Goal: Task Accomplishment & Management: Complete application form

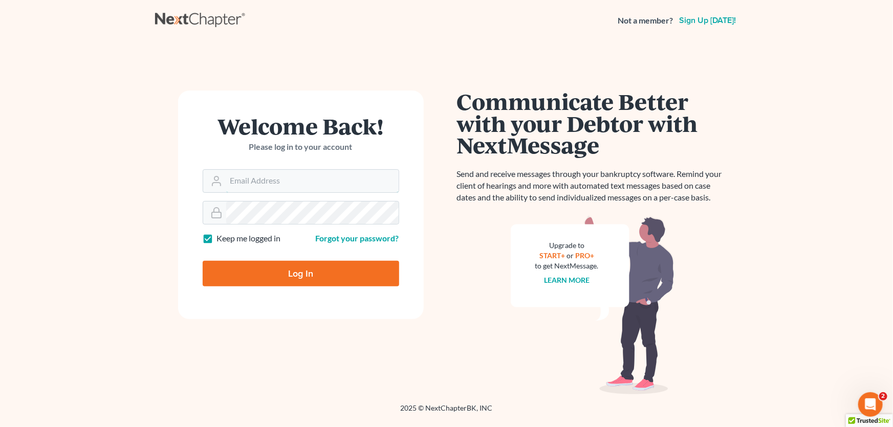
type input "[PERSON_NAME][EMAIL_ADDRESS][DOMAIN_NAME]"
click at [289, 268] on input "Log In" at bounding box center [301, 274] width 196 height 26
type input "Thinking..."
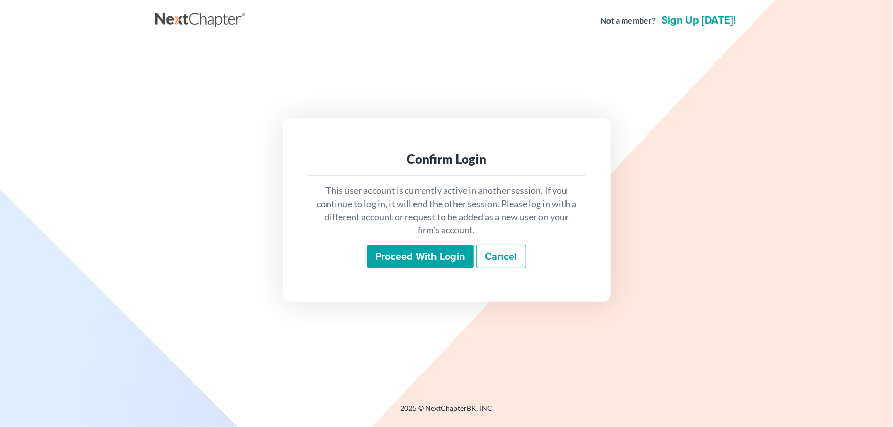
click at [401, 257] on input "Proceed with login" at bounding box center [420, 257] width 106 height 24
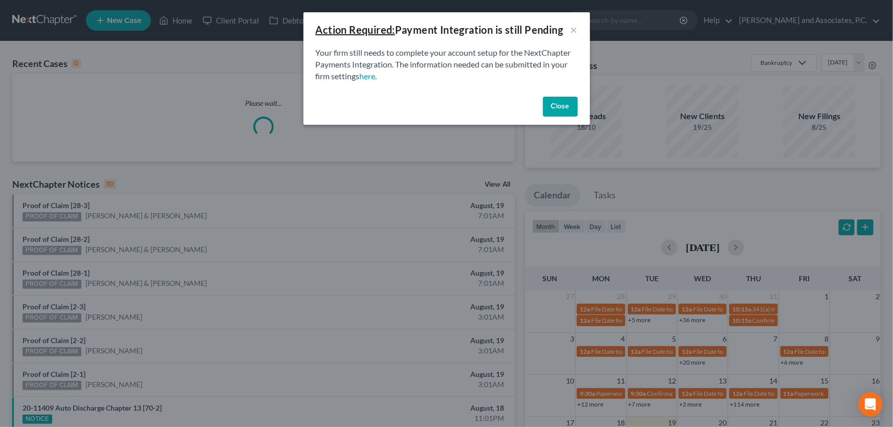
click at [567, 99] on button "Close" at bounding box center [560, 107] width 35 height 20
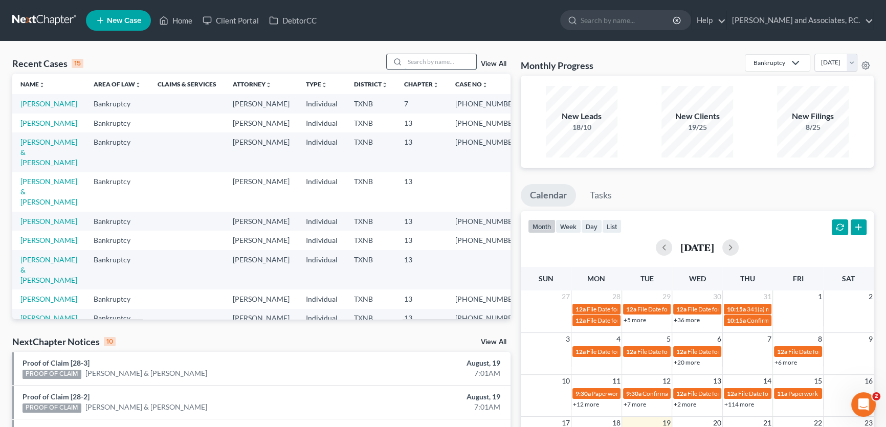
click at [431, 63] on input "search" at bounding box center [441, 61] width 72 height 15
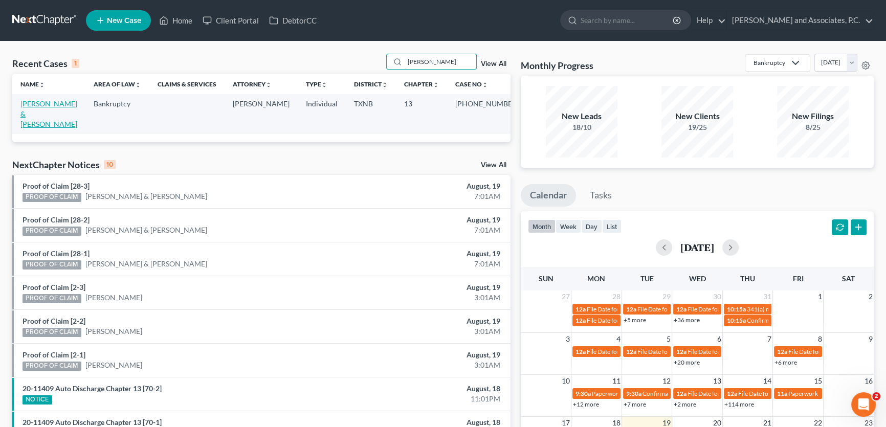
type input "[PERSON_NAME]"
click at [63, 107] on link "[PERSON_NAME] & [PERSON_NAME]" at bounding box center [48, 113] width 57 height 29
select select "8"
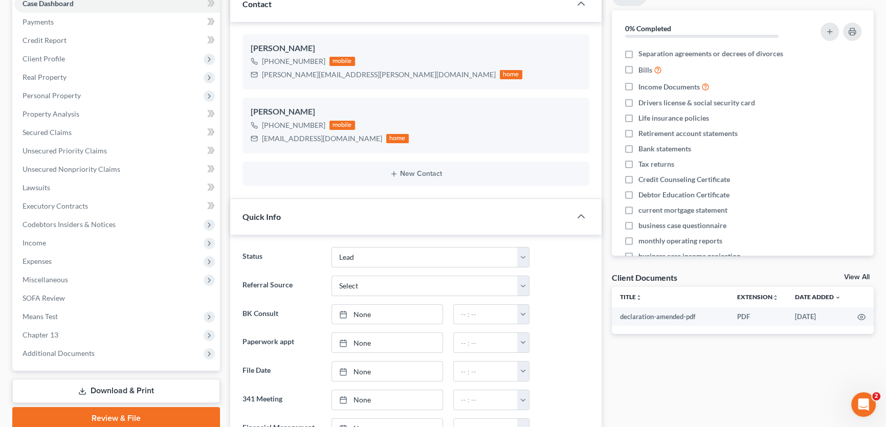
scroll to position [139, 0]
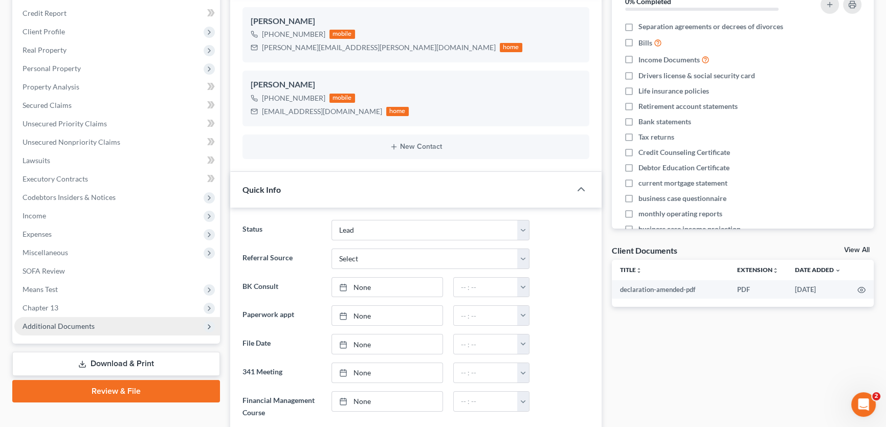
click at [76, 317] on span "Additional Documents" at bounding box center [117, 326] width 206 height 18
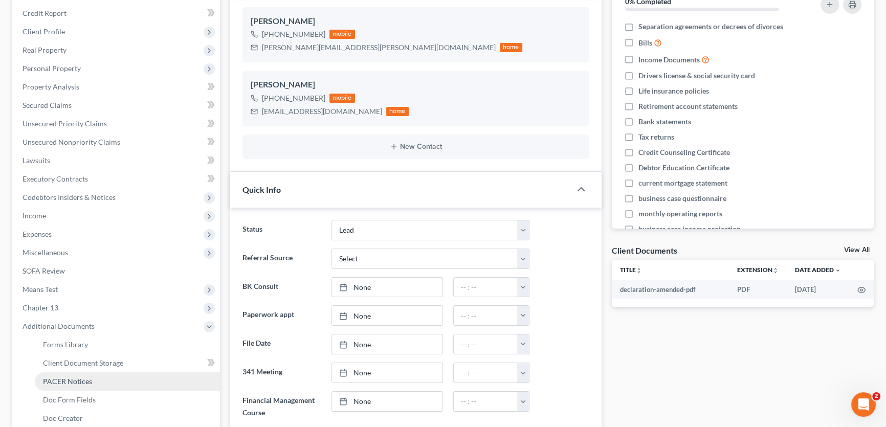
click at [79, 378] on span "PACER Notices" at bounding box center [67, 381] width 49 height 9
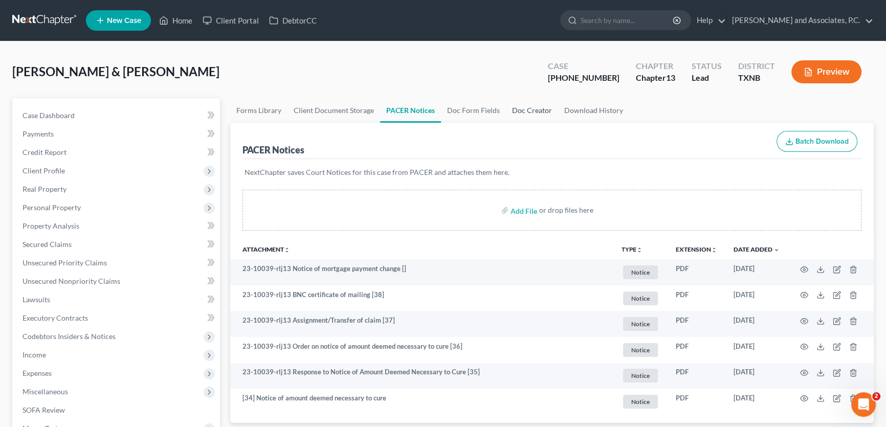
click at [512, 108] on link "Doc Creator" at bounding box center [532, 110] width 52 height 25
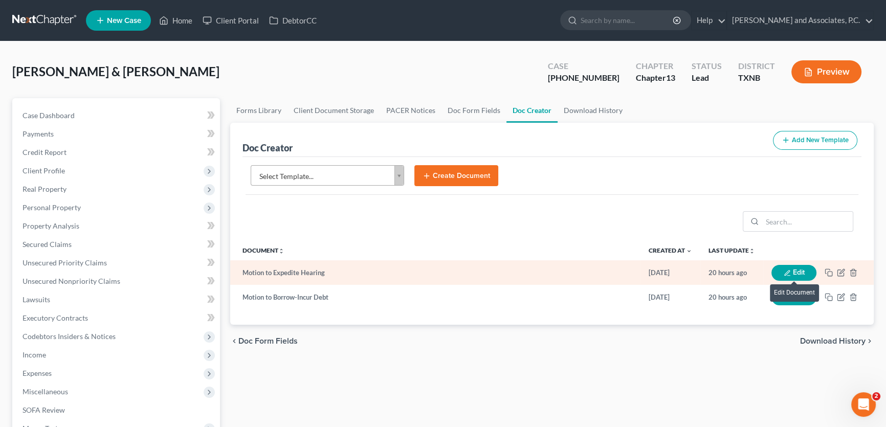
click at [778, 269] on button "Edit" at bounding box center [793, 273] width 45 height 16
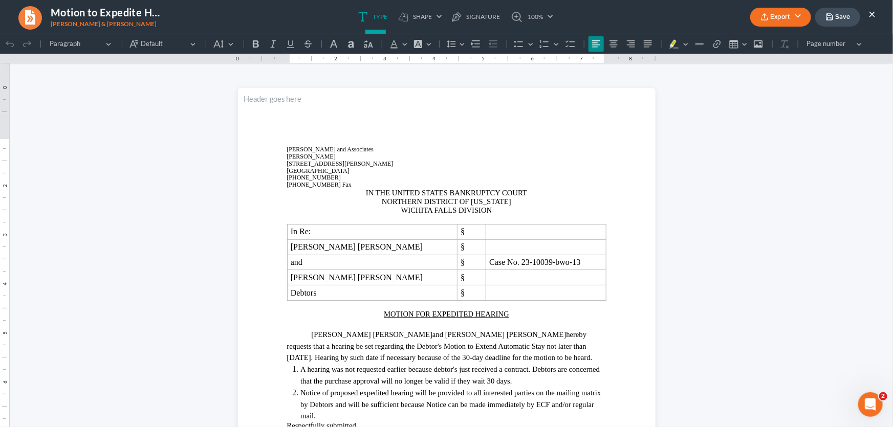
click at [872, 13] on button "×" at bounding box center [871, 14] width 7 height 12
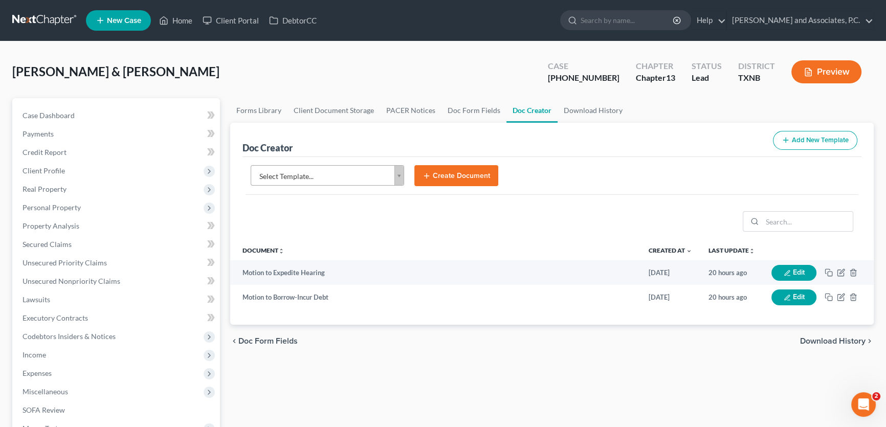
click at [580, 328] on div "chevron_left Doc Form Fields Download History chevron_right" at bounding box center [552, 341] width 644 height 33
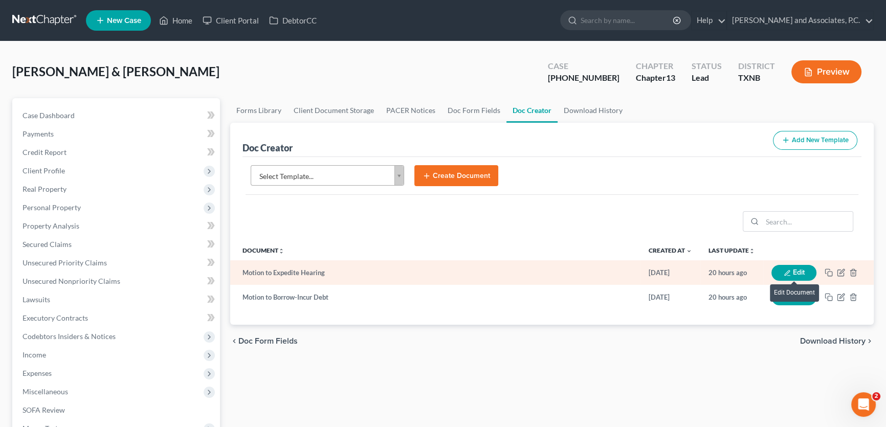
click at [785, 270] on icon "button" at bounding box center [787, 273] width 7 height 7
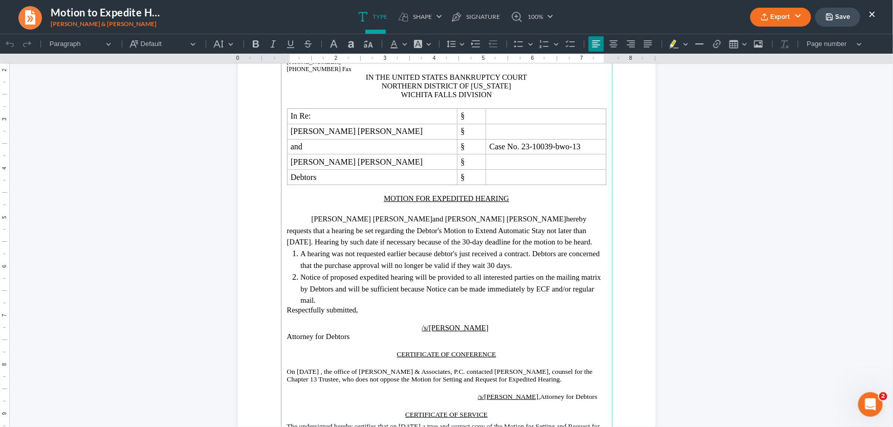
scroll to position [139, 0]
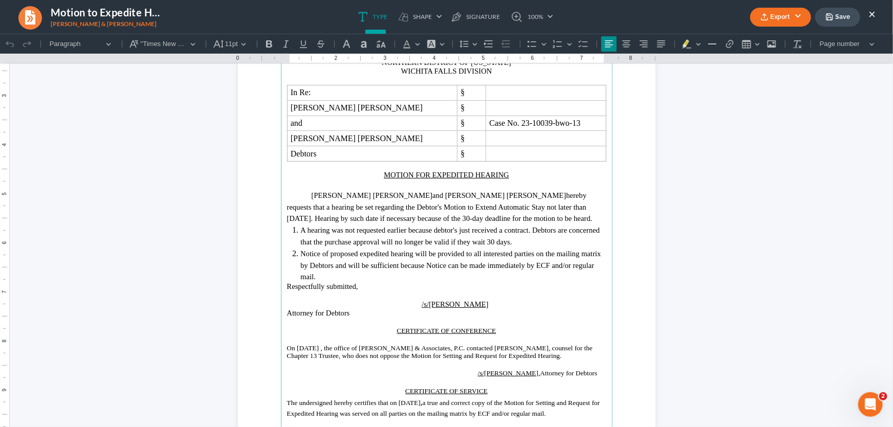
click at [518, 219] on p "[PERSON_NAME] [PERSON_NAME] and [PERSON_NAME] [PERSON_NAME] hereby requests tha…" at bounding box center [446, 206] width 319 height 35
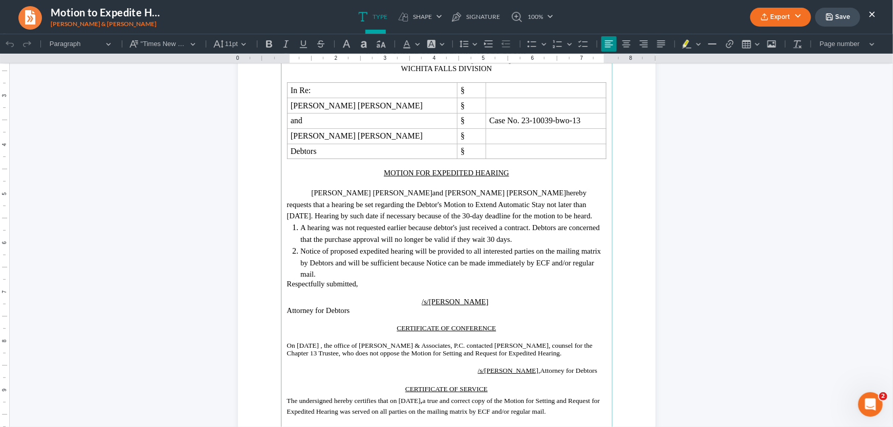
scroll to position [137, 0]
click at [871, 14] on button "×" at bounding box center [871, 14] width 7 height 12
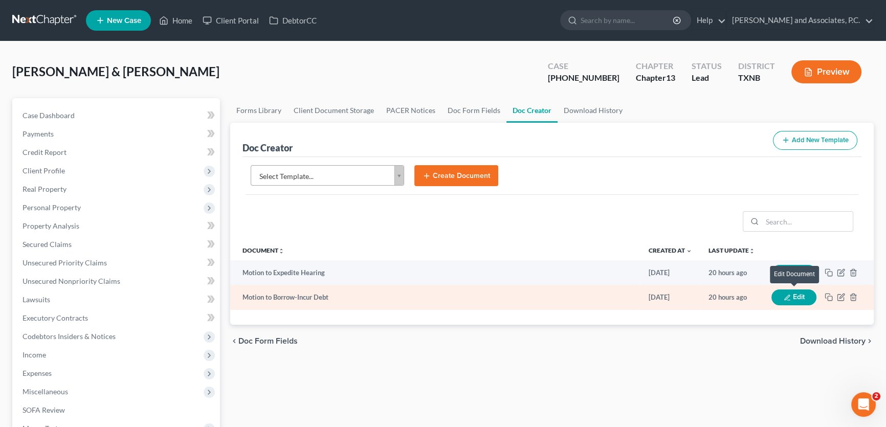
click at [792, 295] on button "Edit" at bounding box center [793, 298] width 45 height 16
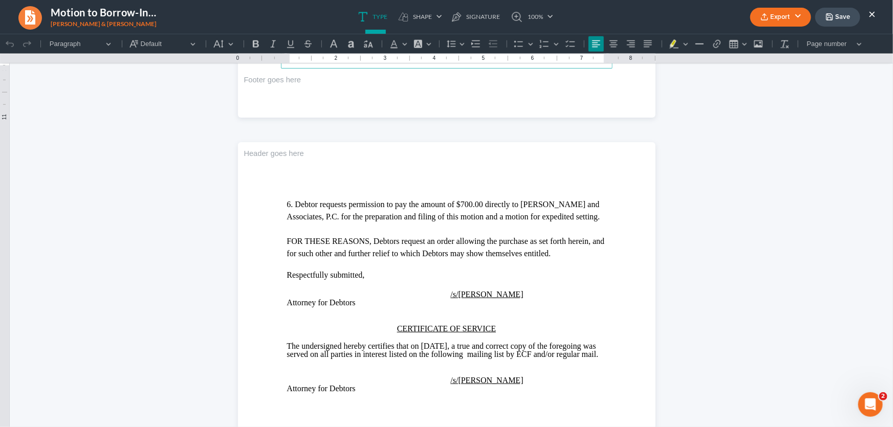
scroll to position [512, 0]
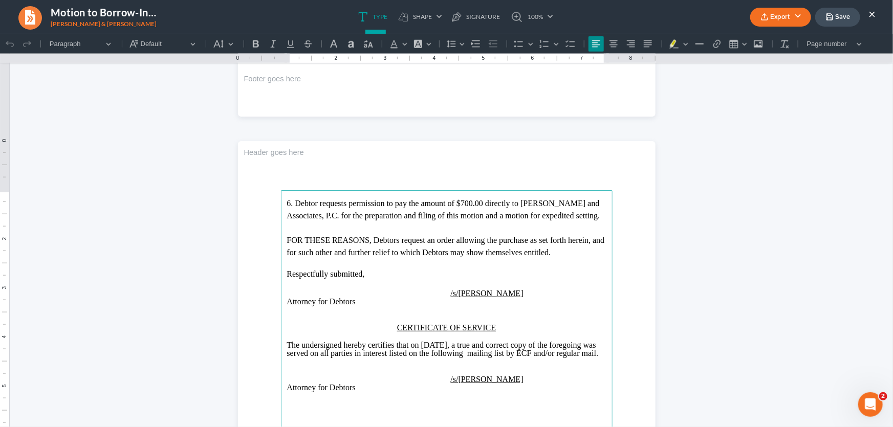
click at [465, 344] on span "The undersigned hereby certifies that on [DATE], a true and correct copy of the…" at bounding box center [443, 348] width 312 height 17
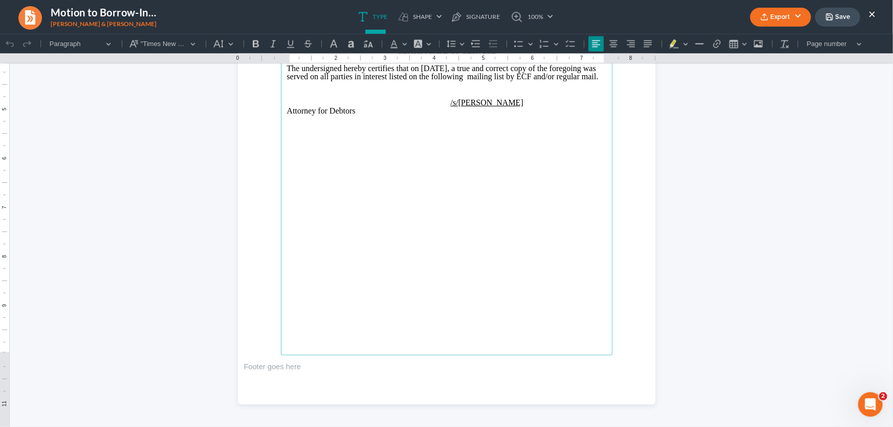
scroll to position [790, 0]
click at [769, 19] on button "Export" at bounding box center [780, 17] width 61 height 19
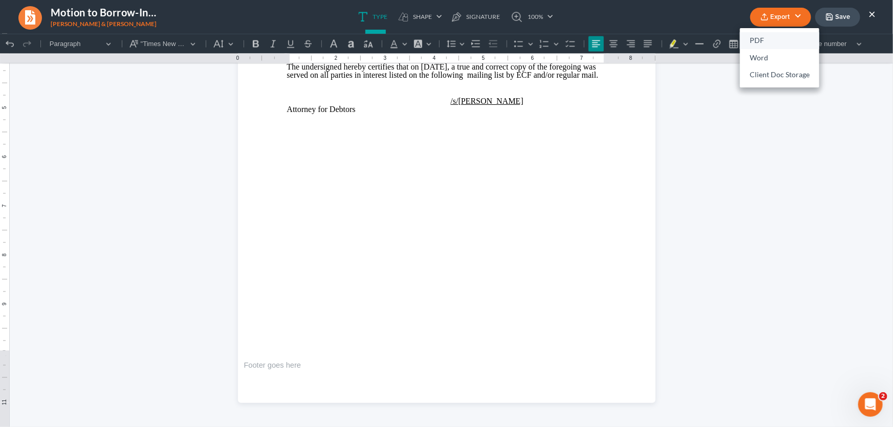
click at [760, 36] on link "PDF" at bounding box center [779, 40] width 79 height 17
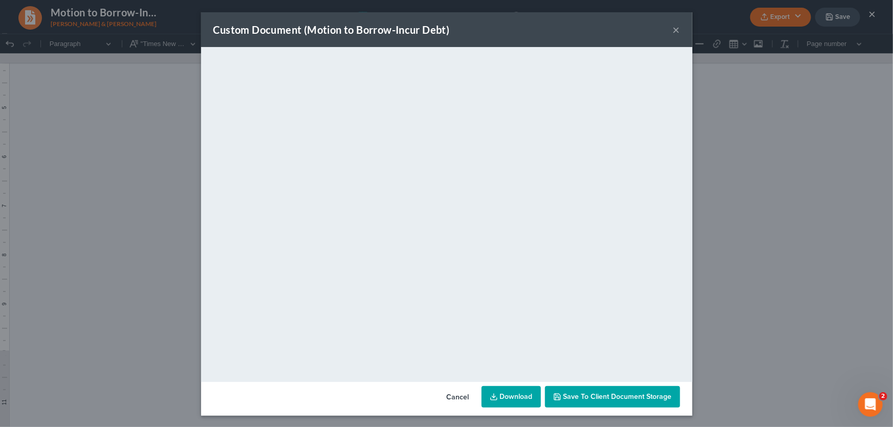
click at [673, 31] on button "×" at bounding box center [676, 30] width 7 height 12
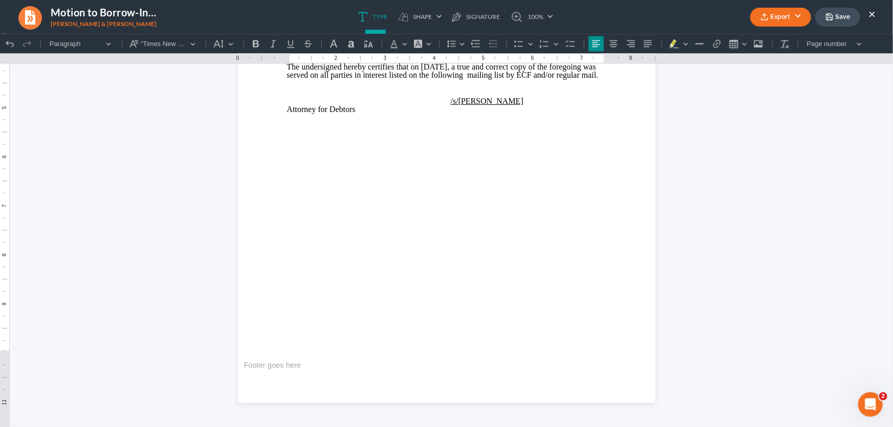
click at [842, 22] on button "Save" at bounding box center [837, 17] width 45 height 19
click at [583, 26] on ul "Type shapes Shape Line Check Arrow Circle Rectangle pen-tool Signature 100% Fit…" at bounding box center [455, 17] width 531 height 34
click at [868, 12] on button "×" at bounding box center [871, 14] width 7 height 12
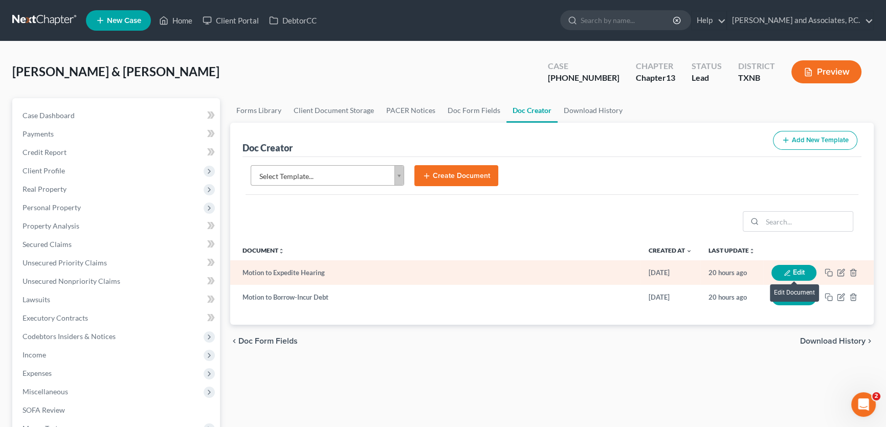
click at [779, 268] on button "Edit" at bounding box center [793, 273] width 45 height 16
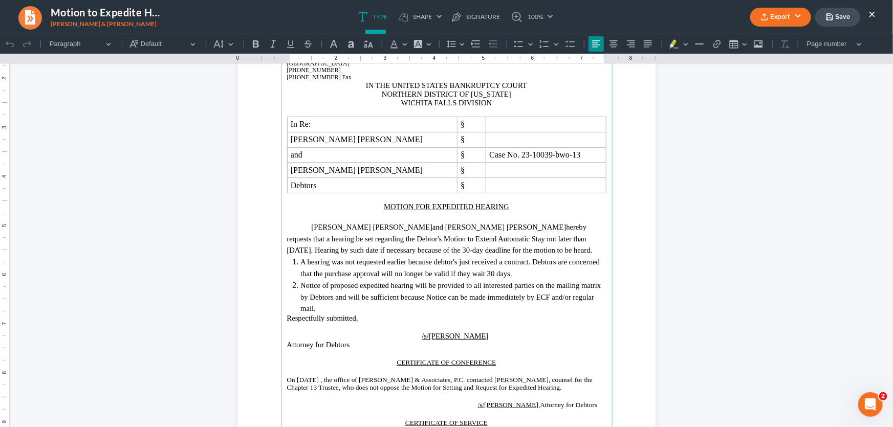
scroll to position [139, 0]
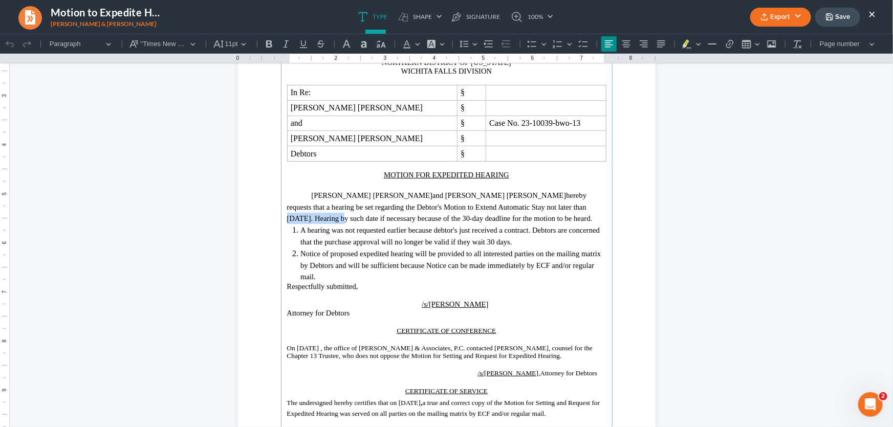
drag, startPoint x: 521, startPoint y: 206, endPoint x: 467, endPoint y: 209, distance: 54.3
click at [467, 209] on p "[PERSON_NAME] [PERSON_NAME] and [PERSON_NAME] [PERSON_NAME] hereby requests tha…" at bounding box center [446, 206] width 319 height 35
click at [588, 205] on span "not later than [DATE]. Hearing by such date if necessary because of the 30-day …" at bounding box center [439, 211] width 305 height 19
drag, startPoint x: 537, startPoint y: 216, endPoint x: 518, endPoint y: 208, distance: 20.8
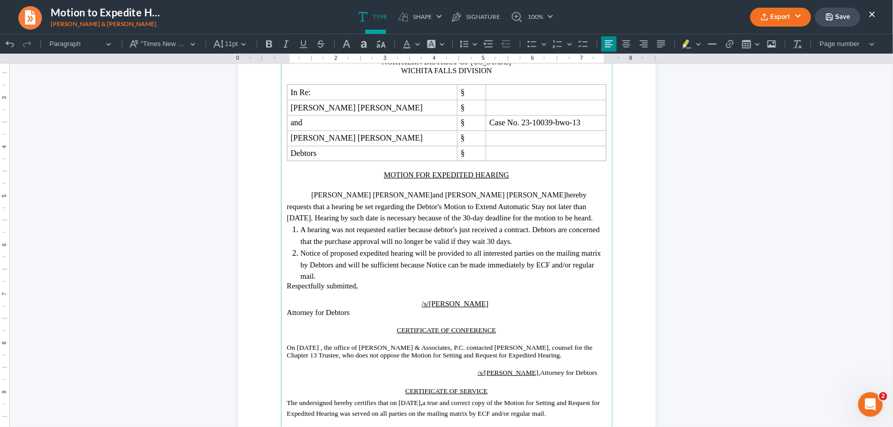
click at [518, 208] on p "[PERSON_NAME] [PERSON_NAME] and [PERSON_NAME] [PERSON_NAME] hereby requests tha…" at bounding box center [446, 205] width 319 height 35
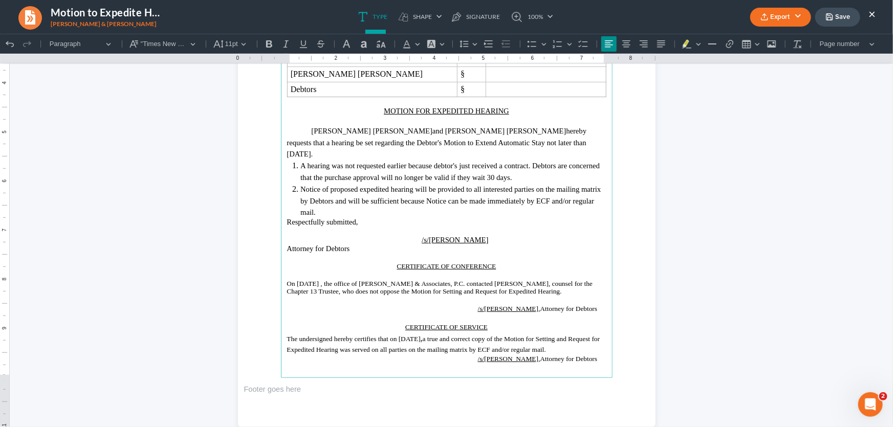
scroll to position [230, 0]
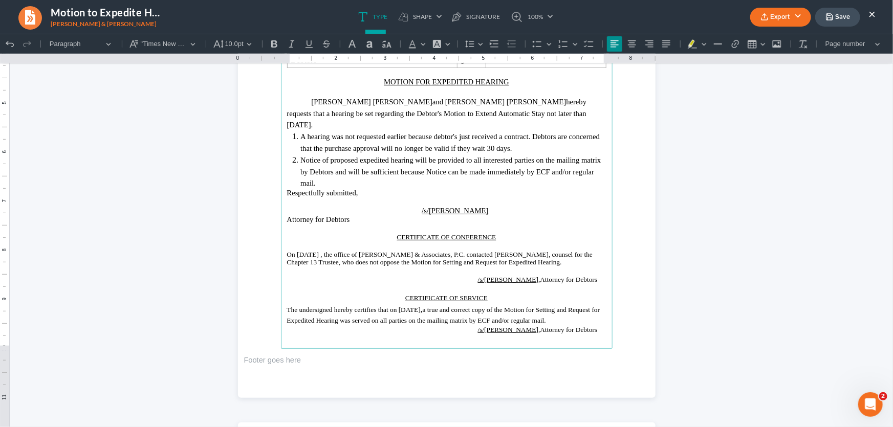
click at [348, 250] on span "On [DATE] , the office of [PERSON_NAME] & Associates, P.C. contacted [PERSON_NA…" at bounding box center [440, 257] width 306 height 15
click at [421, 305] on span "The undersigned hereby certifies that on [DATE]" at bounding box center [354, 309] width 134 height 8
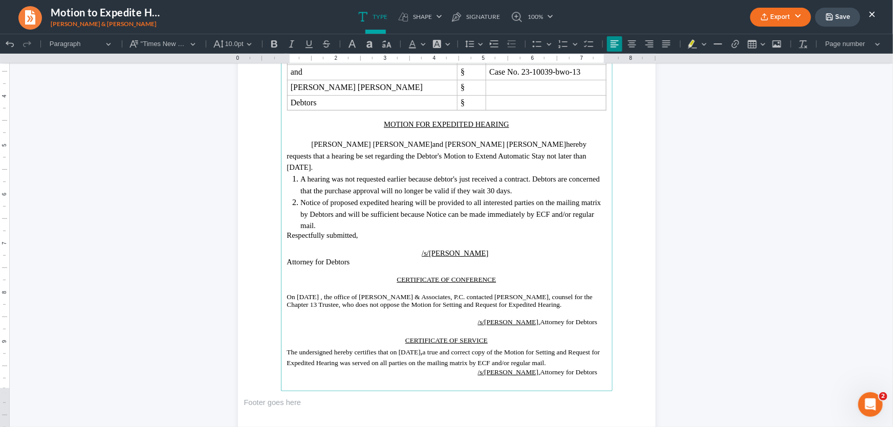
scroll to position [137, 0]
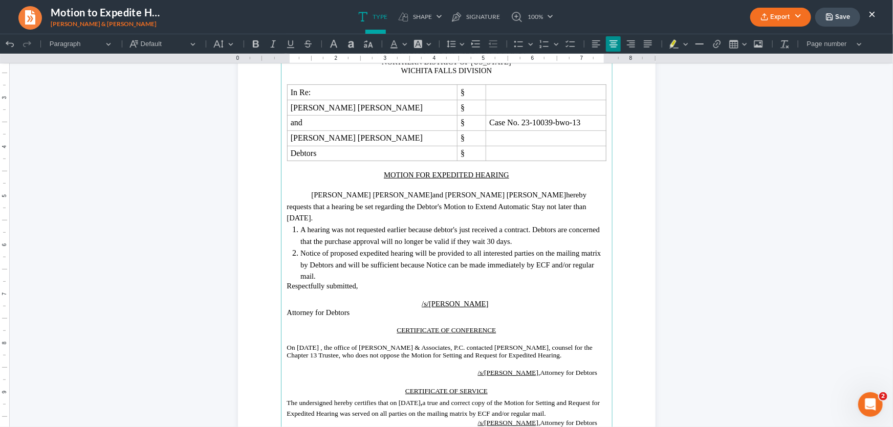
click at [404, 166] on p "Rich Text Editor, page-0-main" at bounding box center [446, 165] width 319 height 9
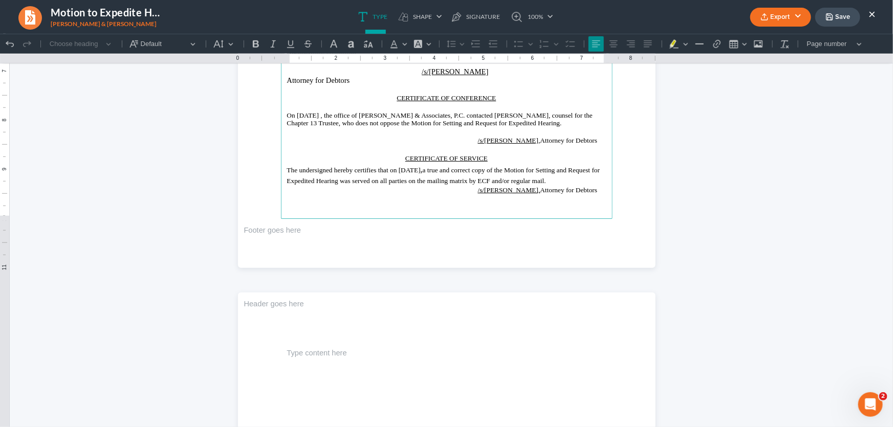
scroll to position [416, 0]
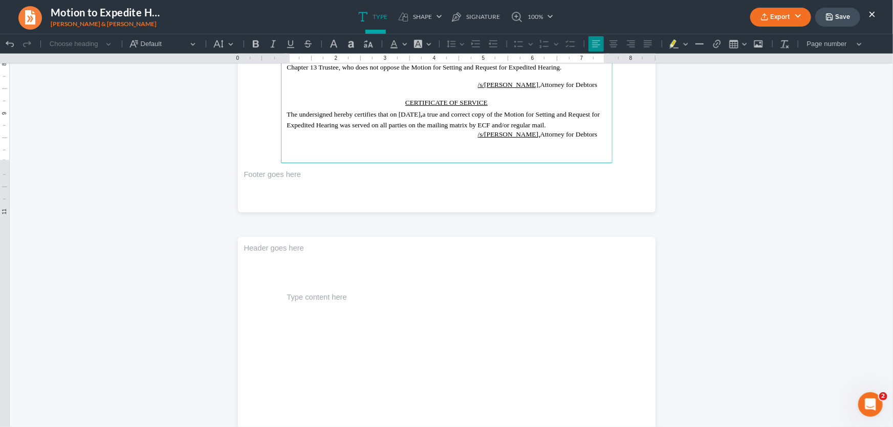
click at [590, 130] on p "/s/[PERSON_NAME], Attorney for Debtors" at bounding box center [446, 134] width 319 height 8
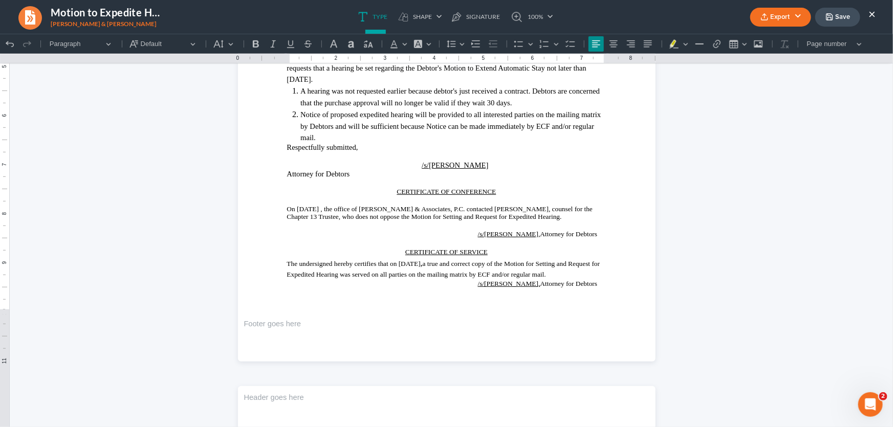
scroll to position [137, 0]
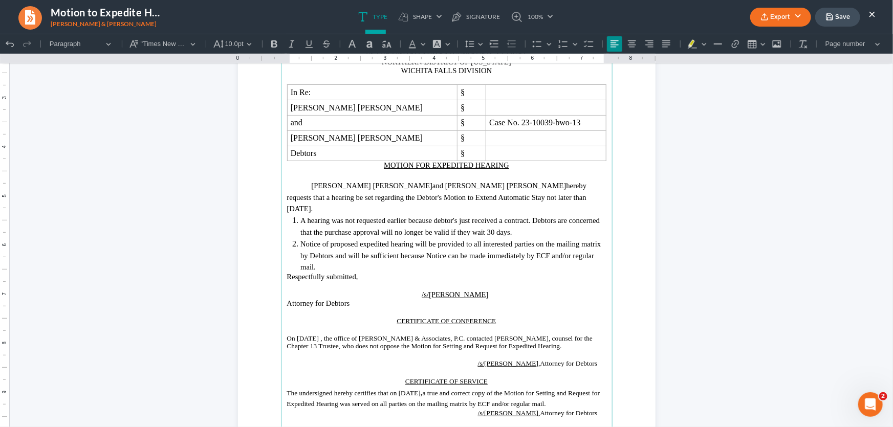
click at [378, 165] on p "MOTION FOR EXPEDITED HEARING" at bounding box center [446, 165] width 319 height 9
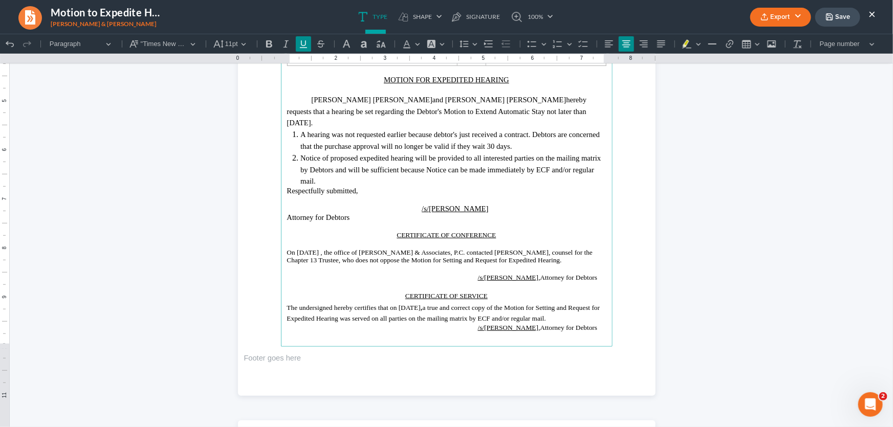
scroll to position [230, 0]
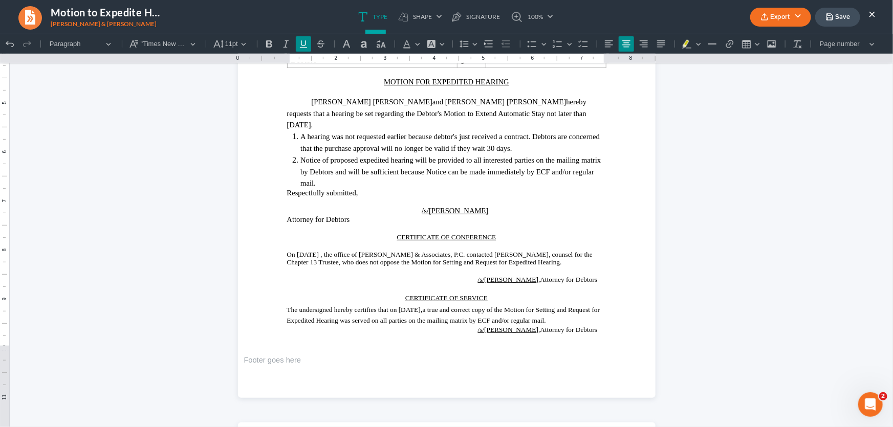
click at [776, 15] on button "Export" at bounding box center [780, 17] width 61 height 19
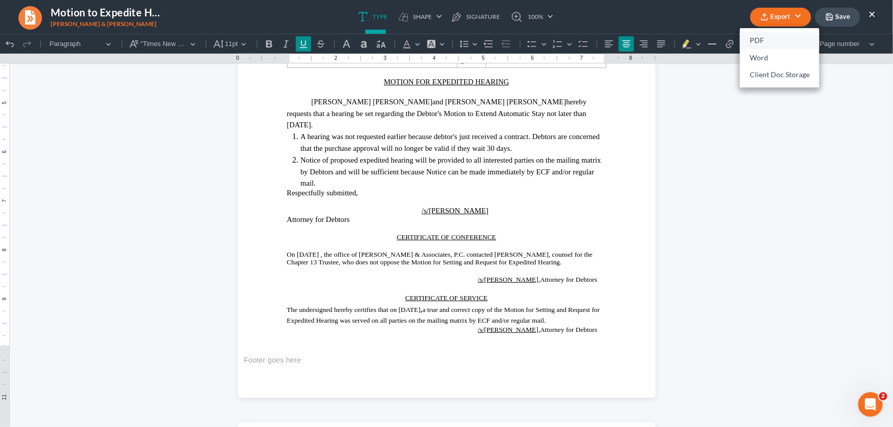
click at [776, 42] on link "PDF" at bounding box center [779, 40] width 79 height 17
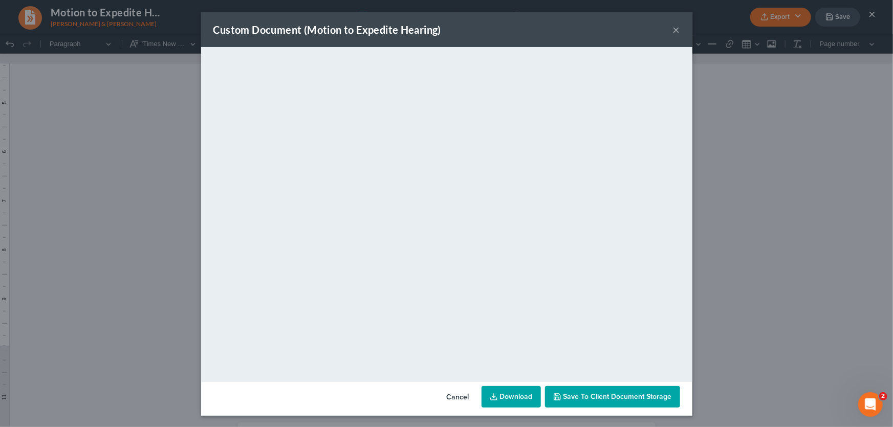
click at [673, 28] on button "×" at bounding box center [676, 30] width 7 height 12
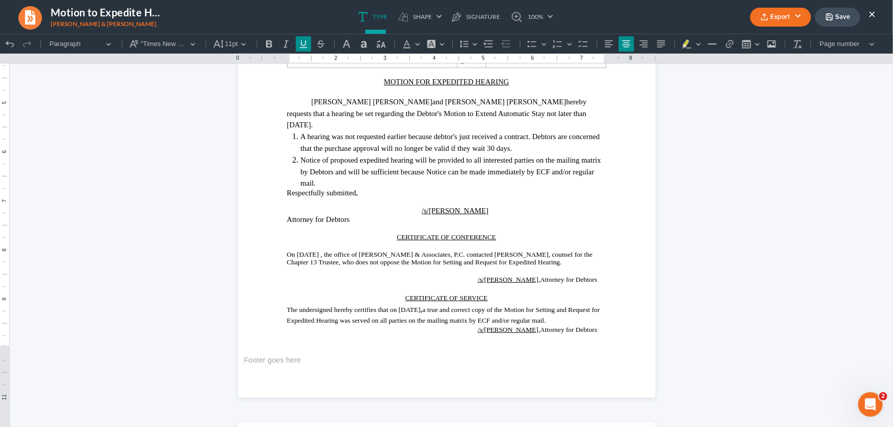
click at [842, 18] on button "Save" at bounding box center [837, 17] width 45 height 19
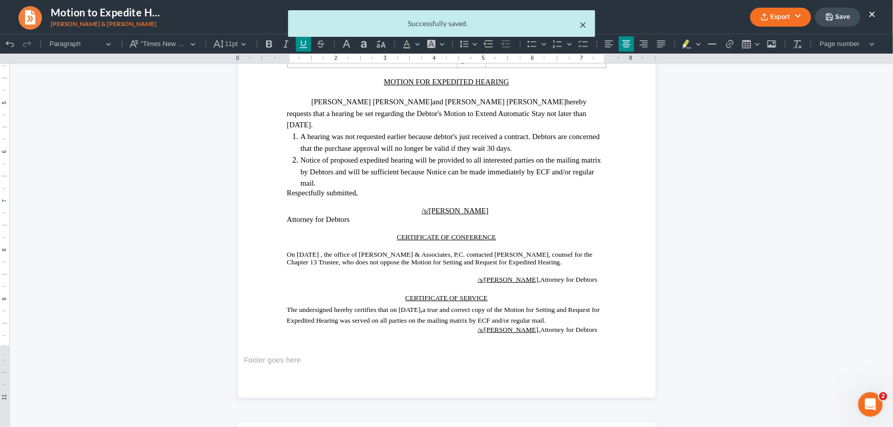
click at [584, 27] on button "×" at bounding box center [583, 24] width 7 height 12
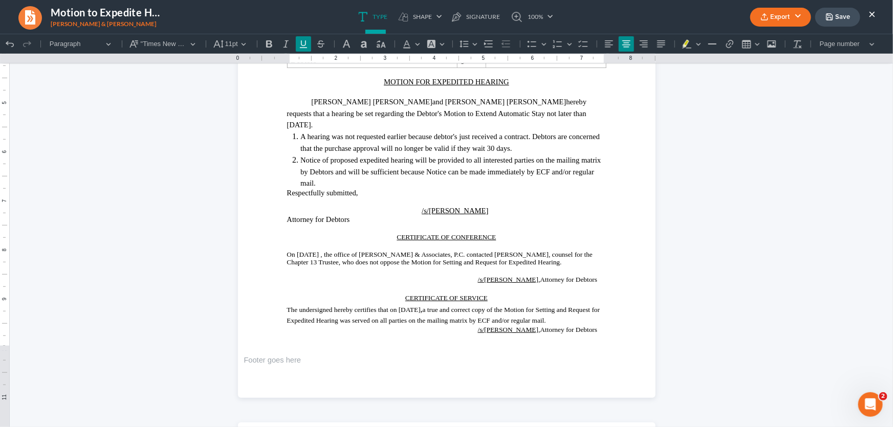
click at [871, 15] on button "×" at bounding box center [871, 14] width 7 height 12
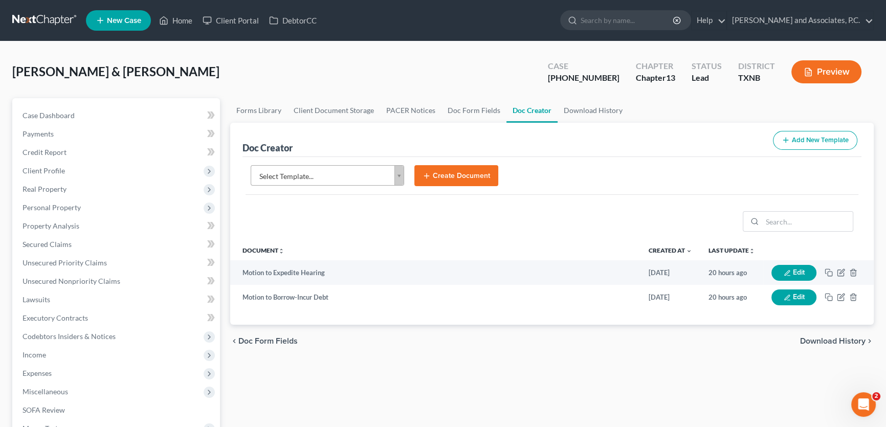
click at [374, 174] on body "Home New Case Client Portal DebtorCC [PERSON_NAME] and Associates, [PERSON_NAME…" at bounding box center [443, 345] width 886 height 691
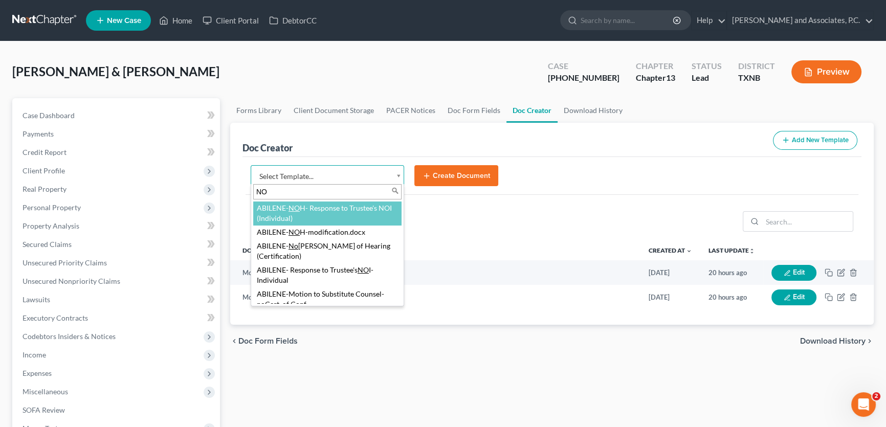
type input "N"
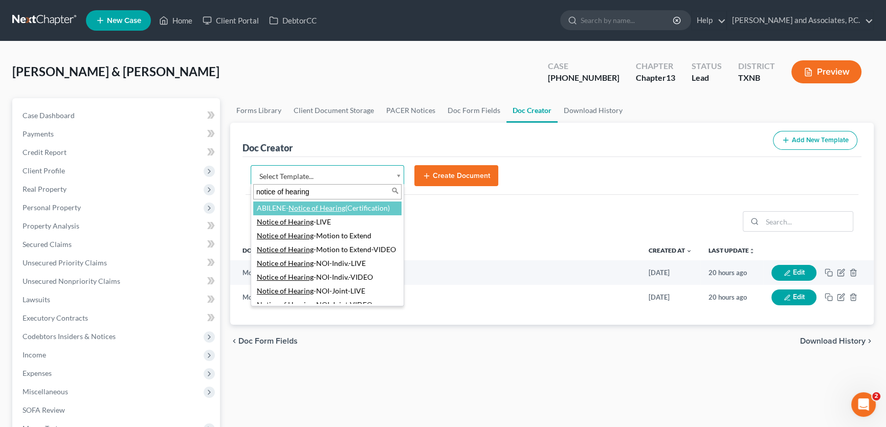
type input "notice of hearing"
select select "109917"
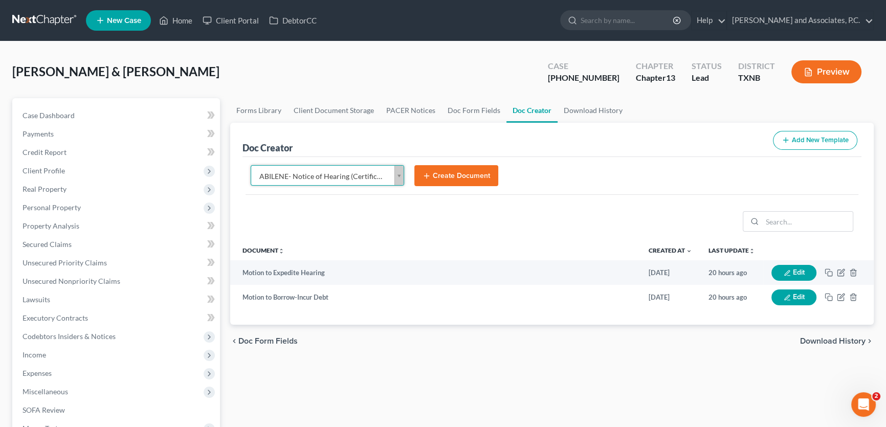
click at [440, 179] on button "Create Document" at bounding box center [456, 175] width 84 height 21
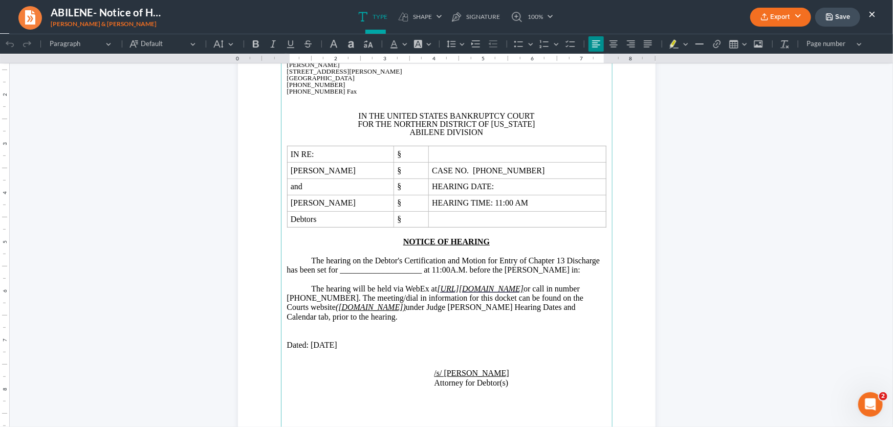
scroll to position [93, 0]
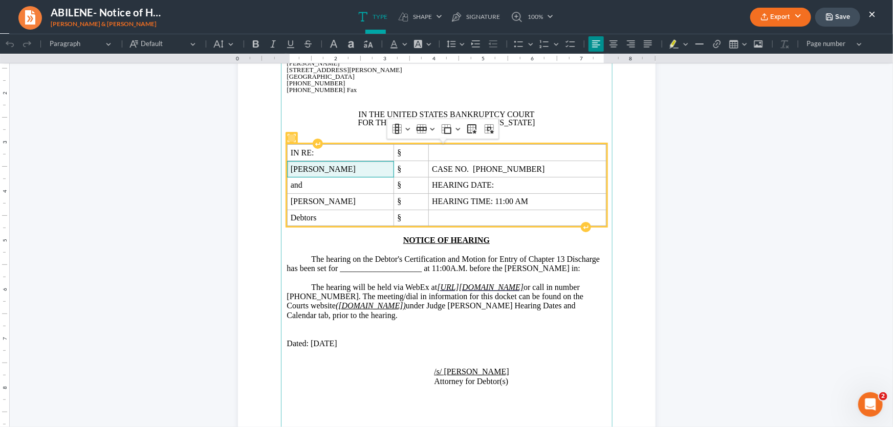
click at [303, 168] on span "[PERSON_NAME]" at bounding box center [341, 168] width 100 height 9
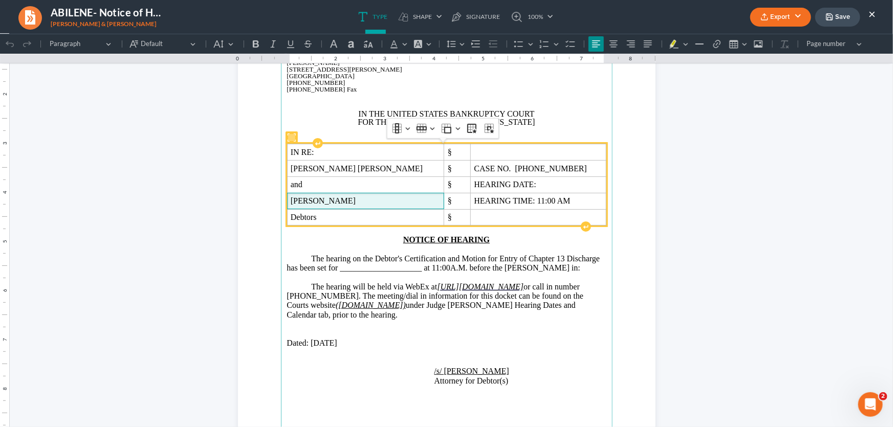
click at [310, 204] on span "[PERSON_NAME]" at bounding box center [366, 200] width 150 height 9
click at [526, 170] on span "CASE NO. [PHONE_NUMBER]" at bounding box center [538, 168] width 128 height 9
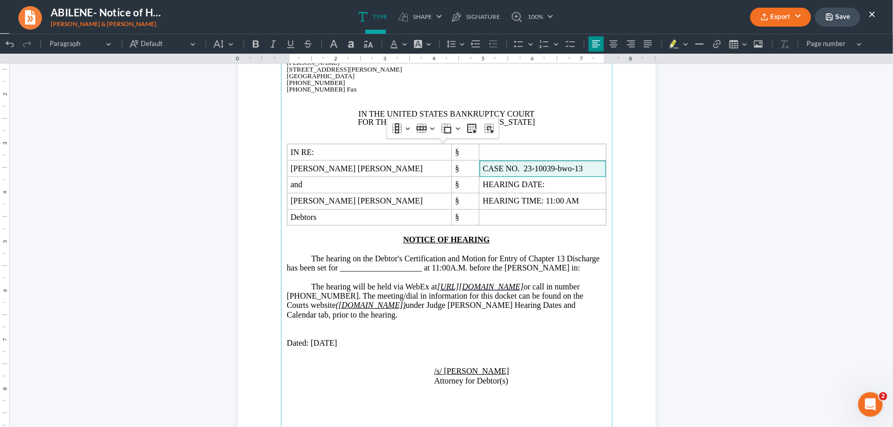
click at [514, 134] on p "Rich Text Editor, page-0-main" at bounding box center [446, 138] width 319 height 9
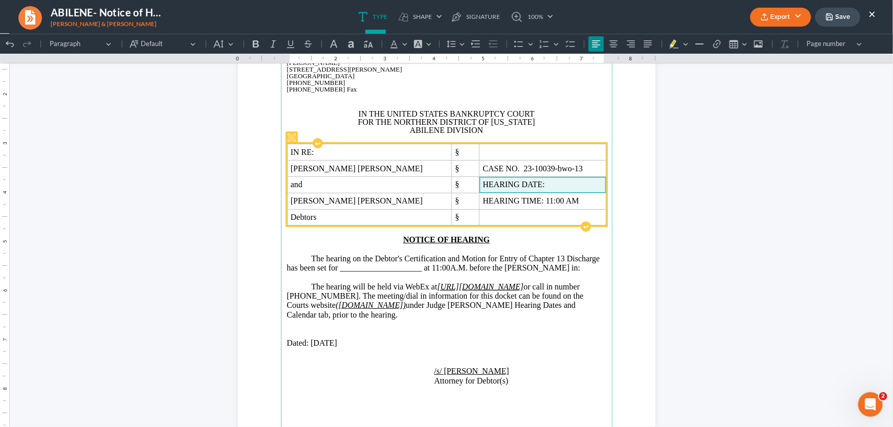
click at [512, 184] on span "HEARING DATE:" at bounding box center [542, 184] width 120 height 9
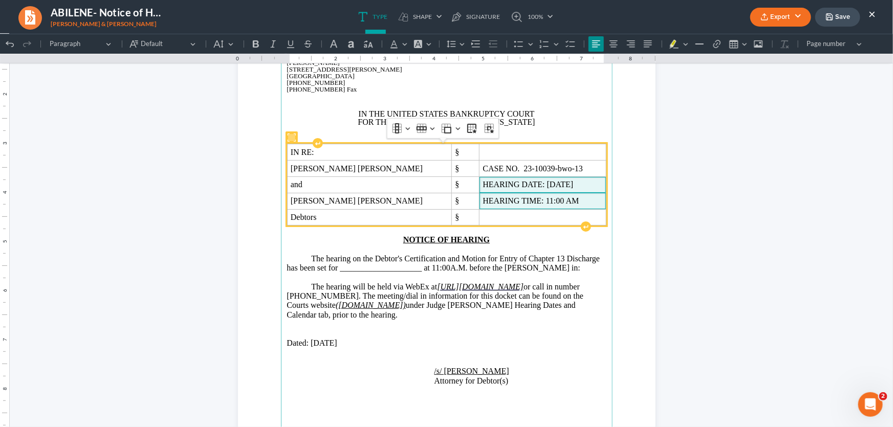
click at [505, 203] on span "HEARING TIME: 11:00 AM" at bounding box center [542, 200] width 120 height 9
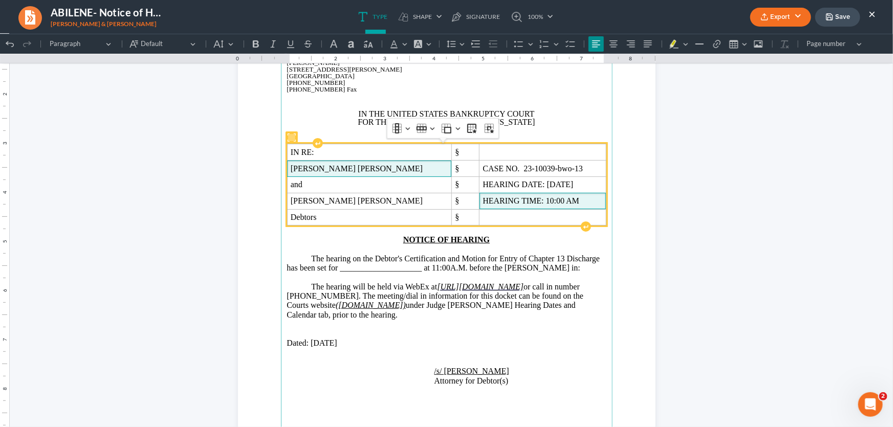
click at [393, 164] on span "[PERSON_NAME] [PERSON_NAME]" at bounding box center [370, 168] width 158 height 9
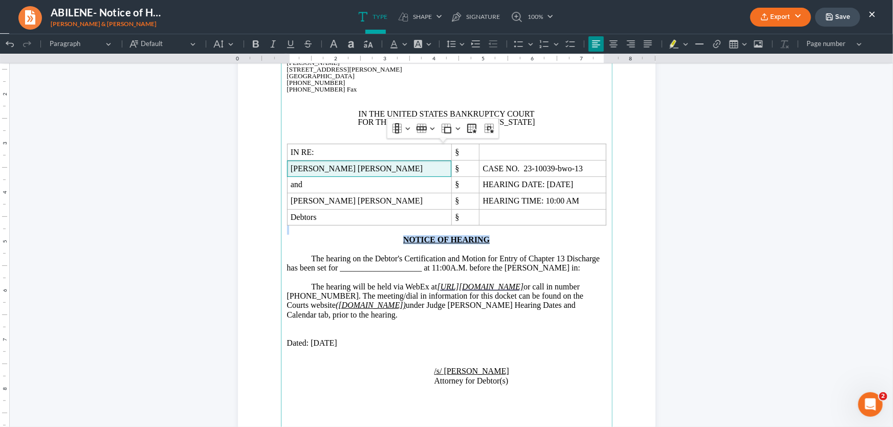
click at [492, 238] on main "[PERSON_NAME] and Associates [PERSON_NAME][GEOGRAPHIC_DATA][STREET_ADDRESS][PER…" at bounding box center [446, 266] width 331 height 442
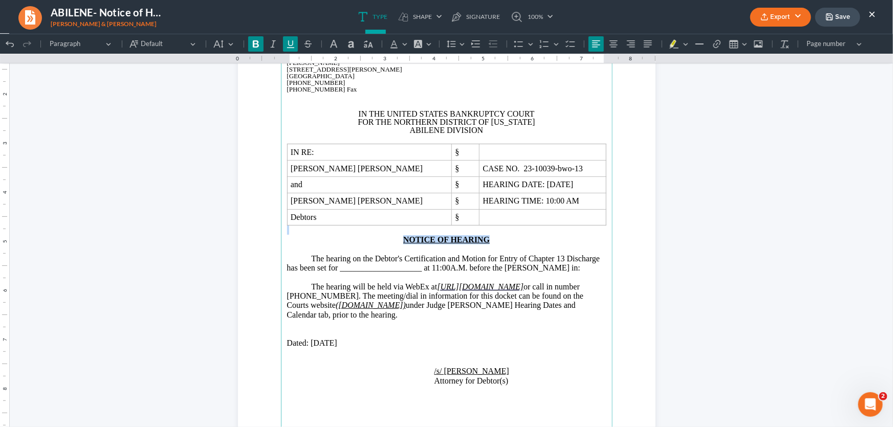
click at [492, 238] on p "NOTICE OF HEARING" at bounding box center [446, 239] width 319 height 9
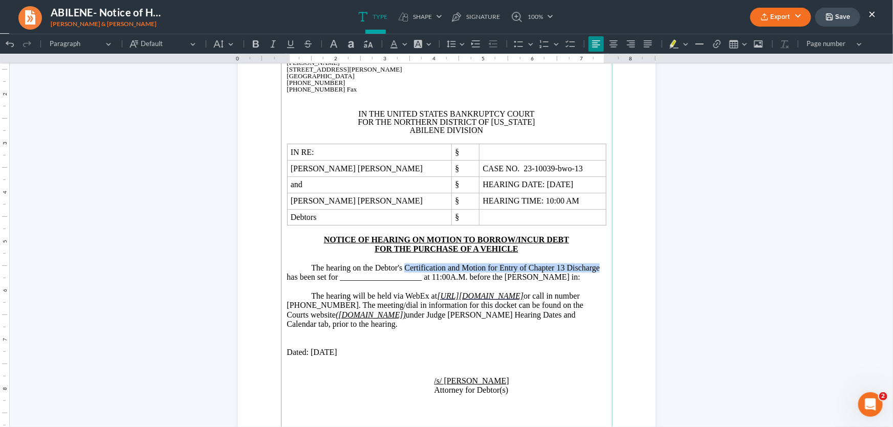
drag, startPoint x: 589, startPoint y: 270, endPoint x: 402, endPoint y: 271, distance: 186.7
click at [402, 271] on p "The hearing on the Debtor's Certification and Motion for Entry of Chapter 13 Di…" at bounding box center [446, 272] width 319 height 19
drag, startPoint x: 418, startPoint y: 280, endPoint x: 338, endPoint y: 281, distance: 80.8
click at [338, 281] on p "The hearing on the Debtor's Motion to Borrow/Incur Debt for the Purchase of a V…" at bounding box center [446, 272] width 319 height 19
drag, startPoint x: 561, startPoint y: 279, endPoint x: 510, endPoint y: 281, distance: 51.2
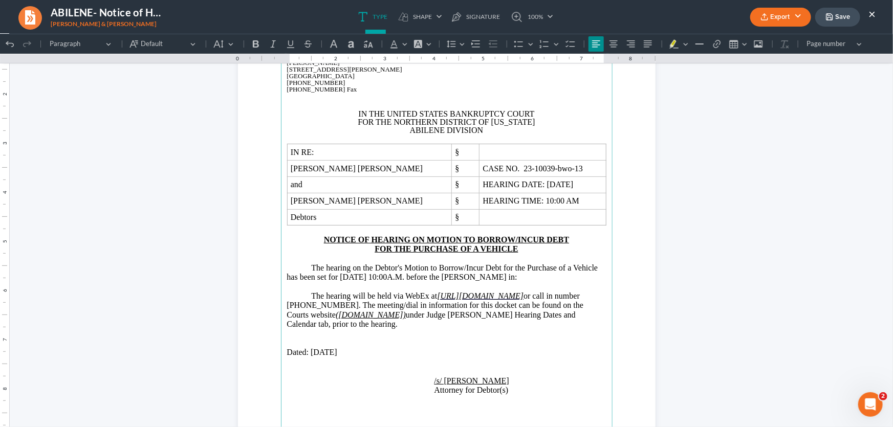
click at [510, 281] on p "The hearing on the Debtor's Motion to Borrow/Incur Debt for the Purchase of a V…" at bounding box center [446, 272] width 319 height 19
click at [564, 281] on p "The hearing on the Debtor's Motion to Borrow/Incur Debt for the Purchase of a V…" at bounding box center [446, 272] width 319 height 19
click at [449, 318] on span "or call in number [PHONE_NUMBER]. The meeting/dial in information for this dock…" at bounding box center [435, 309] width 297 height 37
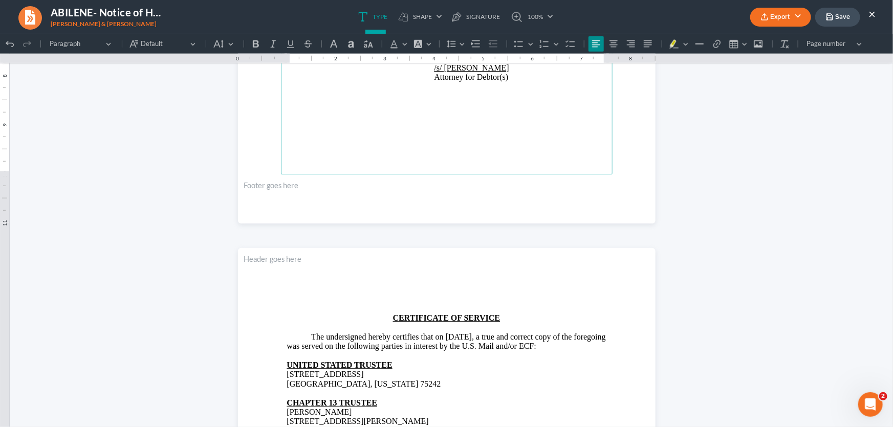
scroll to position [417, 0]
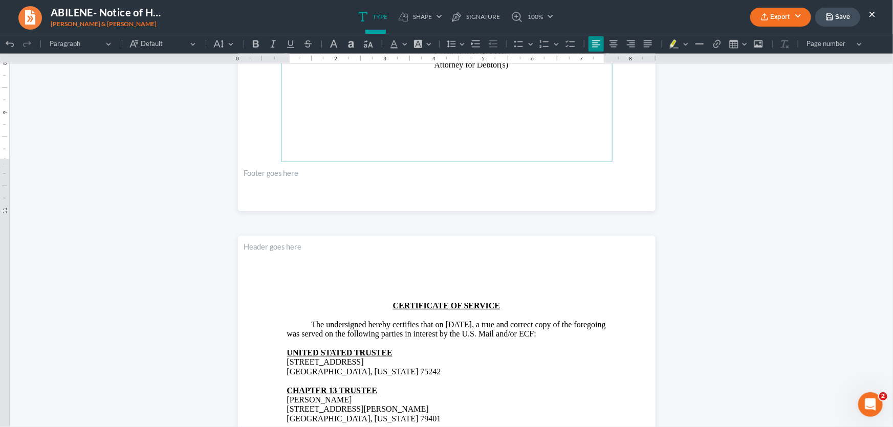
click at [507, 65] on p "Attorney for Debtor(s)" at bounding box center [446, 64] width 319 height 9
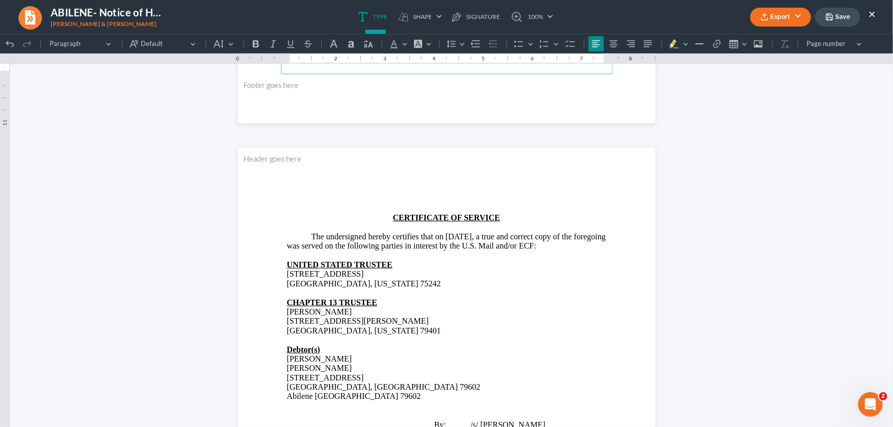
scroll to position [510, 0]
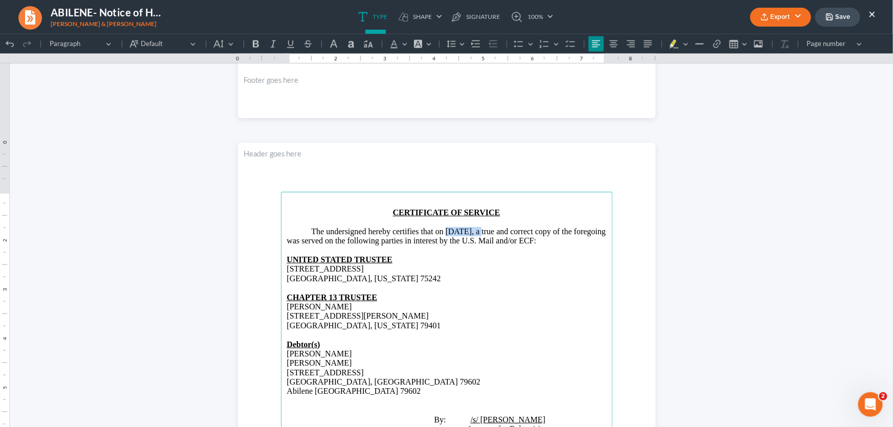
drag, startPoint x: 479, startPoint y: 230, endPoint x: 442, endPoint y: 234, distance: 37.1
click at [442, 234] on p "The undersigned hereby certifies that on [DATE], a true and correct copy of the…" at bounding box center [446, 236] width 319 height 19
drag, startPoint x: 367, startPoint y: 240, endPoint x: 388, endPoint y: 247, distance: 22.0
click at [388, 247] on main "CERTIFICATE OF SERVICE The undersigned hereby certifies that on [DATE], a true …" at bounding box center [446, 412] width 331 height 442
click at [369, 241] on p "The undersigned hereby certifies that on [DATE], a true and correct copy of the…" at bounding box center [446, 236] width 319 height 19
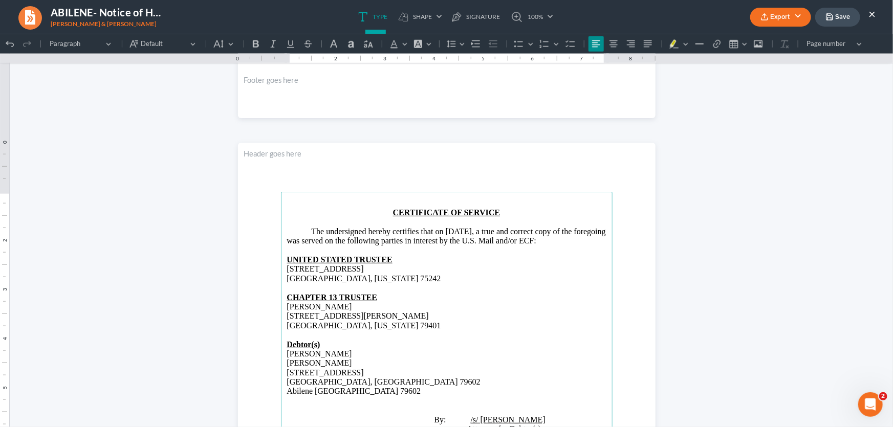
click at [364, 240] on p "The undersigned hereby certifies that on [DATE], a true and correct copy of the…" at bounding box center [446, 236] width 319 height 19
click at [433, 239] on p "The undersigned hereby certifies that on [DATE], a true and correct copy of the…" at bounding box center [446, 236] width 319 height 19
drag, startPoint x: 507, startPoint y: 240, endPoint x: 523, endPoint y: 246, distance: 16.8
click at [523, 246] on p "The undersigned hereby certifies that on [DATE], a true and correct copy of the…" at bounding box center [446, 236] width 319 height 19
click at [527, 244] on p "The undersigned hereby certifies that on [DATE], a true and correct copy of the…" at bounding box center [446, 236] width 319 height 19
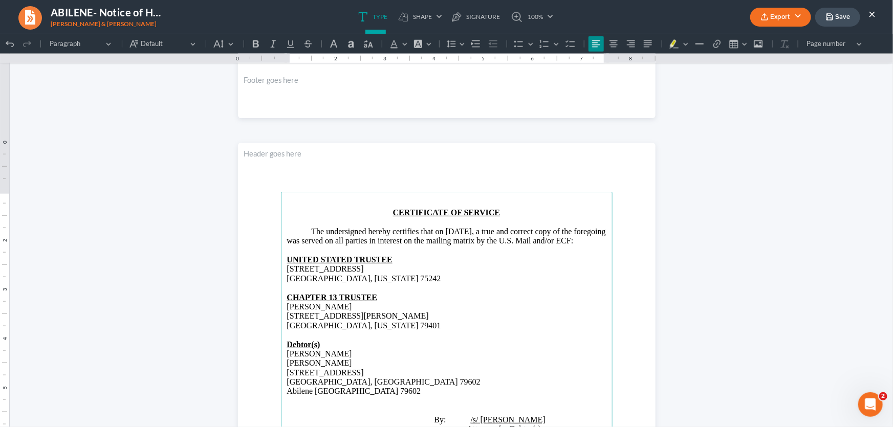
drag, startPoint x: 517, startPoint y: 240, endPoint x: 528, endPoint y: 248, distance: 13.2
click at [528, 246] on p "The undersigned hereby certifies that on [DATE], a true and correct copy of the…" at bounding box center [446, 236] width 319 height 19
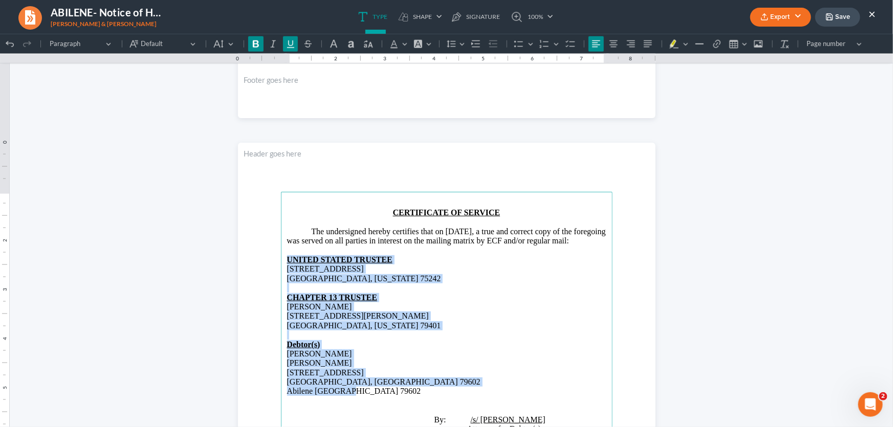
drag, startPoint x: 350, startPoint y: 390, endPoint x: 257, endPoint y: 260, distance: 159.7
click at [257, 260] on section "CERTIFICATE OF SERVICE The undersigned hereby certifies that on [DATE], a true …" at bounding box center [446, 412] width 417 height 540
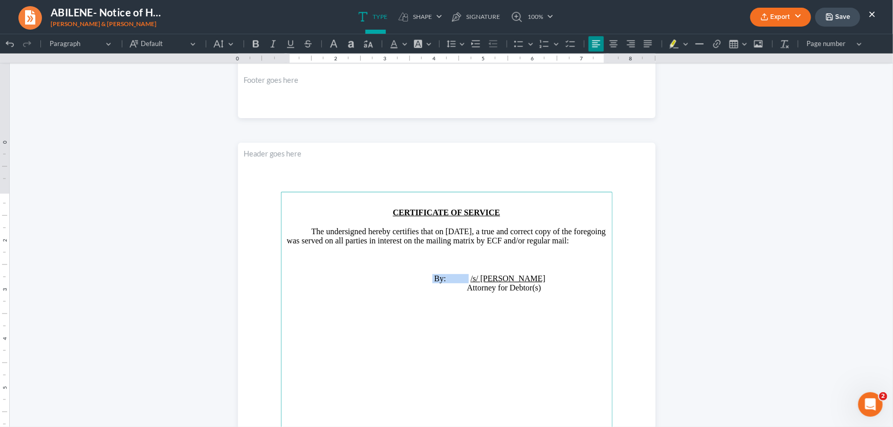
drag, startPoint x: 466, startPoint y: 277, endPoint x: 428, endPoint y: 281, distance: 38.1
click at [428, 281] on p "By: /s/ [PERSON_NAME]" at bounding box center [446, 278] width 319 height 9
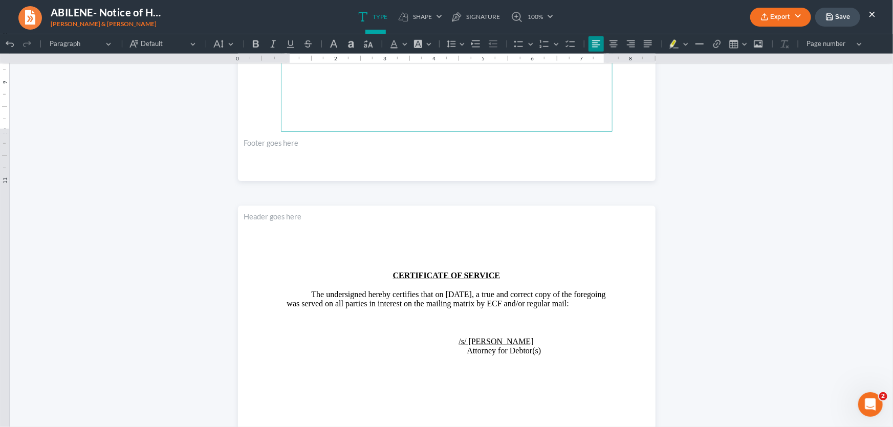
scroll to position [463, 0]
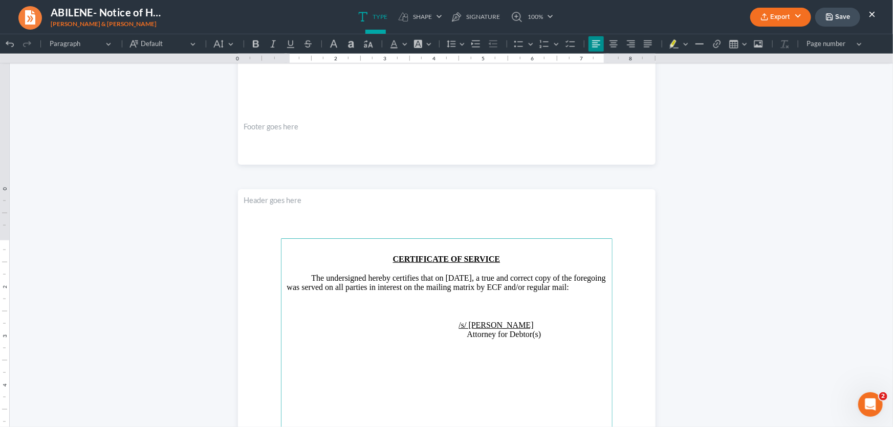
click at [538, 334] on p "Attorney for Debtor(s)" at bounding box center [446, 333] width 319 height 9
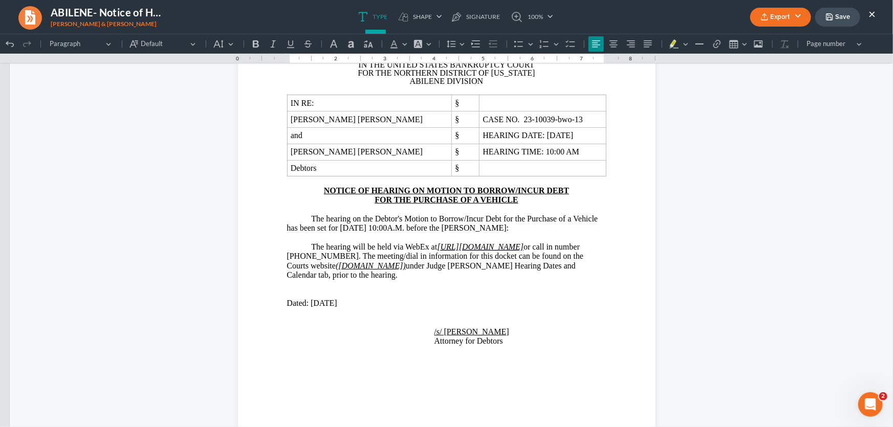
scroll to position [139, 0]
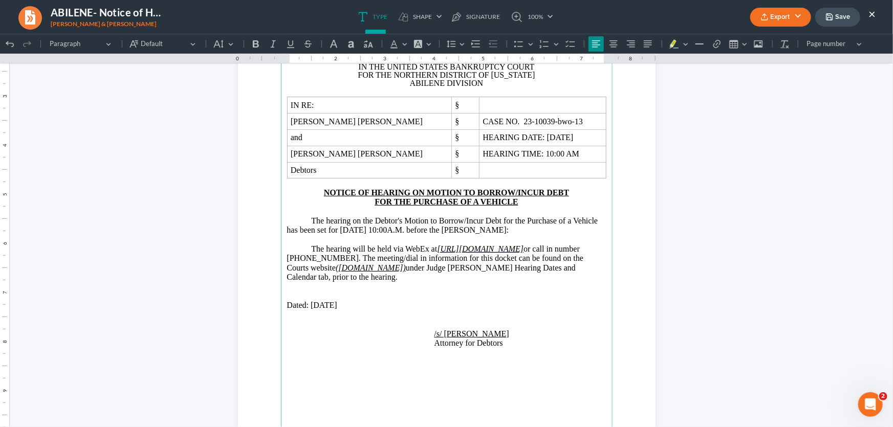
drag, startPoint x: 347, startPoint y: 307, endPoint x: 312, endPoint y: 310, distance: 34.9
click at [312, 310] on p "Dated: [DATE]" at bounding box center [446, 304] width 319 height 9
click at [373, 303] on p "Dated: [DATE]" at bounding box center [446, 304] width 319 height 9
click at [794, 15] on button "Export" at bounding box center [780, 17] width 61 height 19
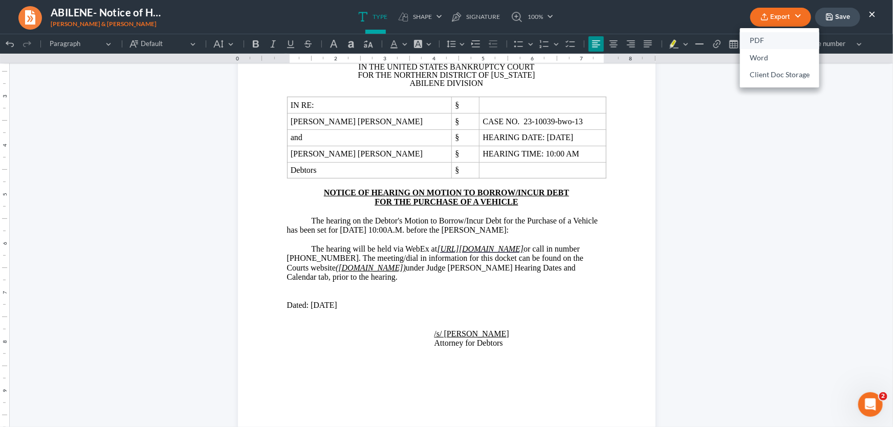
click at [772, 40] on link "PDF" at bounding box center [779, 40] width 79 height 17
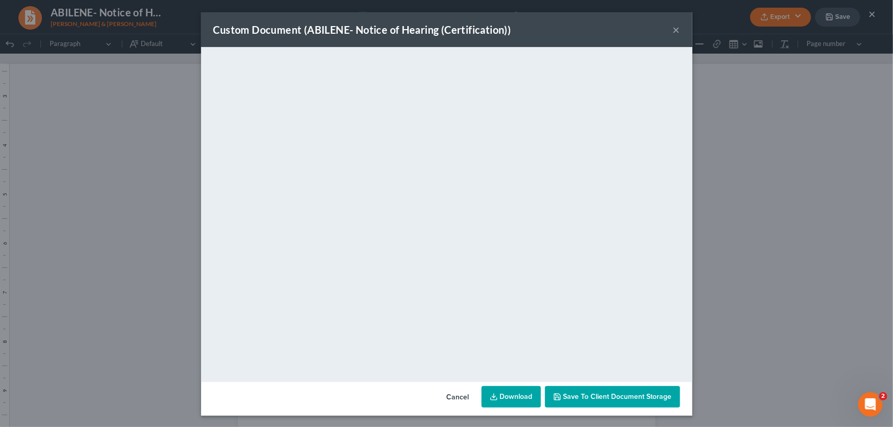
click at [673, 28] on button "×" at bounding box center [676, 30] width 7 height 12
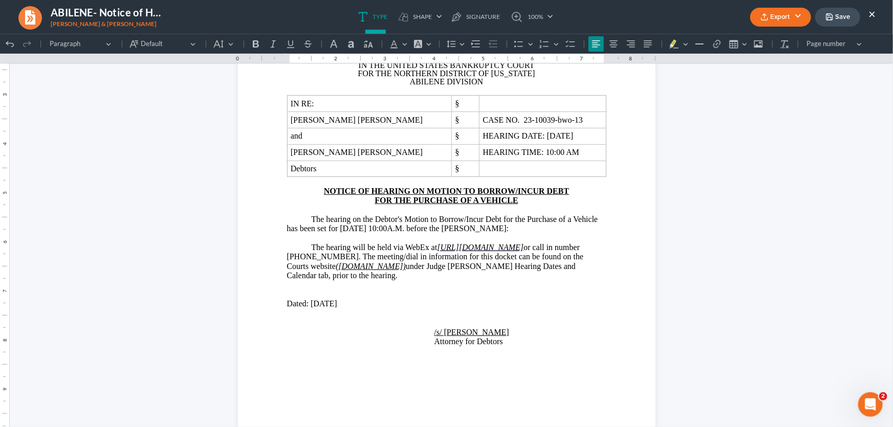
scroll to position [279, 0]
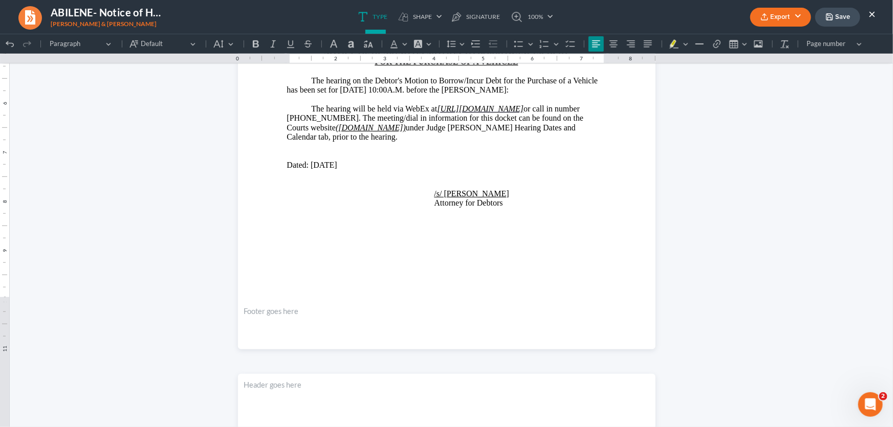
click at [422, 179] on p "Rich Text Editor, page-0-main" at bounding box center [446, 174] width 319 height 9
click at [520, 197] on p "Attorney for Debtors" at bounding box center [446, 193] width 319 height 9
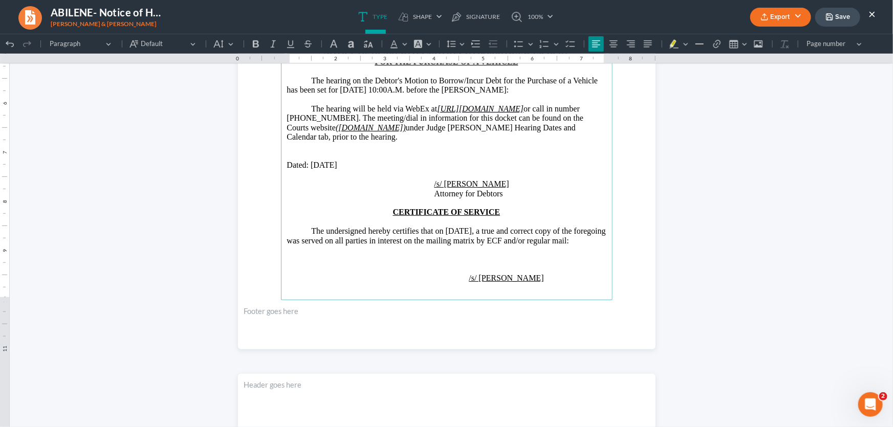
click at [322, 151] on p "Rich Text Editor, page-0-main" at bounding box center [446, 146] width 319 height 9
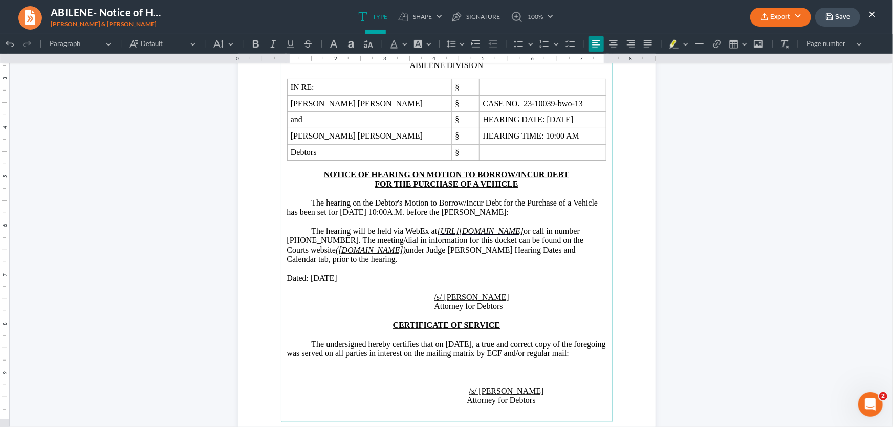
scroll to position [132, 0]
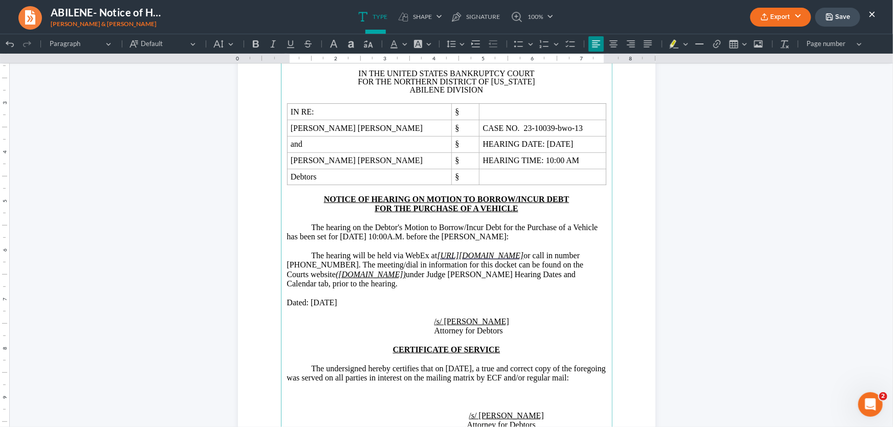
click at [776, 16] on button "Export" at bounding box center [780, 17] width 61 height 19
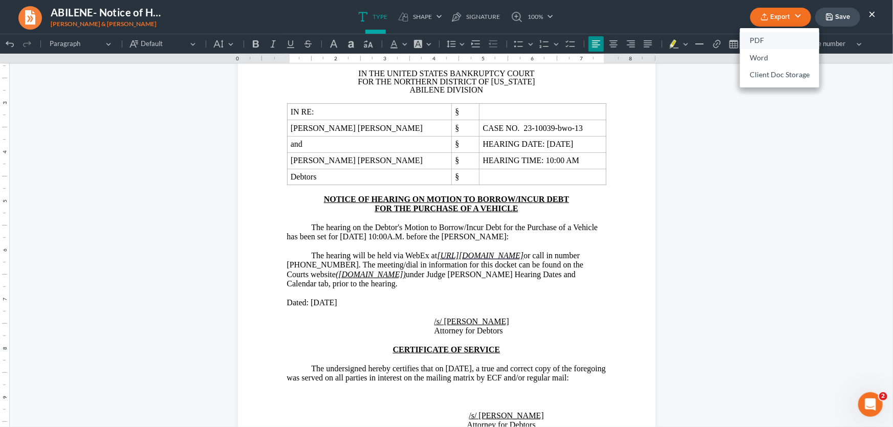
click at [772, 37] on link "PDF" at bounding box center [779, 40] width 79 height 17
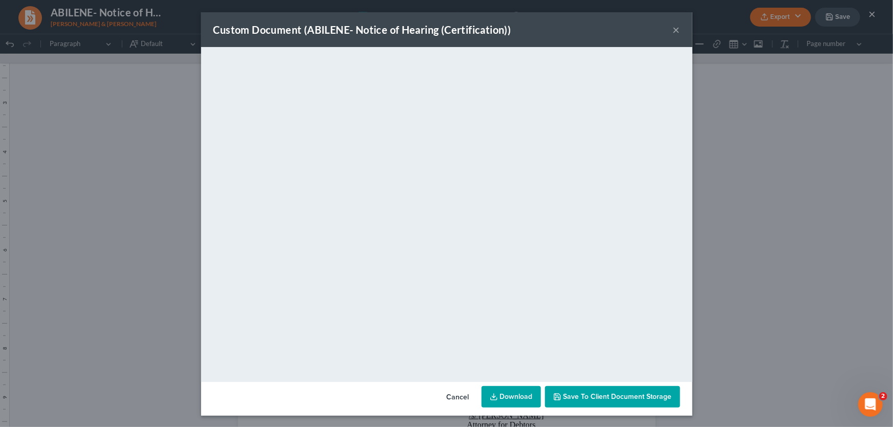
click at [673, 29] on button "×" at bounding box center [676, 30] width 7 height 12
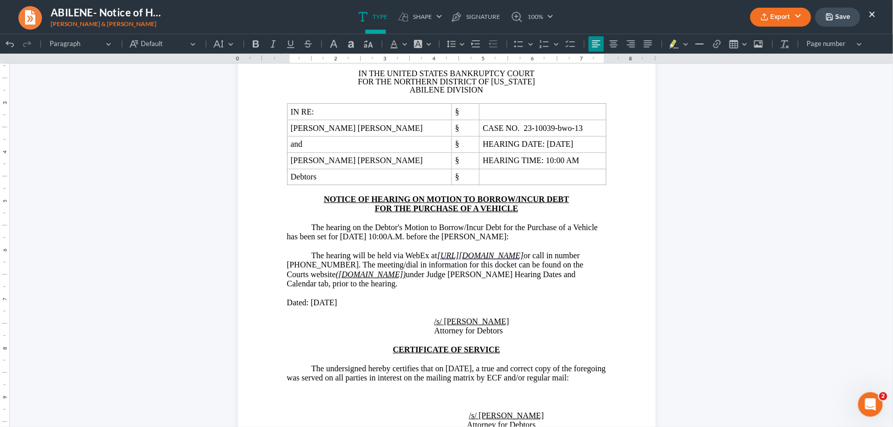
click at [829, 17] on icon "button" at bounding box center [829, 17] width 8 height 8
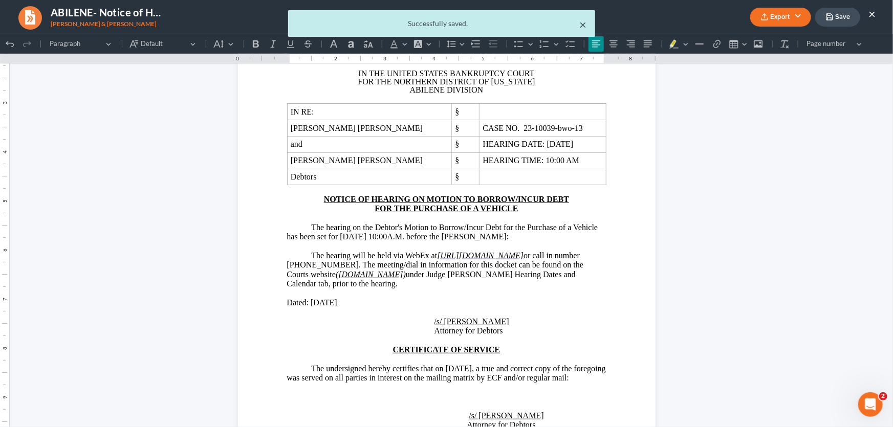
click at [583, 25] on ul "Type shapes Shape Line Check Arrow Circle Rectangle pen-tool Signature 100% Fit…" at bounding box center [455, 17] width 531 height 34
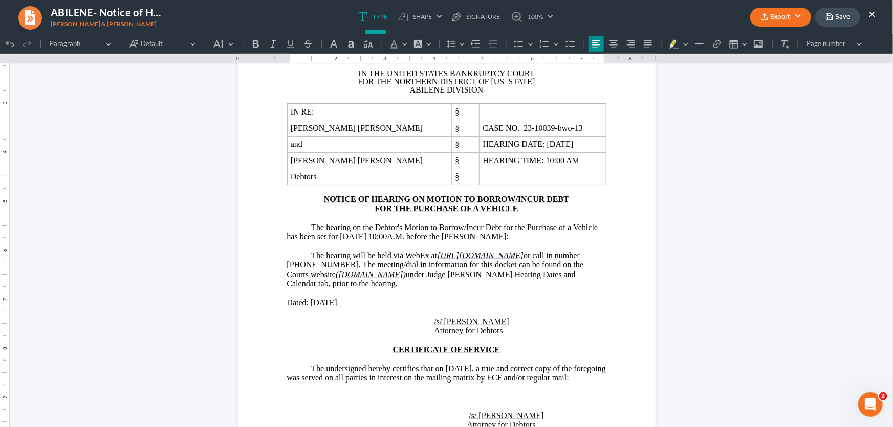
click at [873, 14] on button "×" at bounding box center [871, 14] width 7 height 12
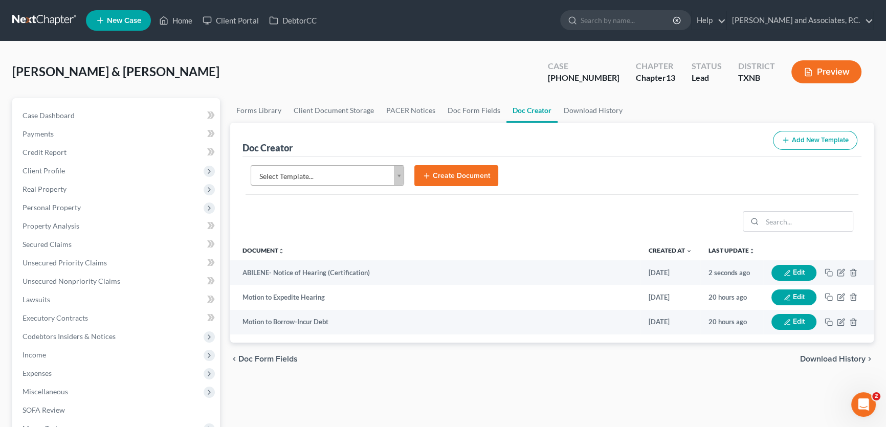
click at [359, 174] on body "Home New Case Client Portal DebtorCC [PERSON_NAME] and Associates, [PERSON_NAME…" at bounding box center [443, 345] width 886 height 691
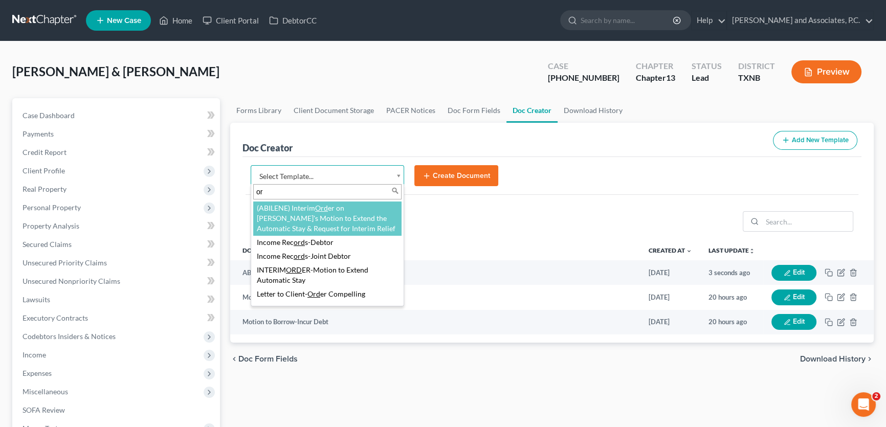
type input "o"
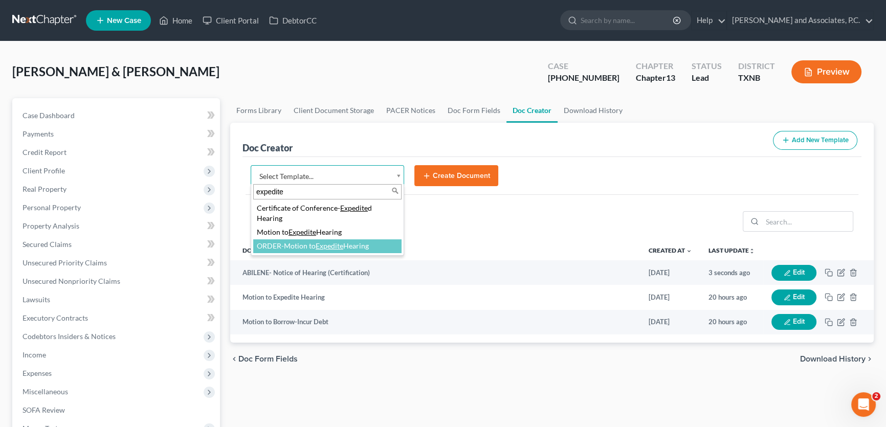
type input "expedite"
select select "77087"
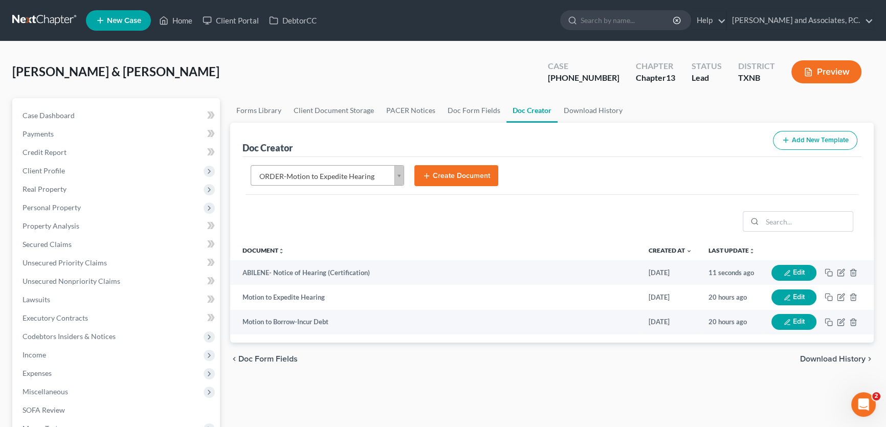
click at [433, 169] on button "Create Document" at bounding box center [456, 175] width 84 height 21
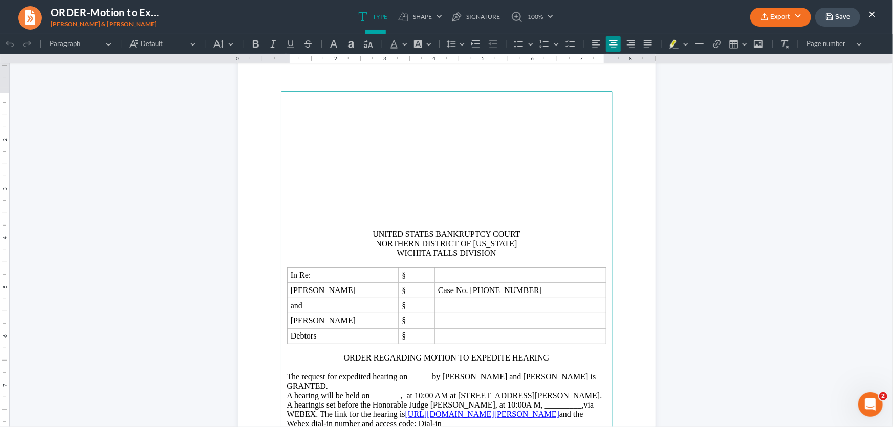
scroll to position [186, 0]
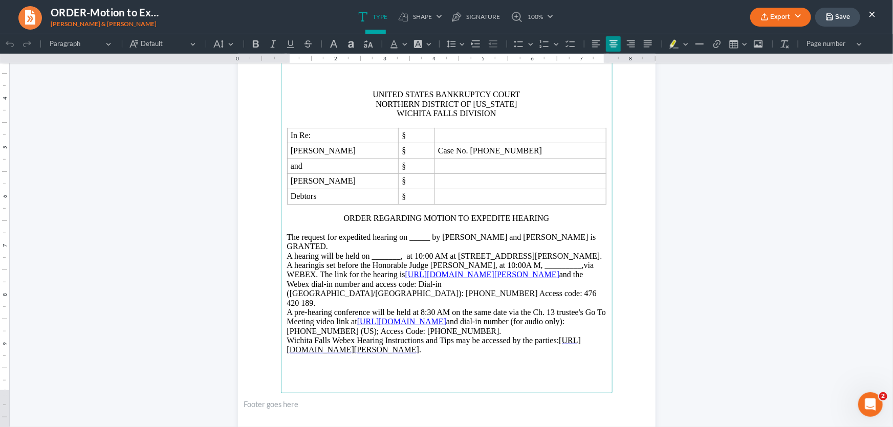
click at [872, 14] on button "×" at bounding box center [871, 14] width 7 height 12
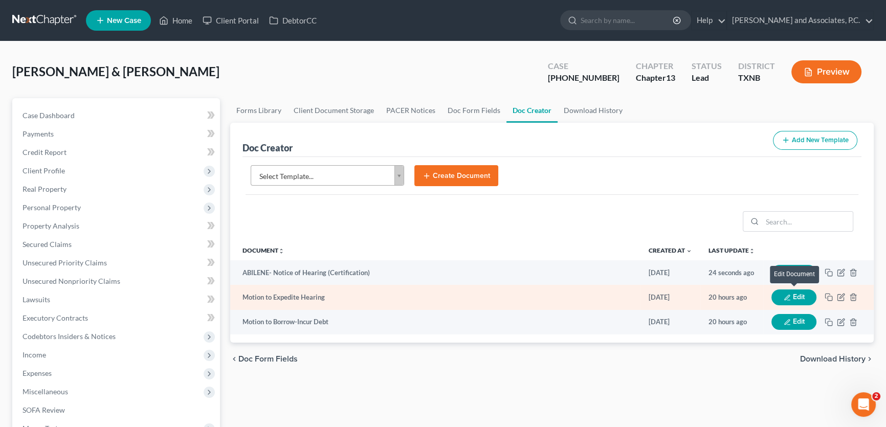
click at [785, 294] on icon "button" at bounding box center [787, 297] width 7 height 7
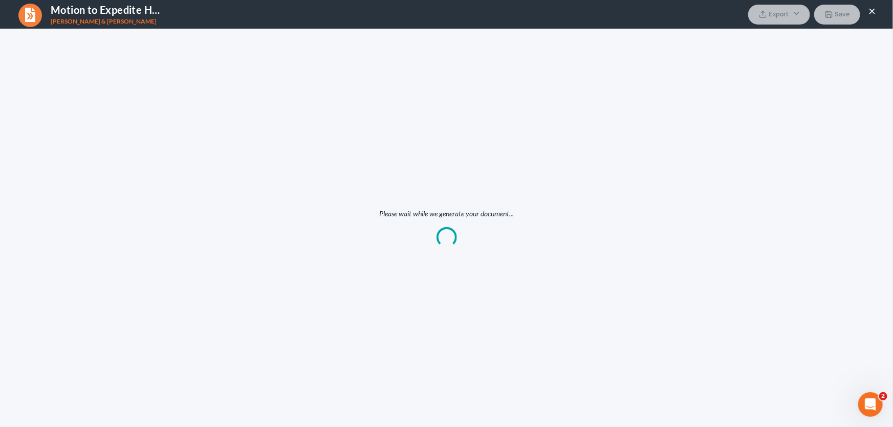
scroll to position [0, 0]
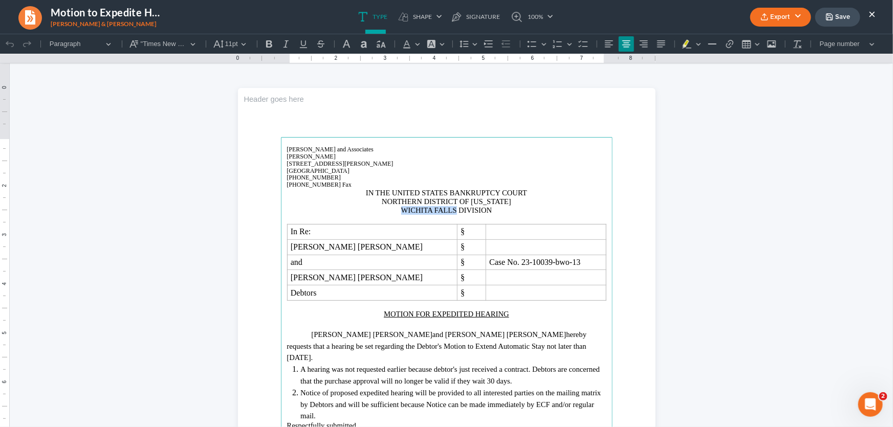
drag, startPoint x: 452, startPoint y: 210, endPoint x: 400, endPoint y: 212, distance: 52.7
click at [401, 212] on span "WICHITA FALLS DIVISION" at bounding box center [446, 210] width 91 height 8
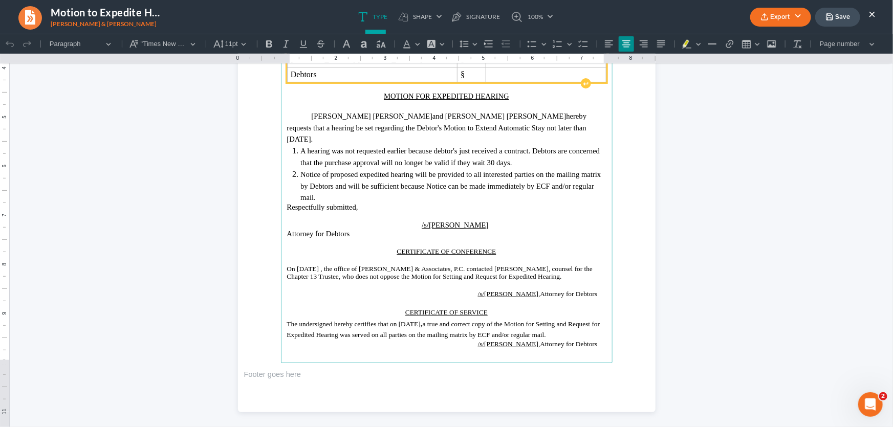
scroll to position [279, 0]
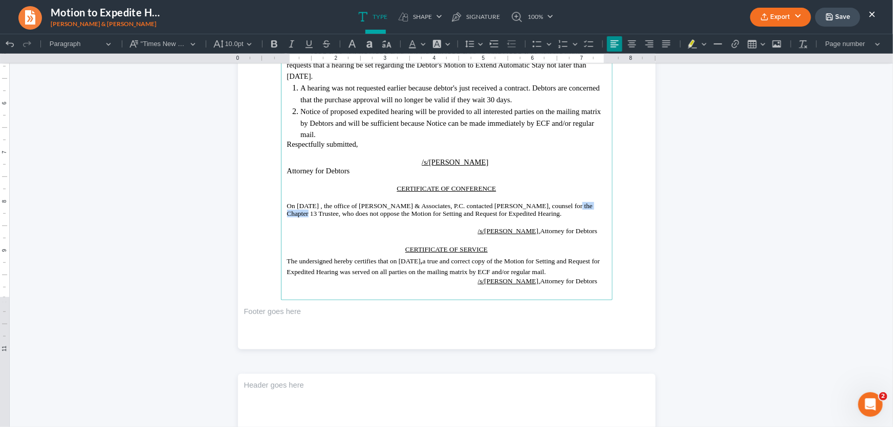
drag, startPoint x: 570, startPoint y: 192, endPoint x: 532, endPoint y: 193, distance: 38.4
click at [532, 202] on span "On [DATE] , the office of [PERSON_NAME] & Associates, P.C. contacted [PERSON_NA…" at bounding box center [440, 209] width 306 height 15
drag, startPoint x: 292, startPoint y: 201, endPoint x: 578, endPoint y: 190, distance: 286.2
click at [578, 202] on span "On [DATE] , the office of [PERSON_NAME] & Associates, P.C. contacted [PERSON_NA…" at bounding box center [440, 209] width 306 height 15
click at [778, 14] on button "Export" at bounding box center [780, 17] width 61 height 19
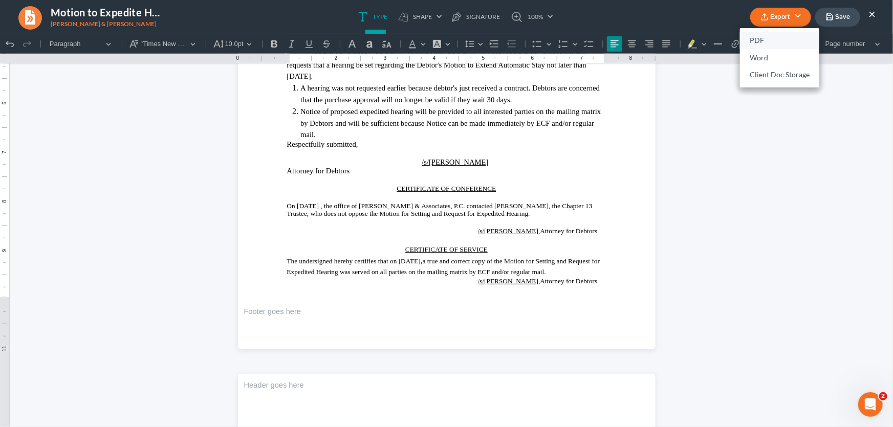
click at [760, 38] on link "PDF" at bounding box center [779, 40] width 79 height 17
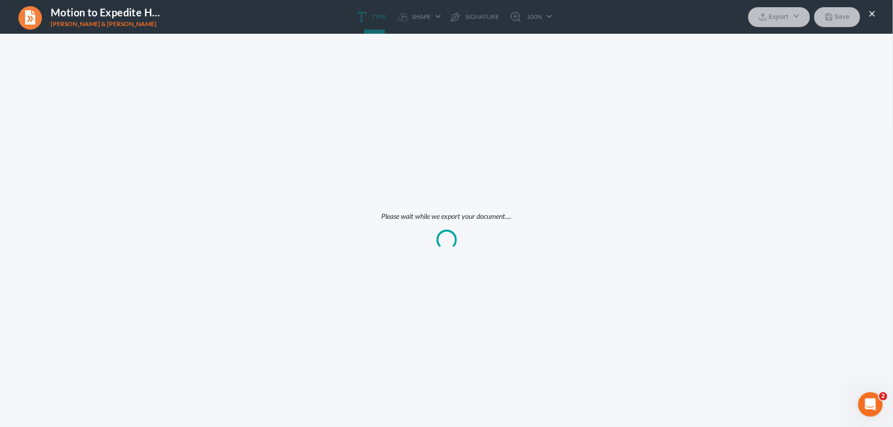
click at [756, 36] on div "Please wait while we export your document...." at bounding box center [446, 230] width 893 height 393
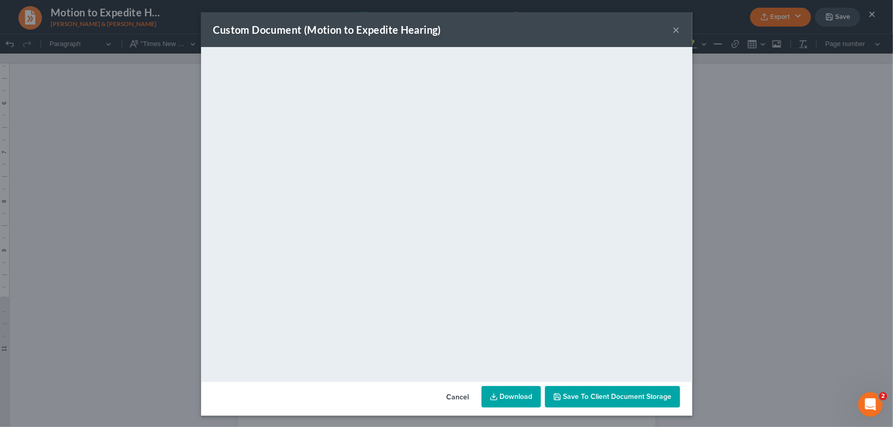
click at [673, 29] on button "×" at bounding box center [676, 30] width 7 height 12
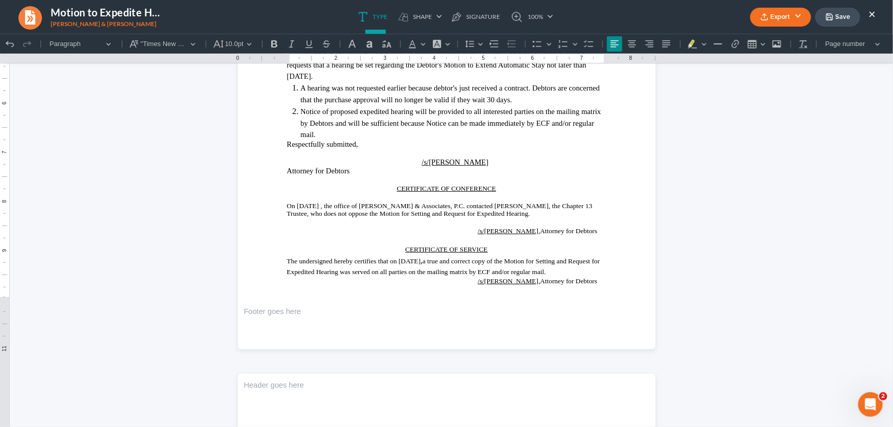
click at [839, 18] on button "Save" at bounding box center [837, 17] width 45 height 19
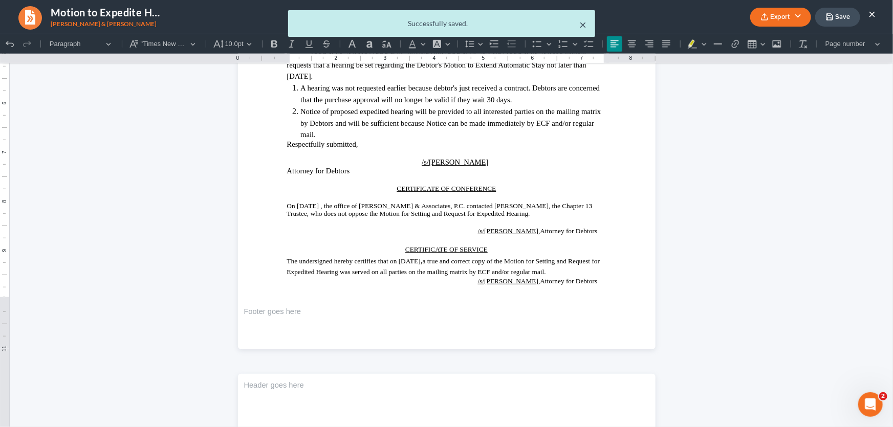
click at [582, 23] on button "×" at bounding box center [583, 24] width 7 height 12
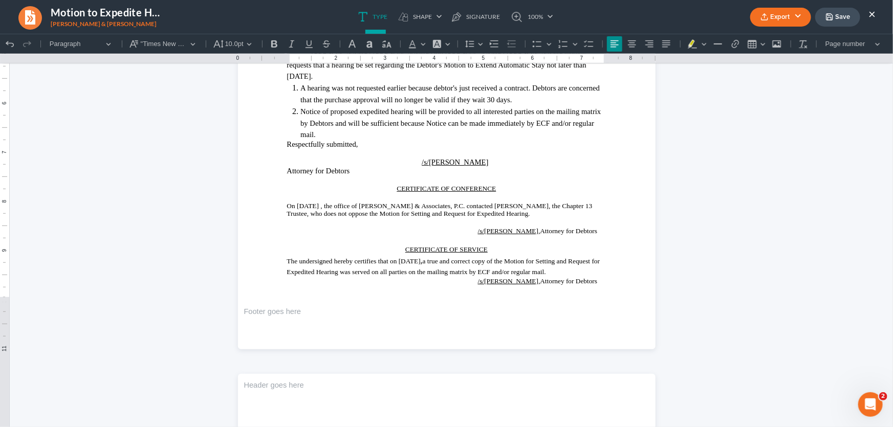
click at [869, 11] on button "×" at bounding box center [871, 14] width 7 height 12
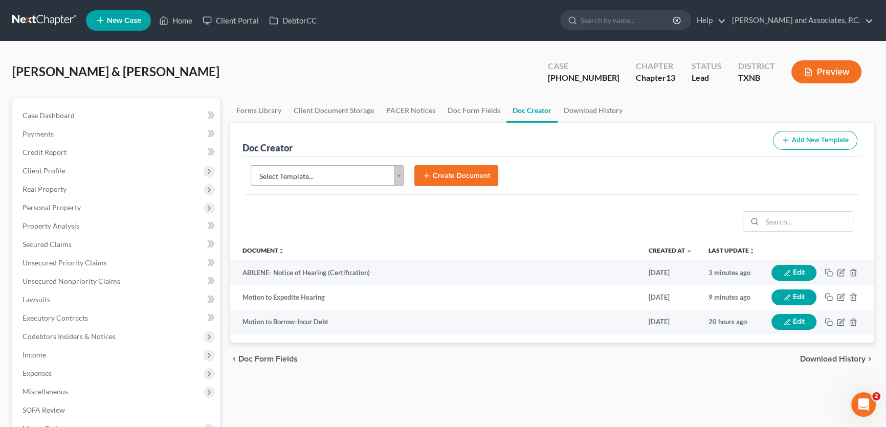
click at [342, 179] on body "Home New Case Client Portal DebtorCC [PERSON_NAME] and Associates, [PERSON_NAME…" at bounding box center [443, 345] width 886 height 691
type input "o"
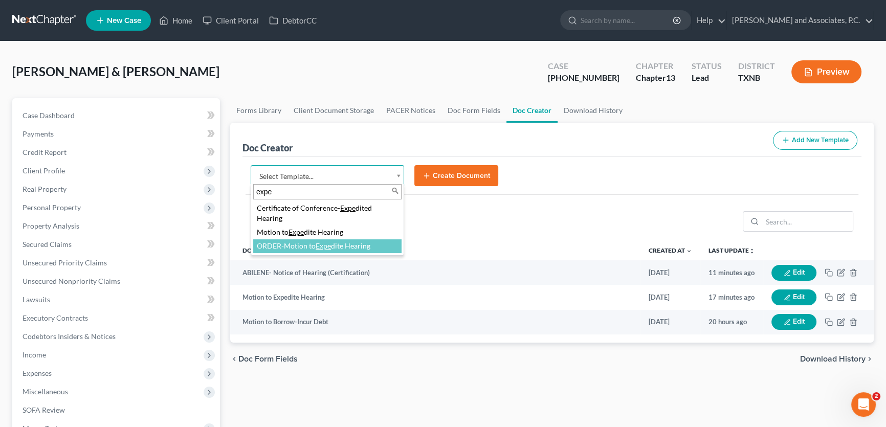
type input "expe"
select select "77087"
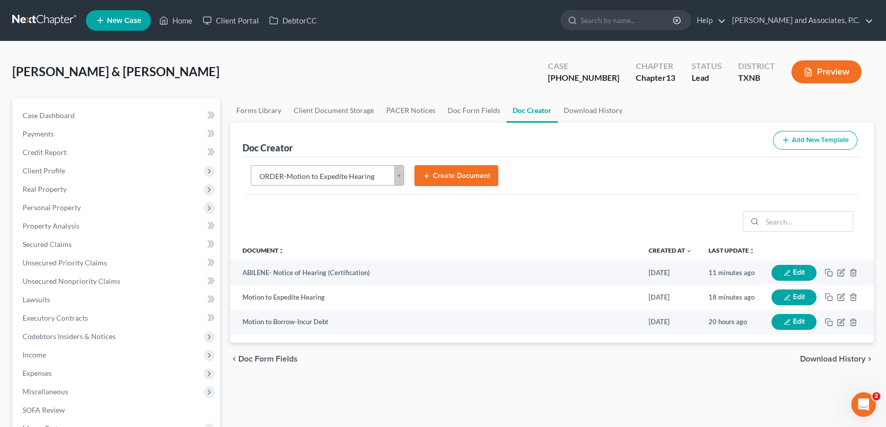
click at [453, 167] on button "Create Document" at bounding box center [456, 175] width 84 height 21
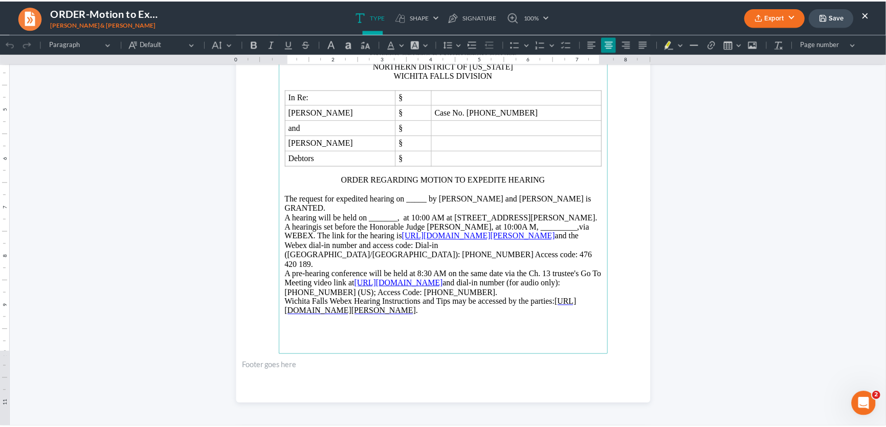
scroll to position [232, 0]
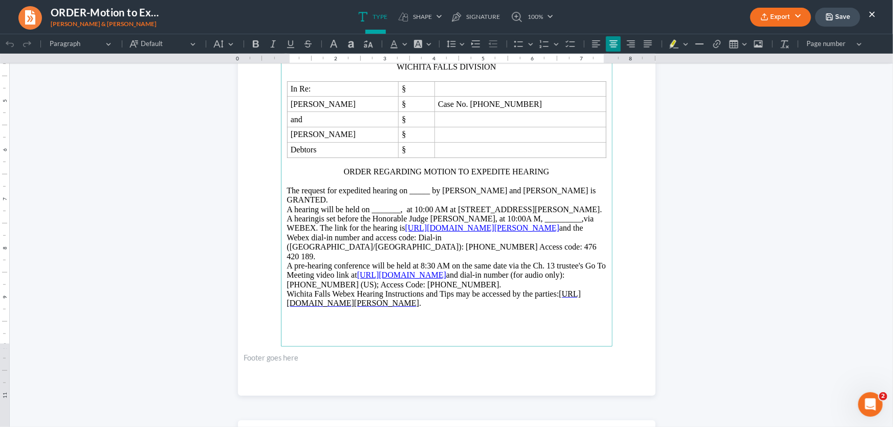
click at [835, 10] on button "Save" at bounding box center [837, 17] width 45 height 19
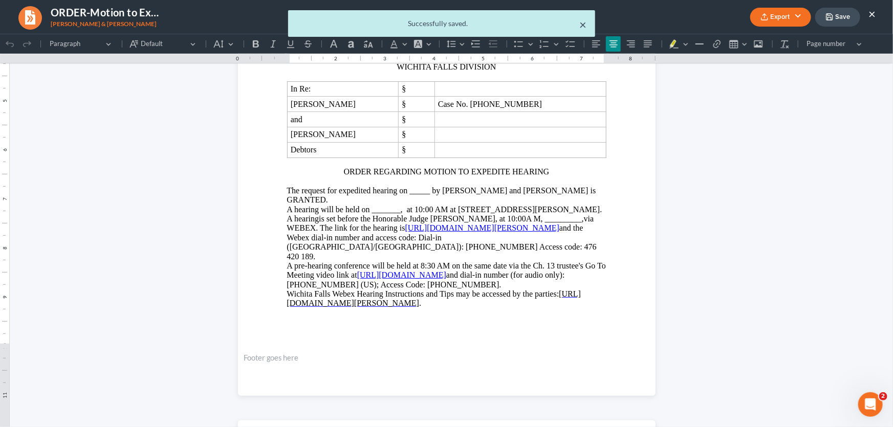
click at [583, 24] on button "×" at bounding box center [583, 24] width 7 height 12
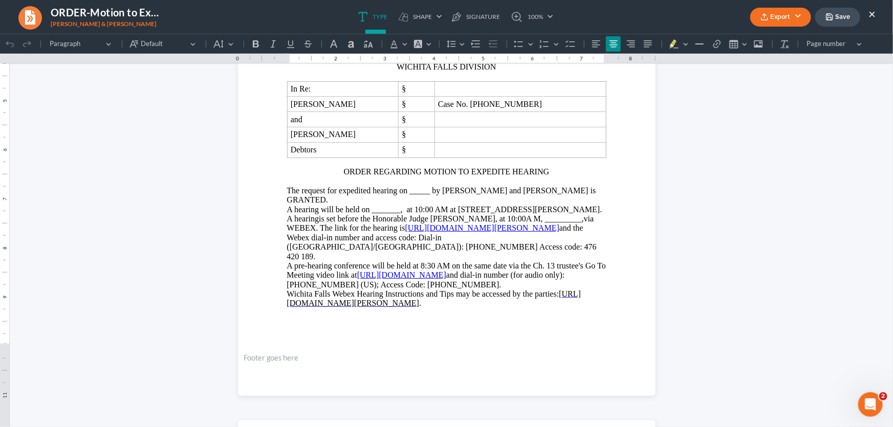
click at [870, 12] on button "×" at bounding box center [871, 14] width 7 height 12
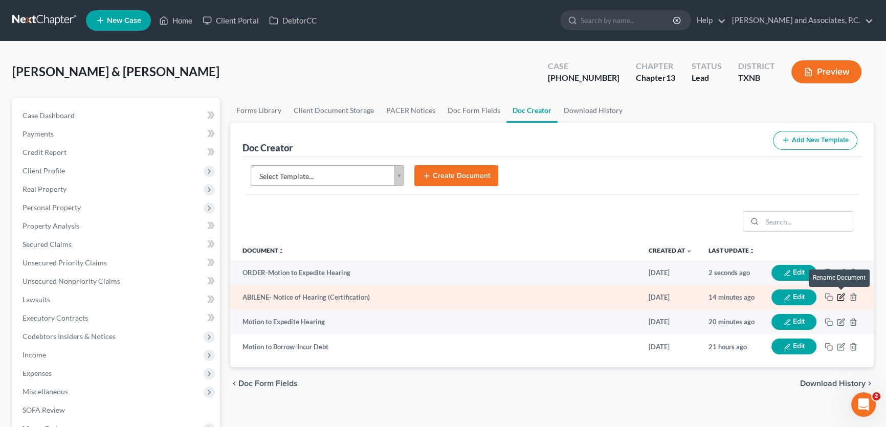
click at [839, 296] on icon "button" at bounding box center [841, 297] width 8 height 8
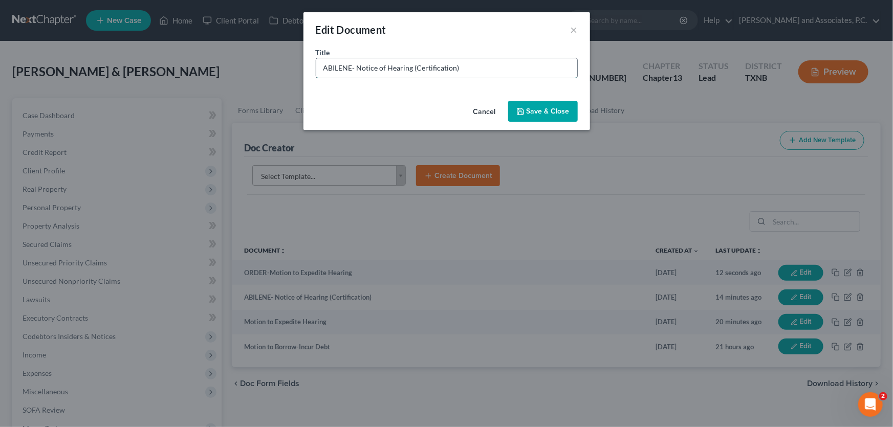
drag, startPoint x: 469, startPoint y: 68, endPoint x: 412, endPoint y: 72, distance: 56.4
click at [412, 72] on input "ABILENE- Notice of Hearing (Certification)" at bounding box center [446, 67] width 261 height 19
type input "ABILENE- Notice of Hearing- motion to borrow/incur"
click at [525, 105] on button "Save & Close" at bounding box center [543, 111] width 70 height 21
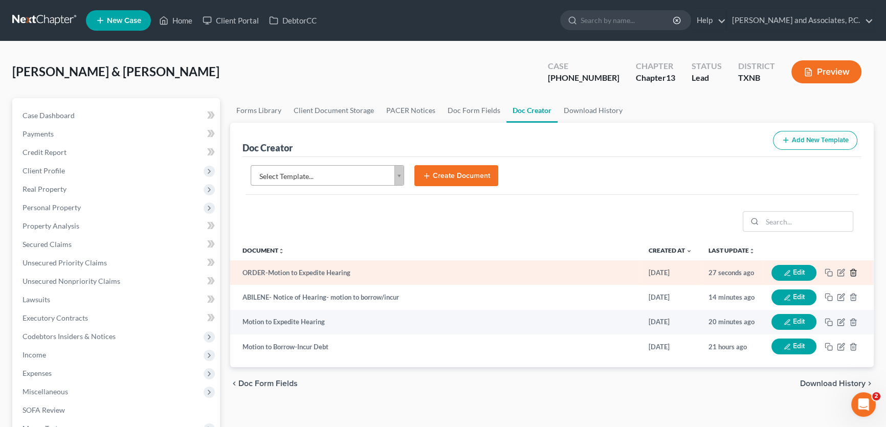
click at [854, 270] on icon "button" at bounding box center [853, 273] width 5 height 7
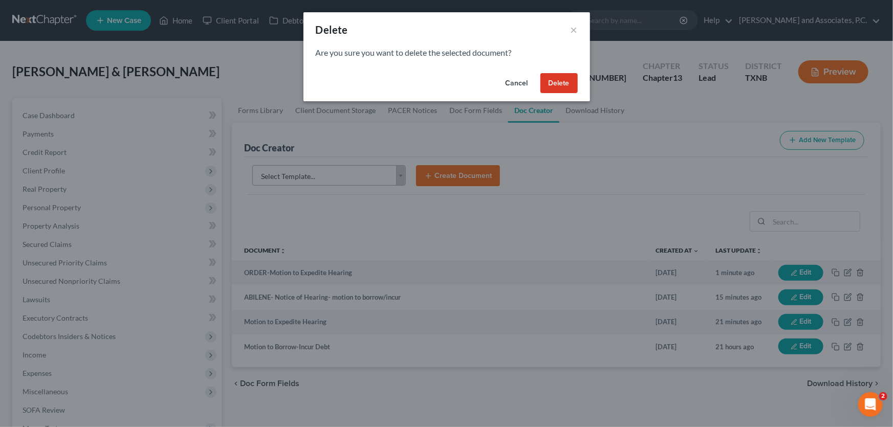
click at [561, 78] on button "Delete" at bounding box center [558, 83] width 37 height 20
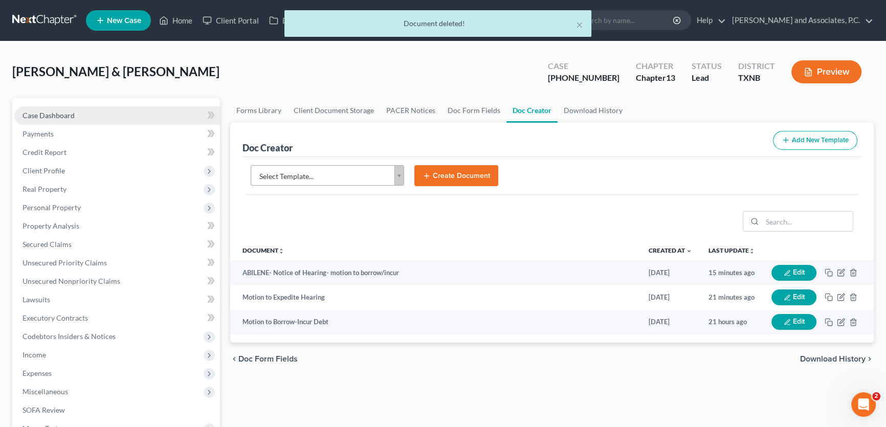
click at [104, 113] on link "Case Dashboard" at bounding box center [117, 115] width 206 height 18
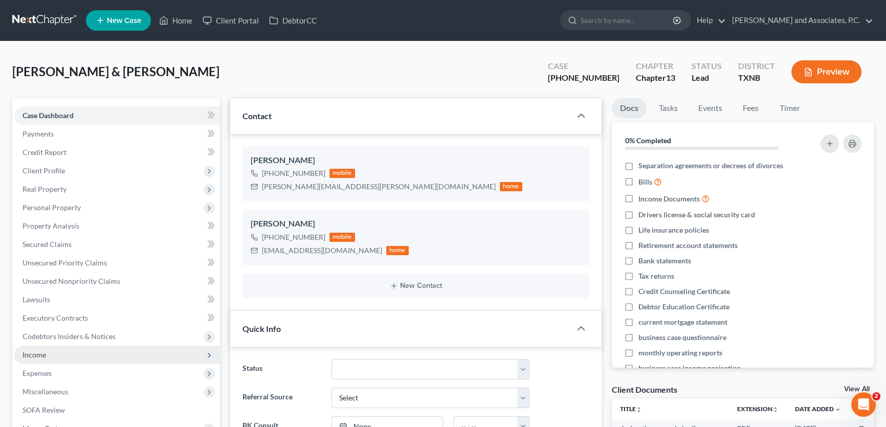
click at [81, 359] on span "Income" at bounding box center [117, 355] width 206 height 18
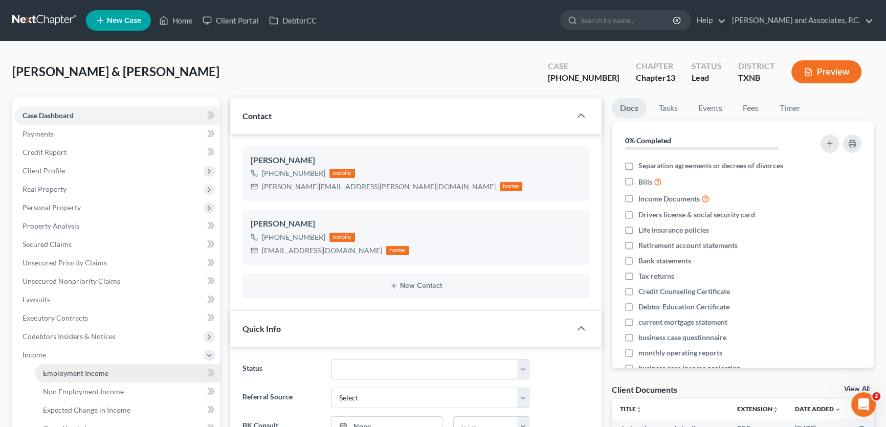
click at [84, 369] on span "Employment Income" at bounding box center [75, 373] width 65 height 9
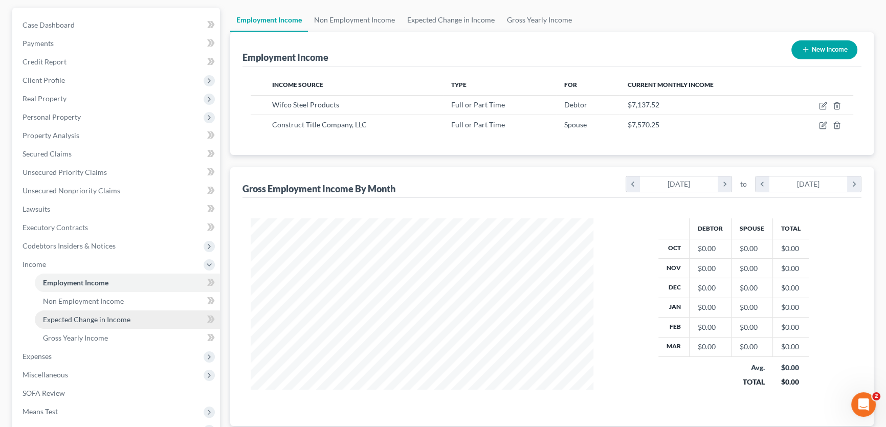
scroll to position [93, 0]
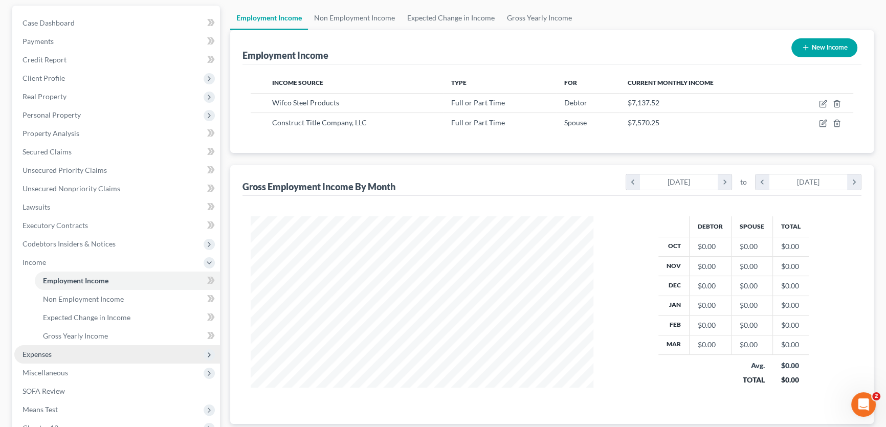
click at [72, 356] on span "Expenses" at bounding box center [117, 354] width 206 height 18
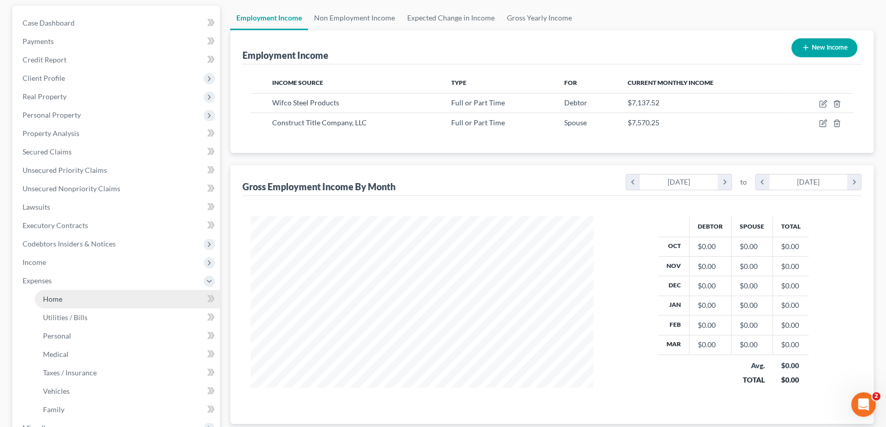
click at [53, 299] on span "Home" at bounding box center [52, 299] width 19 height 9
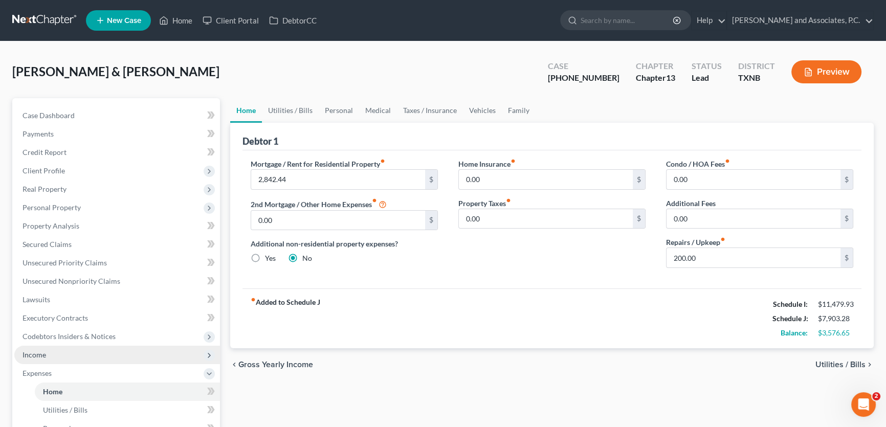
click at [99, 355] on span "Income" at bounding box center [117, 355] width 206 height 18
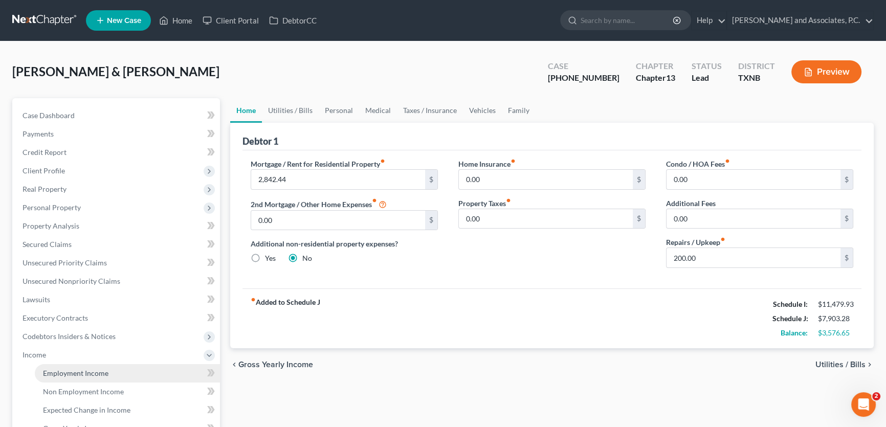
click at [94, 366] on link "Employment Income" at bounding box center [127, 373] width 185 height 18
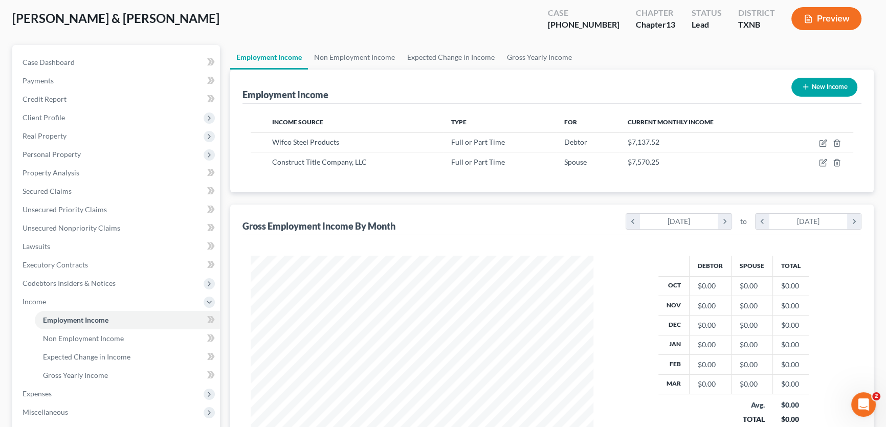
scroll to position [186, 0]
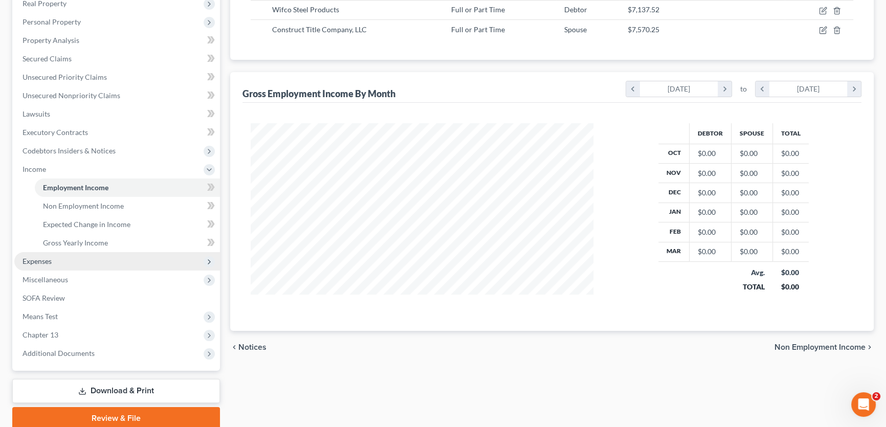
click at [59, 256] on span "Expenses" at bounding box center [117, 261] width 206 height 18
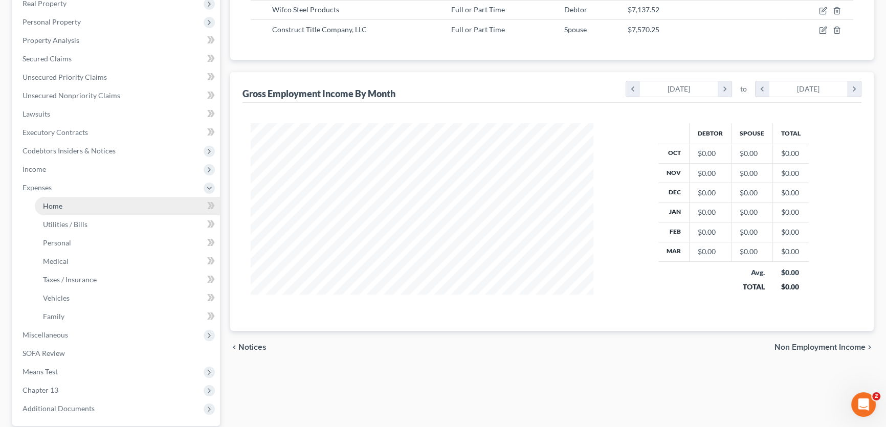
click at [57, 210] on link "Home" at bounding box center [127, 206] width 185 height 18
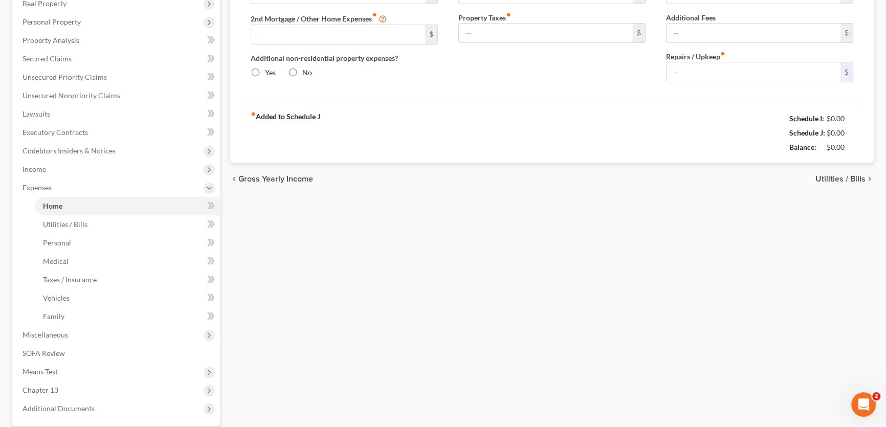
type input "2,842.44"
type input "0.00"
radio input "true"
type input "0.00"
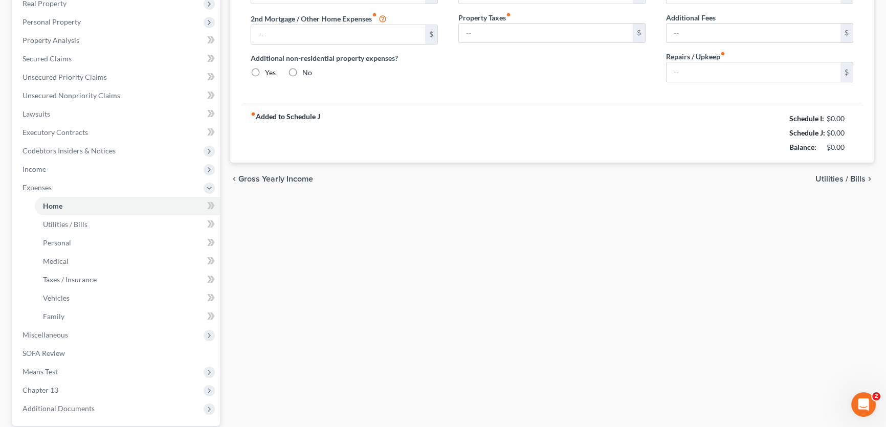
type input "0.00"
type input "200.00"
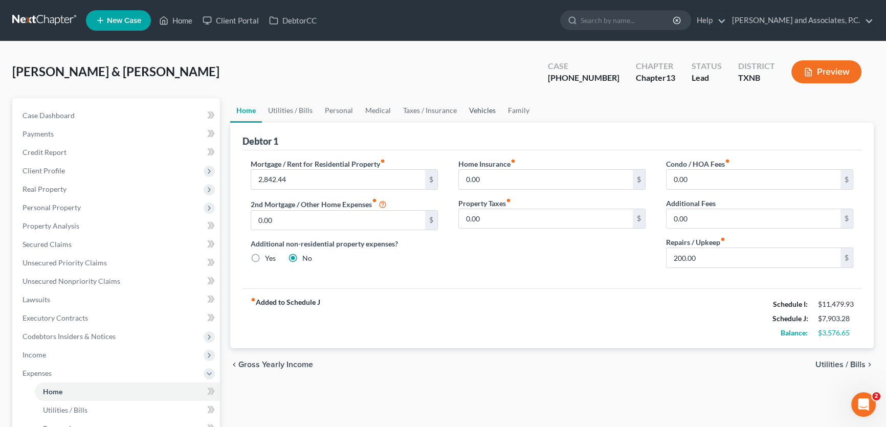
click at [477, 112] on link "Vehicles" at bounding box center [482, 110] width 39 height 25
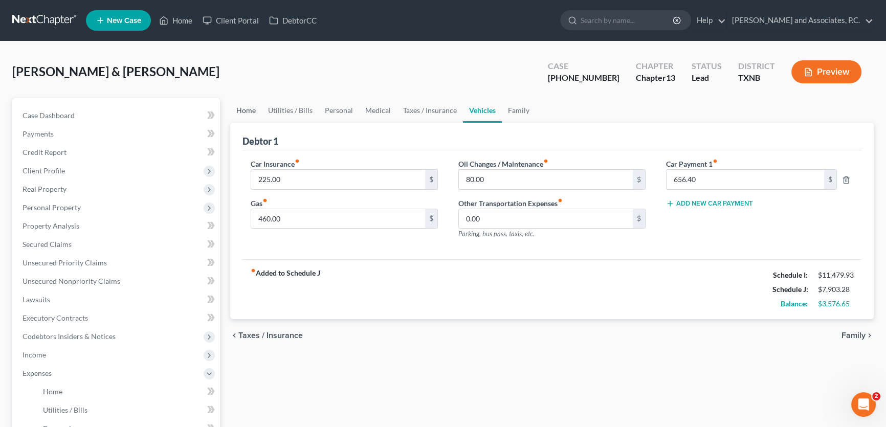
click at [251, 112] on link "Home" at bounding box center [246, 110] width 32 height 25
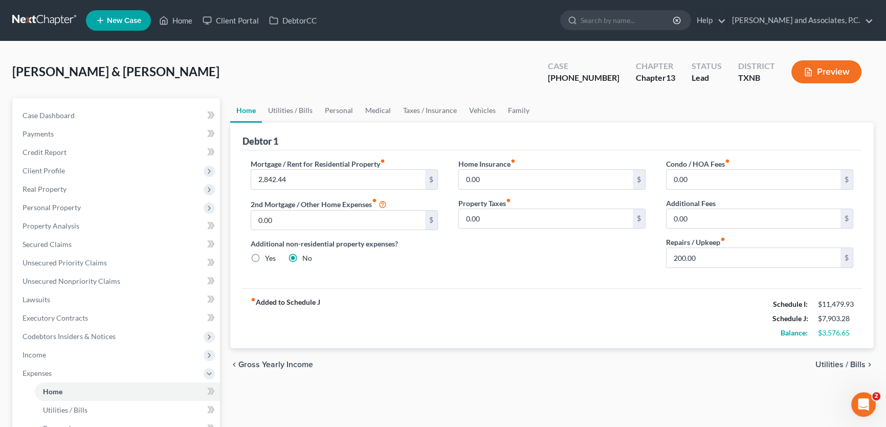
click at [393, 153] on div "Mortgage / Rent for Residential Property fiber_manual_record 2,842.44 $ 2nd Mor…" at bounding box center [551, 219] width 619 height 138
click at [302, 110] on link "Utilities / Bills" at bounding box center [290, 110] width 57 height 25
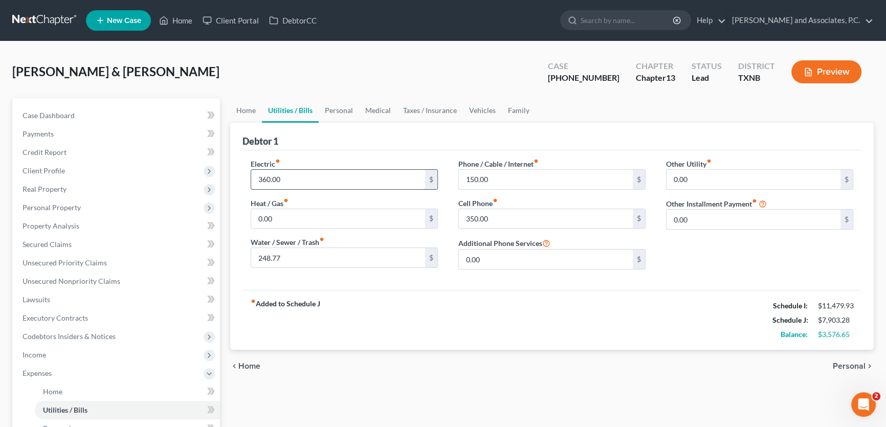
click at [286, 180] on input "360.00" at bounding box center [338, 179] width 174 height 19
click at [281, 178] on input "360.00" at bounding box center [338, 179] width 174 height 19
click at [317, 198] on div "Heat / Gas fiber_manual_record 0.00 $" at bounding box center [344, 213] width 187 height 31
type input "175.00"
click at [339, 107] on link "Personal" at bounding box center [339, 110] width 40 height 25
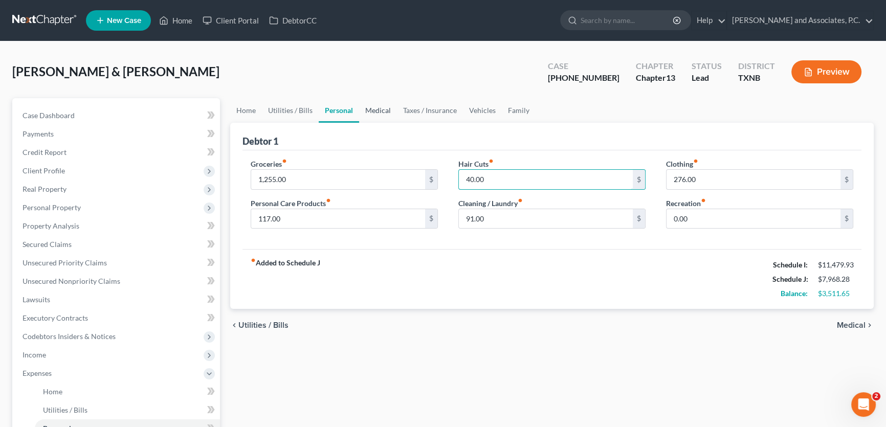
type input "40.00"
click at [374, 111] on link "Medical" at bounding box center [378, 110] width 38 height 25
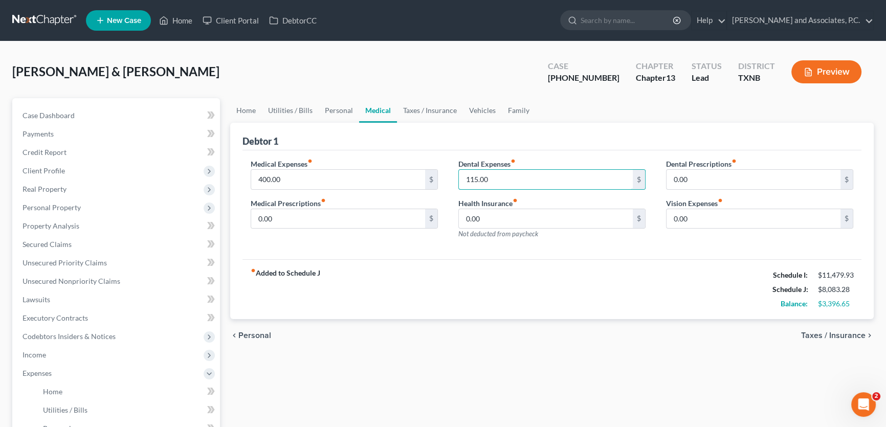
type input "115.00"
click at [546, 152] on div "Medical Expenses fiber_manual_record 400.00 $ Medical Prescriptions fiber_manua…" at bounding box center [551, 204] width 619 height 109
click at [430, 110] on link "Taxes / Insurance" at bounding box center [430, 110] width 66 height 25
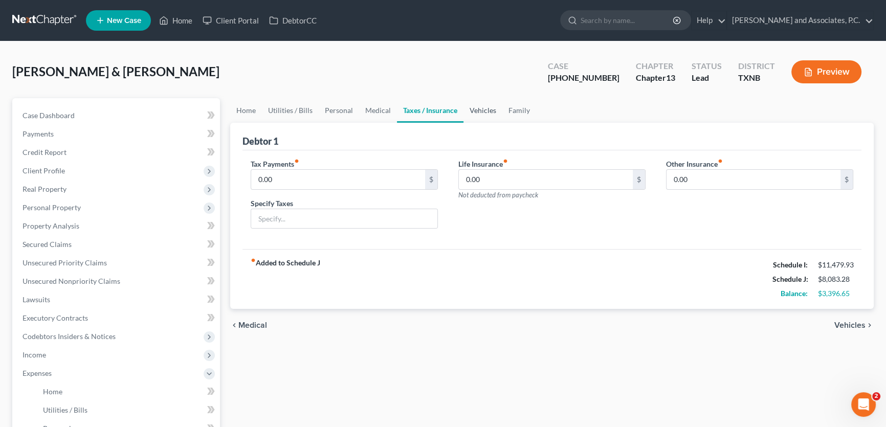
click at [484, 112] on link "Vehicles" at bounding box center [482, 110] width 39 height 25
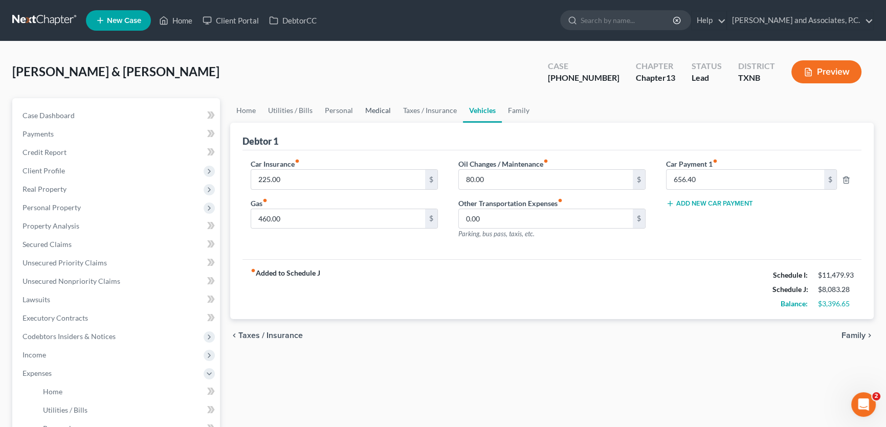
click at [380, 110] on link "Medical" at bounding box center [378, 110] width 38 height 25
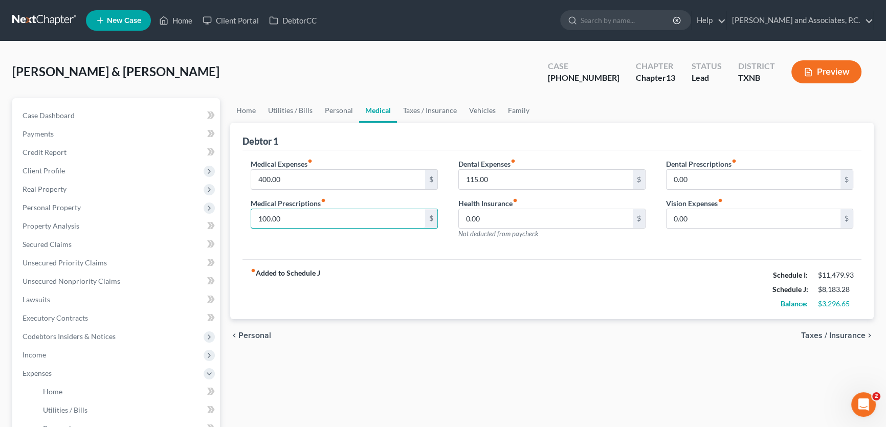
type input "100.00"
click at [307, 244] on div "Medical Expenses fiber_manual_record 400.00 $ Medical Prescriptions fiber_manua…" at bounding box center [344, 203] width 208 height 89
click at [429, 105] on link "Taxes / Insurance" at bounding box center [430, 110] width 66 height 25
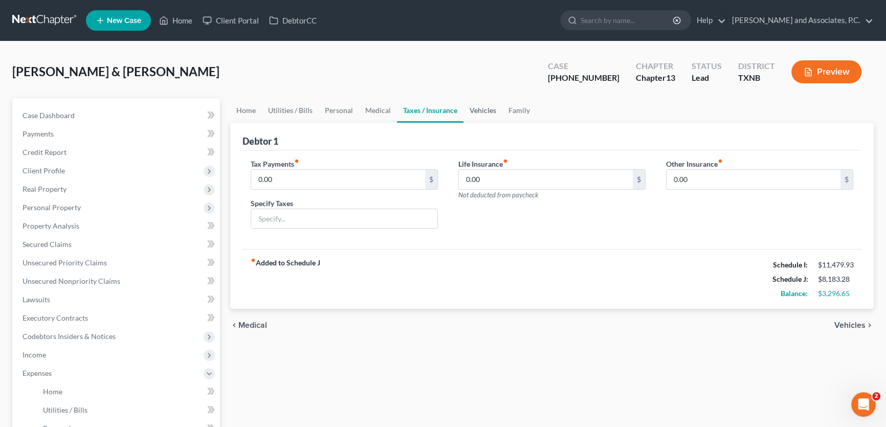
click at [479, 109] on link "Vehicles" at bounding box center [482, 110] width 39 height 25
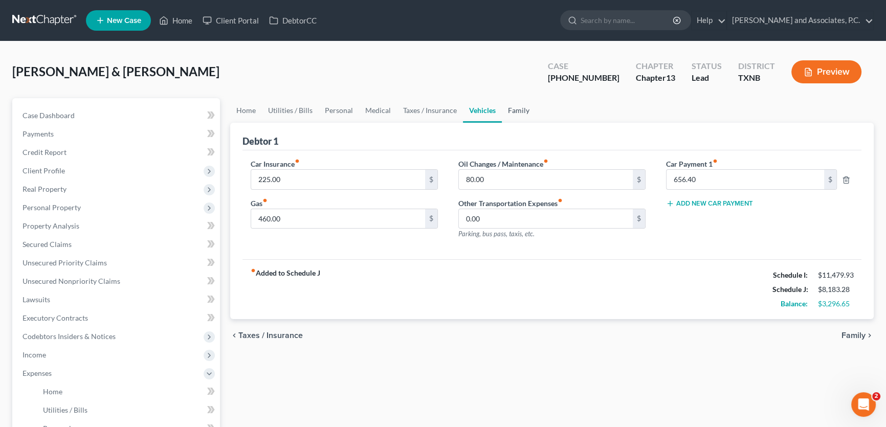
click at [511, 112] on link "Family" at bounding box center [519, 110] width 34 height 25
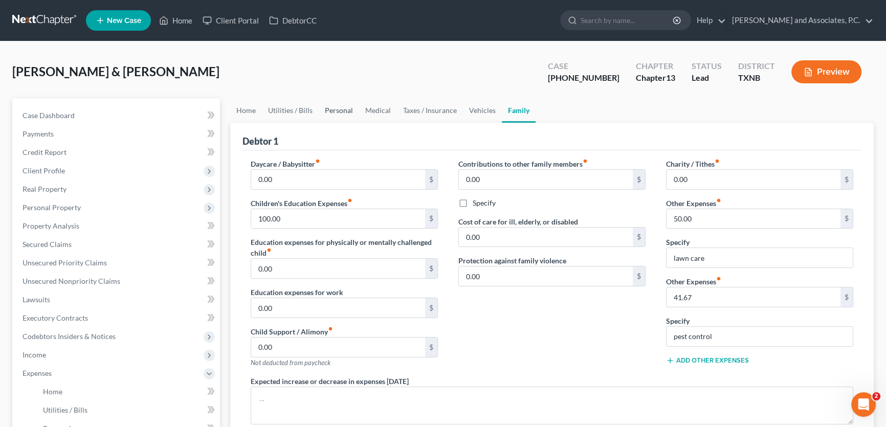
click at [342, 113] on link "Personal" at bounding box center [339, 110] width 40 height 25
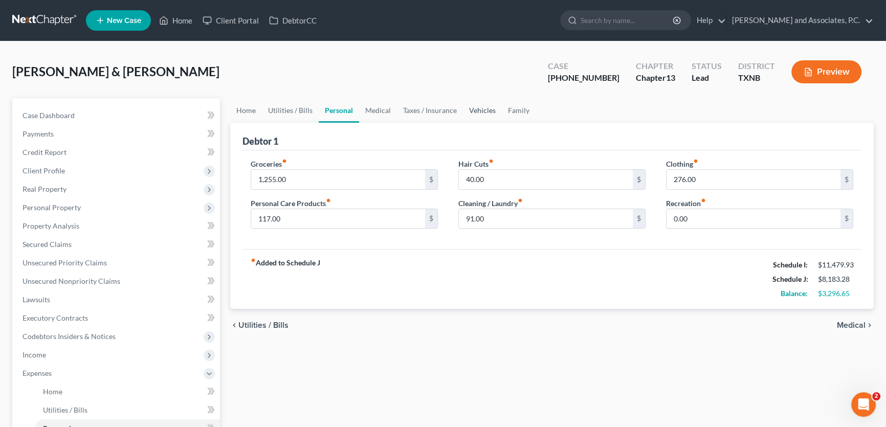
click at [480, 110] on link "Vehicles" at bounding box center [482, 110] width 39 height 25
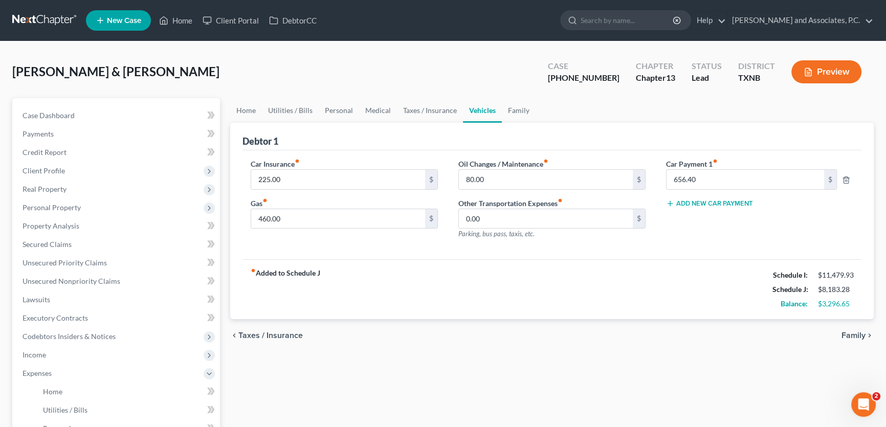
click at [696, 200] on button "Add New Car Payment" at bounding box center [709, 204] width 87 height 8
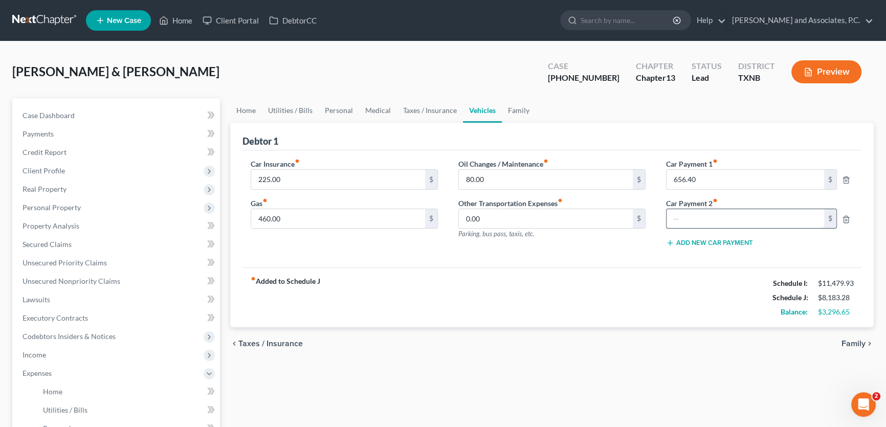
click at [684, 221] on input "text" at bounding box center [746, 218] width 158 height 19
click at [733, 217] on input "text" at bounding box center [746, 218] width 158 height 19
type input "700.00"
click at [293, 190] on div "Car Insurance fiber_manual_record 225.00 $ Gas fiber_manual_record 460.00 $" at bounding box center [344, 207] width 208 height 97
type input "325.00"
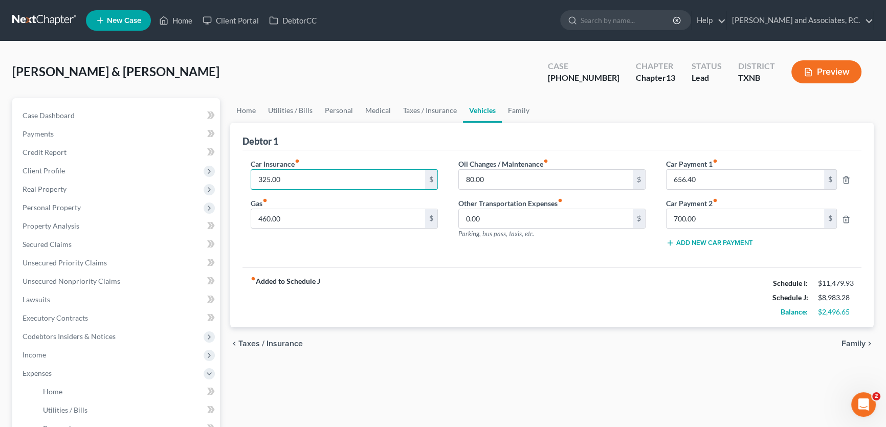
click at [355, 245] on div "Car Insurance fiber_manual_record 325.00 $ Gas fiber_manual_record 460.00 $" at bounding box center [344, 207] width 208 height 97
click at [518, 108] on link "Family" at bounding box center [519, 110] width 34 height 25
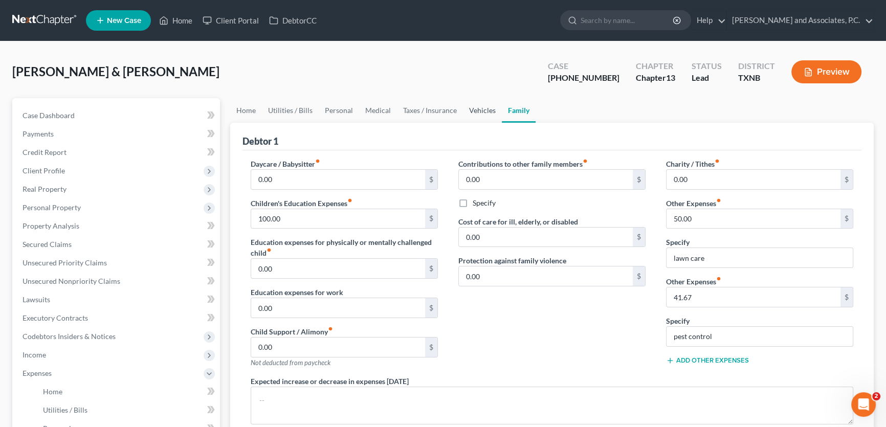
click at [485, 110] on link "Vehicles" at bounding box center [482, 110] width 39 height 25
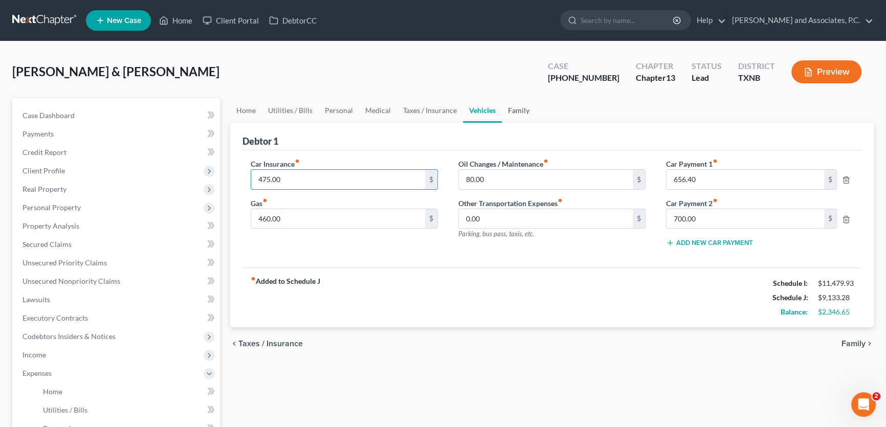
type input "475.00"
click at [516, 111] on link "Family" at bounding box center [519, 110] width 34 height 25
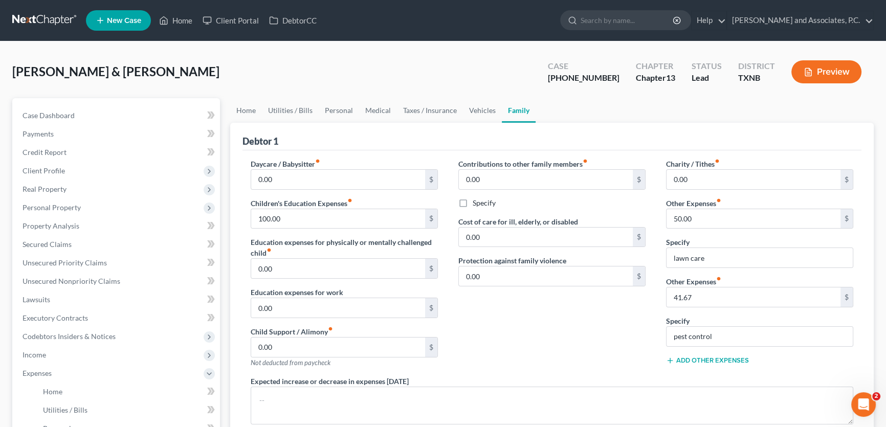
click at [423, 153] on div "Daycare / Babysitter fiber_manual_record 0.00 $ Children's Education Expenses f…" at bounding box center [551, 314] width 619 height 328
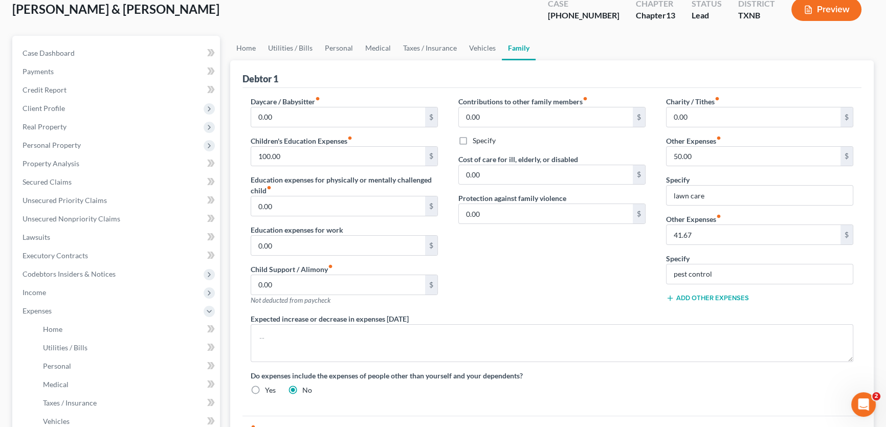
scroll to position [46, 0]
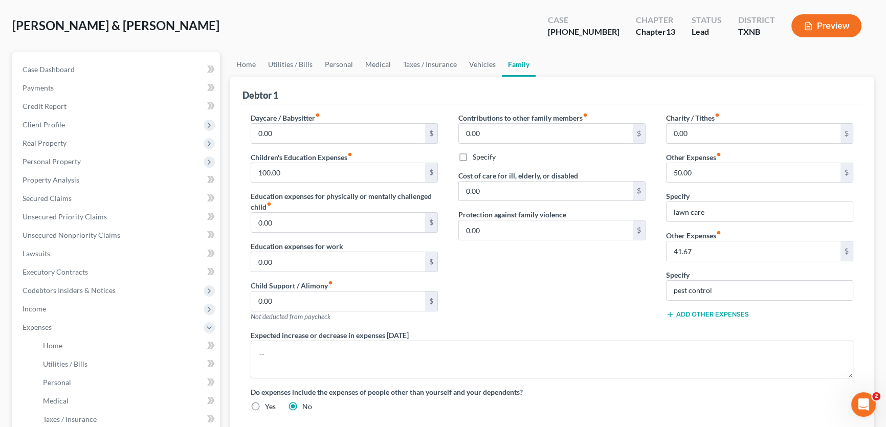
click at [351, 152] on icon "fiber_manual_record" at bounding box center [349, 154] width 5 height 5
click at [351, 153] on icon "fiber_manual_record" at bounding box center [349, 154] width 5 height 5
click at [351, 152] on icon "fiber_manual_record" at bounding box center [349, 154] width 5 height 5
click at [377, 154] on div "Children's Education Expenses fiber_manual_record 100.00 $" at bounding box center [344, 167] width 187 height 31
click at [250, 64] on link "Home" at bounding box center [246, 64] width 32 height 25
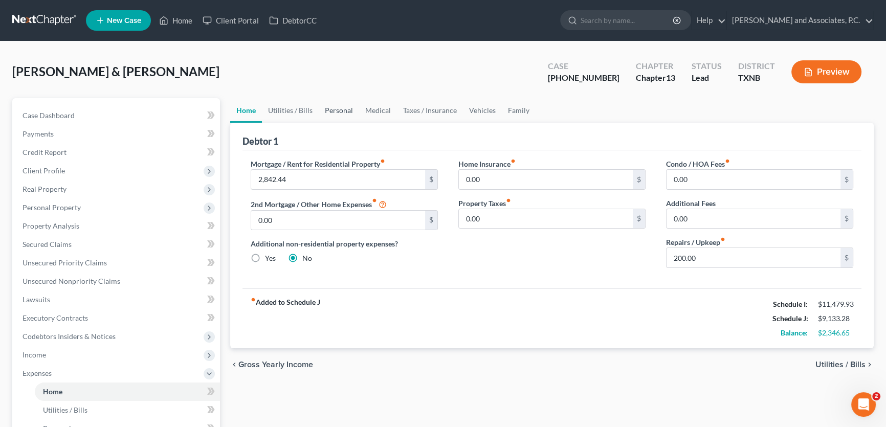
click at [330, 108] on link "Personal" at bounding box center [339, 110] width 40 height 25
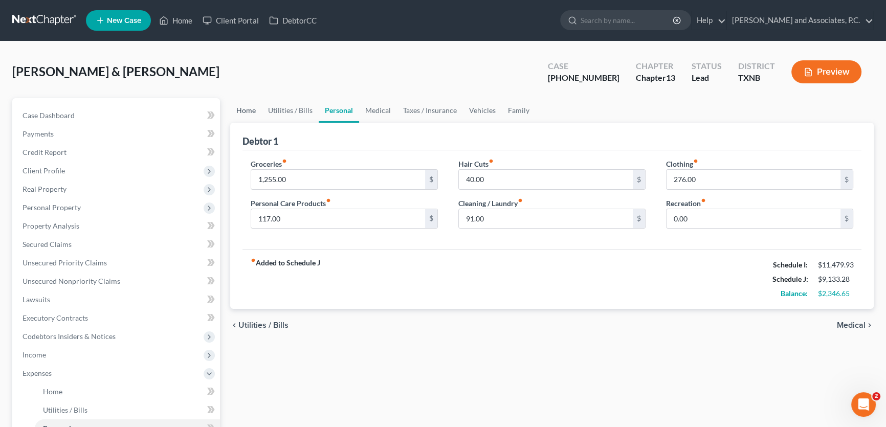
click at [249, 109] on link "Home" at bounding box center [246, 110] width 32 height 25
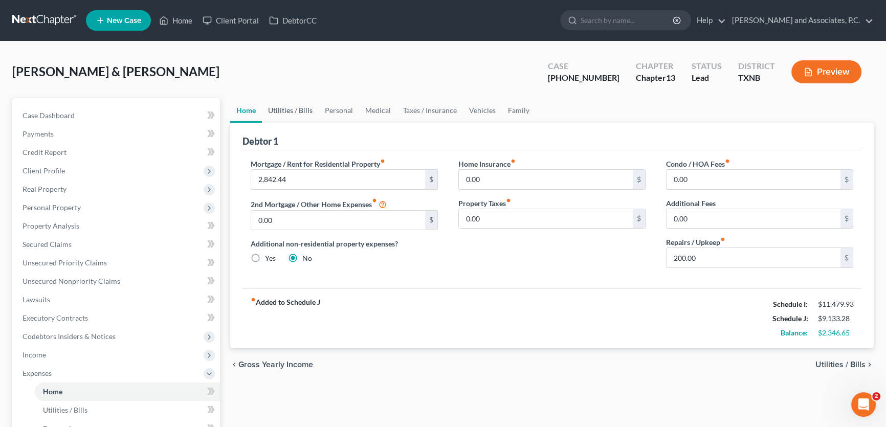
click at [287, 111] on link "Utilities / Bills" at bounding box center [290, 110] width 57 height 25
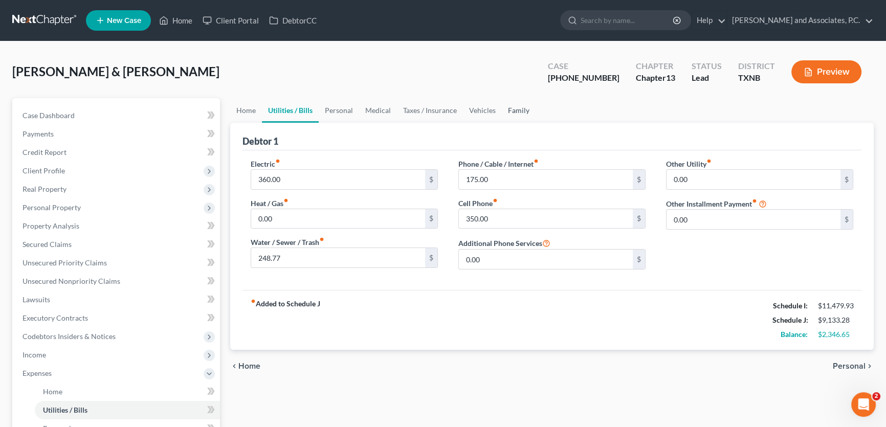
click at [511, 109] on link "Family" at bounding box center [519, 110] width 34 height 25
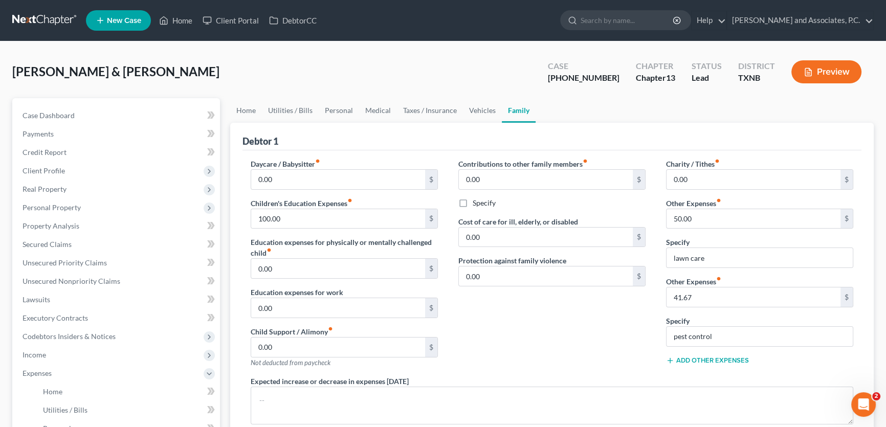
click at [704, 360] on button "Add Other Expenses" at bounding box center [707, 361] width 83 height 8
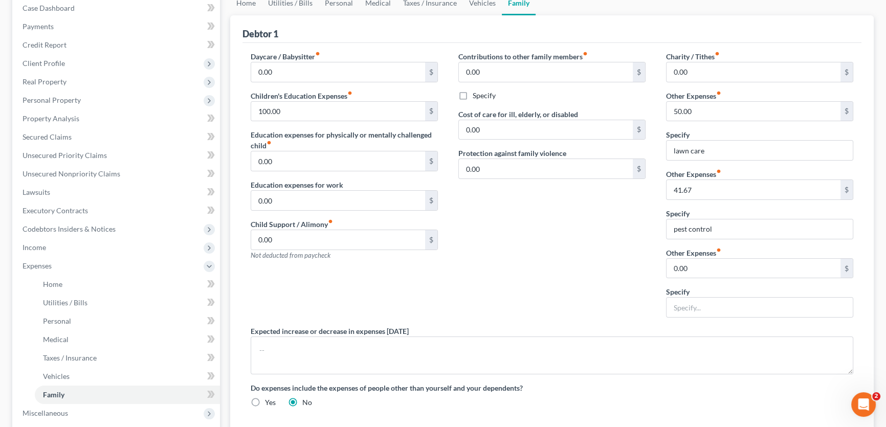
scroll to position [139, 0]
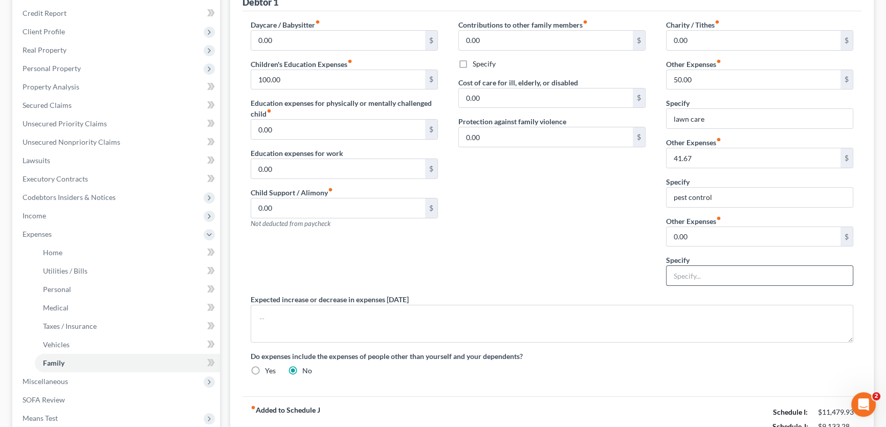
click at [699, 274] on input "text" at bounding box center [760, 275] width 186 height 19
type input "RV storage"
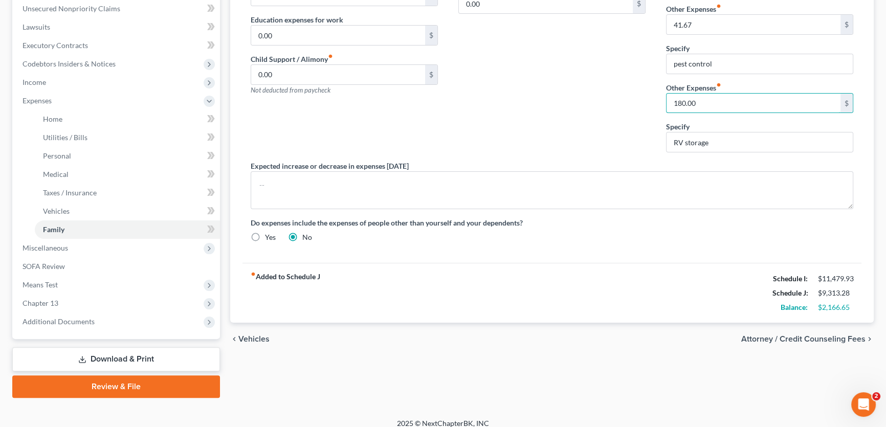
scroll to position [279, 0]
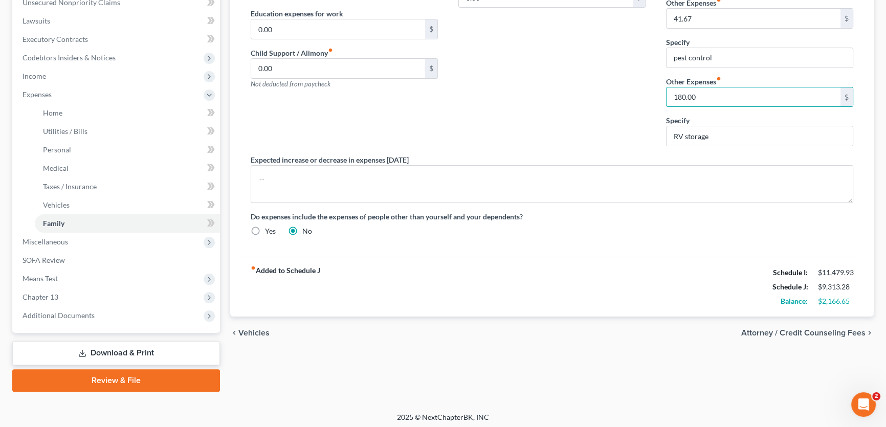
type input "180.00"
click at [614, 244] on div "Daycare / Babysitter fiber_manual_record 0.00 $ Children's Education Expenses f…" at bounding box center [551, 64] width 619 height 385
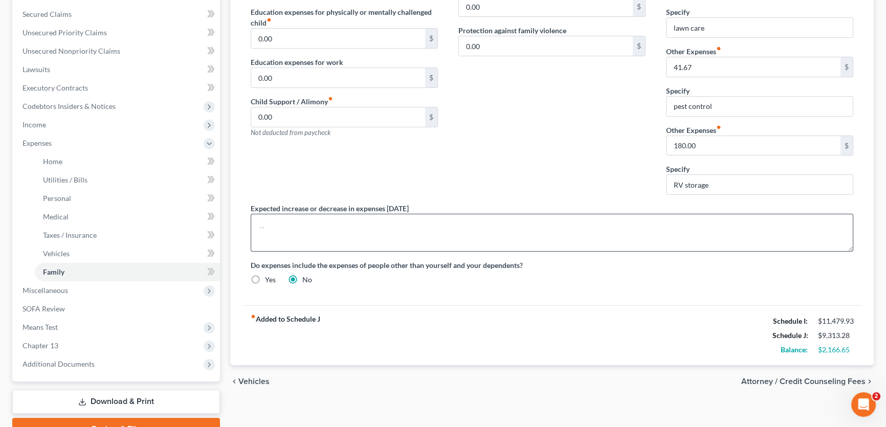
scroll to position [232, 0]
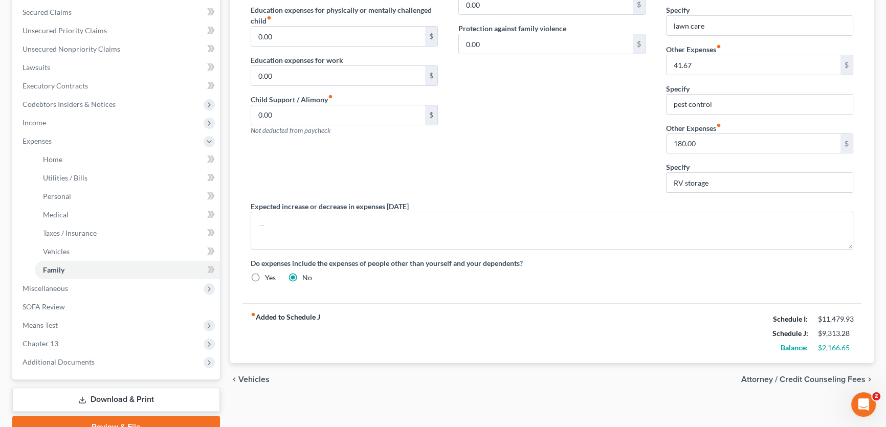
click at [583, 292] on div "Daycare / Babysitter fiber_manual_record 0.00 $ Children's Education Expenses f…" at bounding box center [551, 110] width 619 height 385
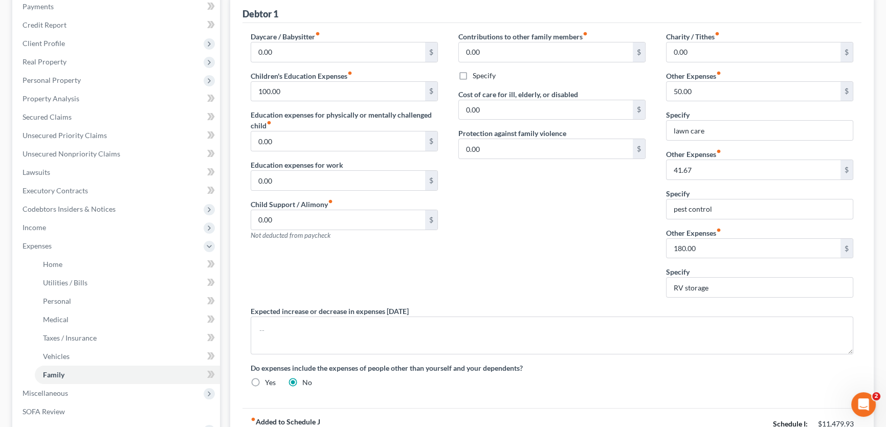
scroll to position [93, 0]
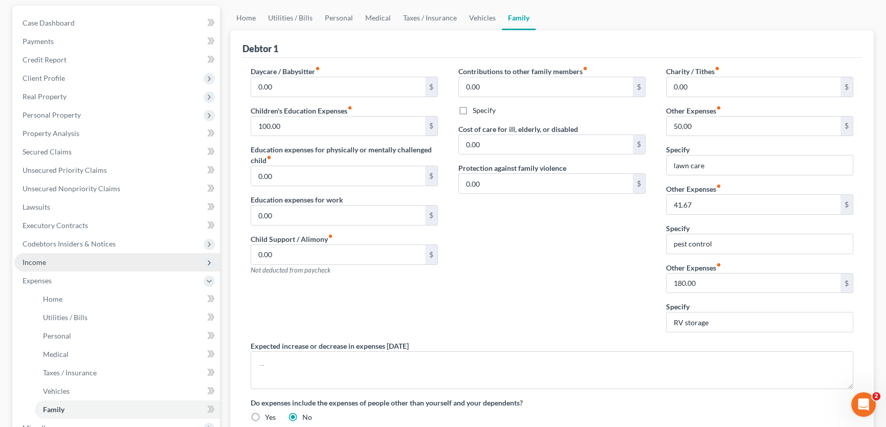
click at [41, 260] on span "Income" at bounding box center [35, 262] width 24 height 9
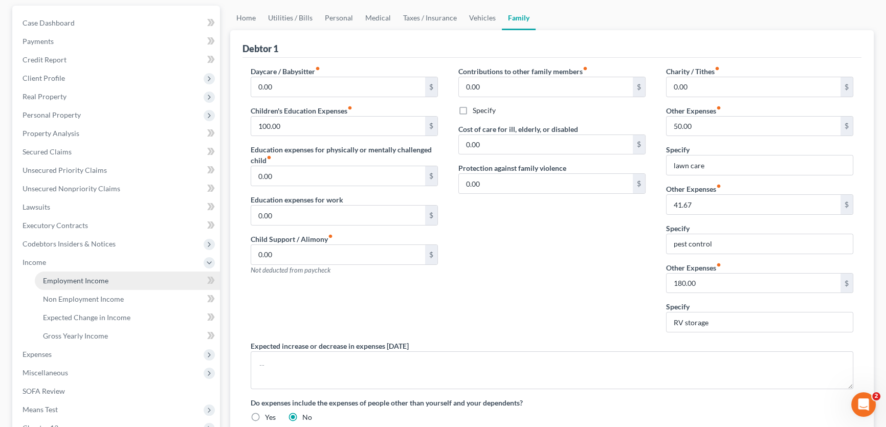
click at [53, 281] on span "Employment Income" at bounding box center [75, 280] width 65 height 9
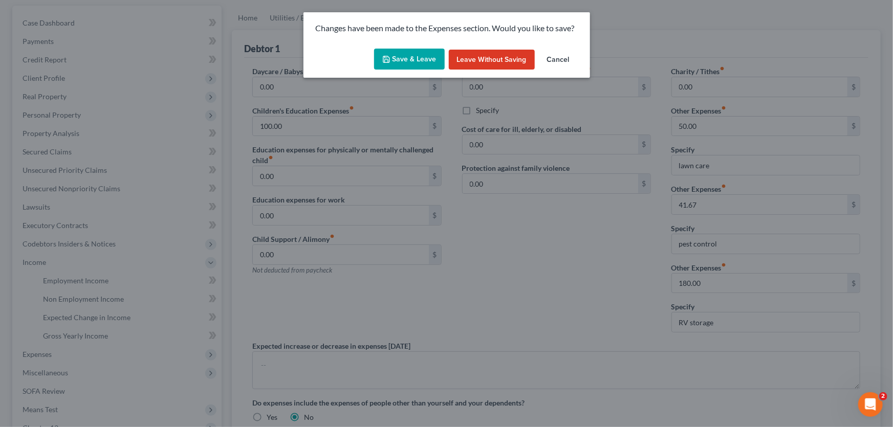
click at [409, 62] on button "Save & Leave" at bounding box center [409, 59] width 71 height 21
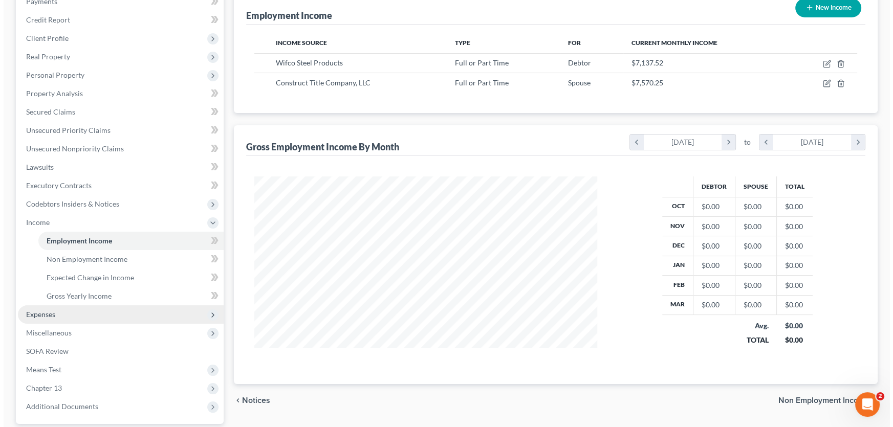
scroll to position [86, 0]
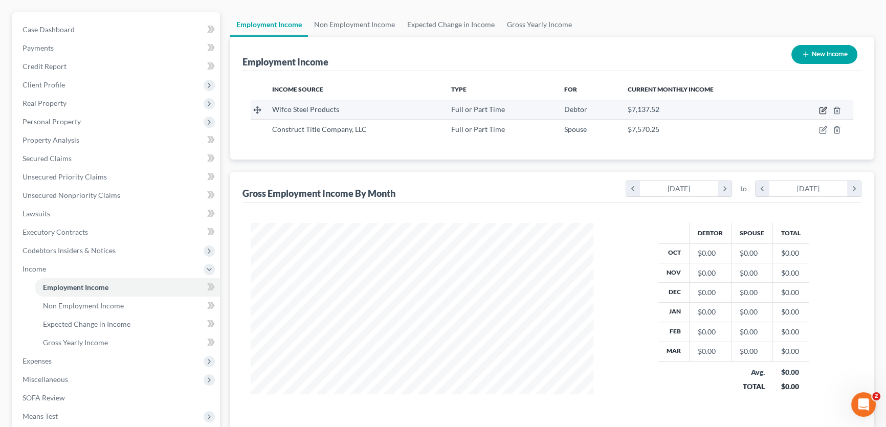
click at [820, 108] on icon "button" at bounding box center [823, 110] width 8 height 8
select select "0"
select select "17"
select select "3"
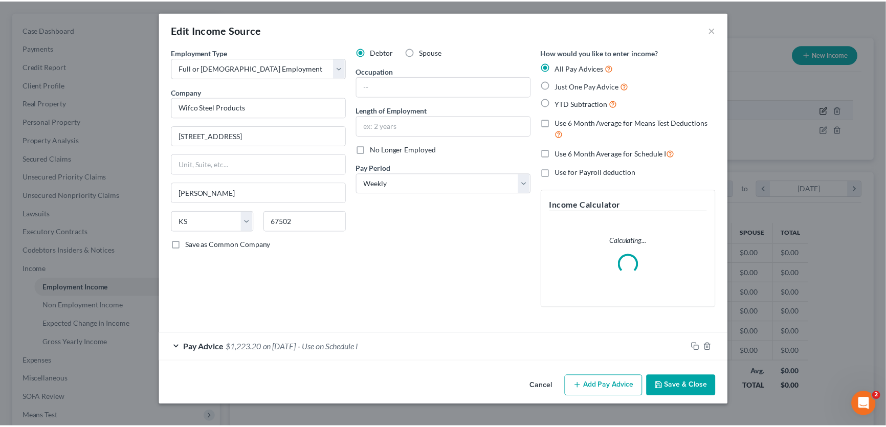
scroll to position [183, 366]
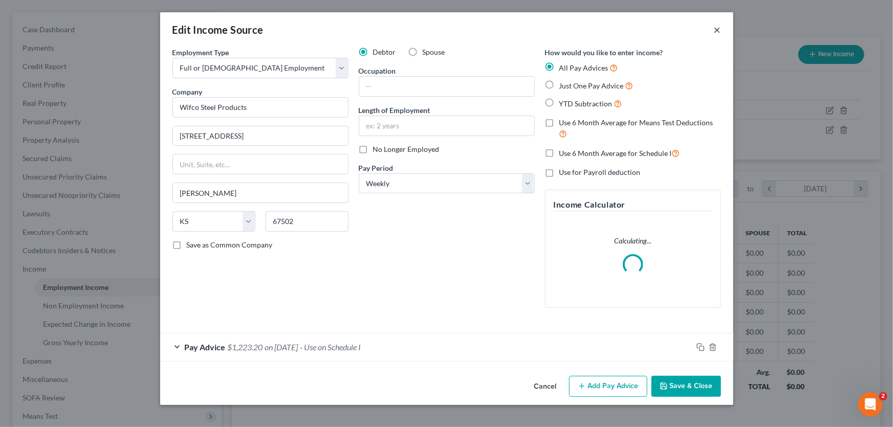
click at [716, 30] on button "×" at bounding box center [717, 30] width 7 height 12
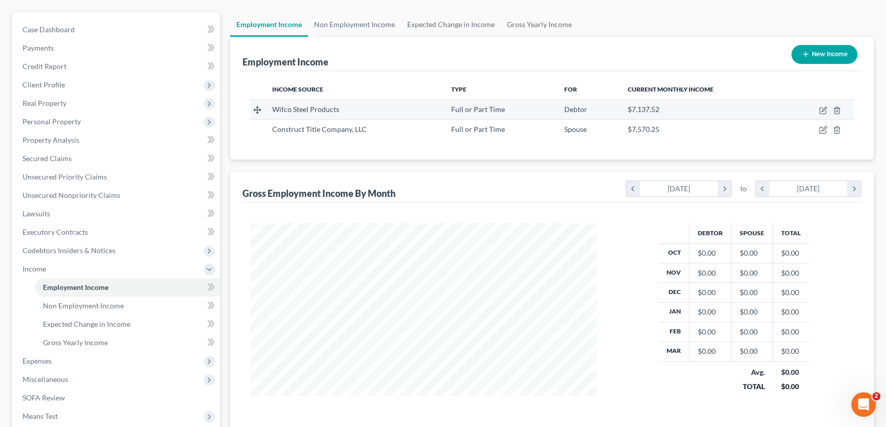
scroll to position [183, 363]
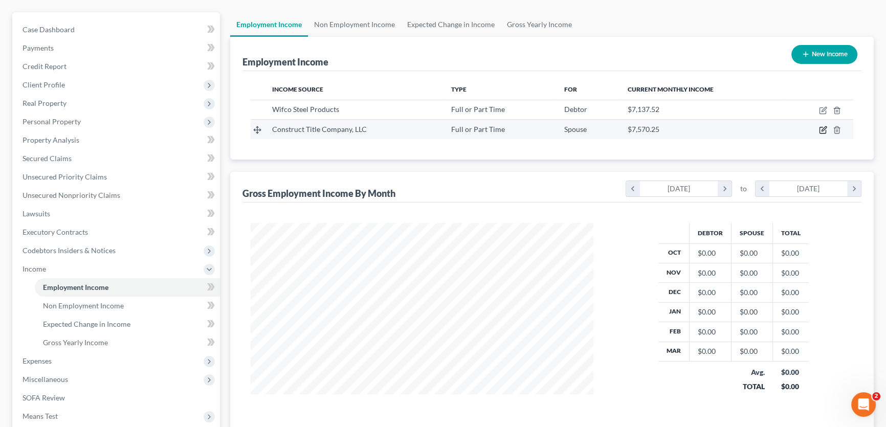
click at [824, 128] on icon "button" at bounding box center [824, 129] width 5 height 5
select select "0"
select select "44"
select select "2"
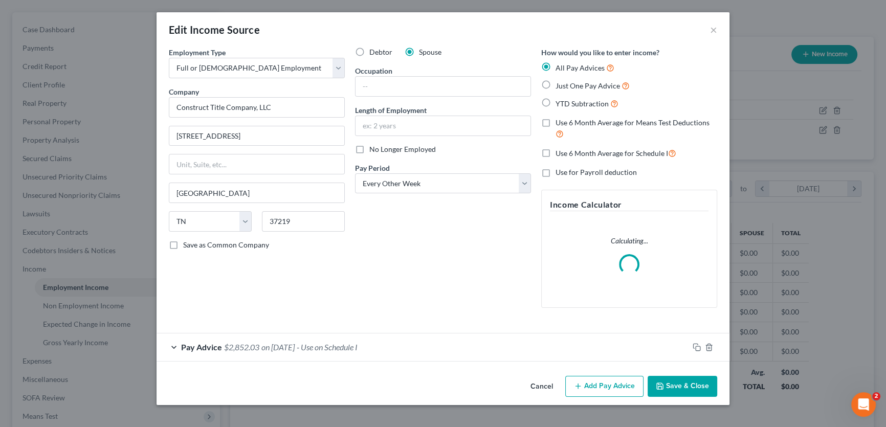
scroll to position [183, 366]
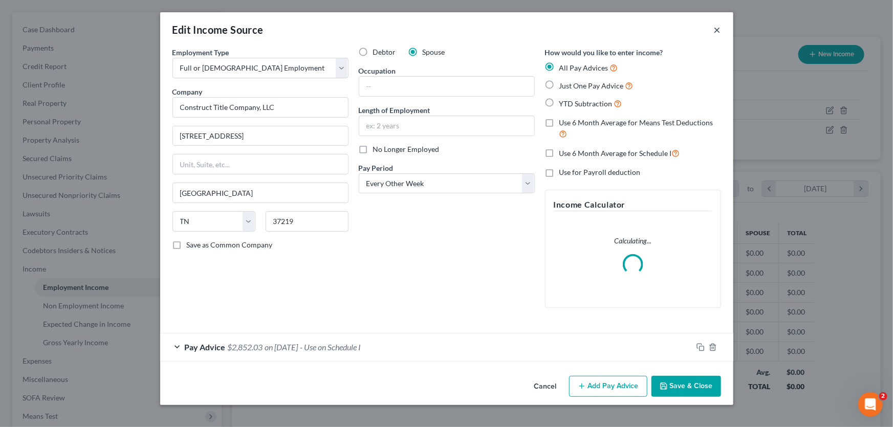
click at [716, 31] on button "×" at bounding box center [717, 30] width 7 height 12
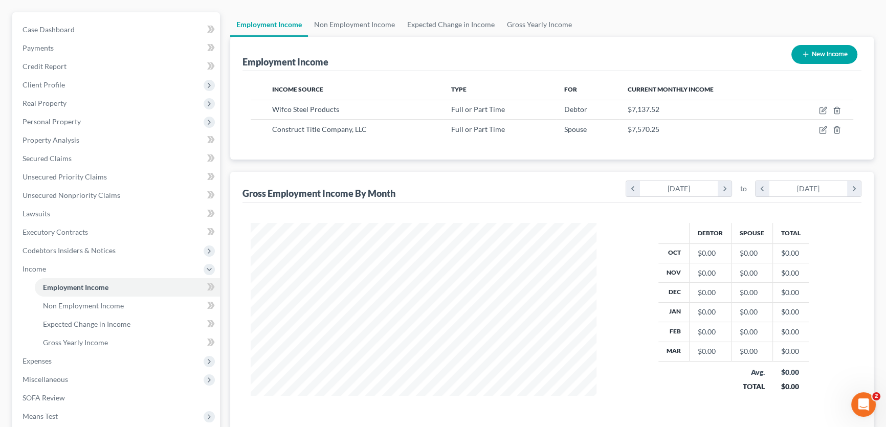
scroll to position [511391, 511211]
drag, startPoint x: 72, startPoint y: 29, endPoint x: 179, endPoint y: 73, distance: 115.9
click at [72, 29] on span "Case Dashboard" at bounding box center [49, 29] width 52 height 9
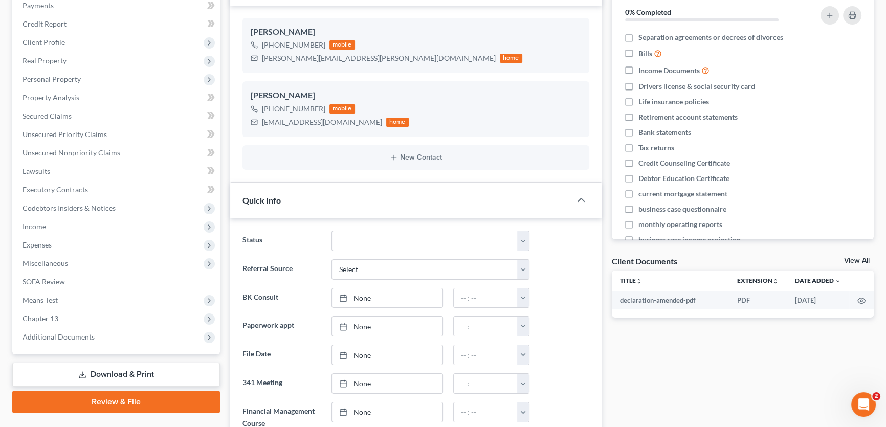
scroll to position [279, 0]
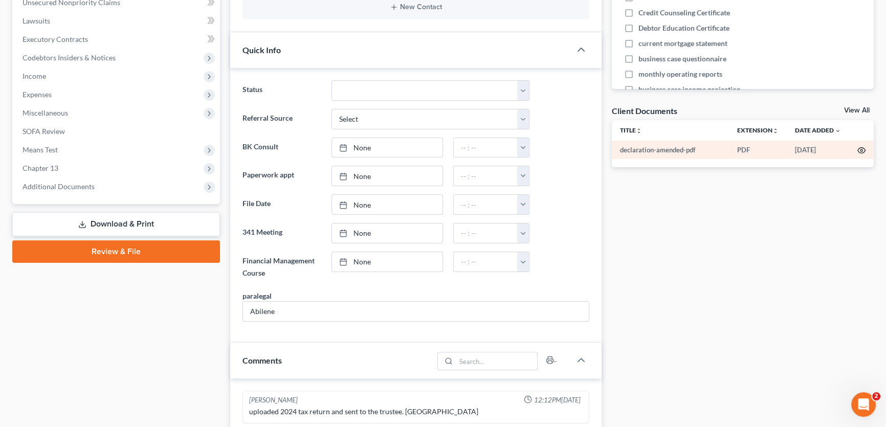
click at [862, 148] on icon "button" at bounding box center [861, 150] width 8 height 8
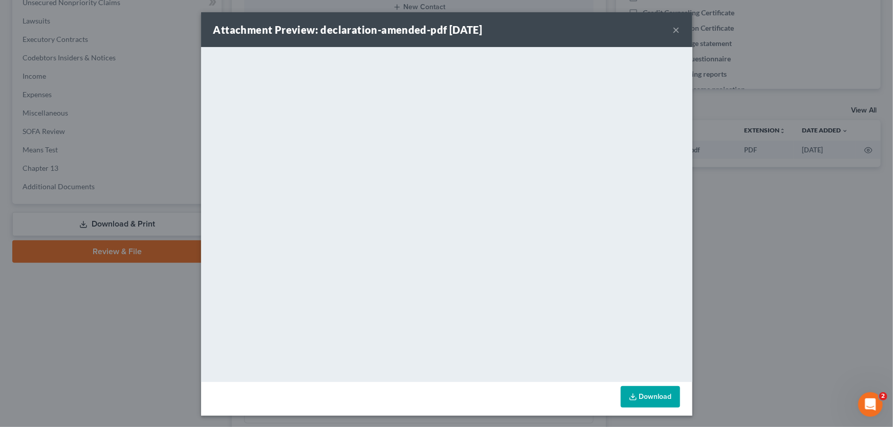
click at [673, 31] on button "×" at bounding box center [676, 30] width 7 height 12
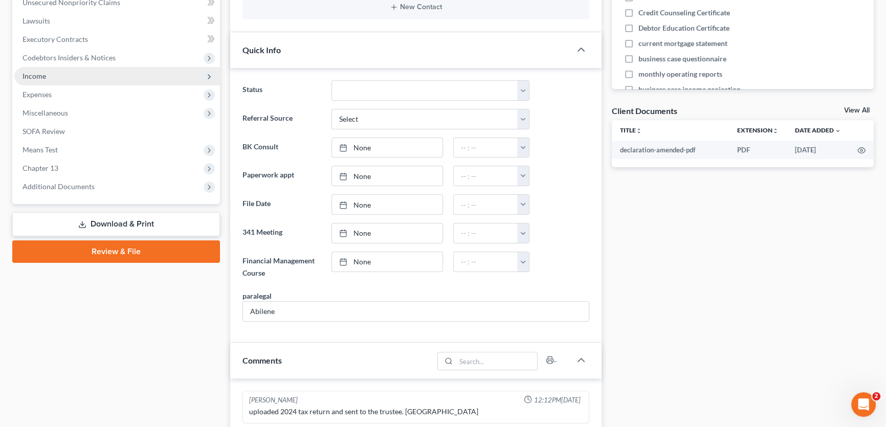
click at [34, 73] on span "Income" at bounding box center [35, 76] width 24 height 9
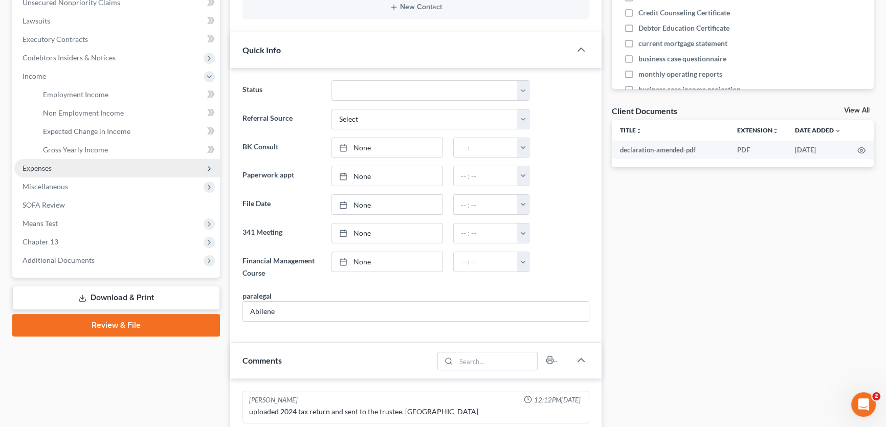
click at [45, 168] on span "Expenses" at bounding box center [37, 168] width 29 height 9
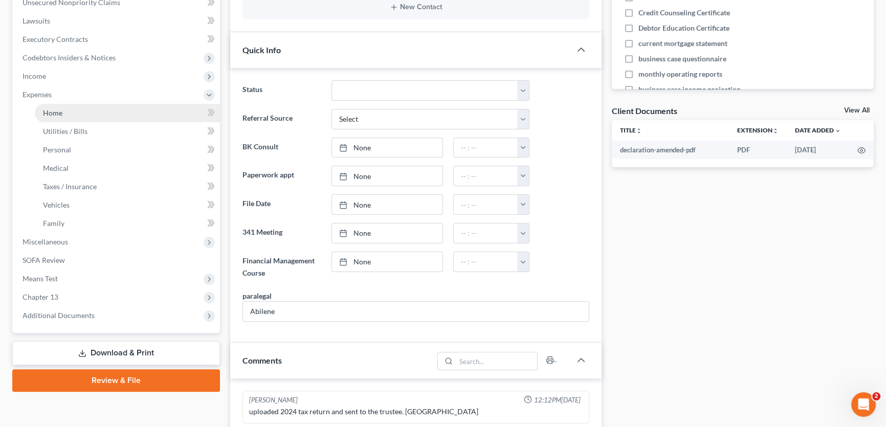
click at [58, 117] on link "Home" at bounding box center [127, 113] width 185 height 18
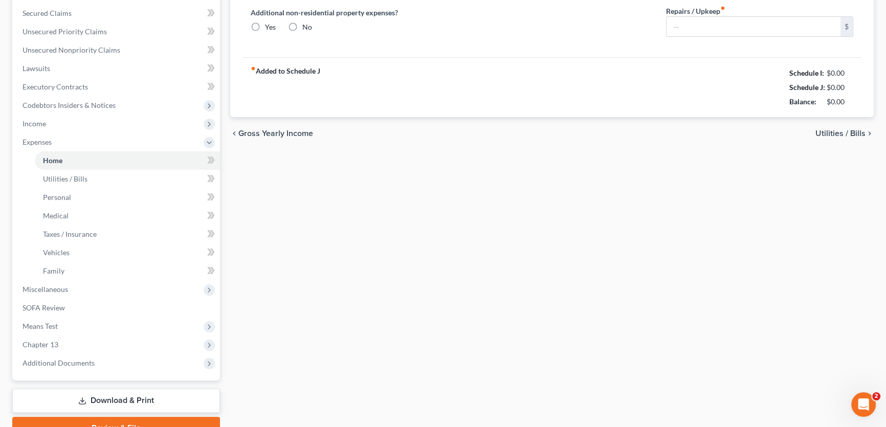
type input "2,842.44"
type input "0.00"
radio input "true"
type input "0.00"
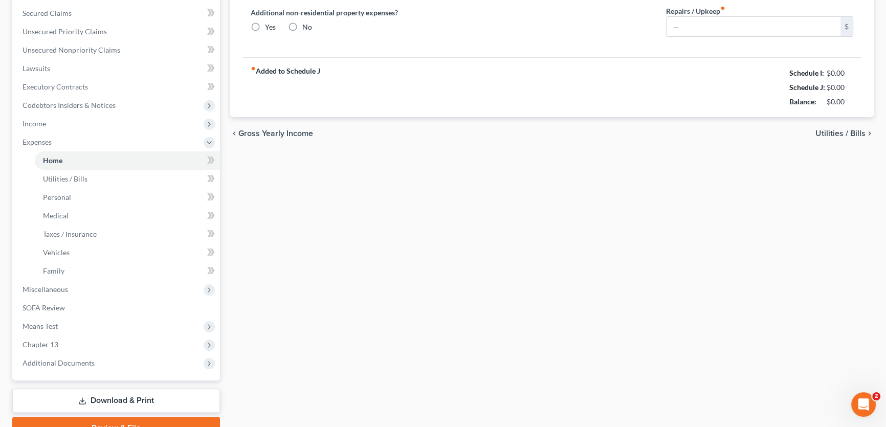
type input "0.00"
type input "200.00"
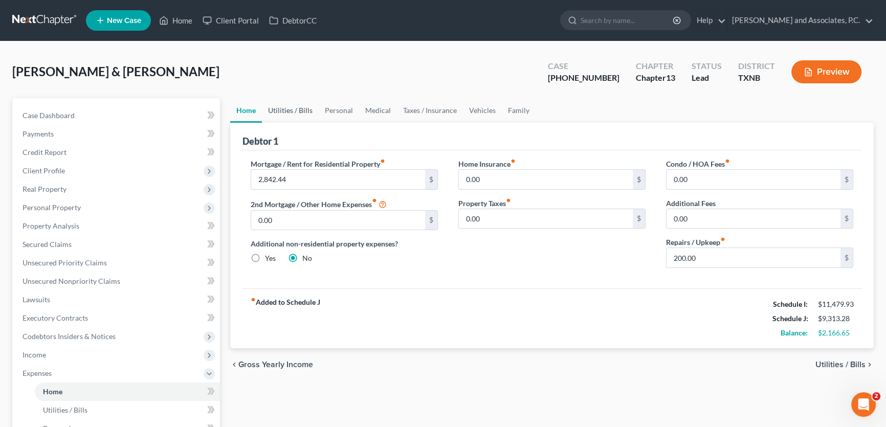
click at [304, 109] on link "Utilities / Bills" at bounding box center [290, 110] width 57 height 25
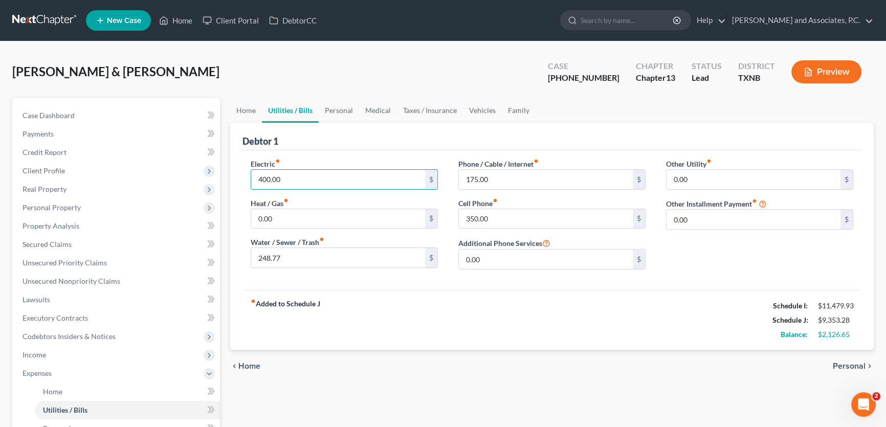
type input "400.00"
click at [371, 284] on div "Electric fiber_manual_record 400.00 $ Heat / Gas fiber_manual_record 0.00 $ Wat…" at bounding box center [551, 220] width 619 height 140
click at [504, 177] on input "175.00" at bounding box center [546, 179] width 174 height 19
type input "175.65"
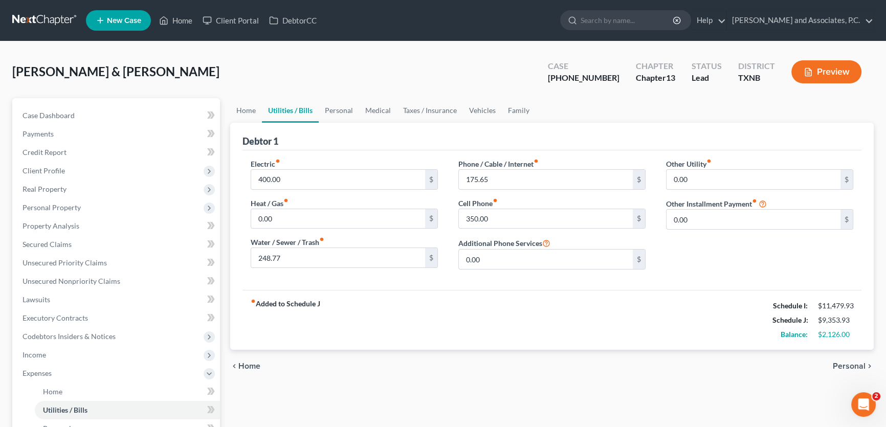
click at [491, 296] on div "fiber_manual_record Added to Schedule J Schedule I: $11,479.93 Schedule J: $9,3…" at bounding box center [551, 320] width 619 height 60
click at [488, 107] on link "Vehicles" at bounding box center [482, 110] width 39 height 25
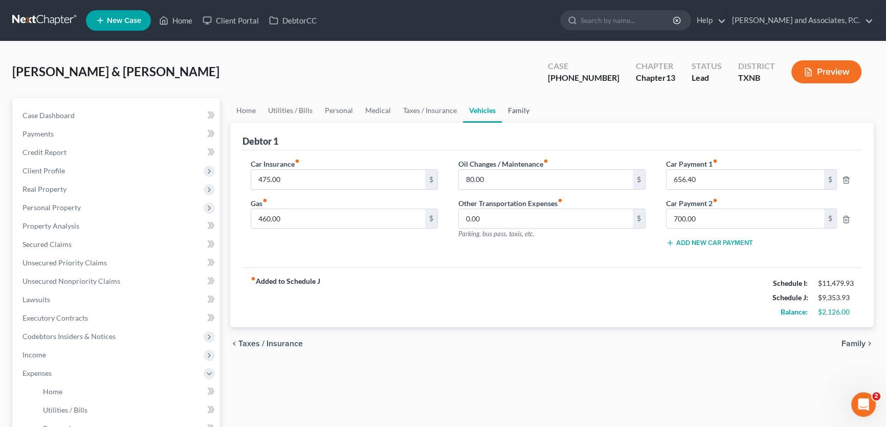
click at [513, 109] on link "Family" at bounding box center [519, 110] width 34 height 25
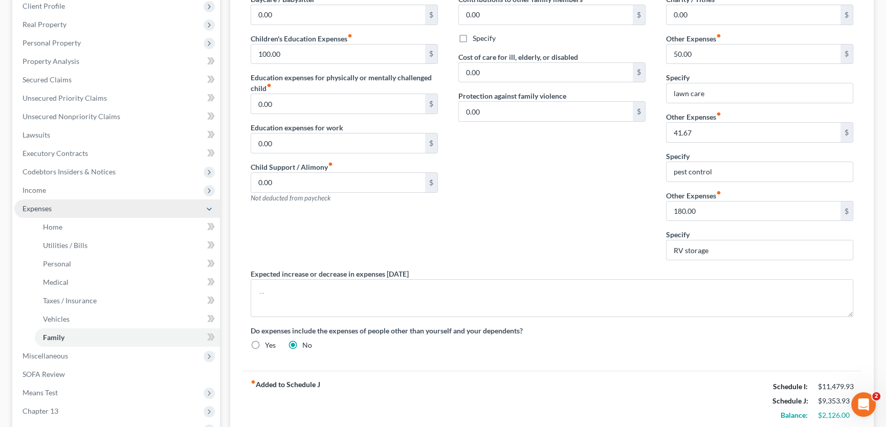
scroll to position [186, 0]
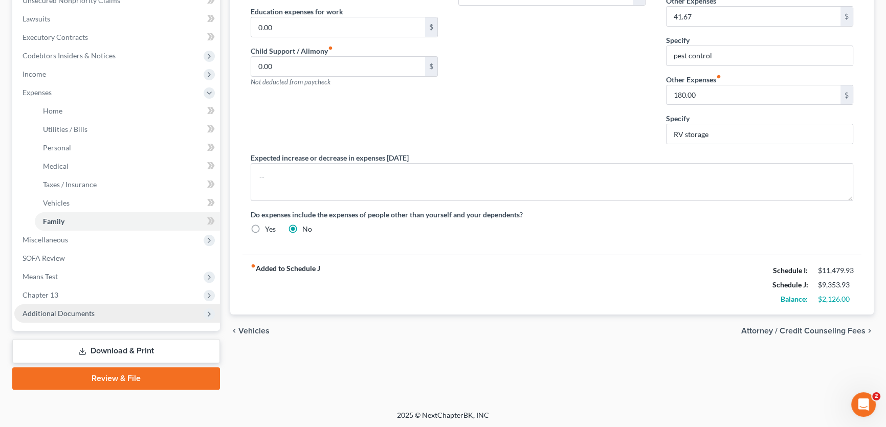
click at [85, 314] on span "Additional Documents" at bounding box center [59, 313] width 72 height 9
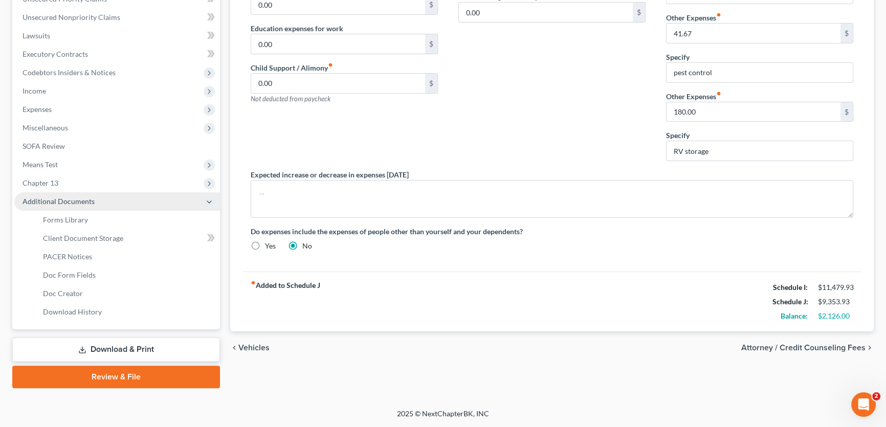
scroll to position [262, 0]
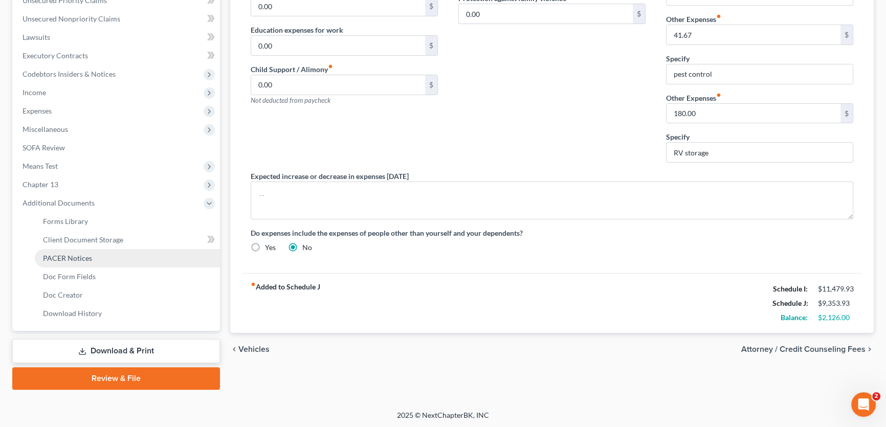
click at [83, 260] on span "PACER Notices" at bounding box center [67, 258] width 49 height 9
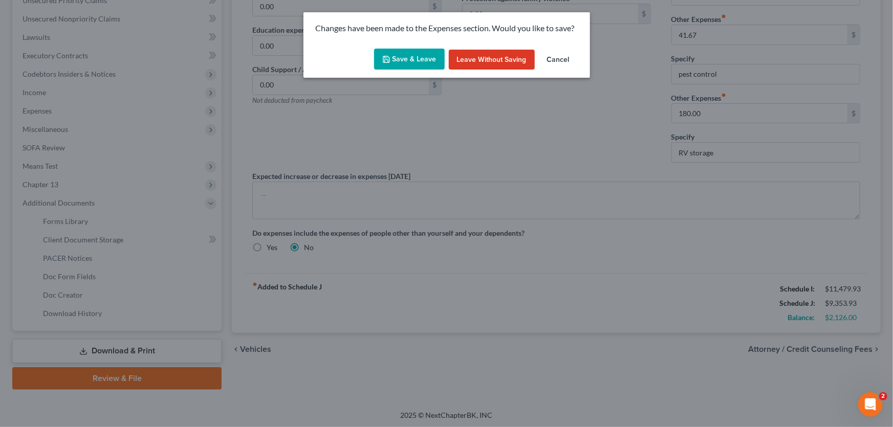
click at [409, 64] on button "Save & Leave" at bounding box center [409, 59] width 71 height 21
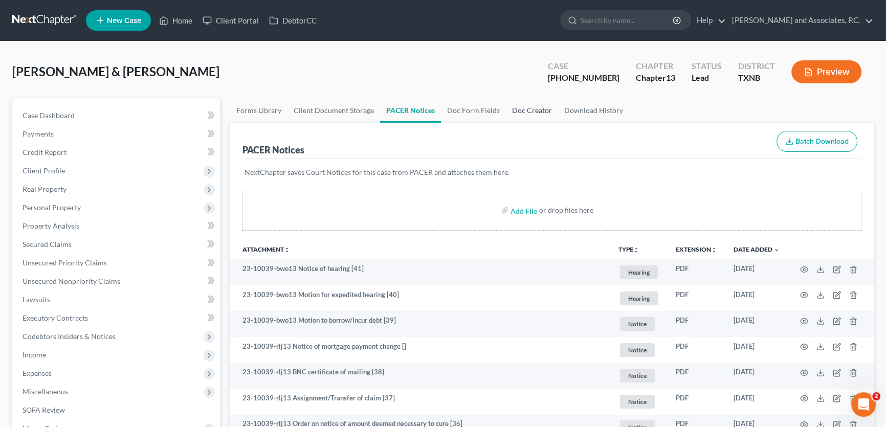
click at [529, 108] on link "Doc Creator" at bounding box center [532, 110] width 52 height 25
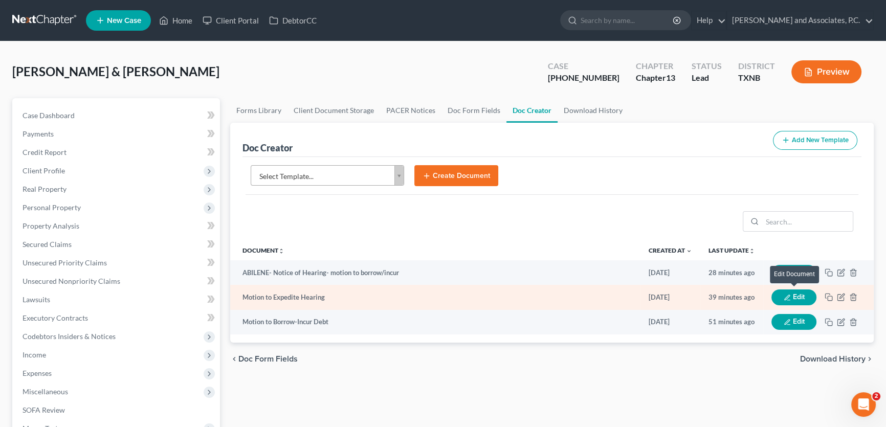
click at [781, 294] on button "Edit" at bounding box center [793, 298] width 45 height 16
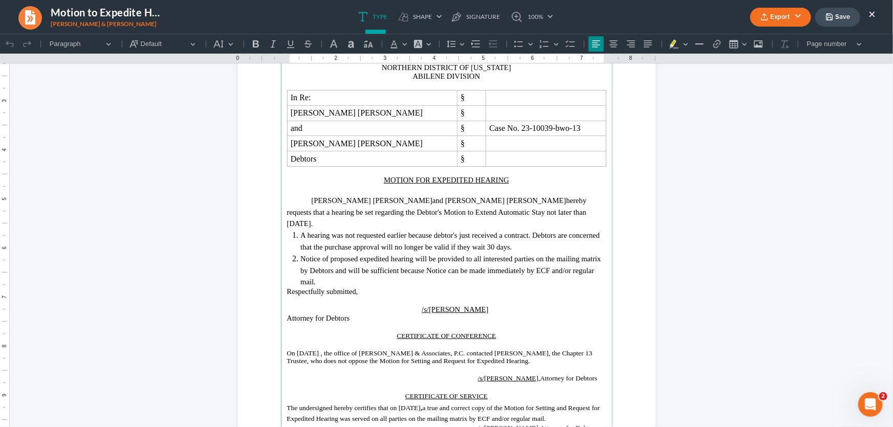
scroll to position [139, 0]
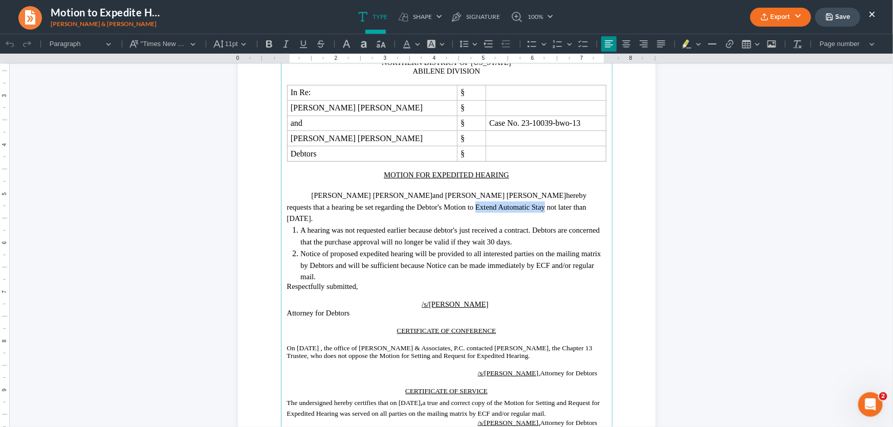
drag, startPoint x: 422, startPoint y: 205, endPoint x: 354, endPoint y: 207, distance: 68.1
click at [354, 207] on p "[PERSON_NAME] [PERSON_NAME] and [PERSON_NAME] [PERSON_NAME] hereby requests tha…" at bounding box center [446, 206] width 319 height 35
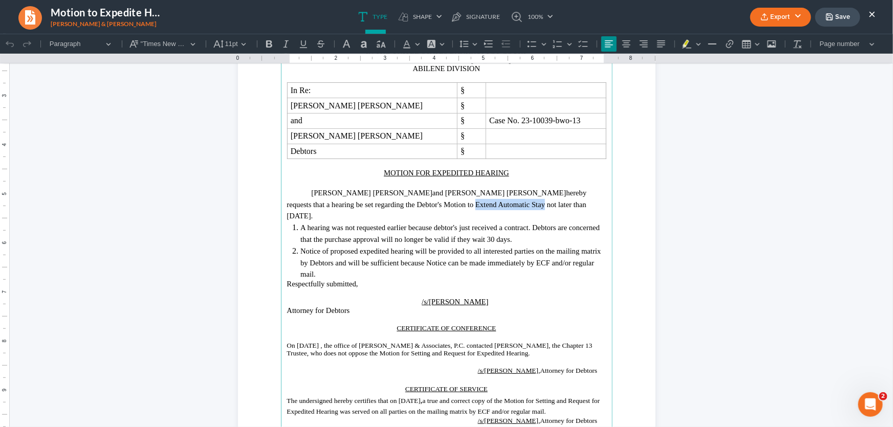
scroll to position [137, 0]
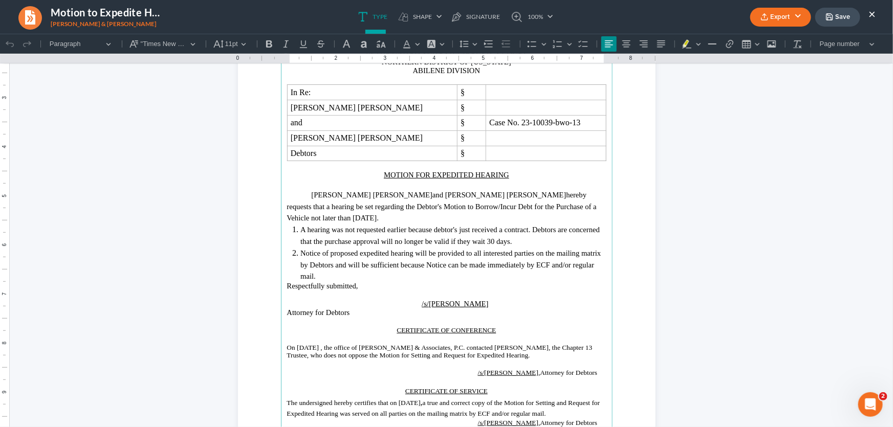
click at [475, 225] on span "A hearing was not requested earlier because debtor's just received a contract. …" at bounding box center [449, 235] width 299 height 20
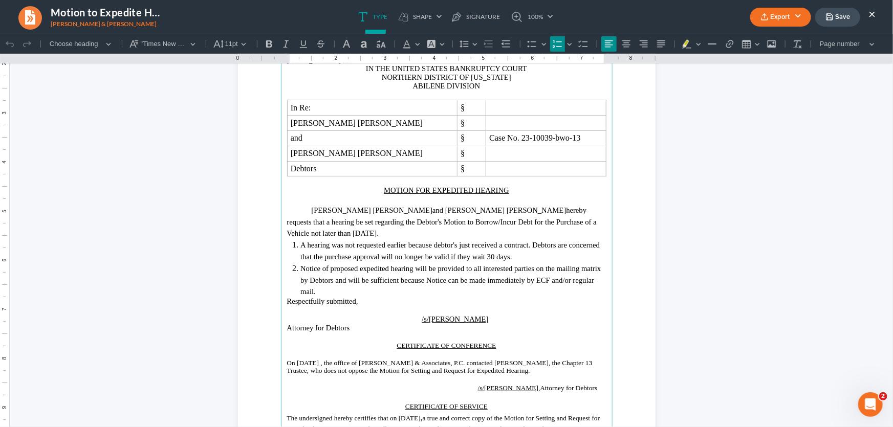
scroll to position [91, 0]
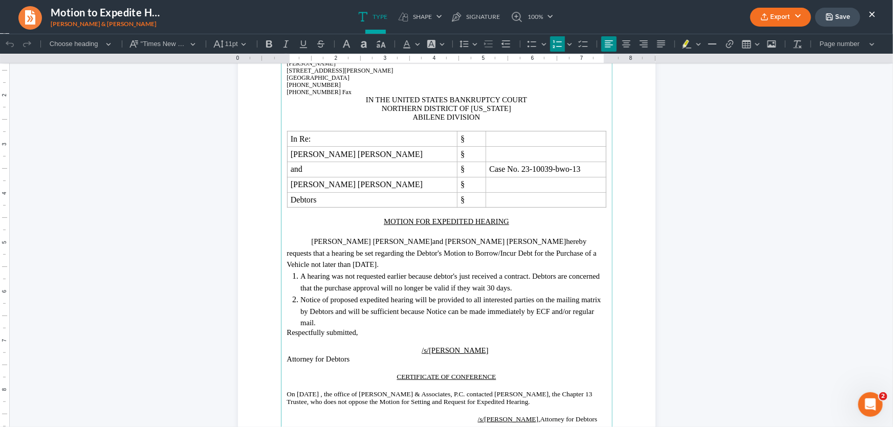
click at [763, 19] on icon "button" at bounding box center [764, 17] width 8 height 8
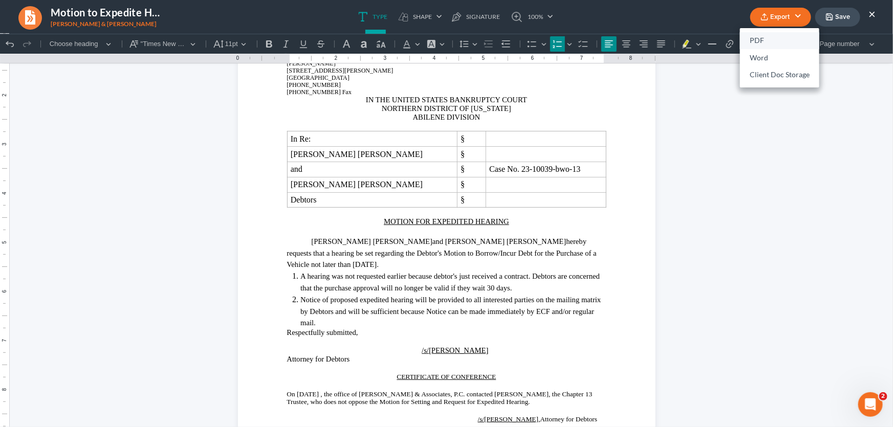
click at [770, 38] on link "PDF" at bounding box center [779, 40] width 79 height 17
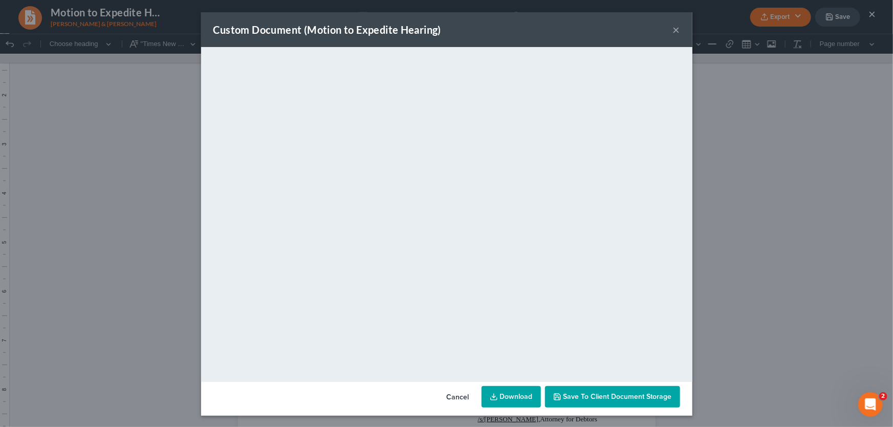
click at [675, 28] on button "×" at bounding box center [676, 30] width 7 height 12
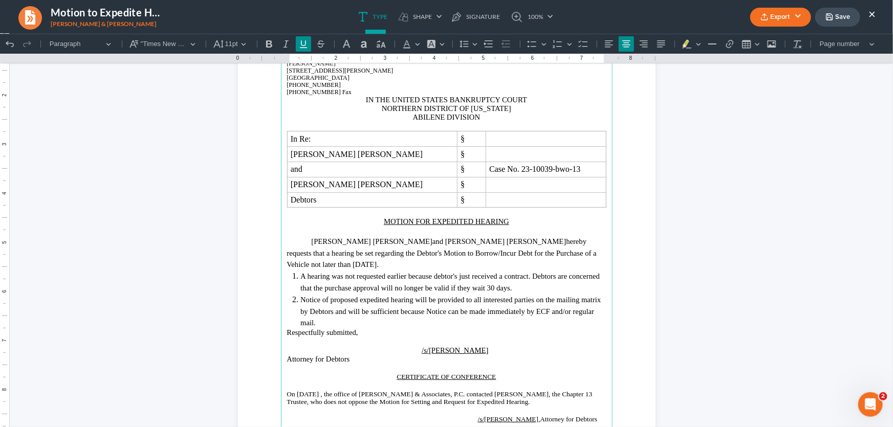
click at [384, 220] on u "MOTION FOR EXPEDITED HEARING" at bounding box center [446, 221] width 125 height 8
click at [768, 18] on icon "button" at bounding box center [764, 17] width 8 height 8
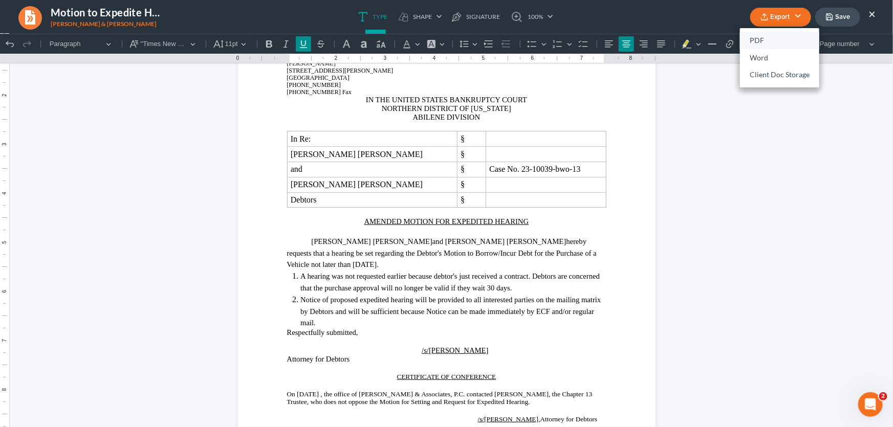
click at [762, 41] on link "PDF" at bounding box center [779, 40] width 79 height 17
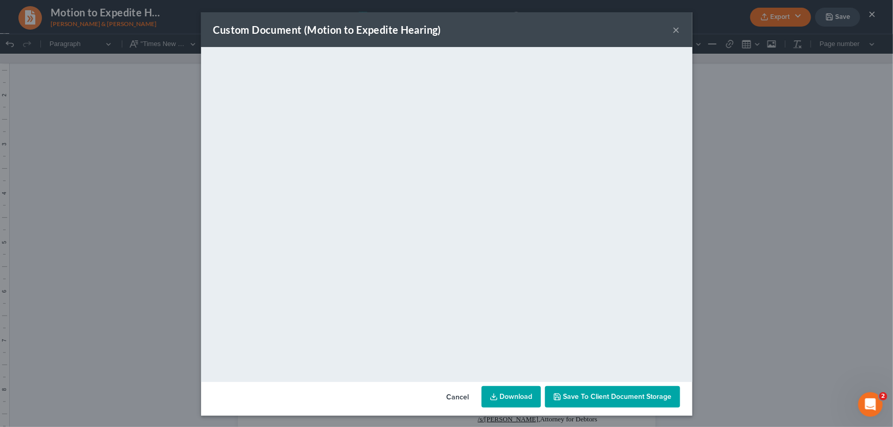
drag, startPoint x: 672, startPoint y: 28, endPoint x: 834, endPoint y: 15, distance: 162.7
click at [673, 28] on button "×" at bounding box center [676, 30] width 7 height 12
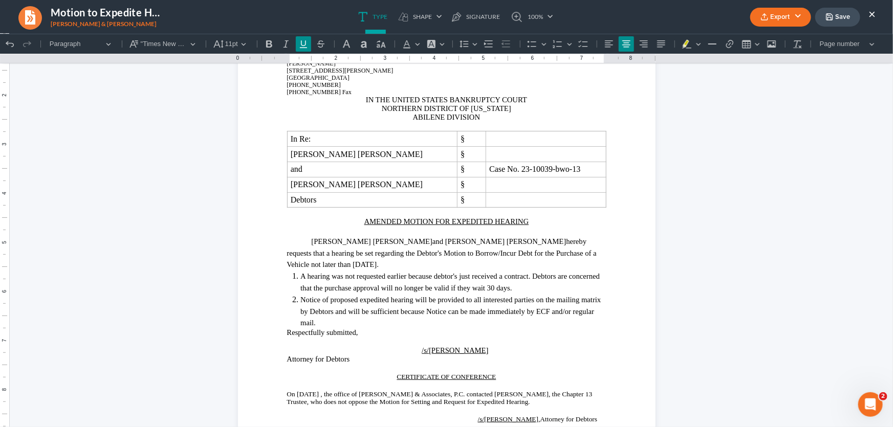
click at [841, 14] on button "Save" at bounding box center [837, 17] width 45 height 19
click at [585, 24] on ul "Type shapes Shape Line Check Arrow Circle Rectangle pen-tool Signature 100% Fit…" at bounding box center [455, 17] width 531 height 34
click at [836, 20] on button "Save" at bounding box center [837, 17] width 45 height 19
click at [583, 24] on ul "Type shapes Shape Line Check Arrow Circle Rectangle pen-tool Signature 100% Fit…" at bounding box center [455, 17] width 531 height 34
drag, startPoint x: 872, startPoint y: 11, endPoint x: 738, endPoint y: 21, distance: 134.4
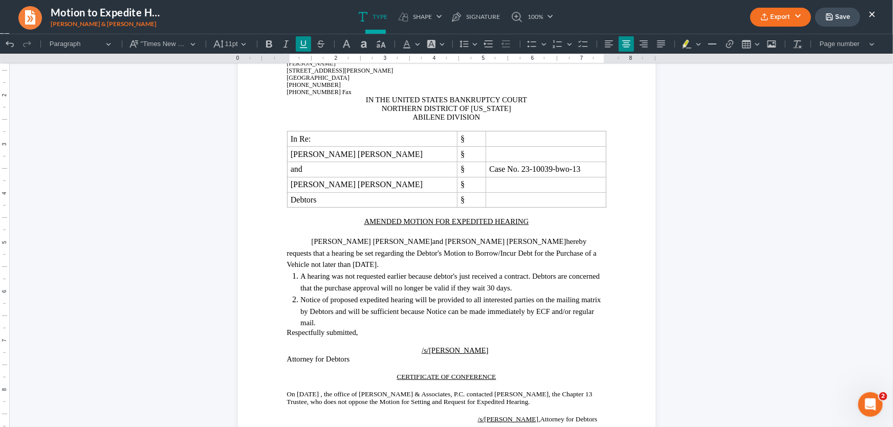
click at [872, 11] on button "×" at bounding box center [871, 14] width 7 height 12
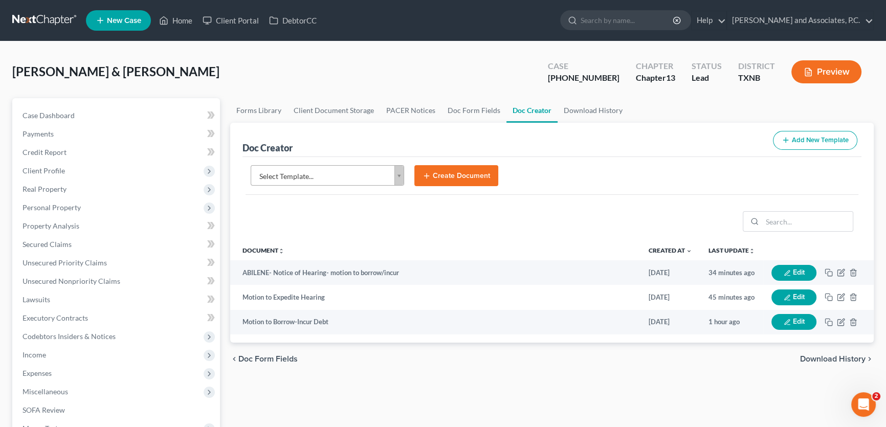
click at [377, 168] on body "Home New Case Client Portal DebtorCC [PERSON_NAME] and Associates, [PERSON_NAME…" at bounding box center [443, 345] width 886 height 691
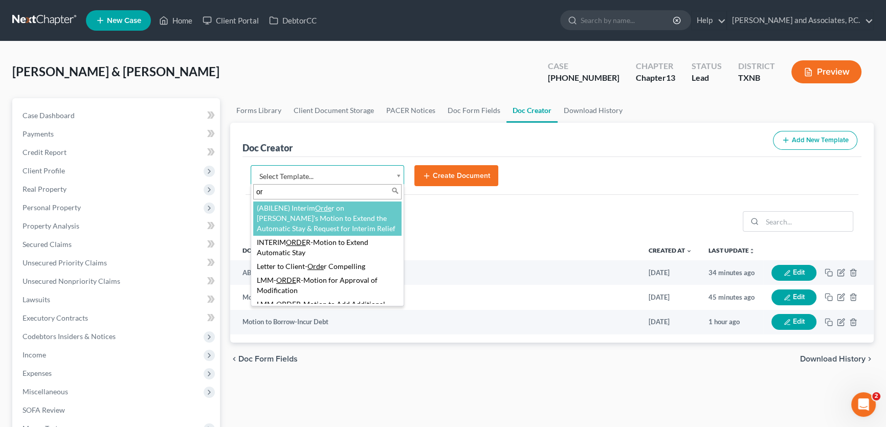
type input "o"
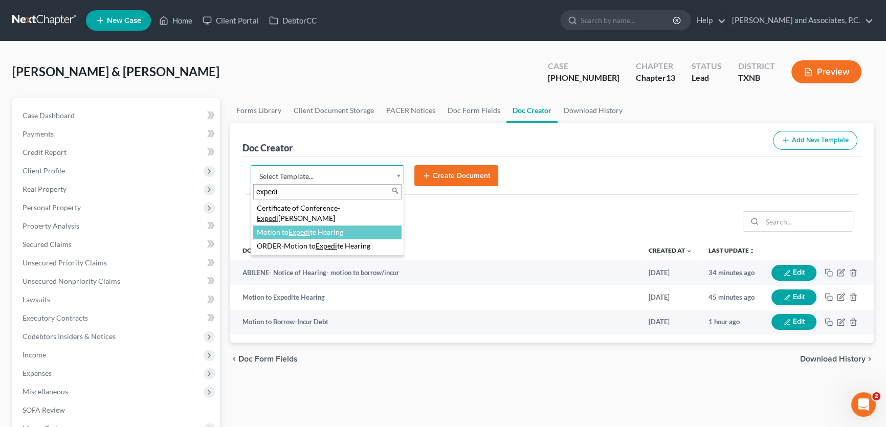
type input "expedi"
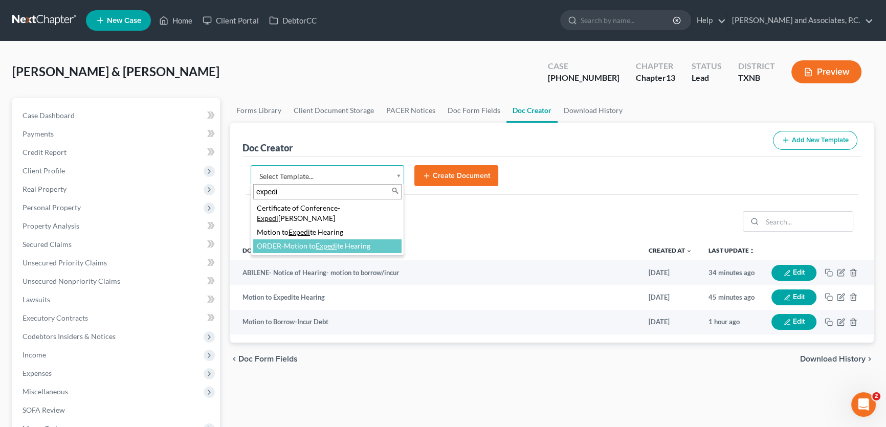
select select "77087"
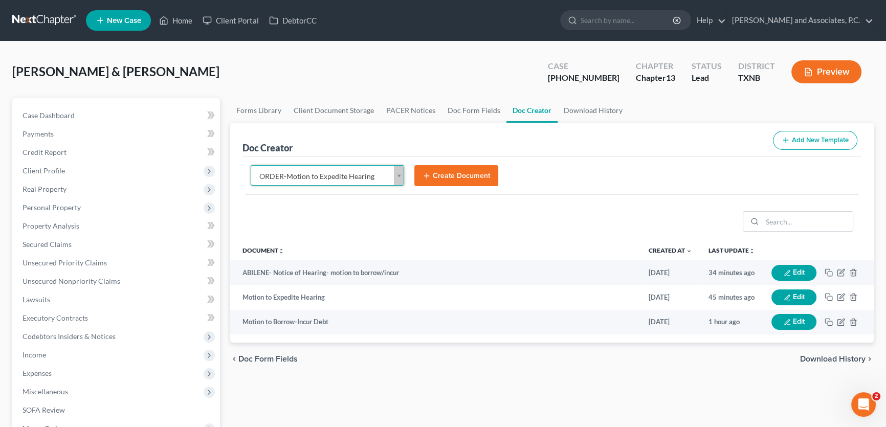
click at [443, 175] on button "Create Document" at bounding box center [456, 175] width 84 height 21
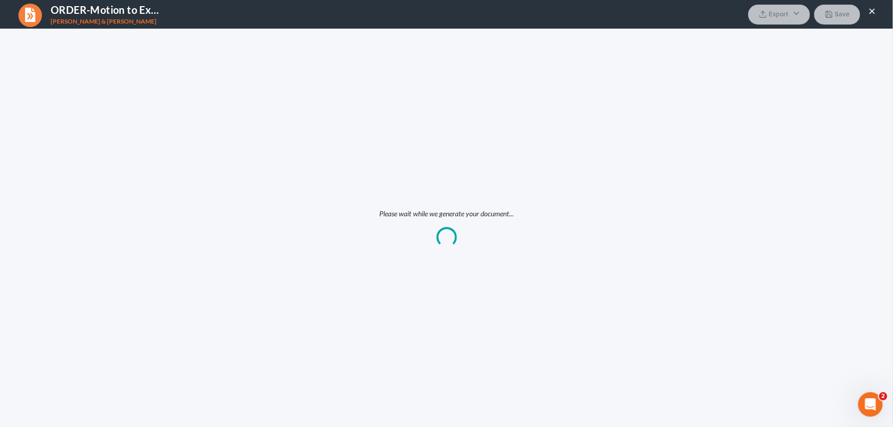
scroll to position [0, 0]
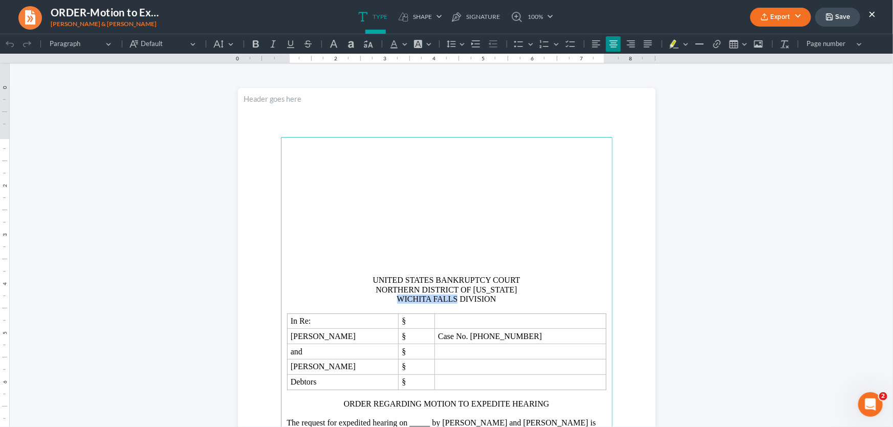
drag, startPoint x: 450, startPoint y: 298, endPoint x: 396, endPoint y: 300, distance: 54.2
click at [396, 300] on p "UNITED STATES BANKRUPTCY COURT NORTHERN DISTRICT OF [US_STATE] WICHITA FALLS DI…" at bounding box center [446, 289] width 319 height 28
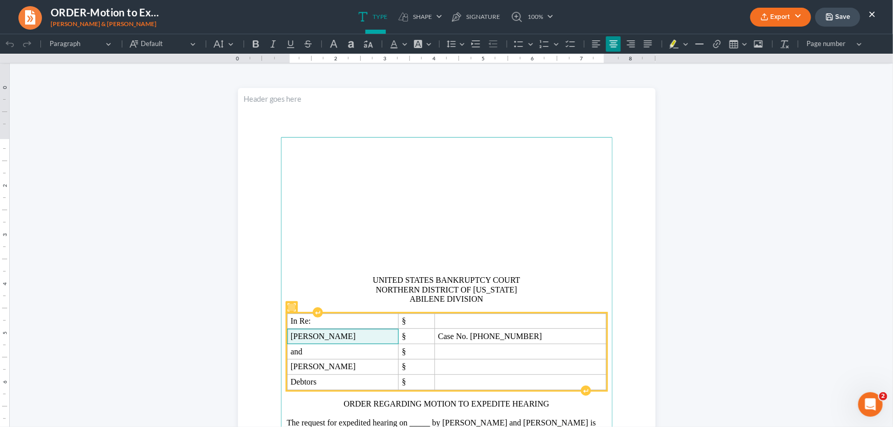
click at [302, 337] on p "[PERSON_NAME]" at bounding box center [343, 336] width 104 height 8
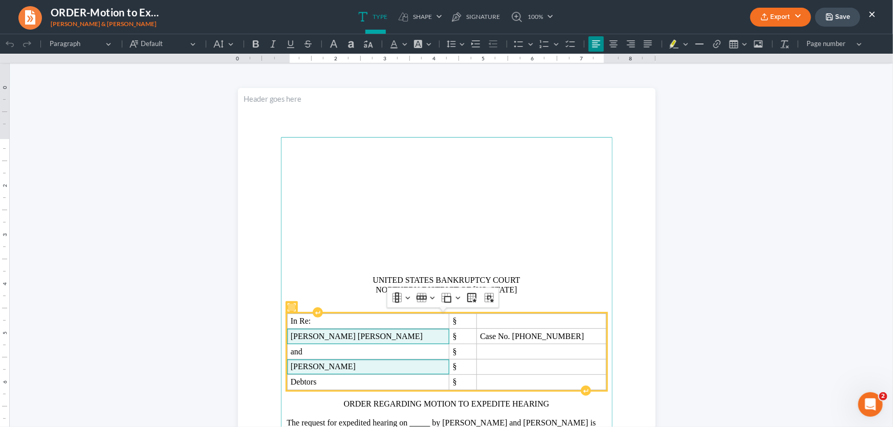
click at [311, 367] on p "[PERSON_NAME]" at bounding box center [368, 366] width 155 height 8
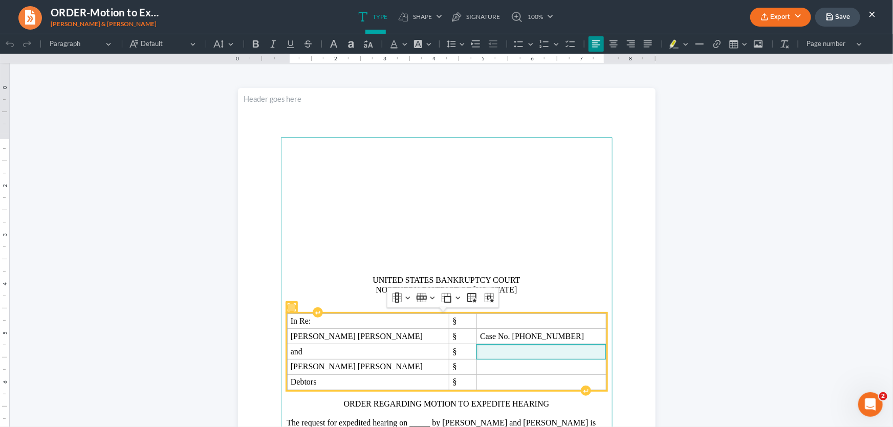
click at [493, 350] on p "Rich Text Editor, page-0-main" at bounding box center [541, 351] width 122 height 8
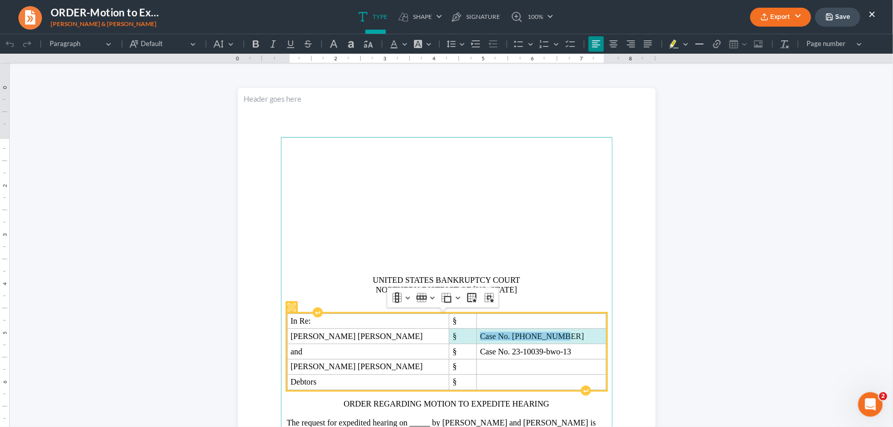
drag, startPoint x: 549, startPoint y: 333, endPoint x: 450, endPoint y: 339, distance: 99.9
click at [450, 339] on tr "[PERSON_NAME] [PERSON_NAME] § Case No. [PHONE_NUMBER]" at bounding box center [446, 335] width 319 height 15
click at [480, 337] on p "Case No. [PHONE_NUMBER]" at bounding box center [541, 336] width 122 height 8
drag, startPoint x: 527, startPoint y: 335, endPoint x: 466, endPoint y: 337, distance: 61.4
click at [480, 337] on p "Case No. [PHONE_NUMBER]" at bounding box center [541, 336] width 122 height 8
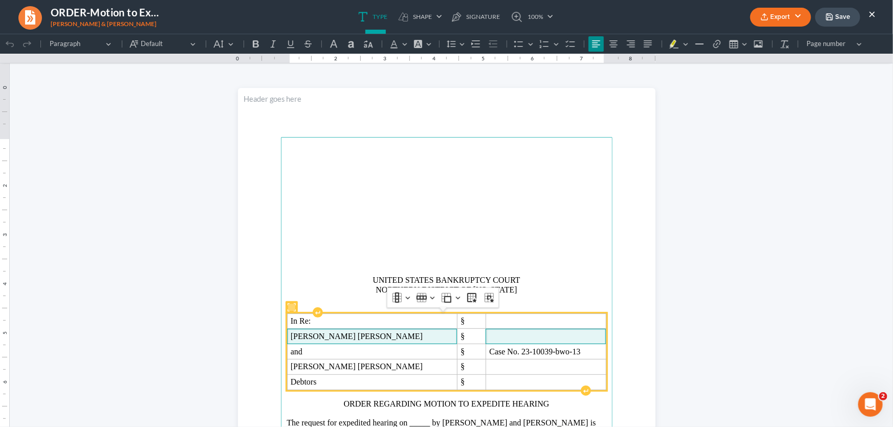
click at [408, 337] on p "[PERSON_NAME] [PERSON_NAME]" at bounding box center [372, 336] width 163 height 8
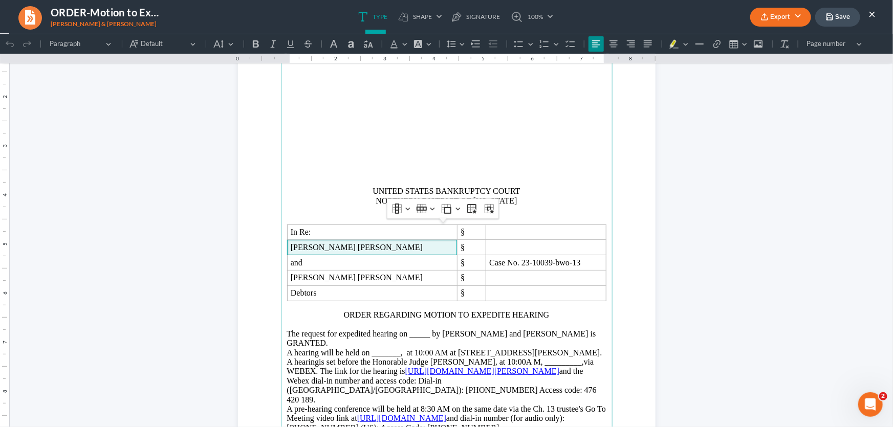
scroll to position [93, 0]
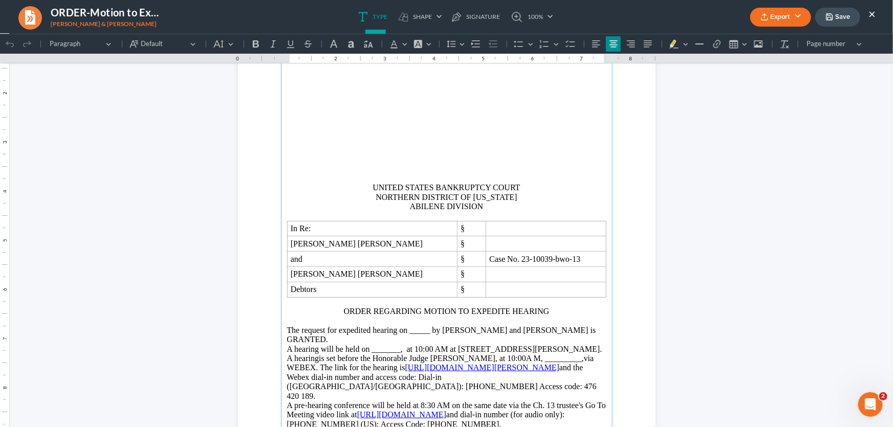
click at [458, 164] on p "Rich Text Editor, page-0-main" at bounding box center [446, 168] width 319 height 9
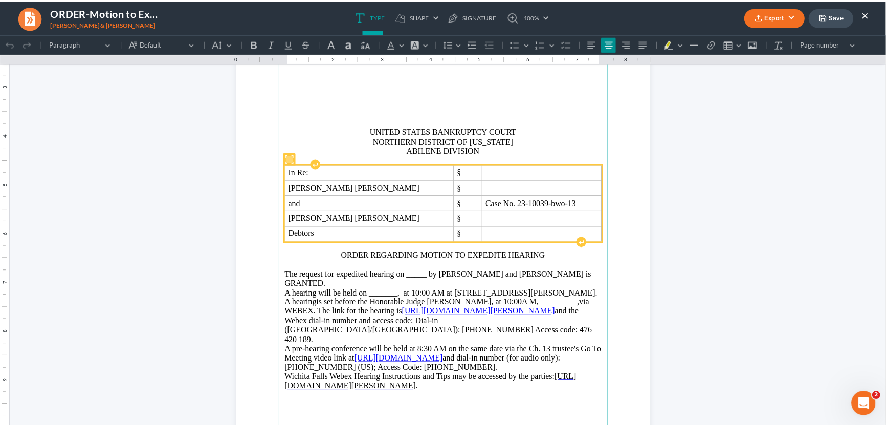
scroll to position [186, 0]
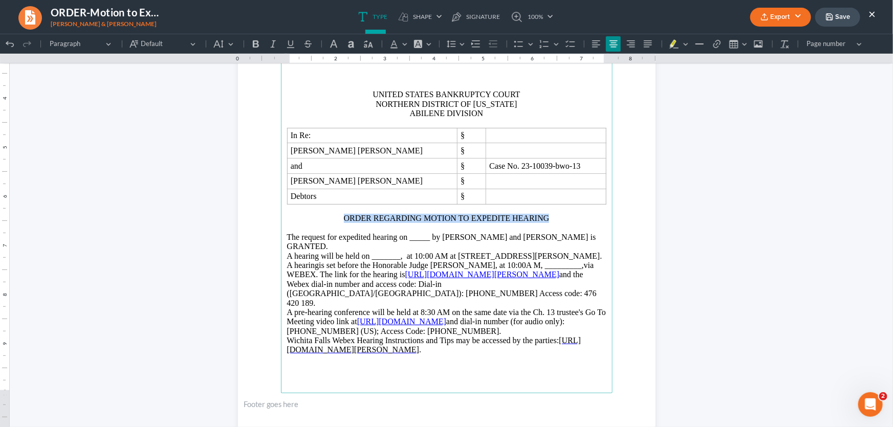
drag, startPoint x: 545, startPoint y: 215, endPoint x: 342, endPoint y: 219, distance: 203.1
click at [342, 219] on p "ORDER REGARDING MOTION TO EXPEDITE HEARING" at bounding box center [446, 217] width 319 height 9
click at [288, 40] on icon "Editor toolbar" at bounding box center [290, 44] width 7 height 8
click at [440, 236] on p "The request for expedited hearing on _____ by [PERSON_NAME] and [PERSON_NAME] i…" at bounding box center [446, 246] width 319 height 28
click at [504, 235] on p "The request for expedited hearing on [DATE] by [PERSON_NAME] and [PERSON_NAME] …" at bounding box center [446, 246] width 319 height 28
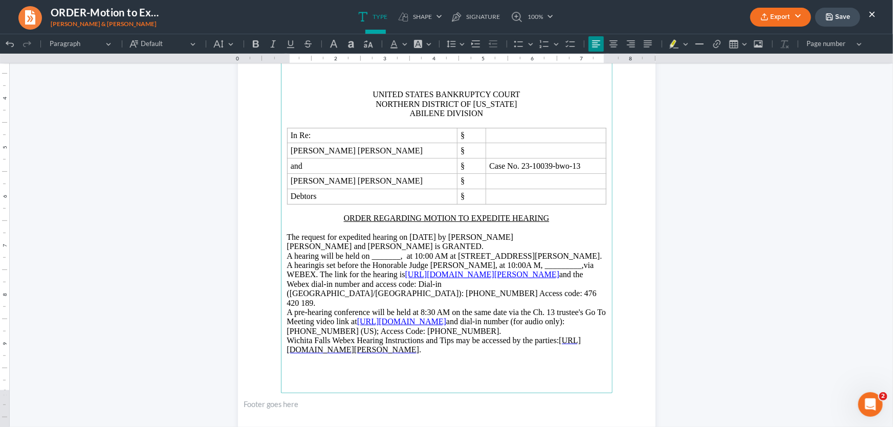
click at [595, 236] on p "The request for expedited hearing on [DATE] by [PERSON_NAME] [PERSON_NAME] and …" at bounding box center [446, 246] width 319 height 28
drag, startPoint x: 399, startPoint y: 264, endPoint x: 300, endPoint y: 257, distance: 99.5
click at [297, 257] on p "The request for expedited hearing on [DATE] by [PERSON_NAME] [PERSON_NAME] and …" at bounding box center [446, 246] width 319 height 28
drag, startPoint x: 500, startPoint y: 263, endPoint x: 448, endPoint y: 264, distance: 52.7
click at [448, 264] on span "is set before the Honorable Judge [PERSON_NAME], at 10:00A M, _________,via WEB…" at bounding box center [440, 269] width 307 height 18
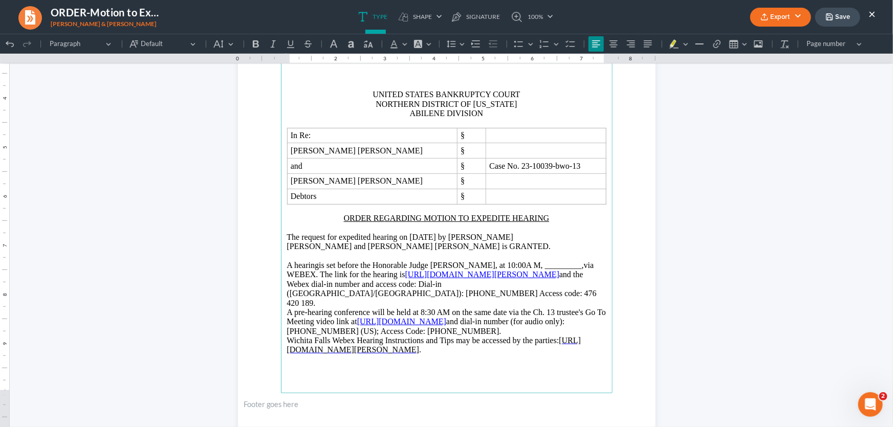
click at [576, 264] on span "is set before the Honorable Judge [PERSON_NAME], at 10:00A M, _________,via WEB…" at bounding box center [440, 269] width 307 height 18
click html "1.00 10.00 0 1 1 2 2 3 3 4 4 5 5 6 6 7 7 8 8 9 9 10 10 11 11 Undo (Ctrl+Z) Undo…"
drag, startPoint x: 475, startPoint y: 235, endPoint x: 387, endPoint y: 235, distance: 88.5
click at [387, 235] on p "The request for expedited hearing on [DATE] by [PERSON_NAME] [PERSON_NAME] and …" at bounding box center [446, 246] width 319 height 28
drag, startPoint x: 476, startPoint y: 234, endPoint x: 423, endPoint y: 236, distance: 52.7
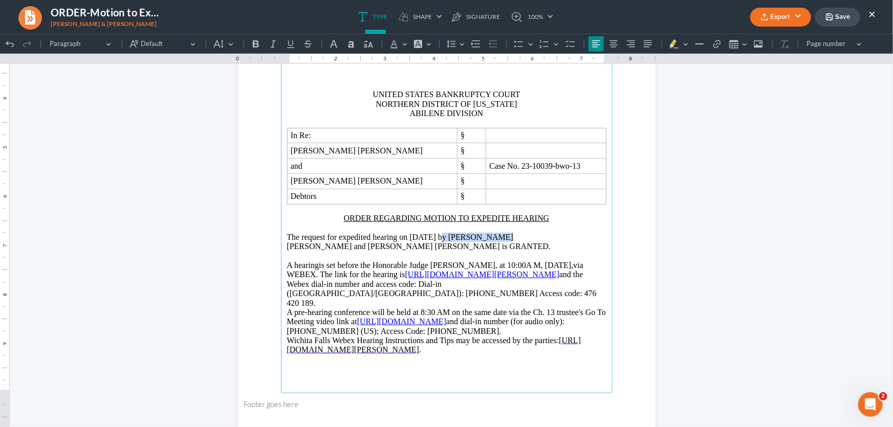
click at [423, 236] on p "The request for expedited hearing on [DATE] by [PERSON_NAME] [PERSON_NAME] and …" at bounding box center [446, 246] width 319 height 28
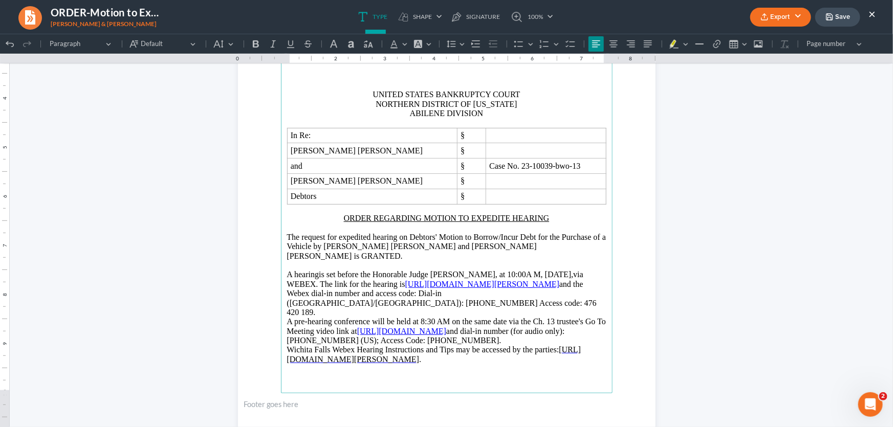
click at [559, 279] on u "[URL][DOMAIN_NAME][PERSON_NAME]" at bounding box center [482, 283] width 154 height 9
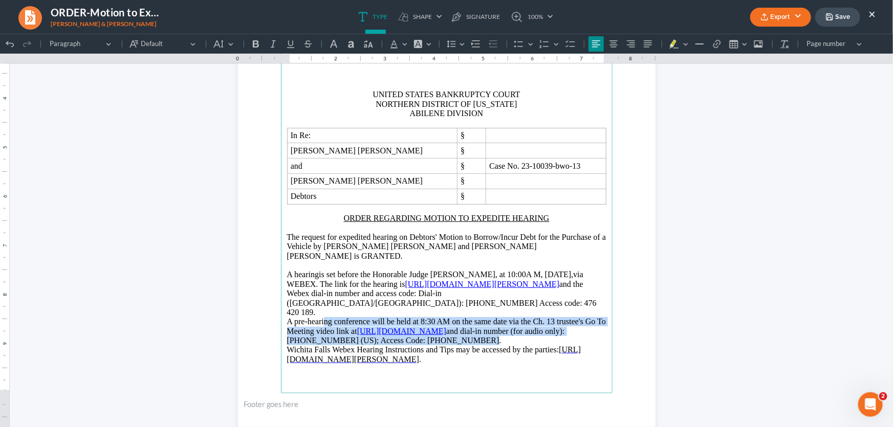
drag, startPoint x: 497, startPoint y: 322, endPoint x: 306, endPoint y: 306, distance: 191.4
click at [306, 317] on p "A pre-hearing conference will be held at 8:30 AM on the same date via the Ch. 1…" at bounding box center [446, 331] width 319 height 28
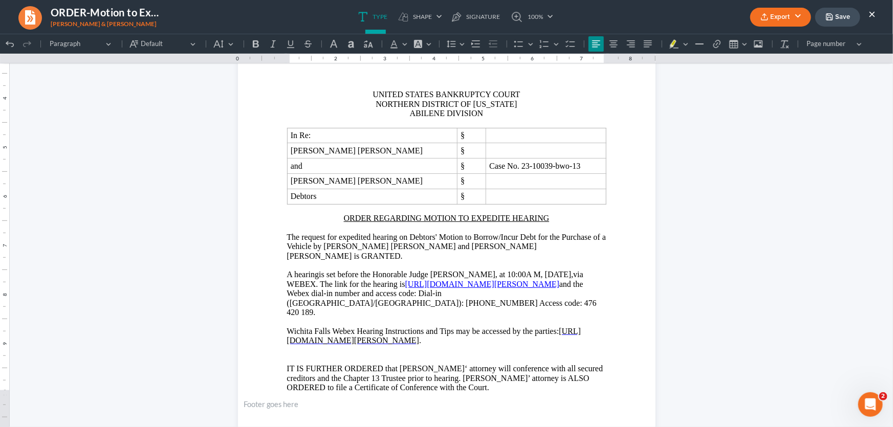
click at [830, 14] on icon "button" at bounding box center [829, 17] width 6 height 6
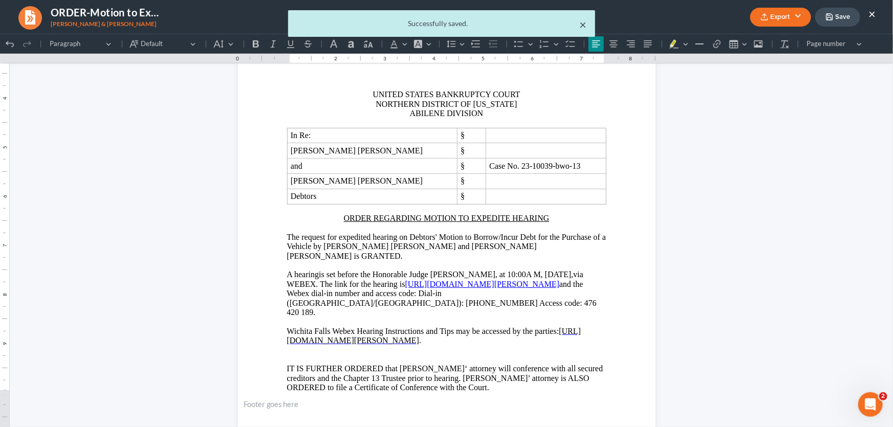
click at [583, 23] on button "×" at bounding box center [583, 24] width 7 height 12
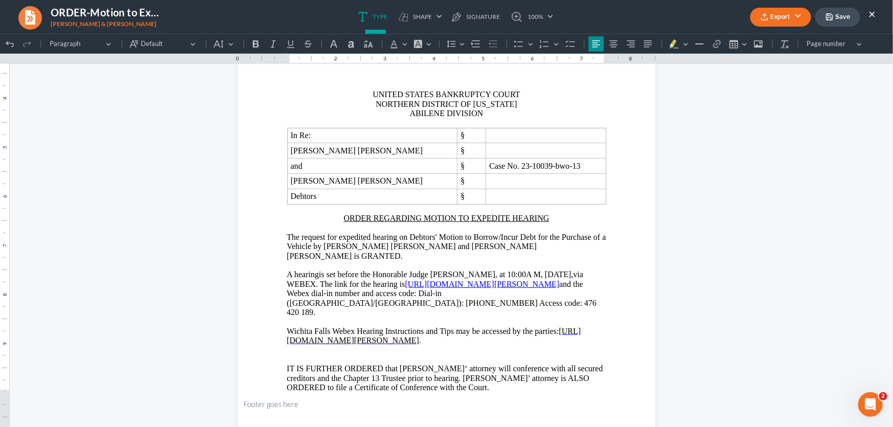
click at [874, 14] on button "×" at bounding box center [871, 14] width 7 height 12
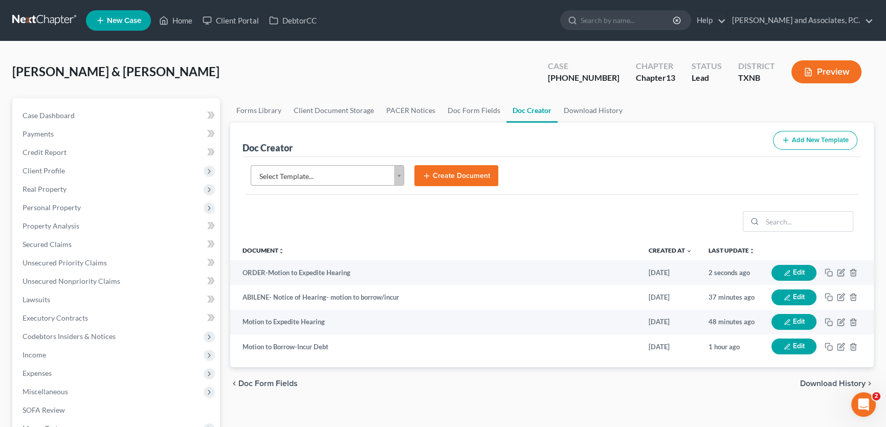
click at [297, 175] on body "Home New Case Client Portal DebtorCC [PERSON_NAME] and Associates, [PERSON_NAME…" at bounding box center [443, 345] width 886 height 691
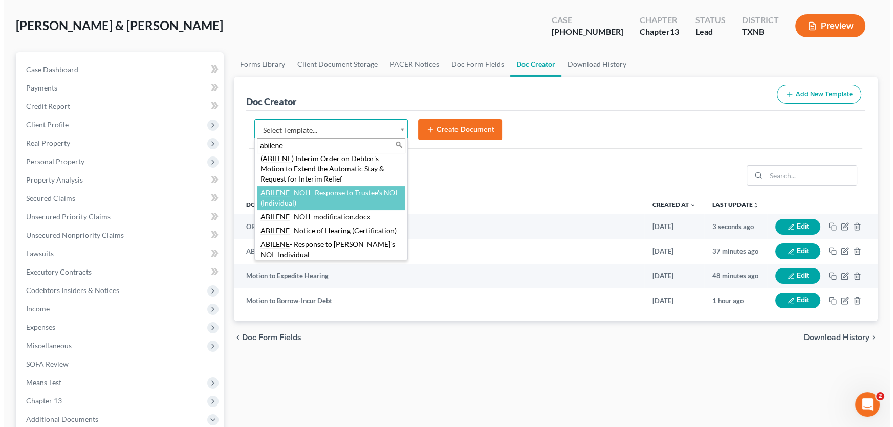
scroll to position [0, 0]
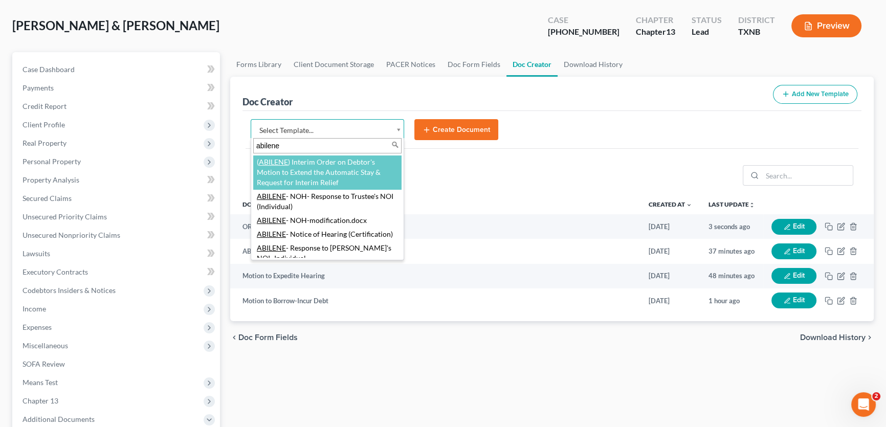
type input "abilene"
select select "111056"
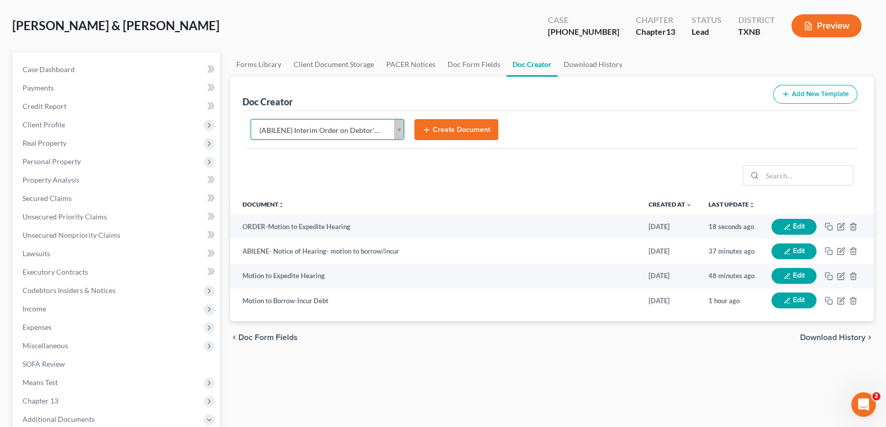
click at [441, 127] on button "Create Document" at bounding box center [456, 129] width 84 height 21
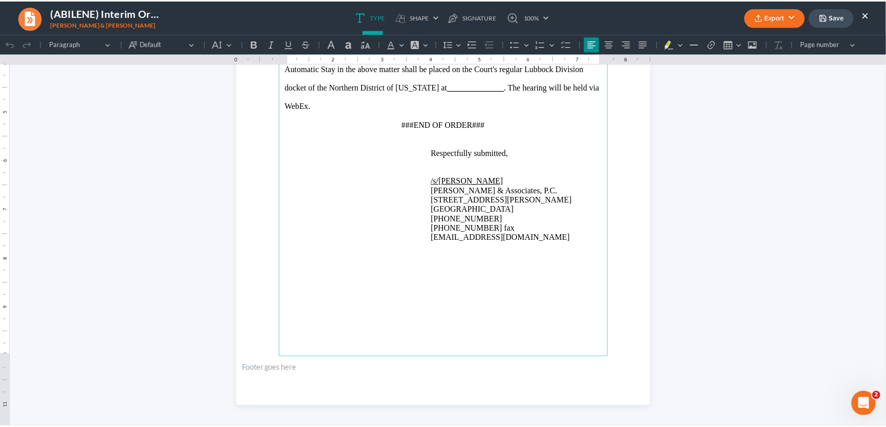
scroll to position [790, 0]
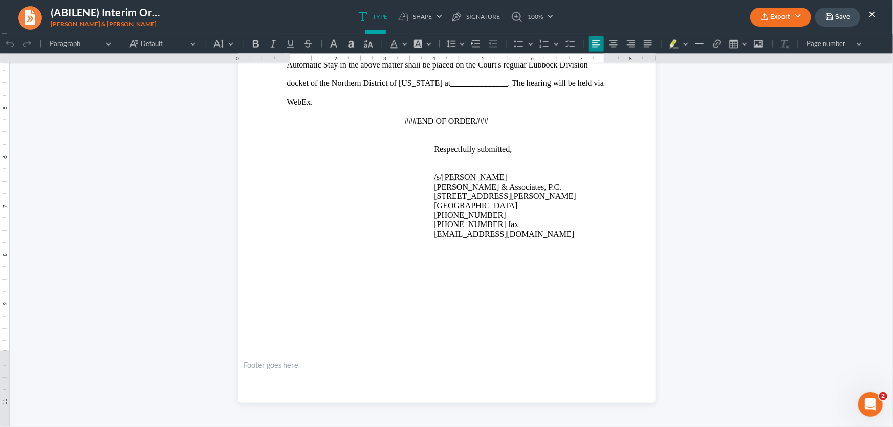
click at [870, 13] on button "×" at bounding box center [871, 14] width 7 height 12
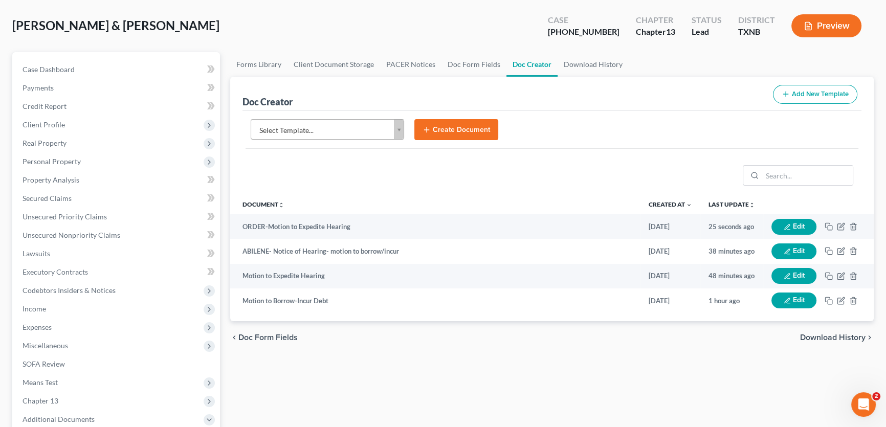
click at [303, 133] on body "Home New Case Client Portal DebtorCC [PERSON_NAME] and Associates, [PERSON_NAME…" at bounding box center [443, 299] width 886 height 691
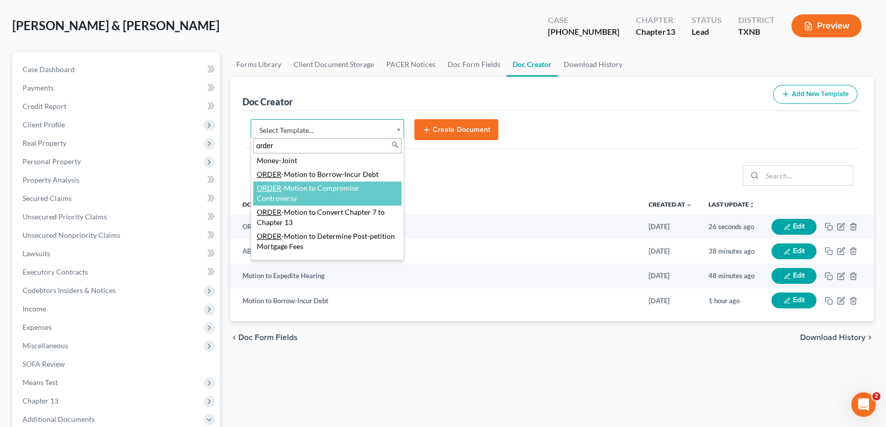
scroll to position [835, 0]
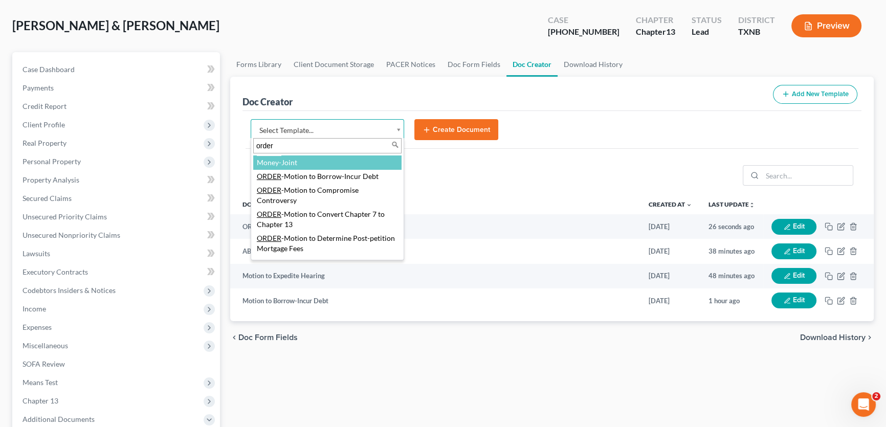
drag, startPoint x: 287, startPoint y: 143, endPoint x: 231, endPoint y: 144, distance: 55.8
click at [231, 144] on body "Home New Case Client Portal DebtorCC [PERSON_NAME] and Associates, [PERSON_NAME…" at bounding box center [443, 299] width 886 height 691
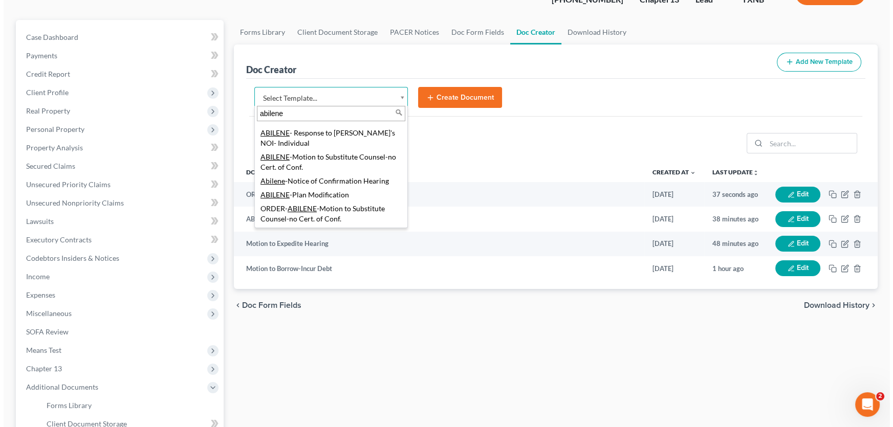
scroll to position [93, 0]
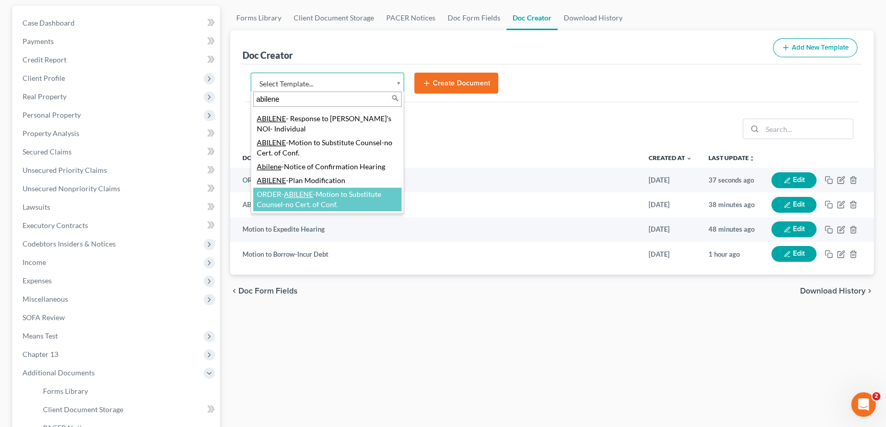
type input "abilene"
select select "108928"
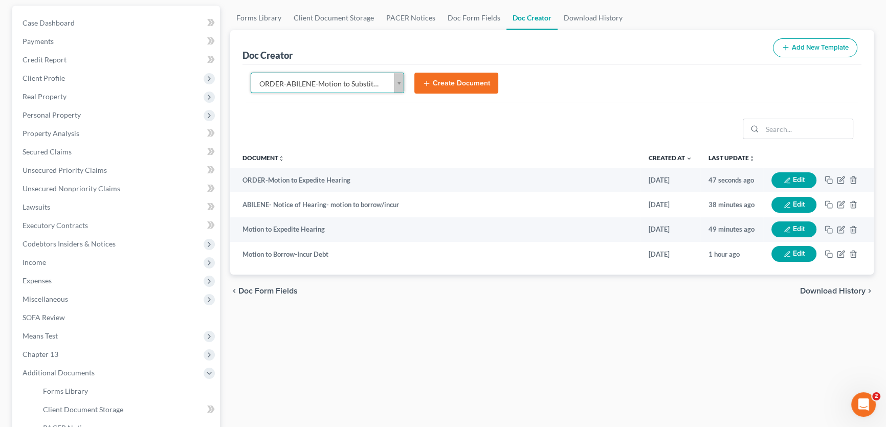
click at [452, 75] on button "Create Document" at bounding box center [456, 83] width 84 height 21
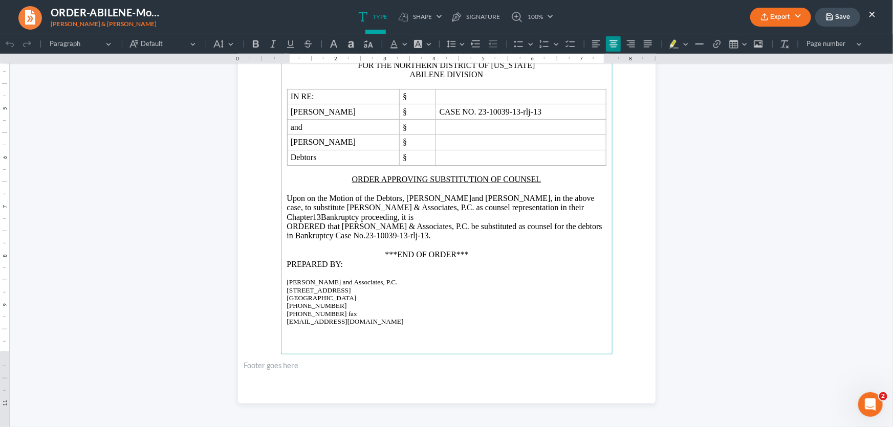
scroll to position [225, 0]
click at [874, 9] on button "×" at bounding box center [871, 14] width 7 height 12
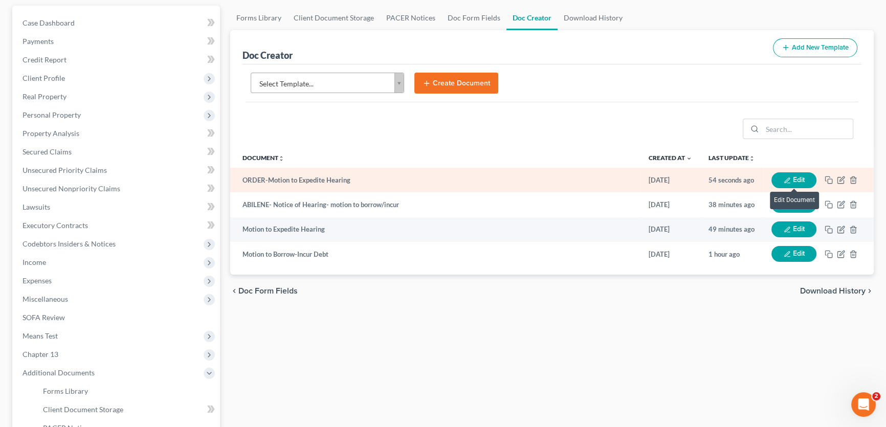
click at [807, 176] on button "Edit" at bounding box center [793, 180] width 45 height 16
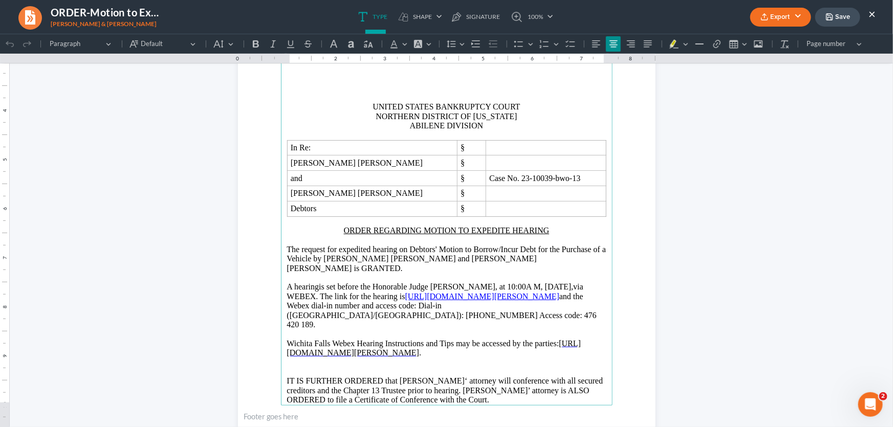
scroll to position [186, 0]
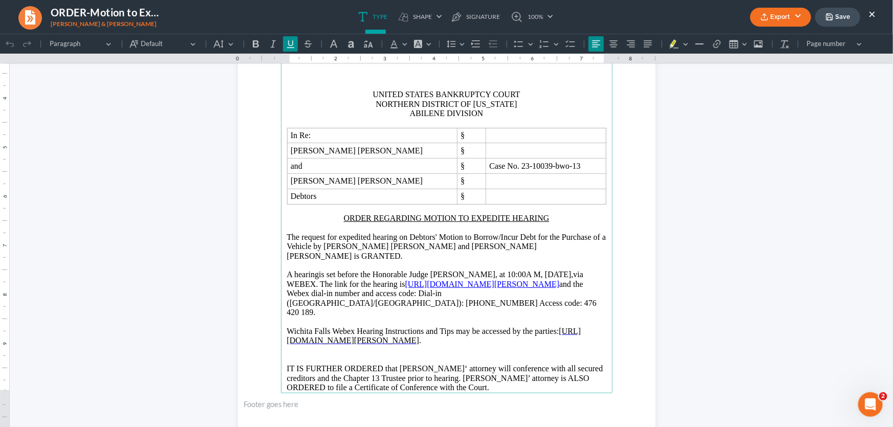
drag, startPoint x: 563, startPoint y: 274, endPoint x: 525, endPoint y: 277, distance: 37.5
click at [525, 277] on p "A hearing is set before the Honorable Judge [PERSON_NAME], at 10:00A M, [DATE],…" at bounding box center [446, 293] width 319 height 47
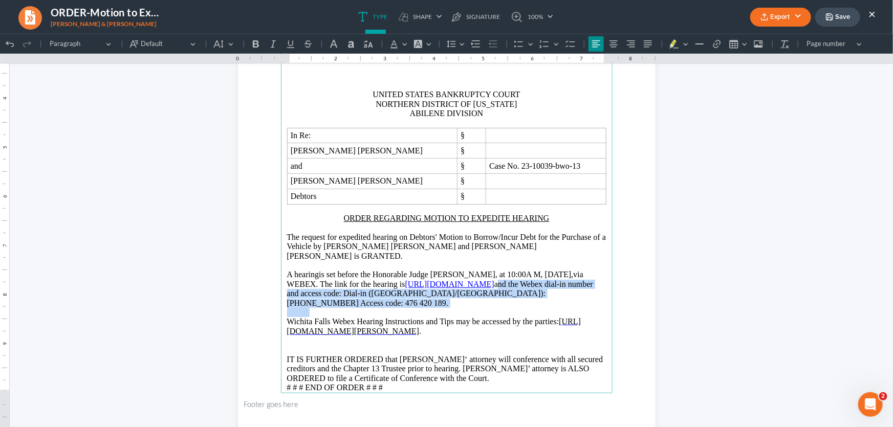
drag, startPoint x: 529, startPoint y: 275, endPoint x: 584, endPoint y: 290, distance: 57.1
click at [584, 290] on main "UNITED STATES BANKRUPTCY COURT NORTHERN DISTRICT OF [US_STATE] ABILENE DIVISION…" at bounding box center [446, 172] width 331 height 442
click at [587, 284] on p "A hearing is set before the Honorable Judge [PERSON_NAME], at 10:00A M, [DATE],…" at bounding box center [446, 289] width 319 height 38
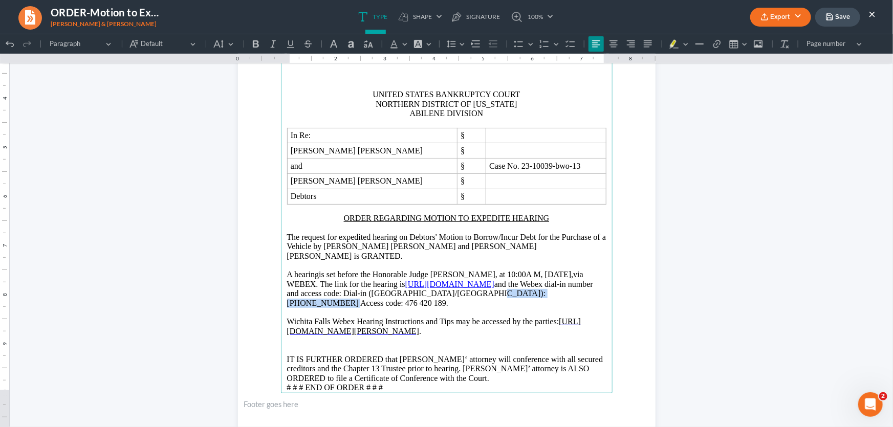
drag, startPoint x: 587, startPoint y: 284, endPoint x: 493, endPoint y: 284, distance: 94.1
click at [493, 284] on p "A hearing is set before the Honorable Judge [PERSON_NAME], at 10:00A M, [DATE],…" at bounding box center [446, 289] width 319 height 38
drag, startPoint x: 311, startPoint y: 282, endPoint x: 438, endPoint y: 285, distance: 127.9
click at [438, 285] on span "and the Webex dial-in number and access code: Dial-in ([GEOGRAPHIC_DATA]/[GEOGR…" at bounding box center [440, 293] width 306 height 28
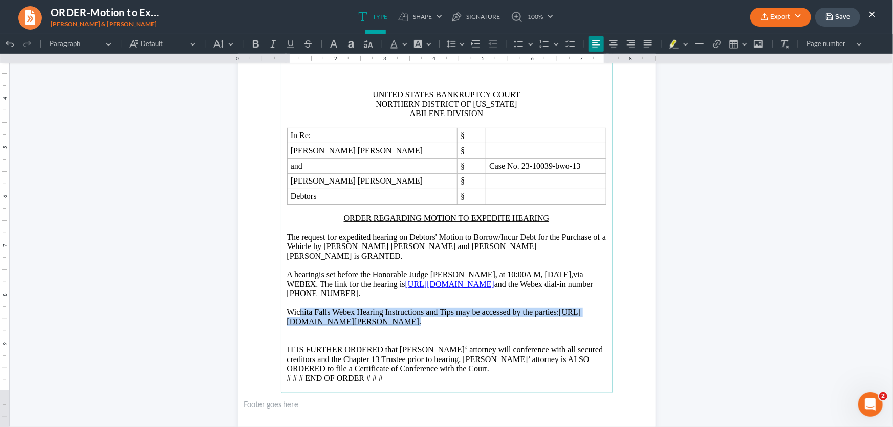
drag, startPoint x: 597, startPoint y: 311, endPoint x: 289, endPoint y: 304, distance: 308.1
click at [289, 307] on p "Wichita Falls Webex Hearing Instructions and Tips may be accessed by the partie…" at bounding box center [446, 316] width 319 height 19
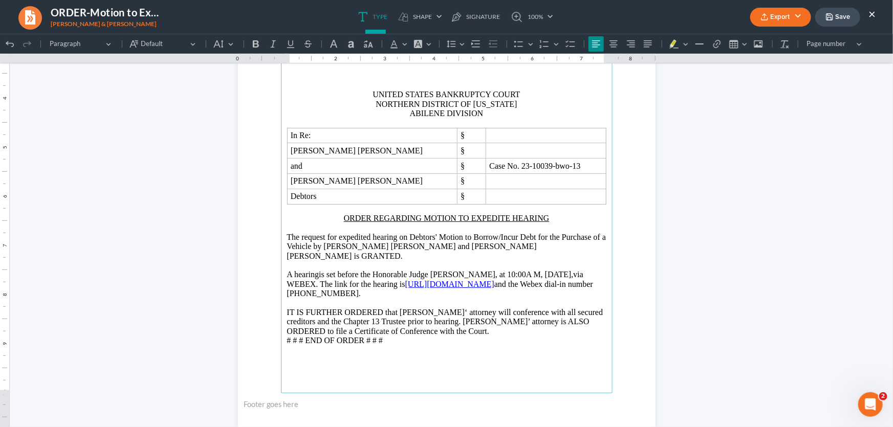
click at [394, 281] on p "A hearing is set before the Honorable Judge [PERSON_NAME], at 10:00A M, [DATE],…" at bounding box center [446, 284] width 319 height 28
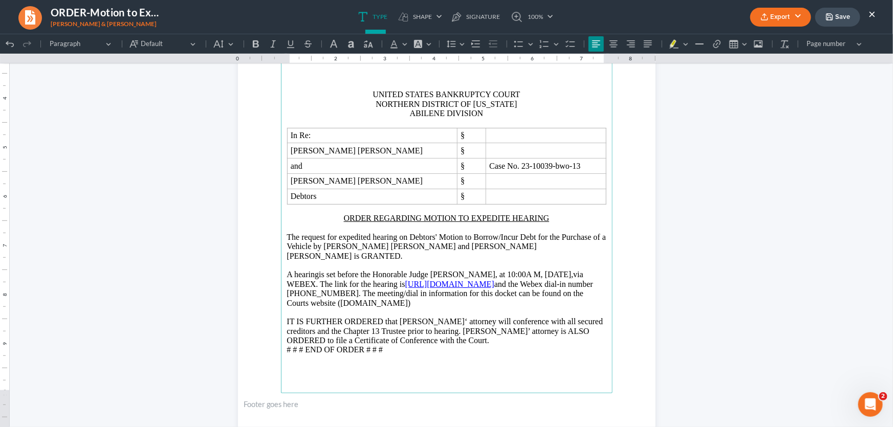
drag, startPoint x: 414, startPoint y: 291, endPoint x: 338, endPoint y: 293, distance: 76.3
click at [338, 293] on span "and the Webex dial-in number [PHONE_NUMBER]. The meeting/dial in information fo…" at bounding box center [440, 293] width 306 height 28
click at [288, 46] on icon "Editor toolbar" at bounding box center [290, 43] width 10 height 10
click at [430, 290] on p "A hearing is set before the Honorable Judge [PERSON_NAME], at 10:00A M, [DATE],…" at bounding box center [446, 289] width 319 height 38
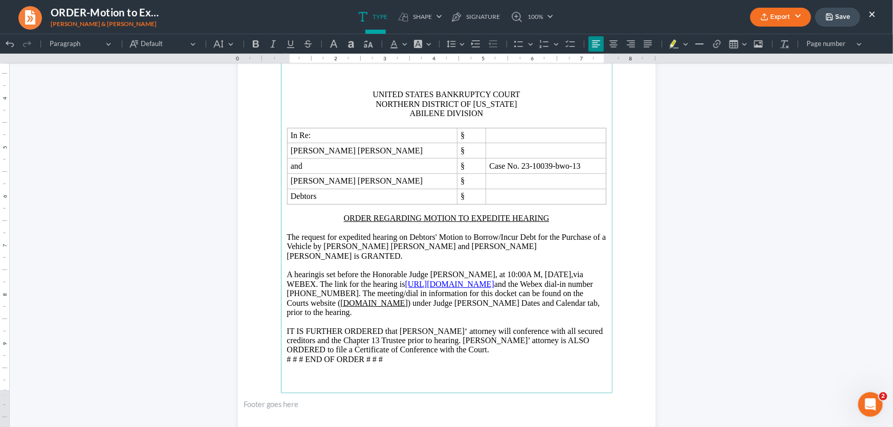
click at [460, 337] on p "IT IS FURTHER ORDERED that [PERSON_NAME]‘ attorney will conference with all sec…" at bounding box center [446, 340] width 319 height 47
click at [787, 19] on button "Export" at bounding box center [780, 17] width 61 height 19
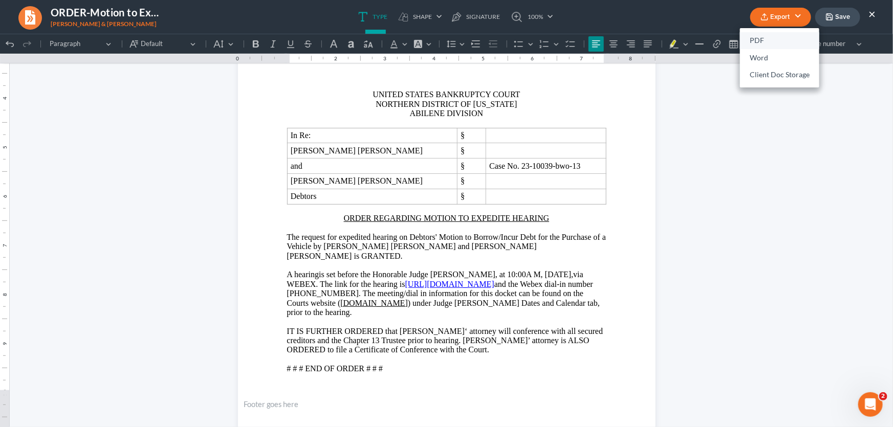
click at [770, 41] on link "PDF" at bounding box center [779, 40] width 79 height 17
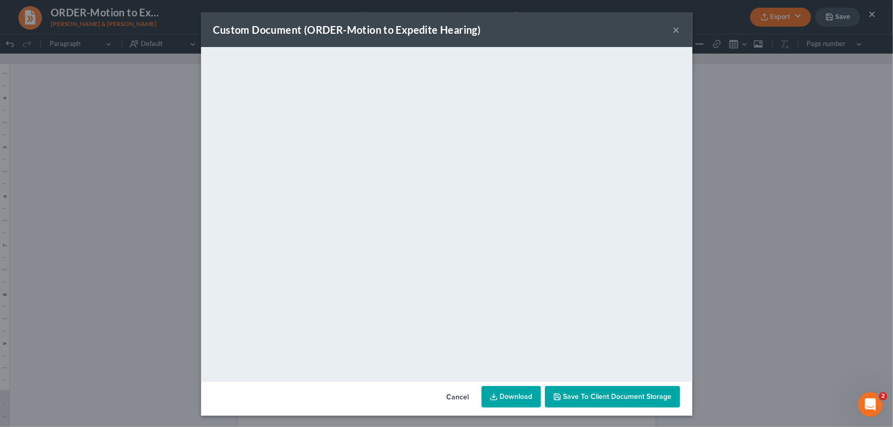
drag, startPoint x: 670, startPoint y: 30, endPoint x: 802, endPoint y: 21, distance: 131.8
click at [673, 30] on button "×" at bounding box center [676, 30] width 7 height 12
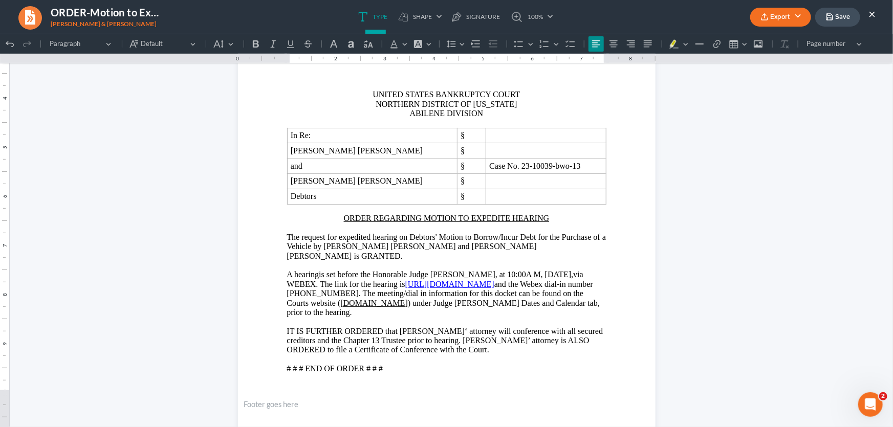
click at [839, 18] on button "Save" at bounding box center [837, 17] width 45 height 19
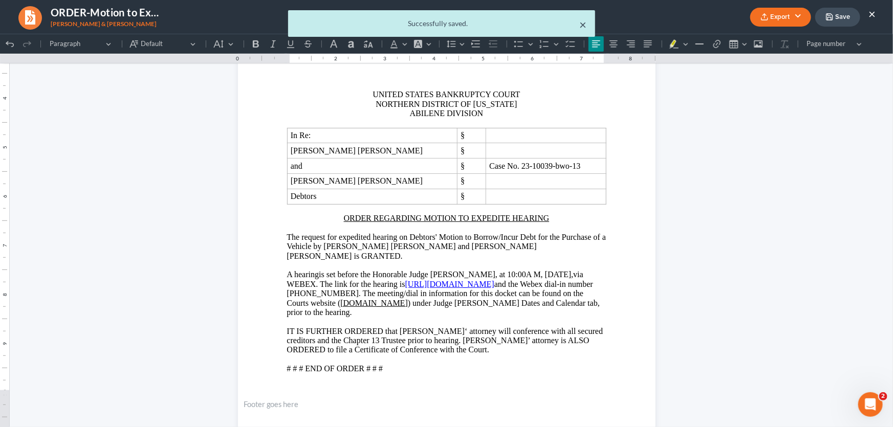
click at [580, 25] on button "×" at bounding box center [583, 24] width 7 height 12
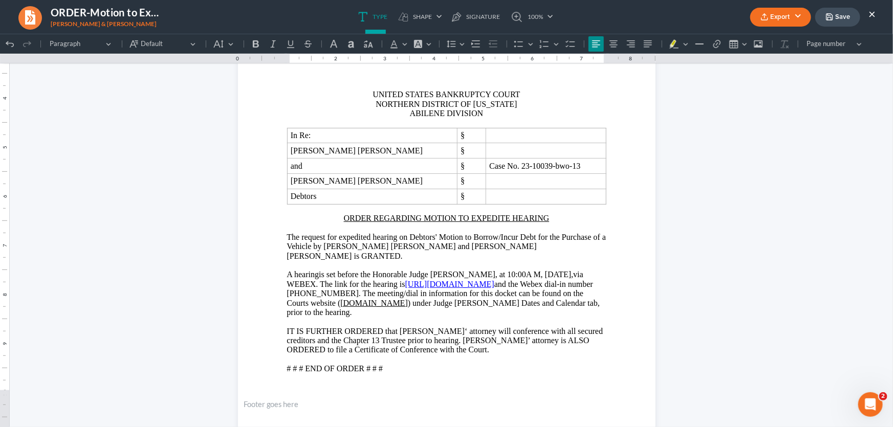
click at [873, 16] on button "×" at bounding box center [871, 14] width 7 height 12
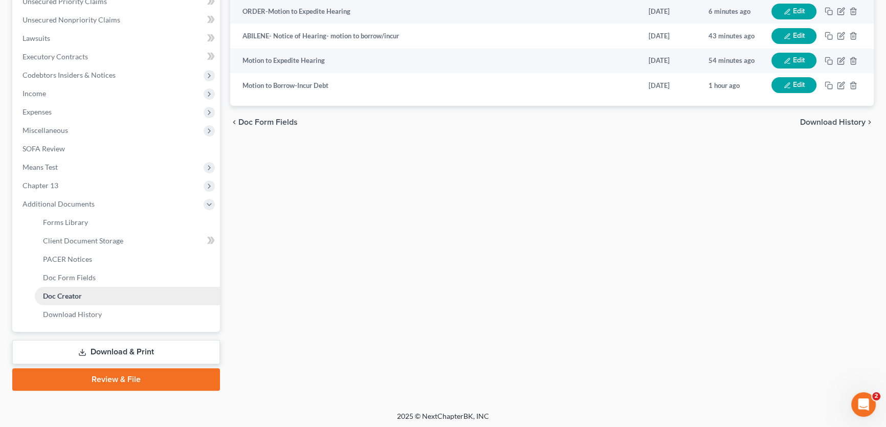
scroll to position [262, 0]
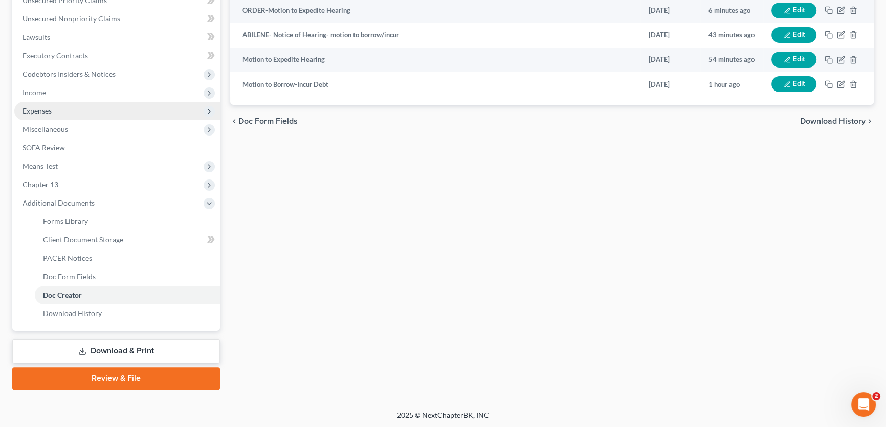
click at [51, 109] on span "Expenses" at bounding box center [37, 110] width 29 height 9
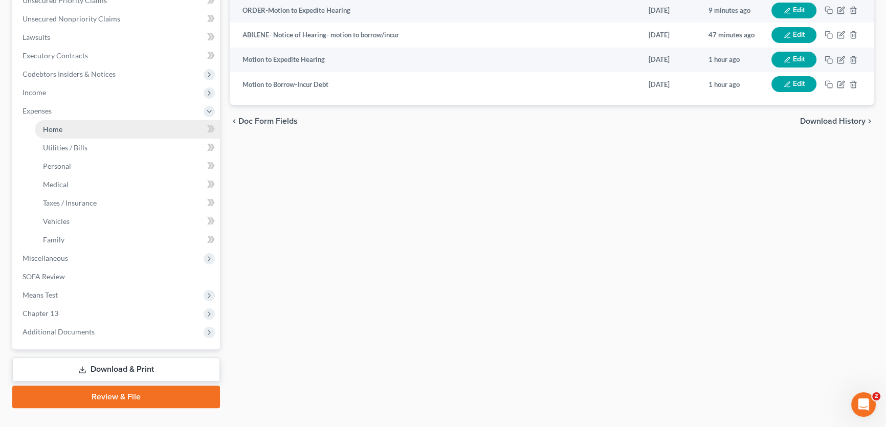
click at [51, 125] on span "Home" at bounding box center [52, 129] width 19 height 9
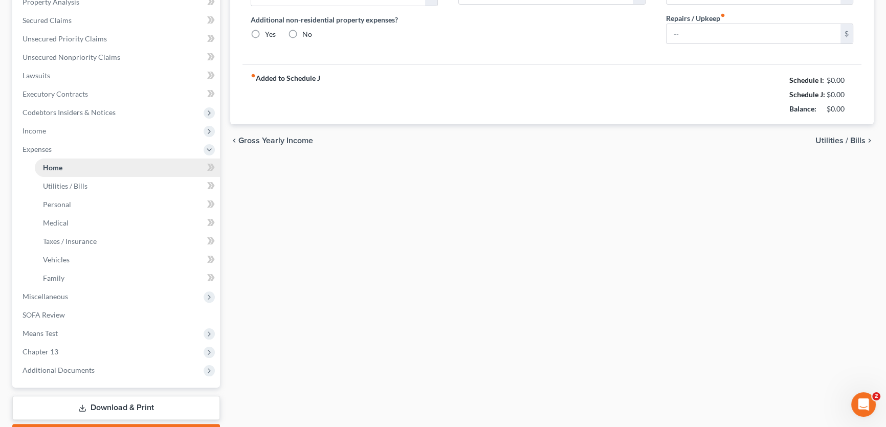
type input "2,842.44"
type input "0.00"
radio input "true"
type input "0.00"
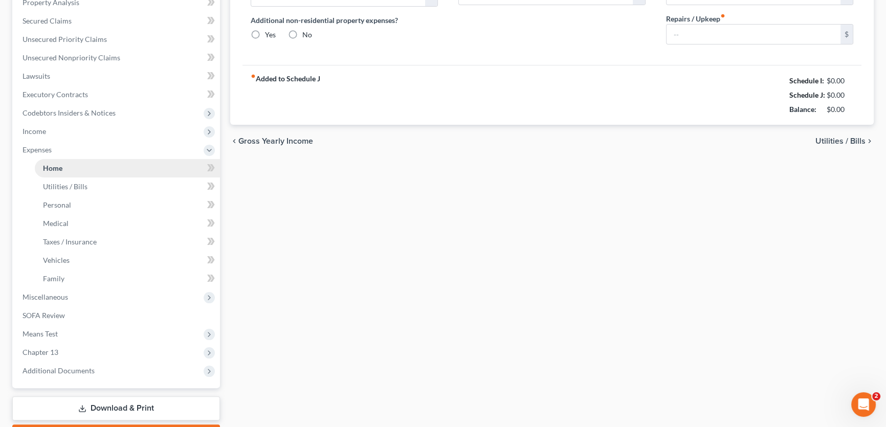
type input "0.00"
type input "200.00"
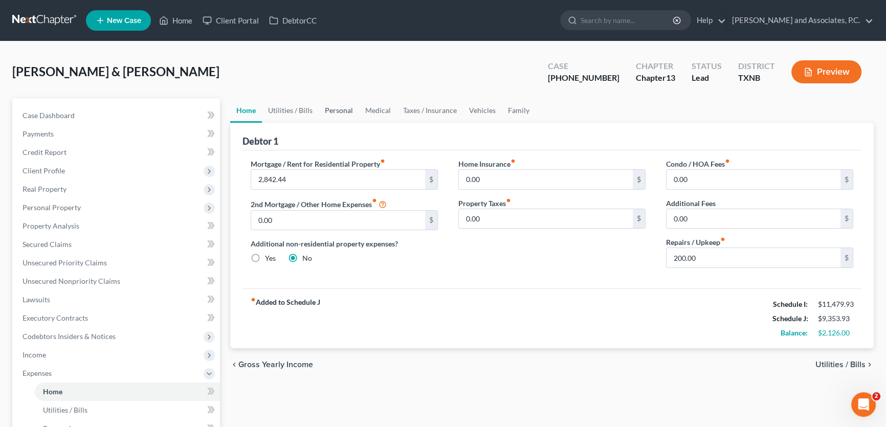
click at [336, 107] on link "Personal" at bounding box center [339, 110] width 40 height 25
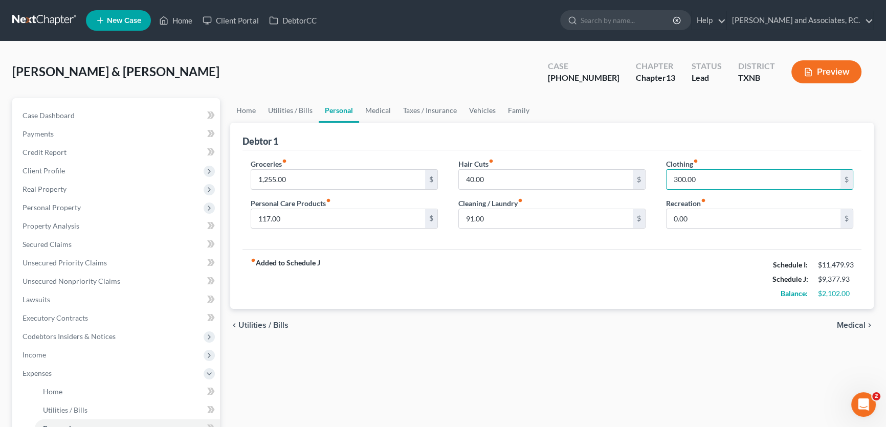
type input "300.00"
click at [602, 264] on div "fiber_manual_record Added to Schedule J Schedule I: $11,479.93 Schedule J: $9,3…" at bounding box center [551, 279] width 619 height 60
click at [377, 113] on link "Medical" at bounding box center [378, 110] width 38 height 25
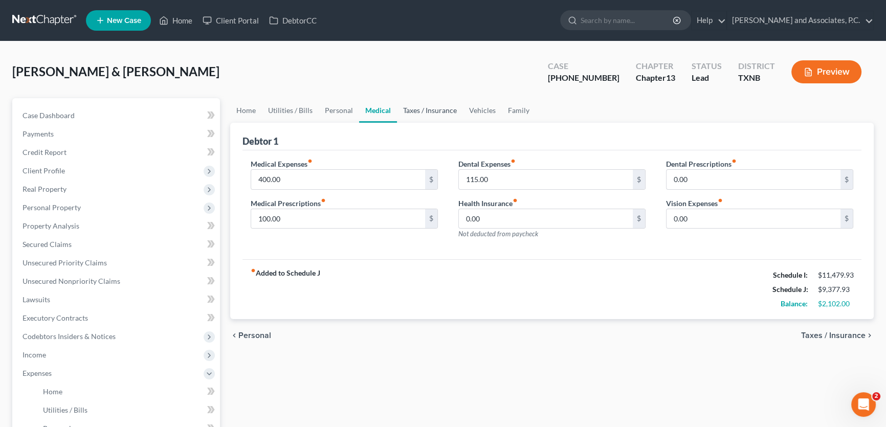
click at [412, 111] on link "Taxes / Insurance" at bounding box center [430, 110] width 66 height 25
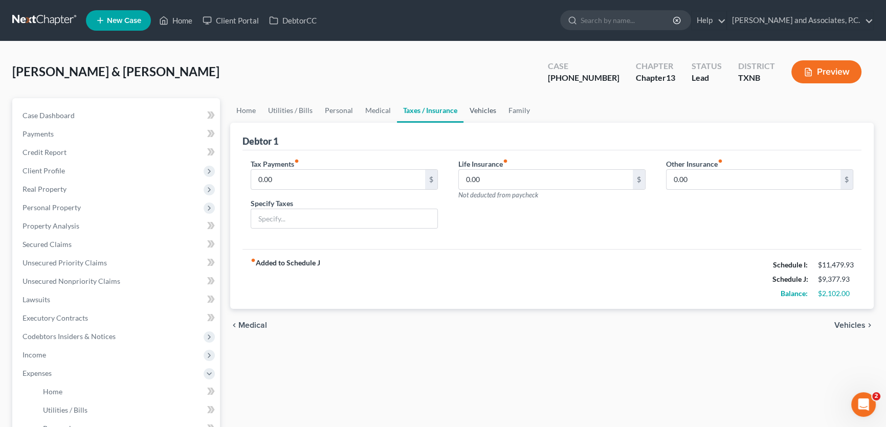
click at [479, 107] on link "Vehicles" at bounding box center [482, 110] width 39 height 25
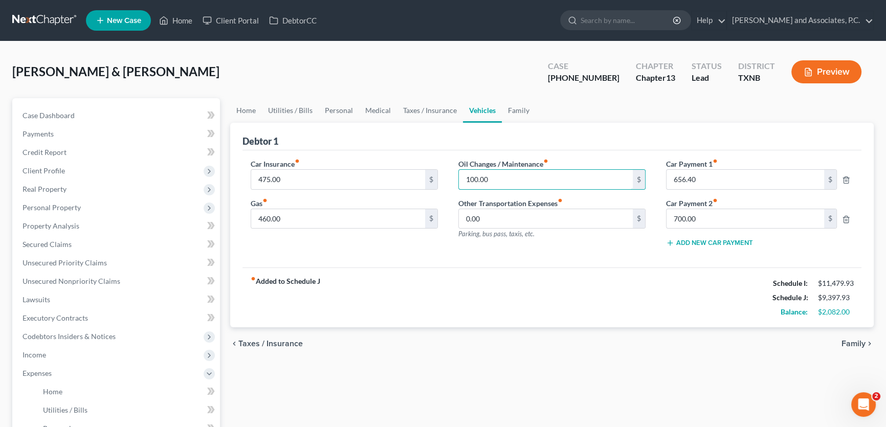
drag, startPoint x: 493, startPoint y: 170, endPoint x: 455, endPoint y: 176, distance: 38.3
click at [455, 175] on div "Oil Changes / Maintenance fiber_manual_record 100.00 $ Other Transportation Exp…" at bounding box center [552, 207] width 208 height 97
type input "120.00"
click at [525, 268] on div "fiber_manual_record Added to Schedule J Schedule I: $11,479.93 Schedule J: $9,4…" at bounding box center [551, 298] width 619 height 60
click at [252, 112] on link "Home" at bounding box center [246, 110] width 32 height 25
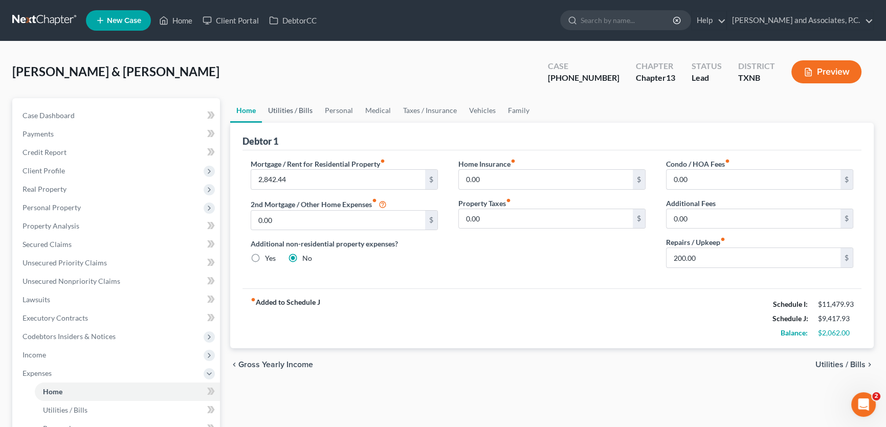
click at [284, 109] on link "Utilities / Bills" at bounding box center [290, 110] width 57 height 25
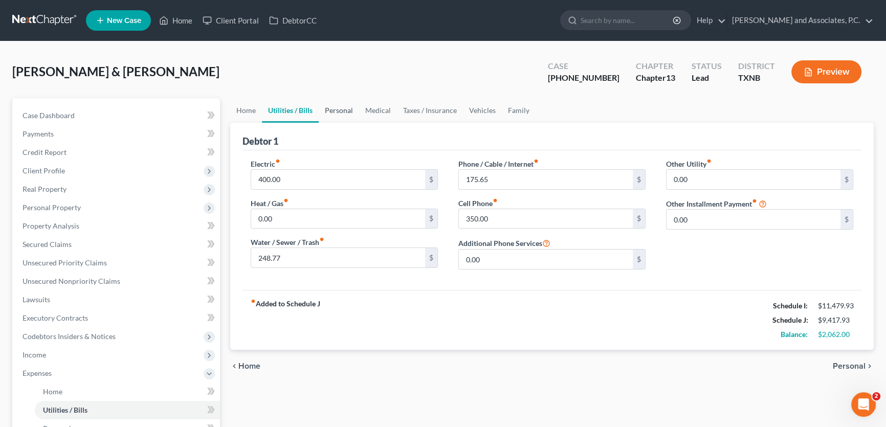
click at [341, 107] on link "Personal" at bounding box center [339, 110] width 40 height 25
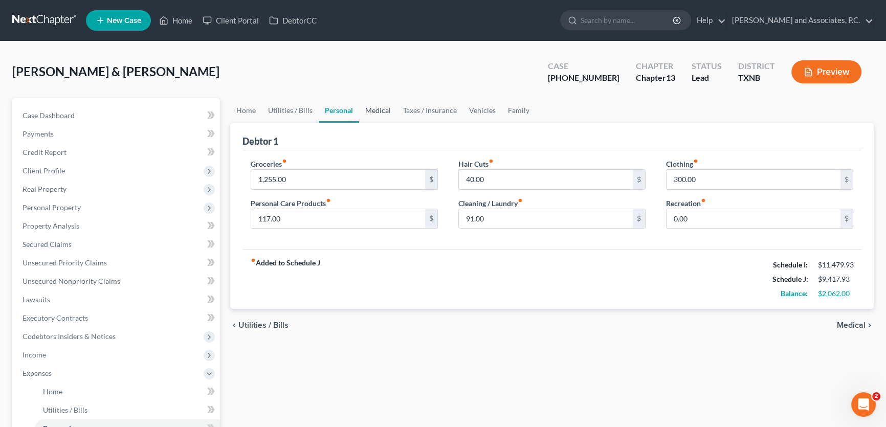
click at [378, 107] on link "Medical" at bounding box center [378, 110] width 38 height 25
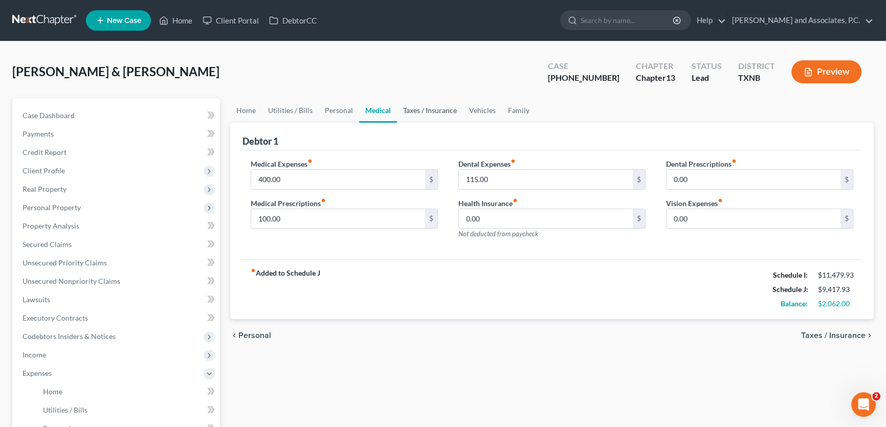
click at [427, 108] on link "Taxes / Insurance" at bounding box center [430, 110] width 66 height 25
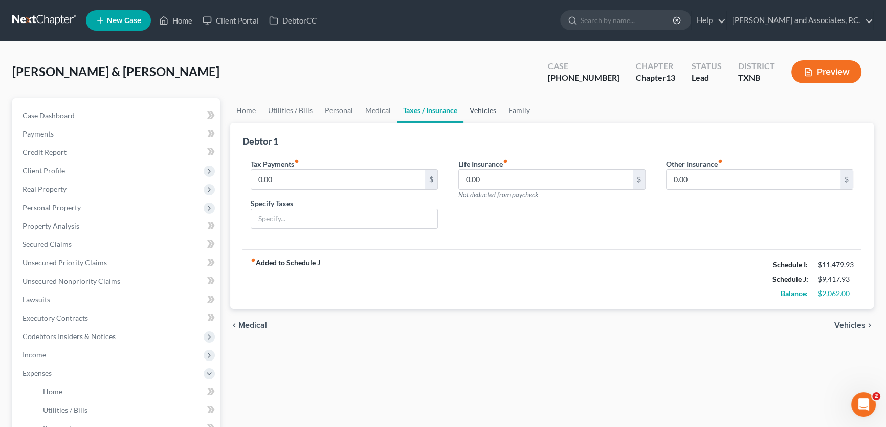
click at [470, 107] on link "Vehicles" at bounding box center [482, 110] width 39 height 25
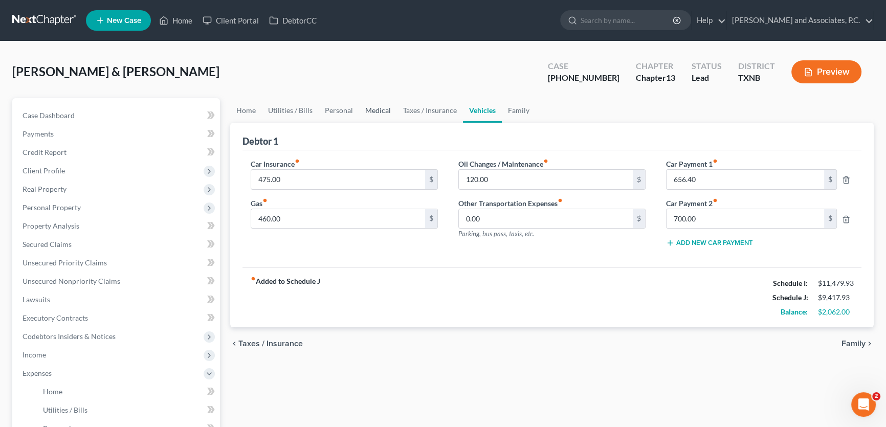
click at [378, 110] on link "Medical" at bounding box center [378, 110] width 38 height 25
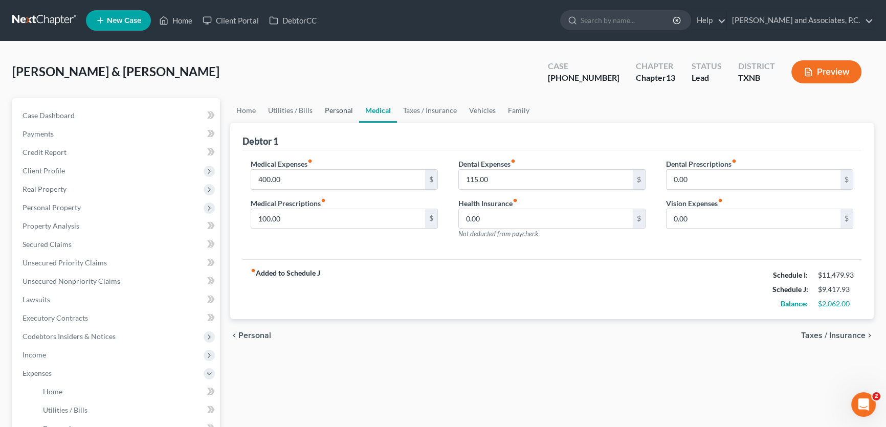
click at [338, 112] on link "Personal" at bounding box center [339, 110] width 40 height 25
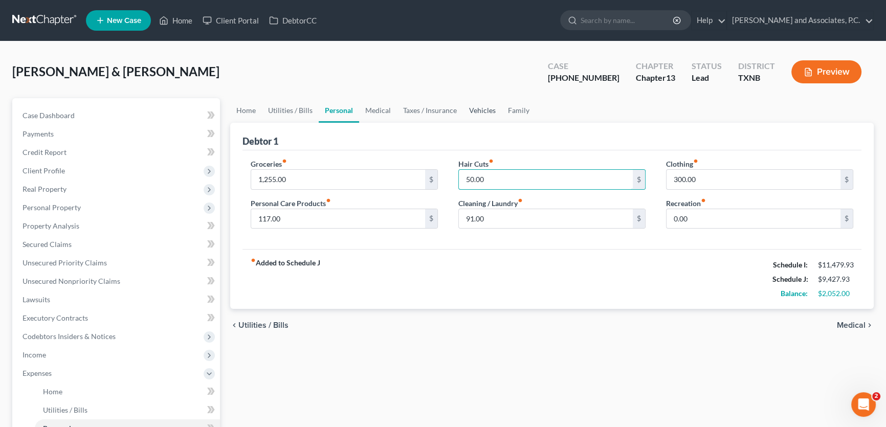
type input "50.00"
click at [482, 108] on link "Vehicles" at bounding box center [482, 110] width 39 height 25
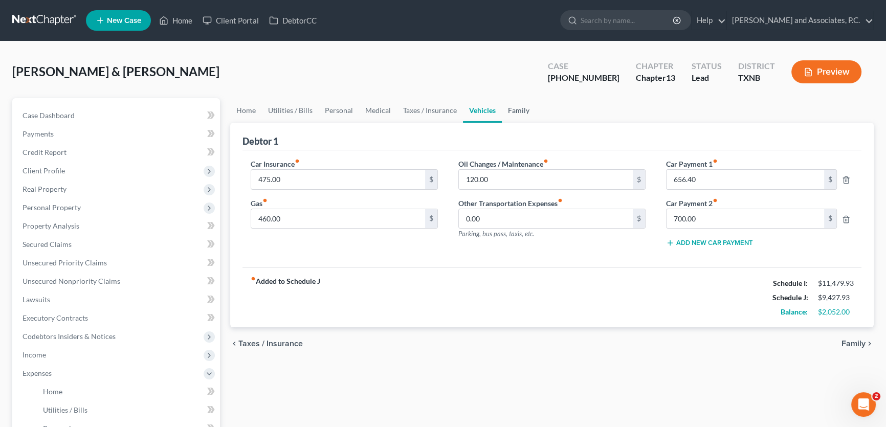
click at [516, 108] on link "Family" at bounding box center [519, 110] width 34 height 25
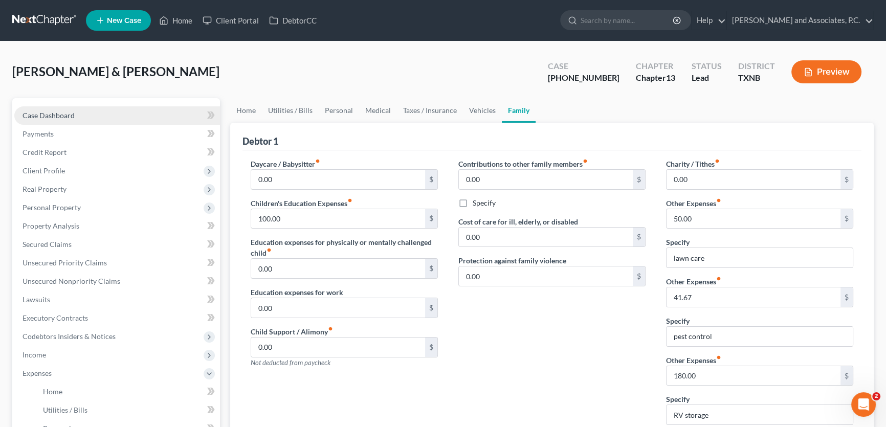
click at [97, 112] on link "Case Dashboard" at bounding box center [117, 115] width 206 height 18
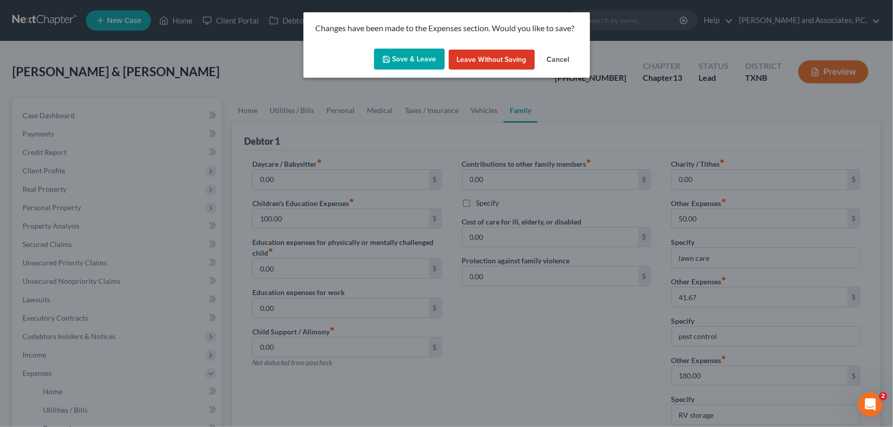
click at [402, 64] on button "Save & Leave" at bounding box center [409, 59] width 71 height 21
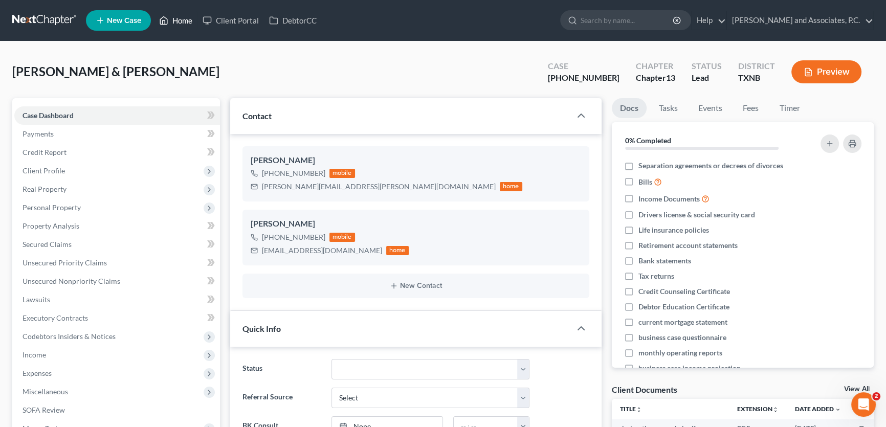
drag, startPoint x: 185, startPoint y: 20, endPoint x: 490, endPoint y: 78, distance: 310.2
click at [185, 20] on link "Home" at bounding box center [175, 20] width 43 height 18
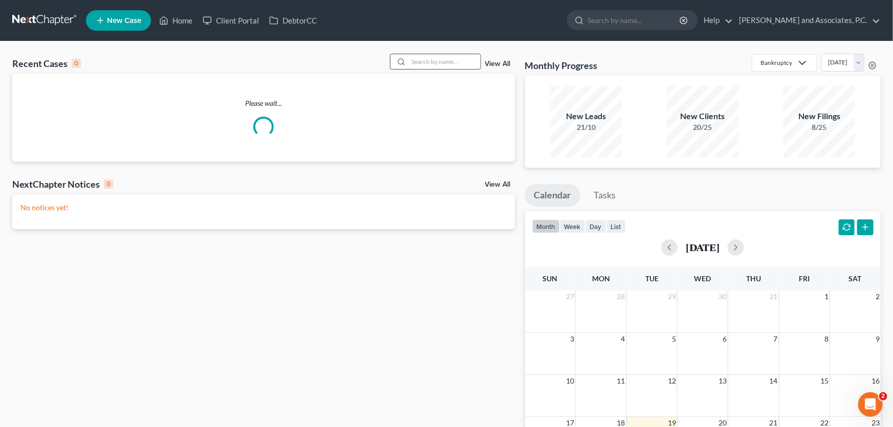
click at [464, 61] on input "search" at bounding box center [445, 61] width 72 height 15
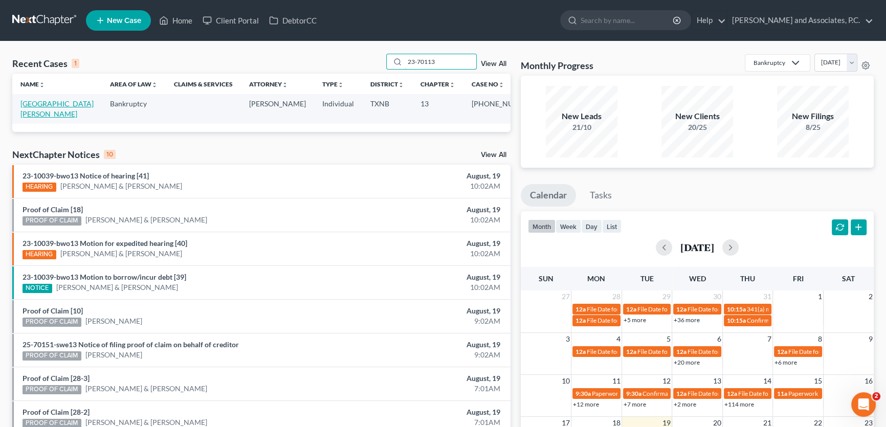
type input "23-70113"
click at [66, 102] on link "[GEOGRAPHIC_DATA][PERSON_NAME]" at bounding box center [56, 108] width 73 height 19
select select "5"
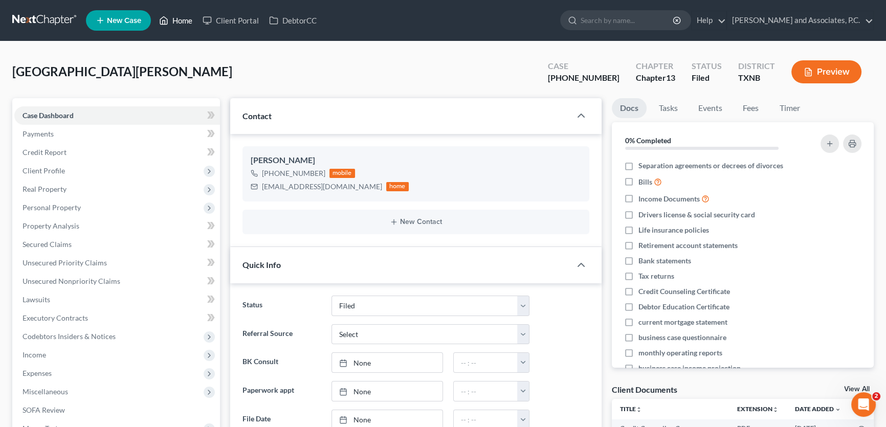
click at [186, 20] on link "Home" at bounding box center [175, 20] width 43 height 18
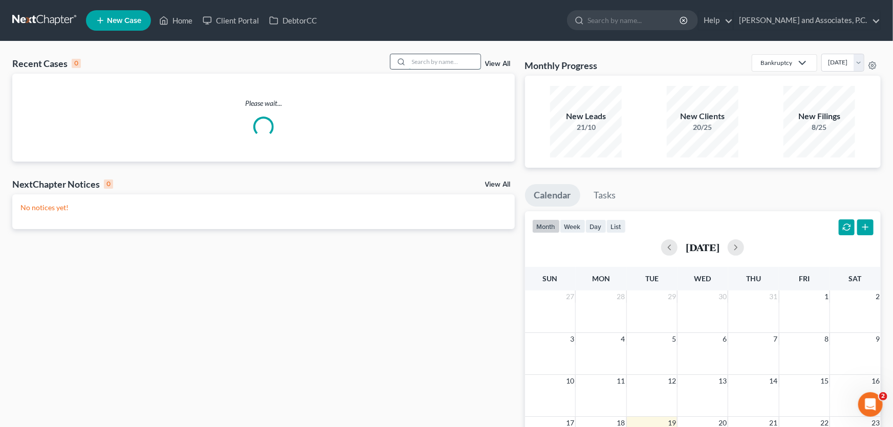
click at [448, 61] on input "search" at bounding box center [445, 61] width 72 height 15
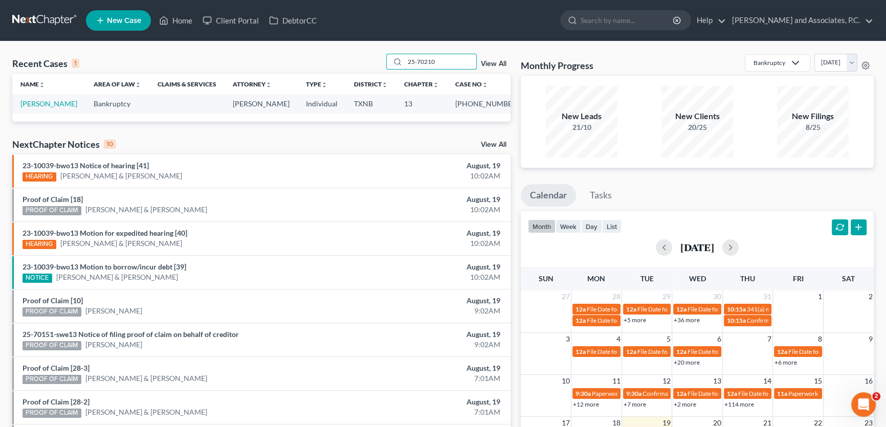
drag, startPoint x: 445, startPoint y: 61, endPoint x: 305, endPoint y: 68, distance: 140.3
click at [305, 67] on div "Recent Cases 1 25-70210 View All" at bounding box center [261, 64] width 498 height 20
drag, startPoint x: 450, startPoint y: 62, endPoint x: 339, endPoint y: 59, distance: 110.5
click at [335, 62] on div "Recent Cases 1 22-70149 View All" at bounding box center [261, 64] width 498 height 20
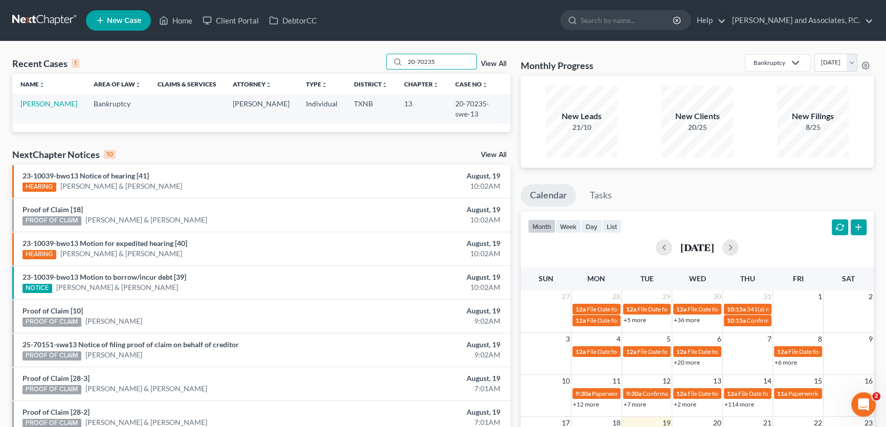
type input "20-70235"
click at [34, 103] on link "[PERSON_NAME]" at bounding box center [48, 103] width 57 height 9
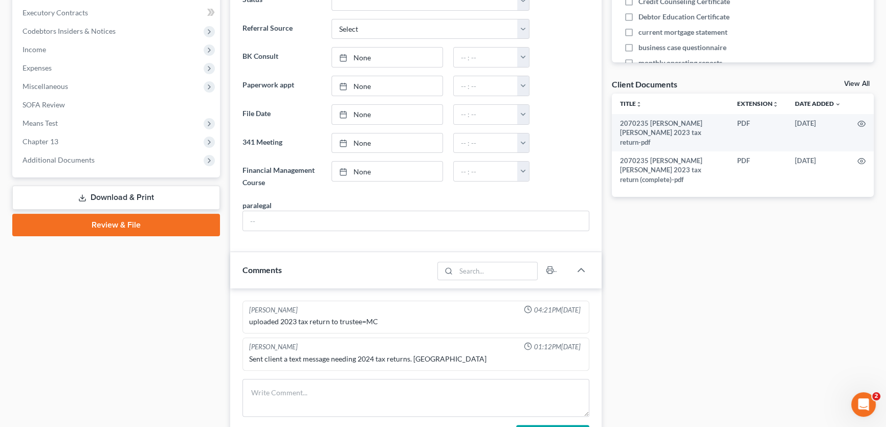
scroll to position [279, 0]
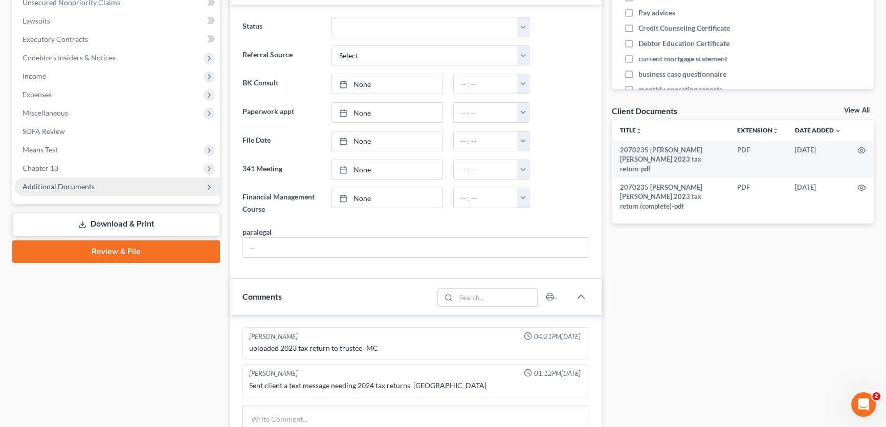
click at [87, 186] on span "Additional Documents" at bounding box center [59, 186] width 72 height 9
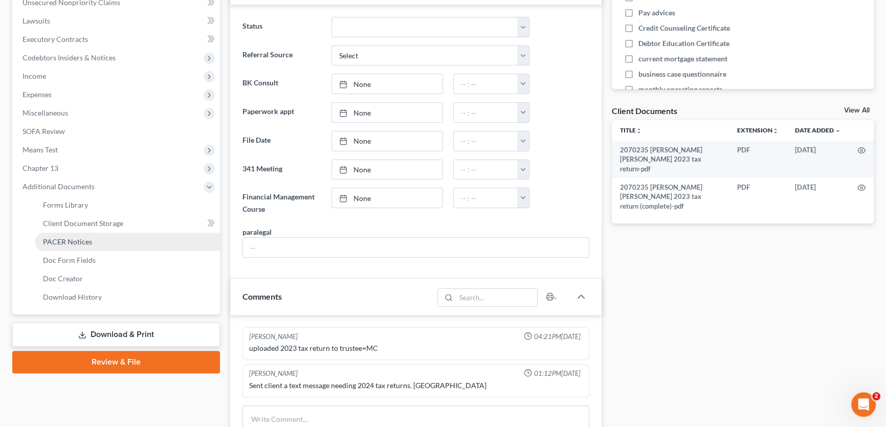
click at [84, 243] on span "PACER Notices" at bounding box center [67, 241] width 49 height 9
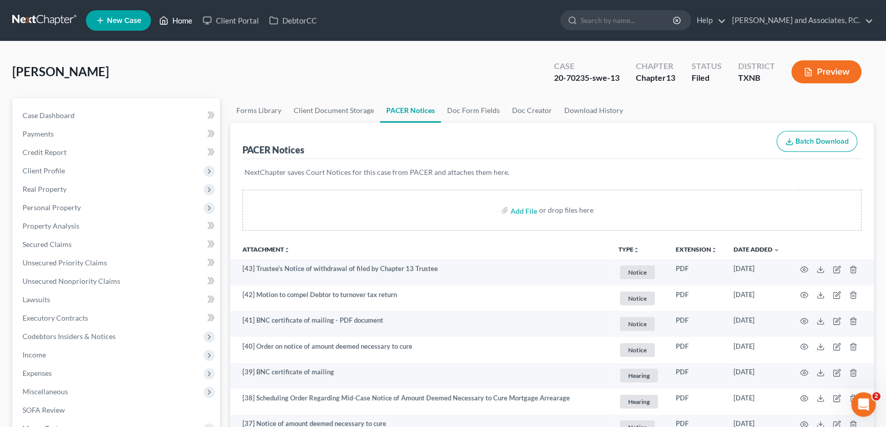
click at [178, 21] on link "Home" at bounding box center [175, 20] width 43 height 18
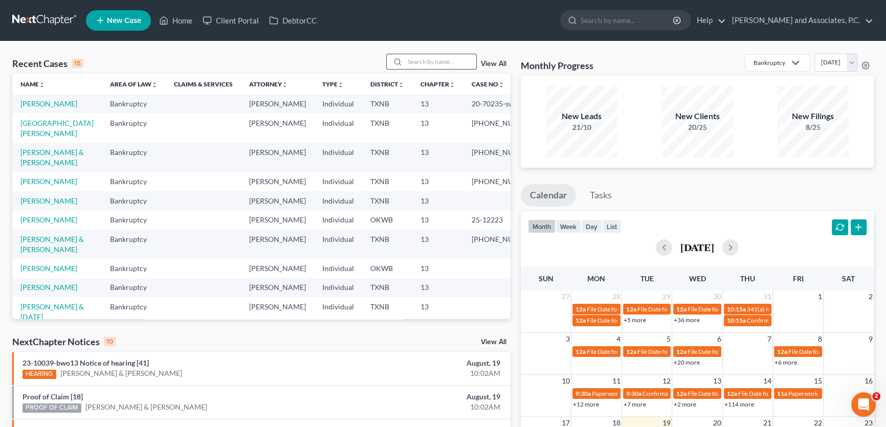
click at [411, 63] on input "search" at bounding box center [441, 61] width 72 height 15
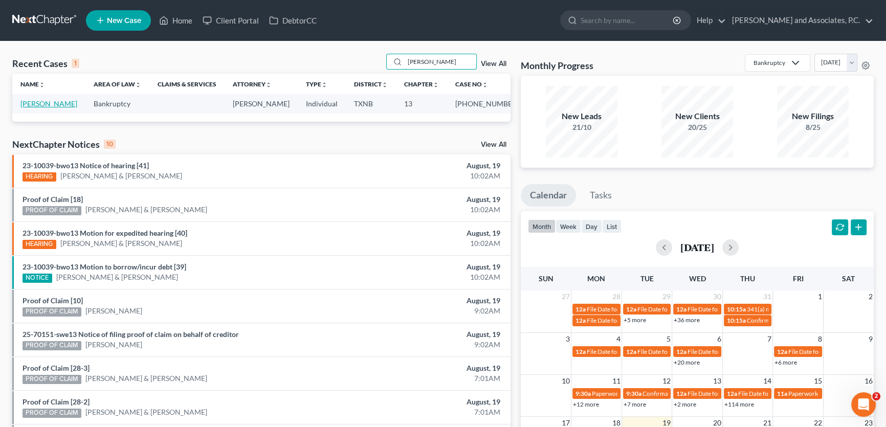
type input "[PERSON_NAME]"
click at [64, 105] on link "[PERSON_NAME]" at bounding box center [48, 103] width 57 height 9
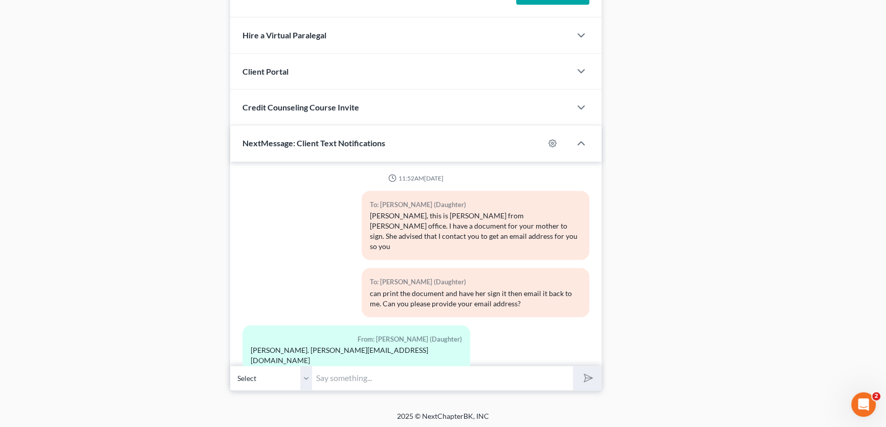
scroll to position [1090, 0]
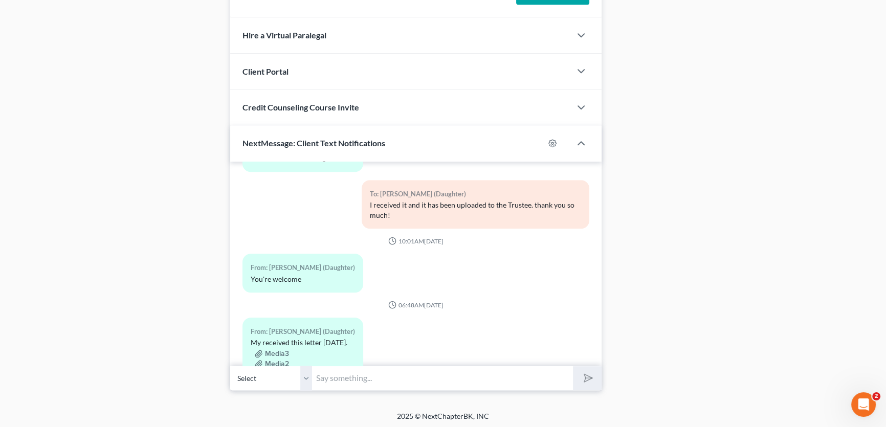
click at [280, 370] on button "Media1" at bounding box center [271, 374] width 33 height 8
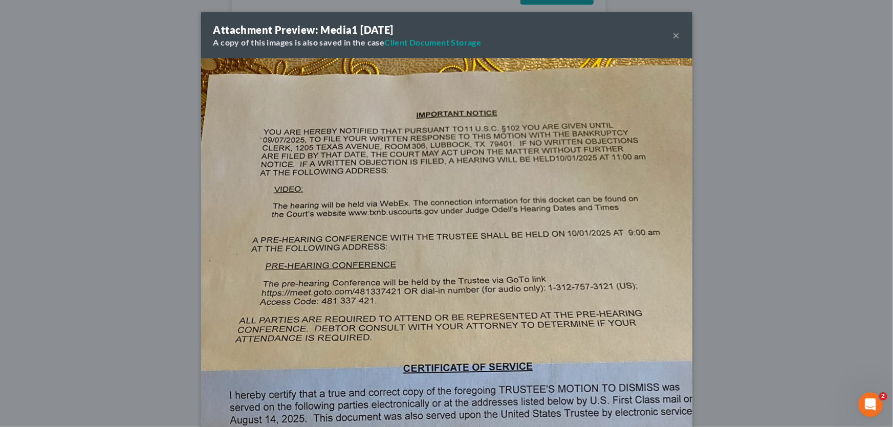
click at [674, 35] on button "×" at bounding box center [676, 35] width 7 height 12
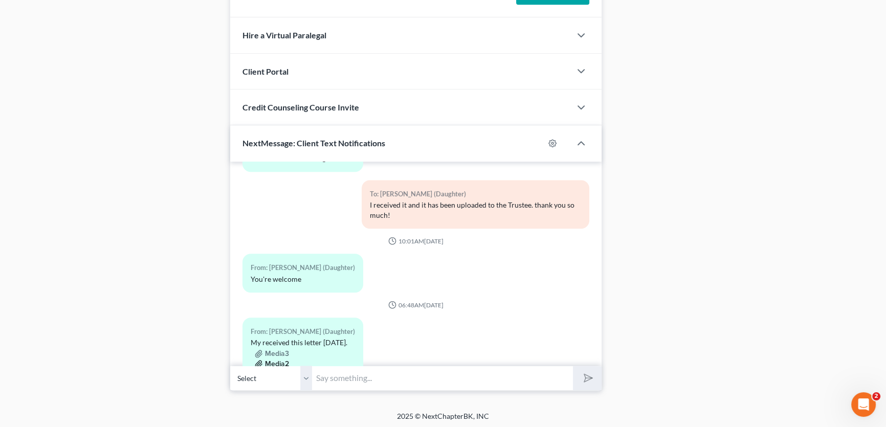
click at [276, 360] on button "Media2" at bounding box center [272, 364] width 34 height 8
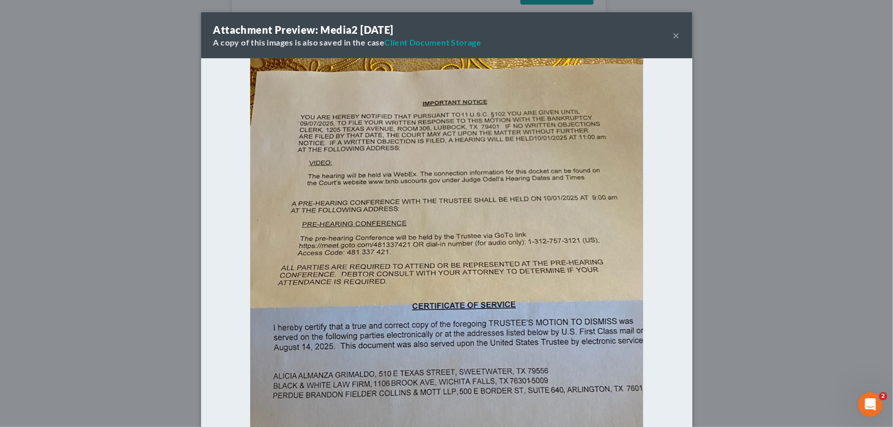
click at [673, 34] on button "×" at bounding box center [676, 35] width 7 height 12
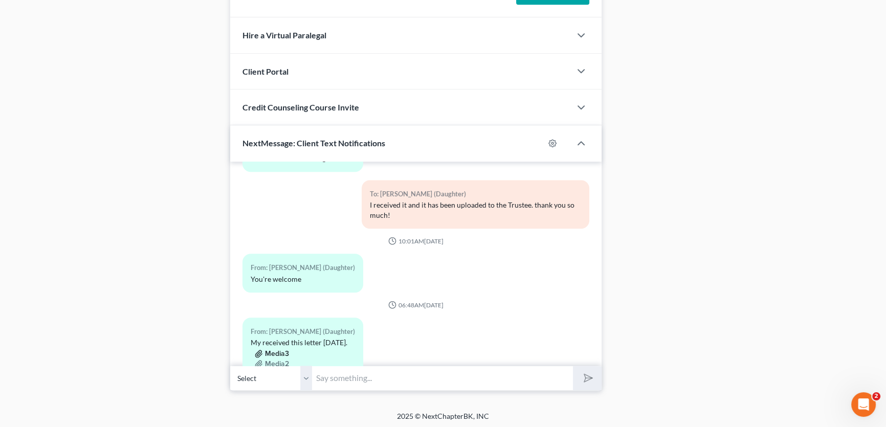
click at [283, 350] on button "Media3" at bounding box center [272, 354] width 34 height 8
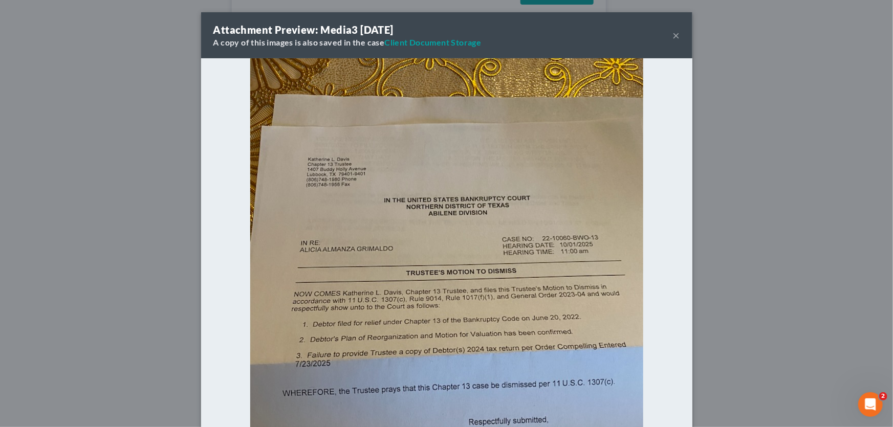
click at [675, 35] on button "×" at bounding box center [676, 35] width 7 height 12
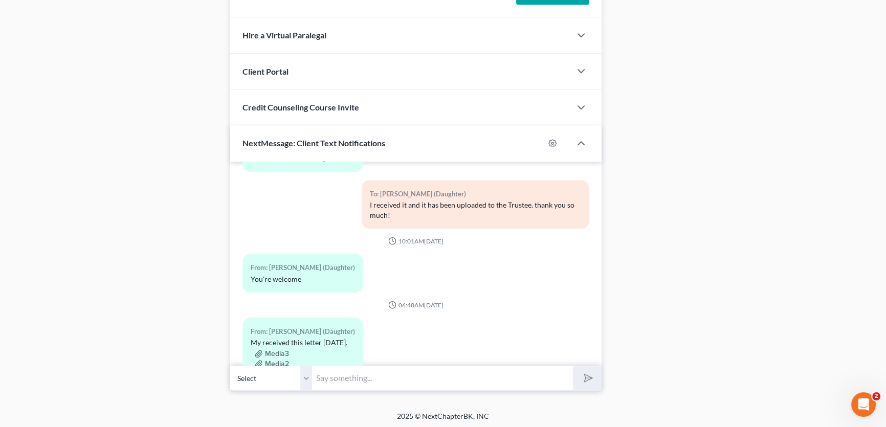
drag, startPoint x: 306, startPoint y: 377, endPoint x: 306, endPoint y: 384, distance: 6.7
click at [306, 377] on select "Select [PHONE_NUMBER] - [PERSON_NAME] [PHONE_NUMBER] - [PERSON_NAME] (Daughter)" at bounding box center [271, 378] width 82 height 25
select select "1"
click at [230, 366] on select "Select [PHONE_NUMBER] - [PERSON_NAME] [PHONE_NUMBER] - [PERSON_NAME] (Daughter)" at bounding box center [271, 378] width 82 height 25
click at [336, 376] on input "text" at bounding box center [442, 378] width 261 height 25
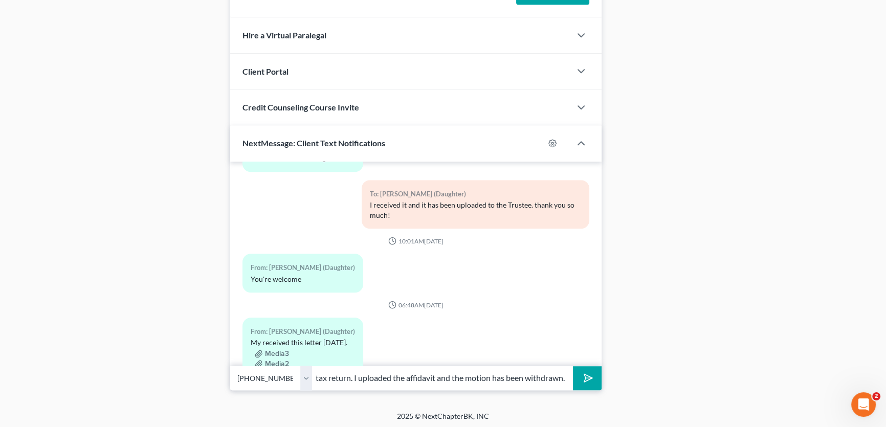
scroll to position [0, 200]
type input "that is the motion to dismiss for failure to provide 2024 tax return. I uploade…"
drag, startPoint x: 308, startPoint y: 380, endPoint x: 308, endPoint y: 387, distance: 7.2
click at [308, 380] on select "Select [PHONE_NUMBER] - [PERSON_NAME] [PHONE_NUMBER] - [PERSON_NAME] (Daughter)" at bounding box center [271, 378] width 82 height 25
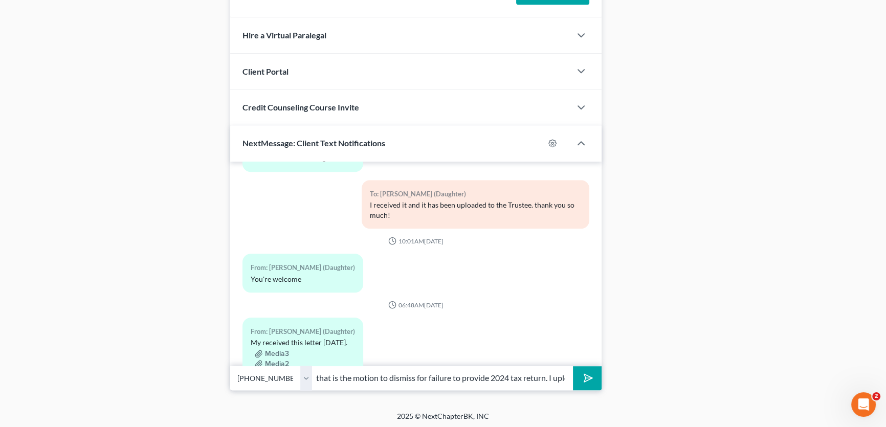
click at [230, 366] on select "Select [PHONE_NUMBER] - [PERSON_NAME] [PHONE_NUMBER] - [PERSON_NAME] (Daughter)" at bounding box center [271, 378] width 82 height 25
click at [587, 373] on polygon "submit" at bounding box center [587, 378] width 12 height 12
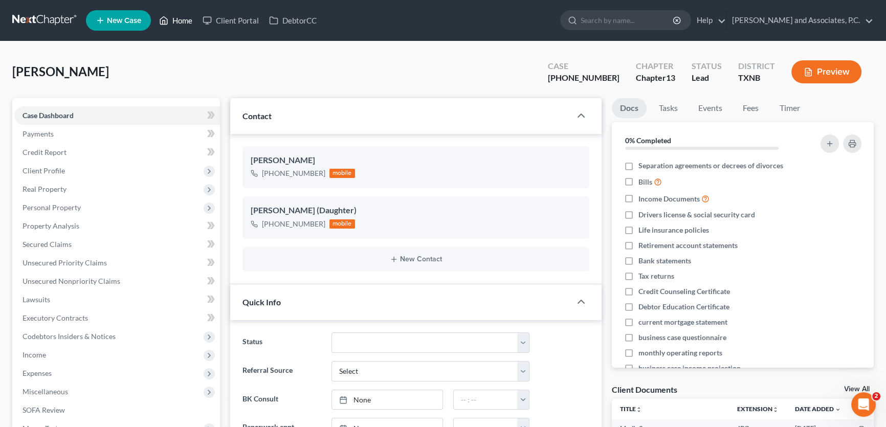
drag, startPoint x: 185, startPoint y: 20, endPoint x: 371, endPoint y: 51, distance: 189.2
click at [185, 20] on link "Home" at bounding box center [175, 20] width 43 height 18
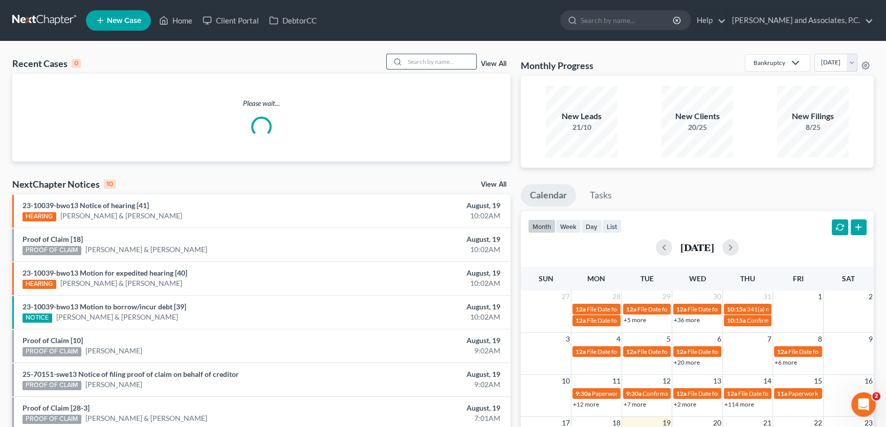
click at [461, 59] on input "search" at bounding box center [441, 61] width 72 height 15
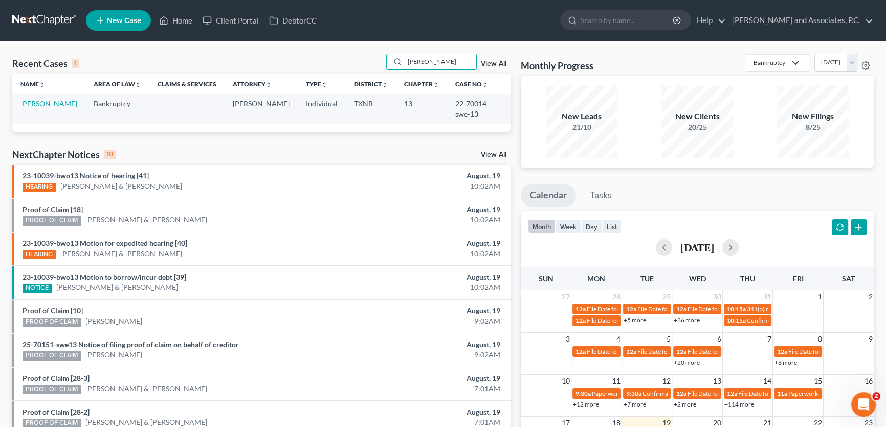
type input "[PERSON_NAME]"
click at [52, 106] on link "[PERSON_NAME]" at bounding box center [48, 103] width 57 height 9
select select "1"
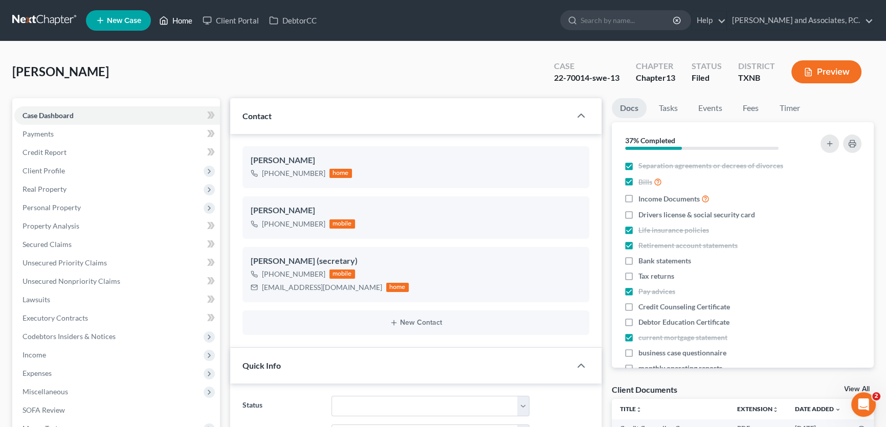
click at [175, 16] on link "Home" at bounding box center [175, 20] width 43 height 18
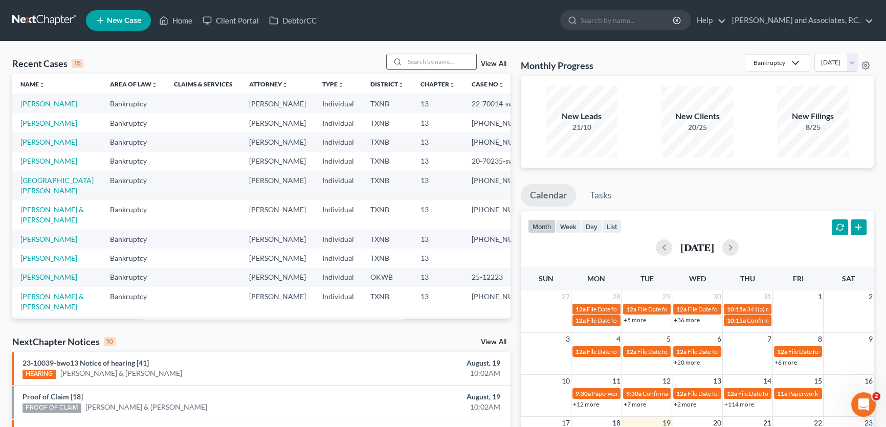
click at [414, 60] on input "search" at bounding box center [441, 61] width 72 height 15
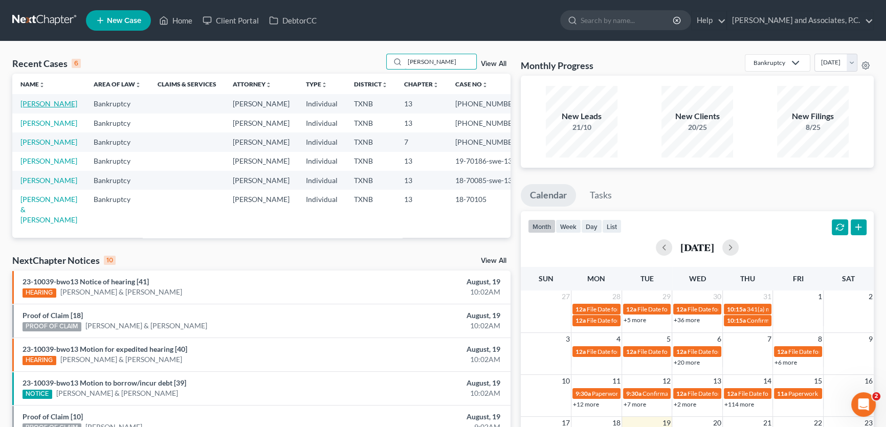
type input "[PERSON_NAME]"
click at [46, 105] on link "[PERSON_NAME]" at bounding box center [48, 103] width 57 height 9
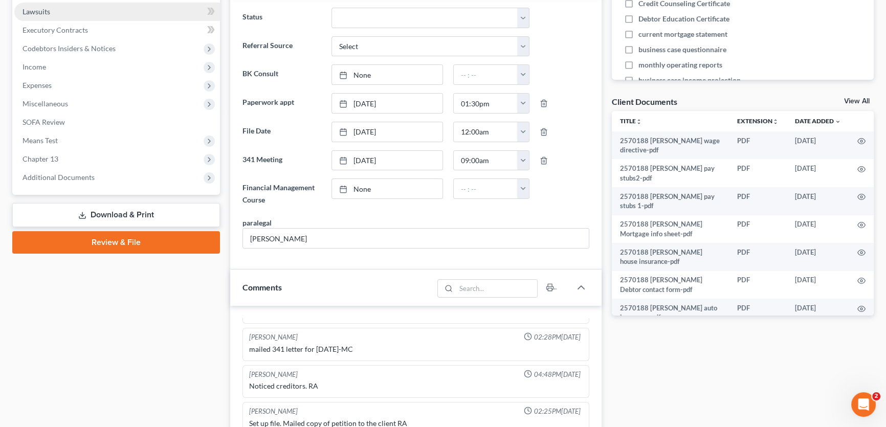
scroll to position [325, 0]
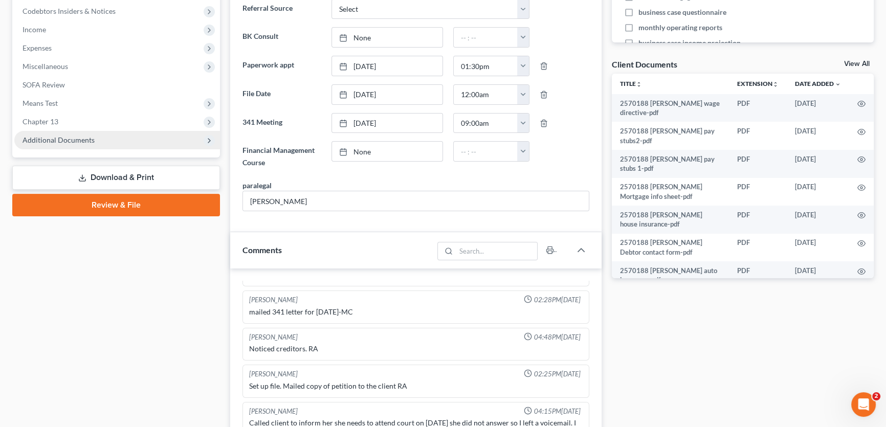
click at [75, 136] on span "Additional Documents" at bounding box center [59, 140] width 72 height 9
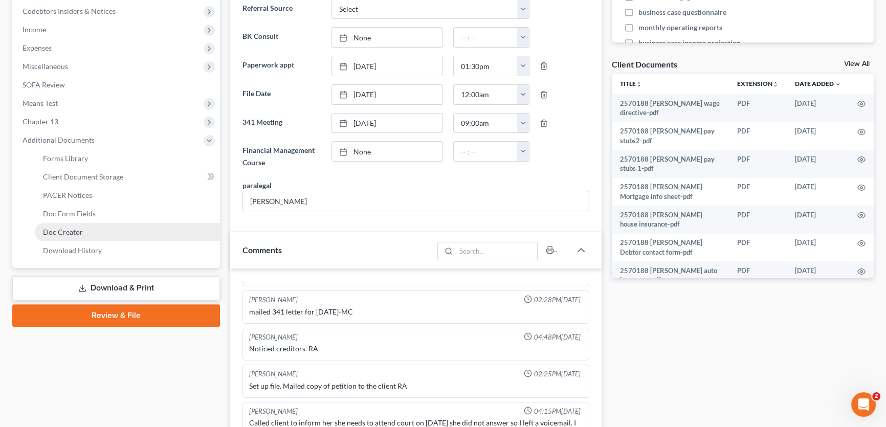
click at [75, 237] on link "Doc Creator" at bounding box center [127, 232] width 185 height 18
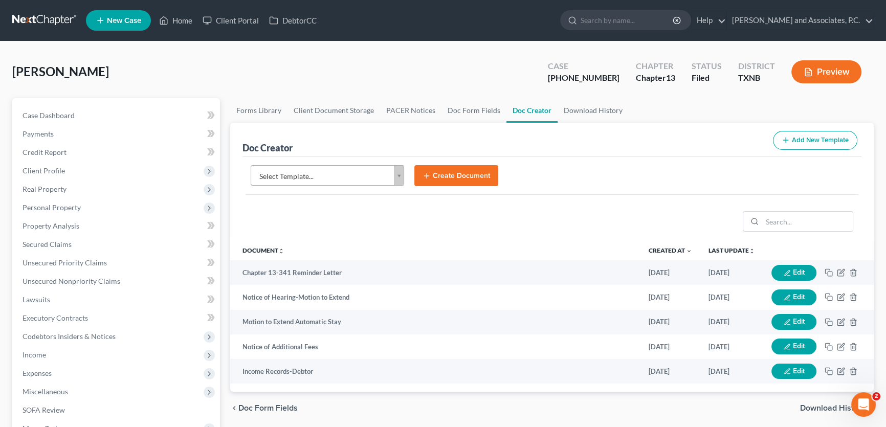
click at [390, 174] on body "Home New Case Client Portal DebtorCC [PERSON_NAME] and Associates, [PERSON_NAME…" at bounding box center [443, 345] width 886 height 691
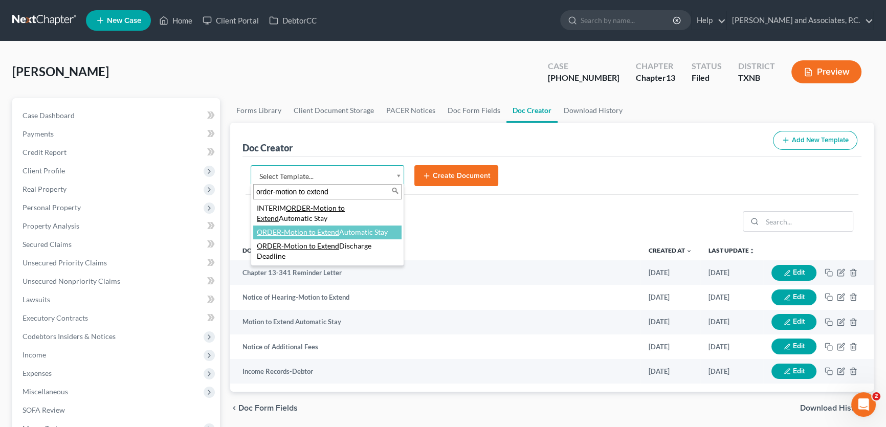
type input "order-motion to extend"
select select "77115"
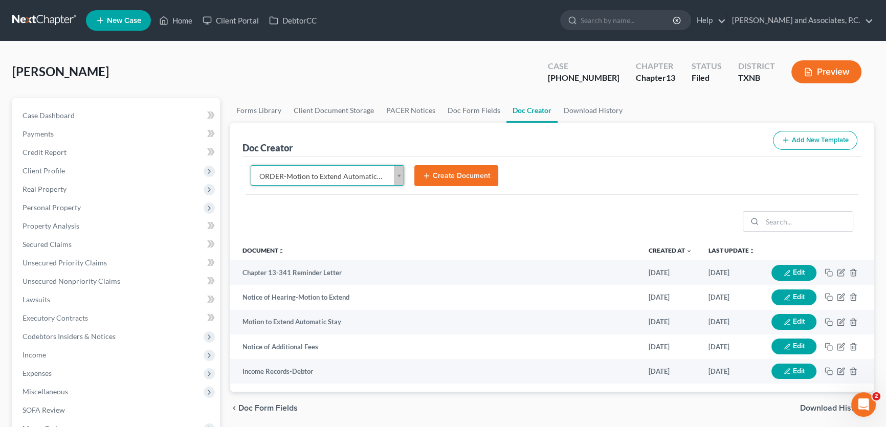
click at [429, 175] on icon "submit" at bounding box center [427, 176] width 8 height 8
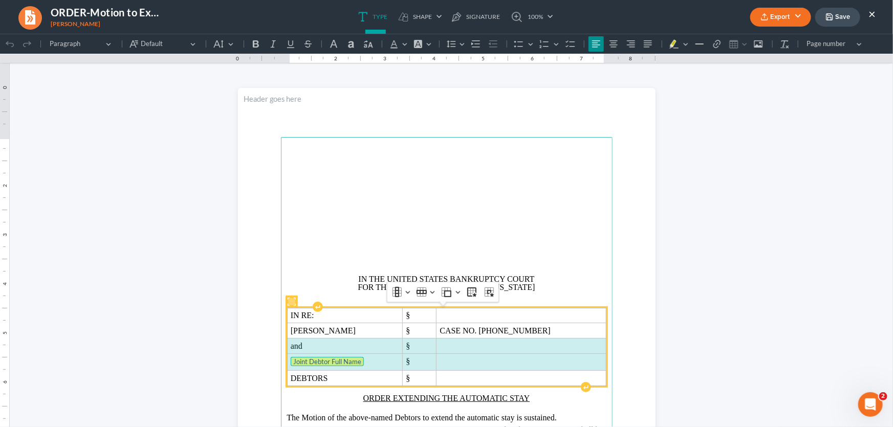
drag, startPoint x: 470, startPoint y: 357, endPoint x: 354, endPoint y: 350, distance: 116.3
click at [354, 350] on tbody "IN RE: § [PERSON_NAME] § CASE NO. [PHONE_NUMBER] and § Joint Debtor Full Name §…" at bounding box center [446, 346] width 319 height 78
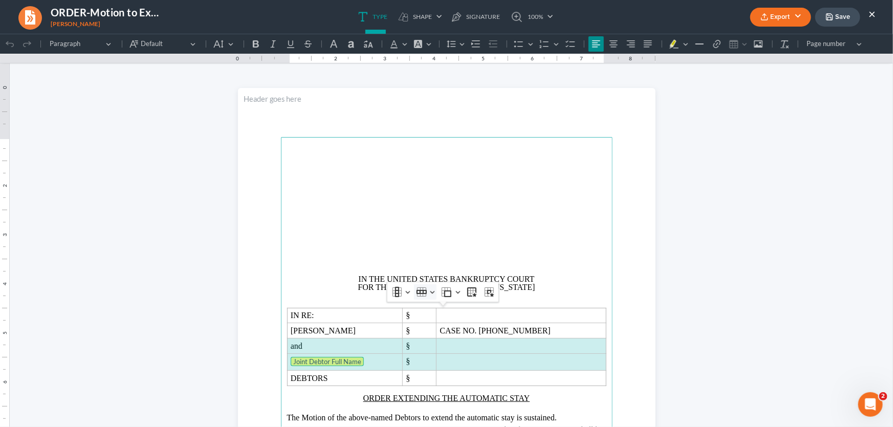
click at [432, 291] on button "Row Row" at bounding box center [425, 291] width 23 height 15
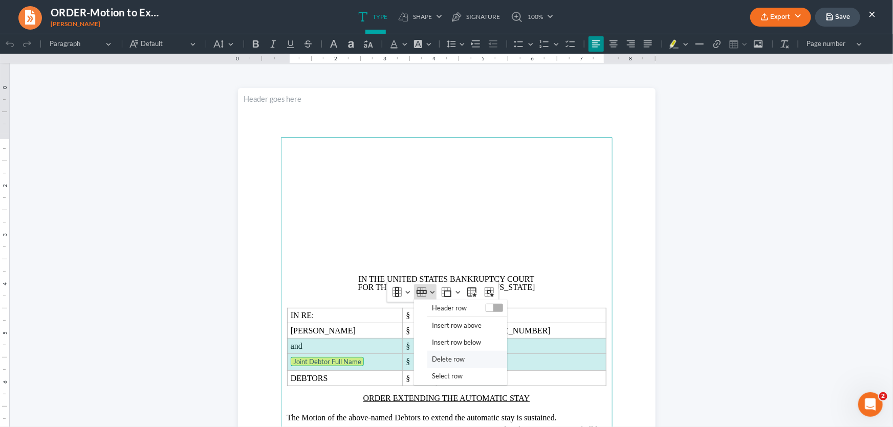
click at [438, 358] on span "Delete row" at bounding box center [448, 359] width 33 height 12
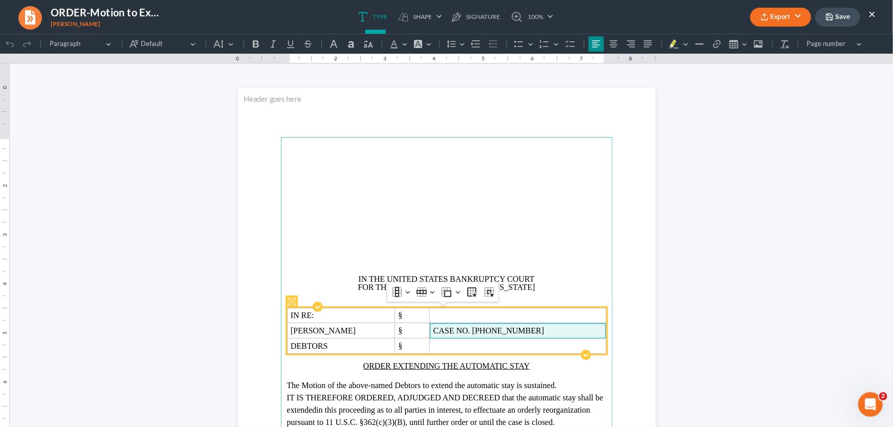
click at [536, 330] on p "CASE NO. [PHONE_NUMBER]" at bounding box center [517, 330] width 169 height 8
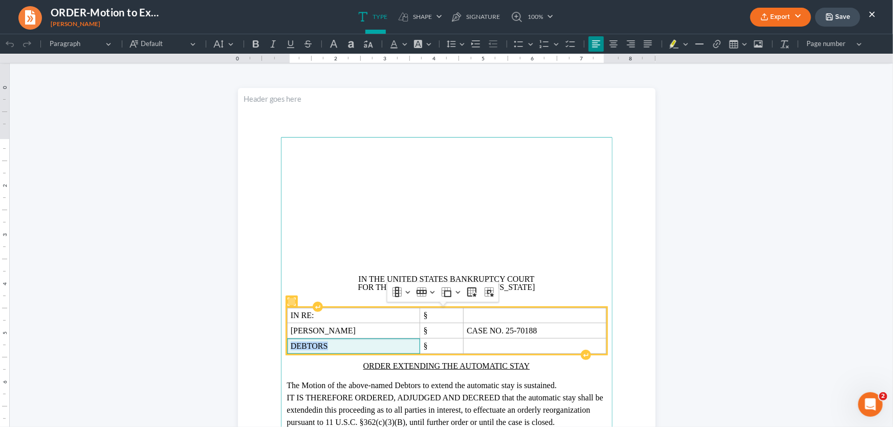
drag, startPoint x: 334, startPoint y: 350, endPoint x: 284, endPoint y: 349, distance: 49.6
click at [287, 349] on td "DEBTORS" at bounding box center [353, 345] width 133 height 15
click at [374, 328] on p "[PERSON_NAME]" at bounding box center [354, 330] width 126 height 8
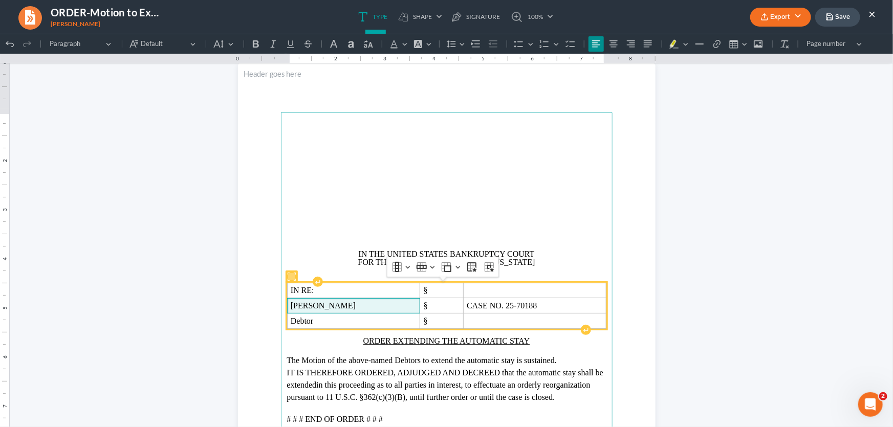
scroll to position [46, 0]
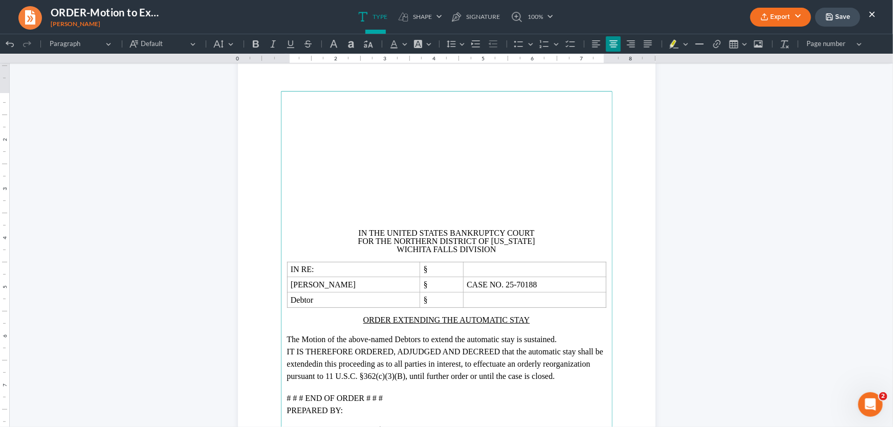
click at [427, 172] on p "Rich Text Editor, page-0-main" at bounding box center [446, 175] width 319 height 8
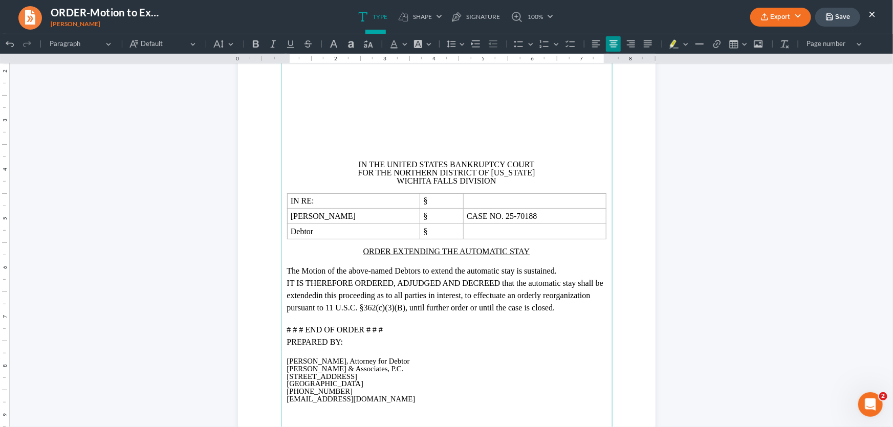
scroll to position [85, 0]
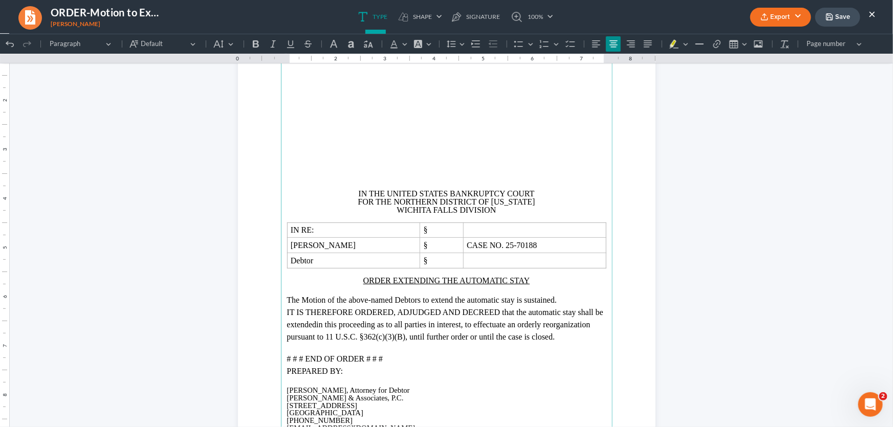
click at [419, 167] on p "Rich Text Editor, page-0-main" at bounding box center [446, 169] width 319 height 8
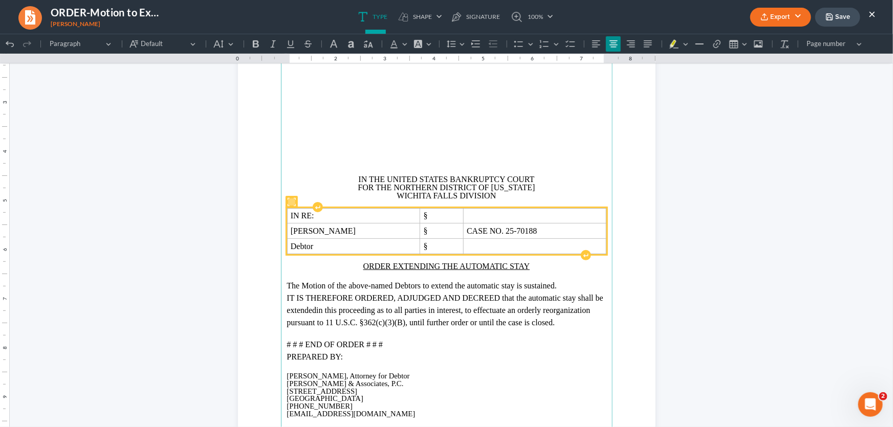
scroll to position [132, 0]
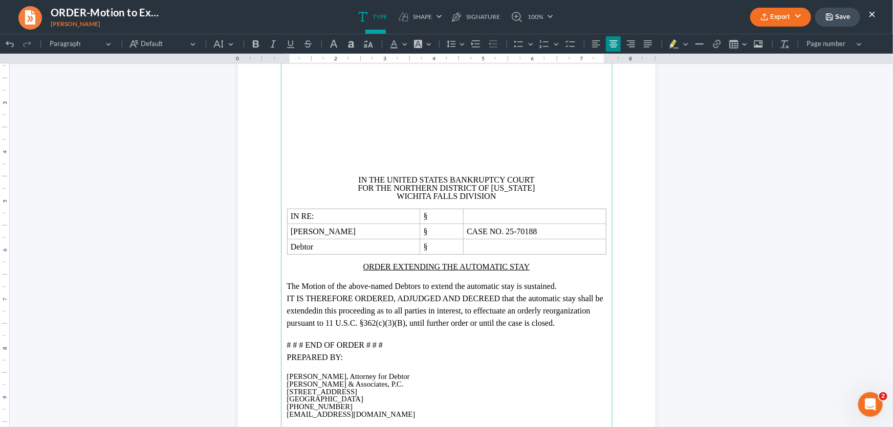
click at [773, 13] on button "Export" at bounding box center [780, 17] width 61 height 19
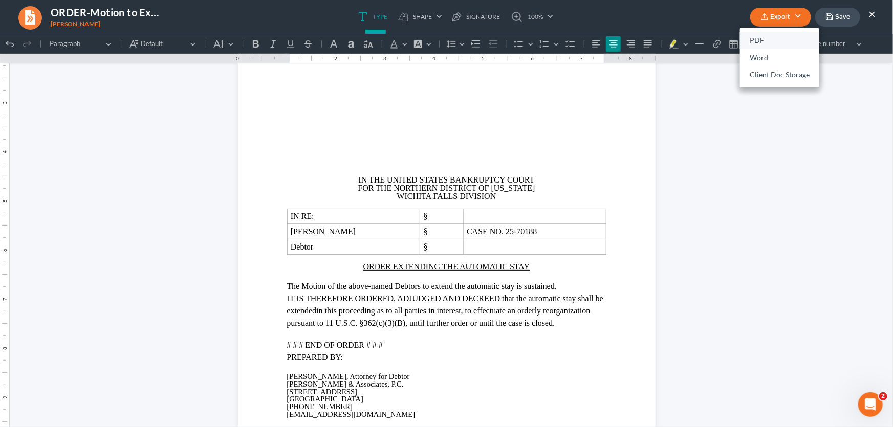
click at [770, 39] on link "PDF" at bounding box center [779, 40] width 79 height 17
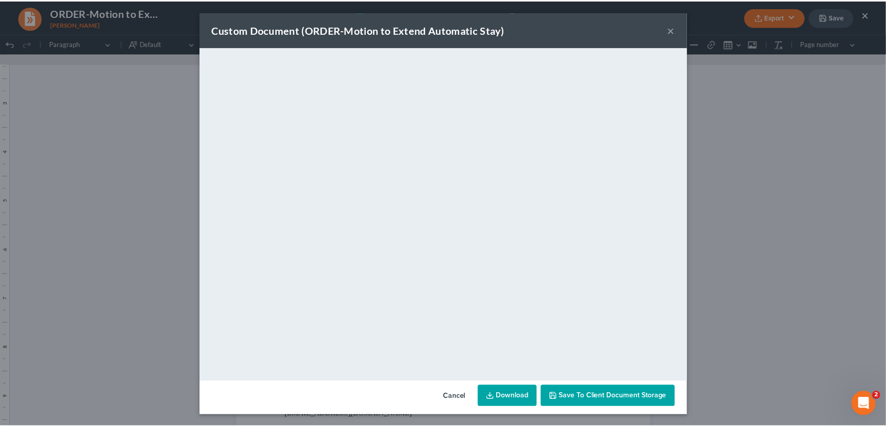
scroll to position [0, 0]
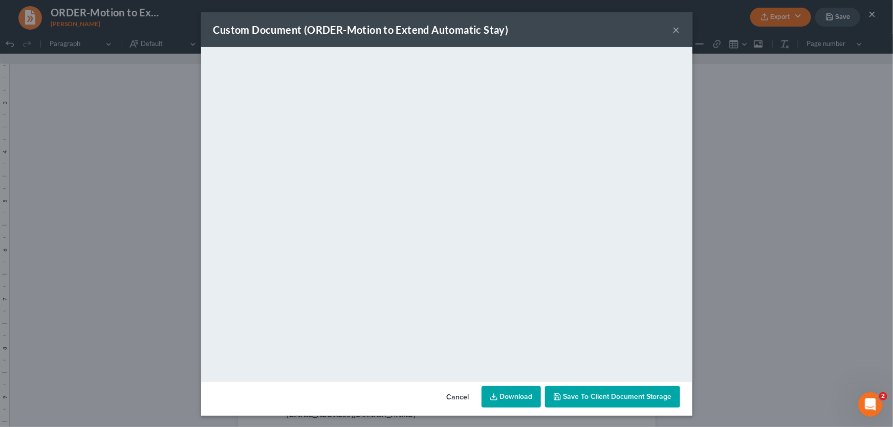
drag, startPoint x: 672, startPoint y: 31, endPoint x: 798, endPoint y: 23, distance: 126.1
click at [673, 31] on button "×" at bounding box center [676, 30] width 7 height 12
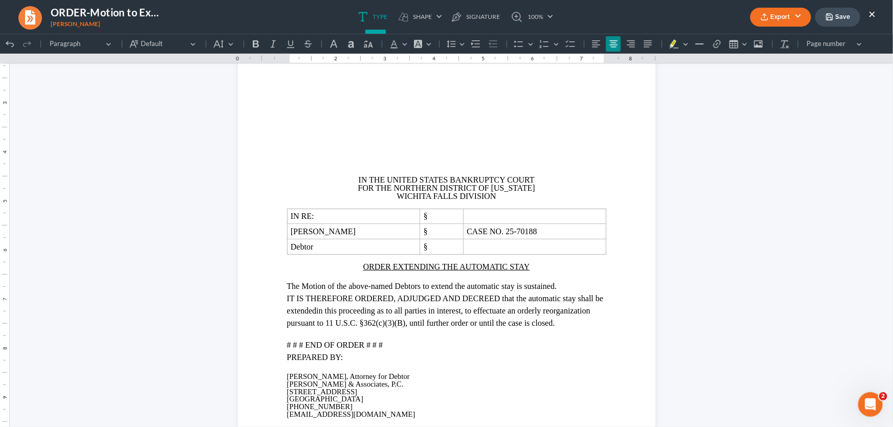
click at [831, 18] on polyline "button" at bounding box center [829, 18] width 4 height 3
click at [584, 24] on ul "Type shapes Shape Line Check Arrow Circle Rectangle pen-tool Signature 100% Fit…" at bounding box center [455, 17] width 531 height 34
click at [874, 13] on button "×" at bounding box center [871, 14] width 7 height 12
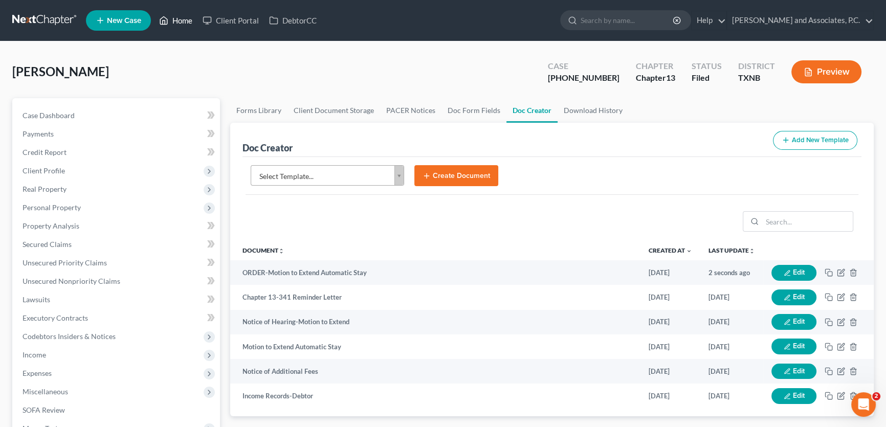
click at [184, 18] on link "Home" at bounding box center [175, 20] width 43 height 18
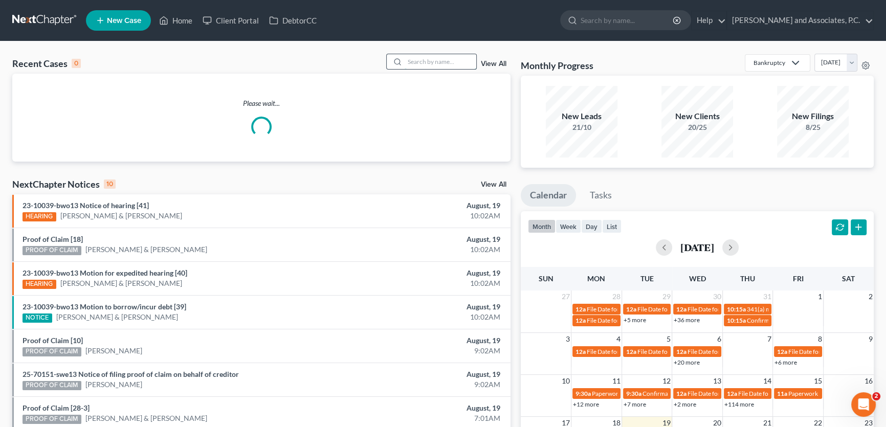
click at [424, 64] on input "search" at bounding box center [441, 61] width 72 height 15
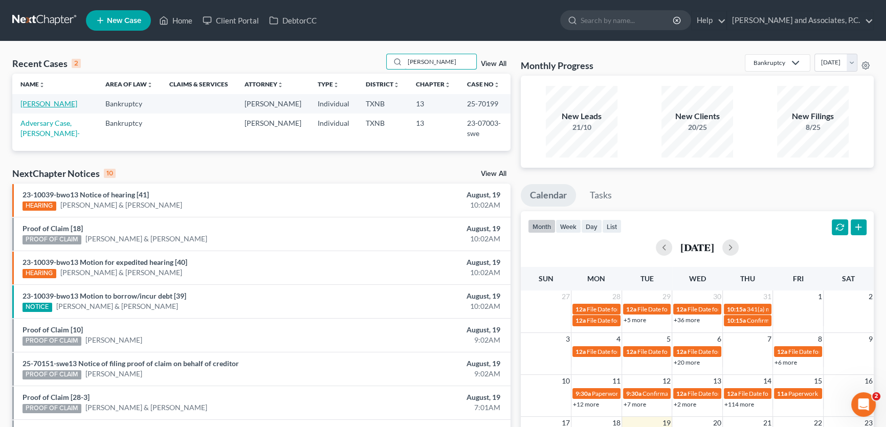
type input "[PERSON_NAME]"
click at [54, 105] on link "[PERSON_NAME]" at bounding box center [48, 103] width 57 height 9
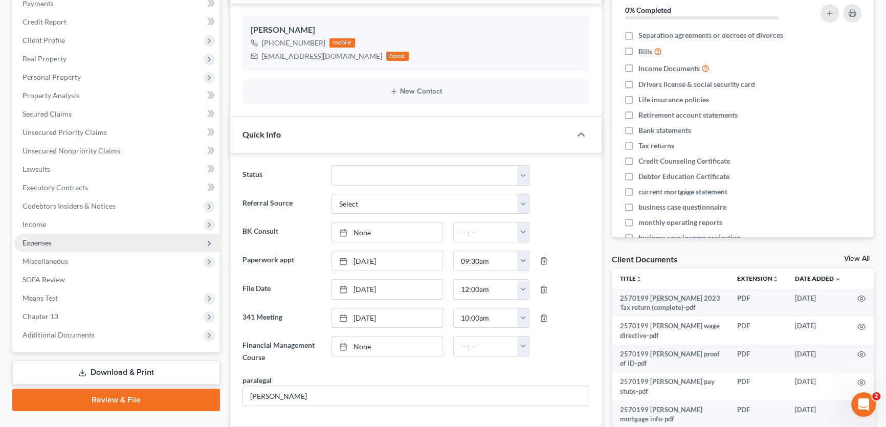
scroll to position [186, 0]
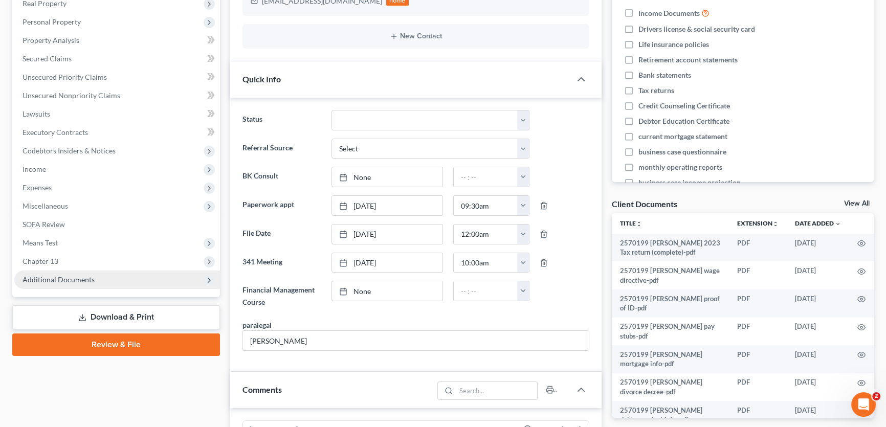
click at [91, 278] on span "Additional Documents" at bounding box center [59, 279] width 72 height 9
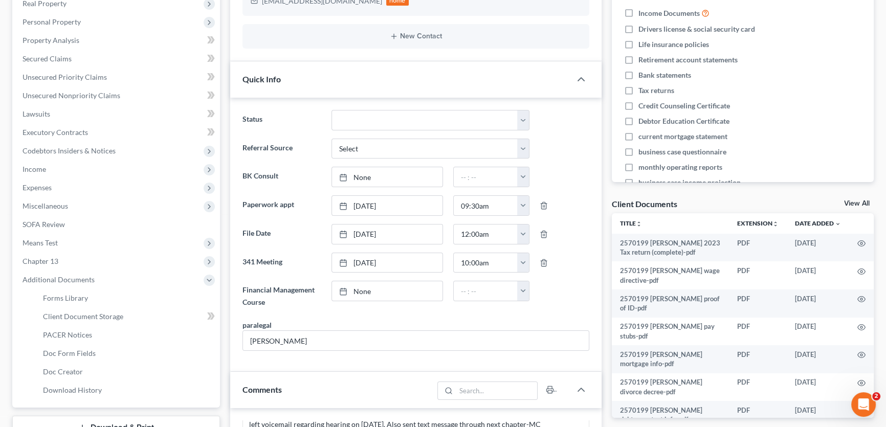
scroll to position [17724, 0]
click at [66, 371] on span "Doc Creator" at bounding box center [63, 371] width 40 height 9
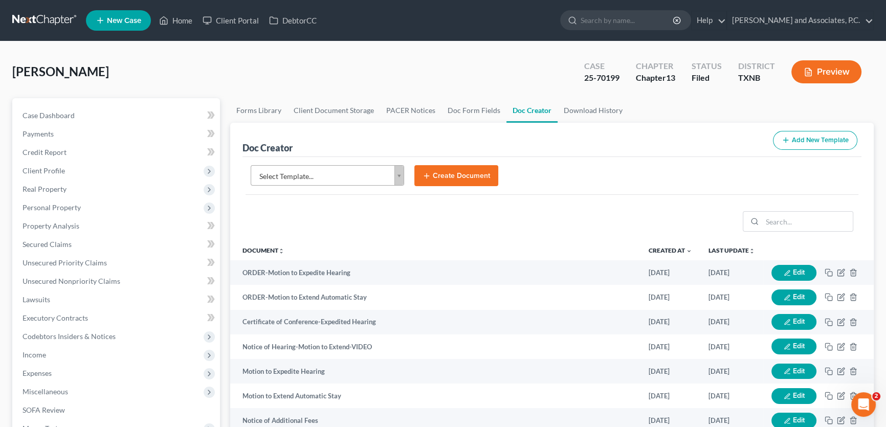
click at [346, 174] on body "Home New Case Client Portal DebtorCC [PERSON_NAME] and Associates, [PERSON_NAME…" at bounding box center [443, 345] width 886 height 691
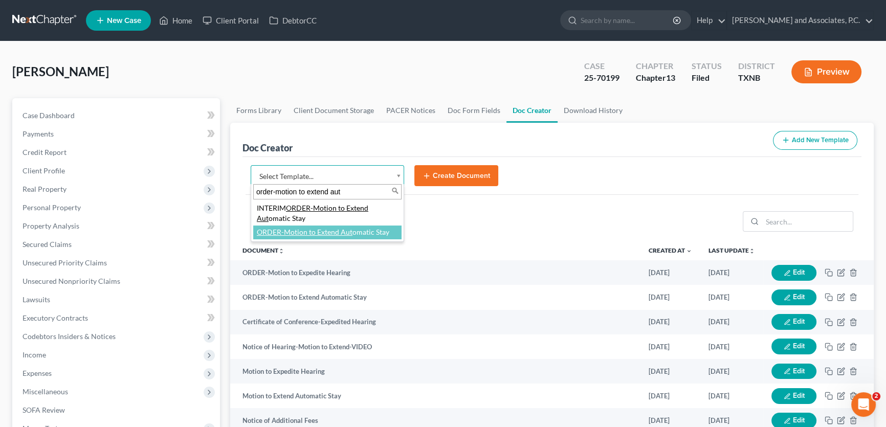
type input "order-motion to extend aut"
select select "77115"
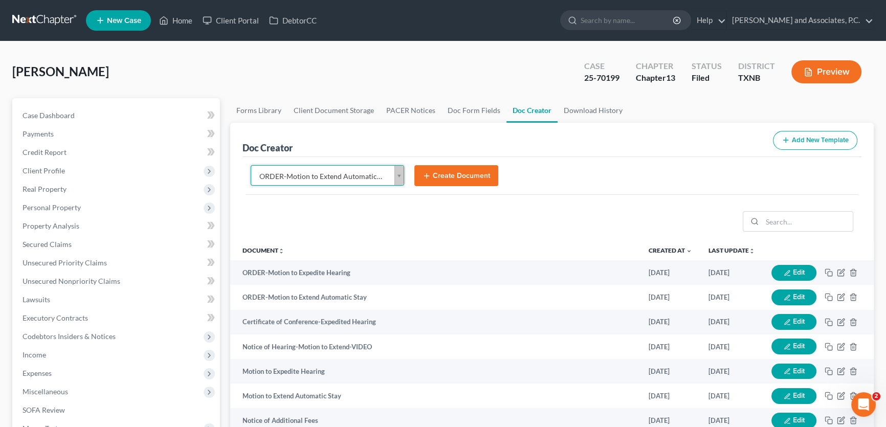
click at [474, 172] on button "Create Document" at bounding box center [456, 175] width 84 height 21
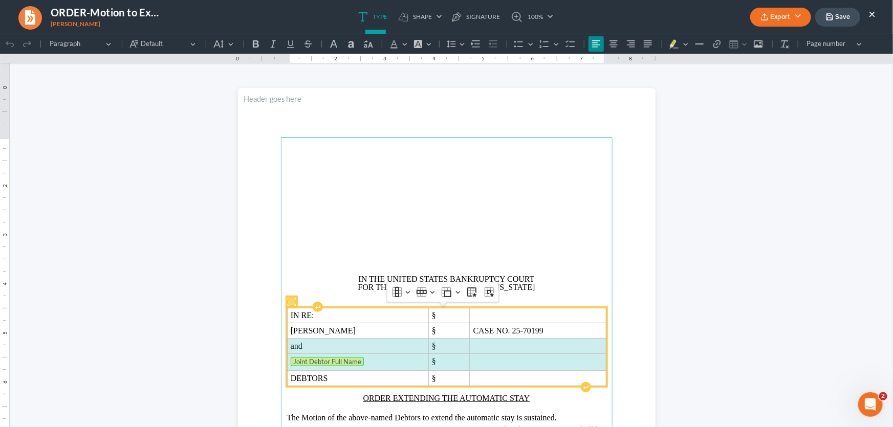
drag, startPoint x: 473, startPoint y: 359, endPoint x: 365, endPoint y: 347, distance: 108.6
click at [365, 347] on tbody "IN RE: § [PERSON_NAME] § CASE NO. 25-70199 and § Joint Debtor Full Name § DEBTO…" at bounding box center [446, 346] width 319 height 78
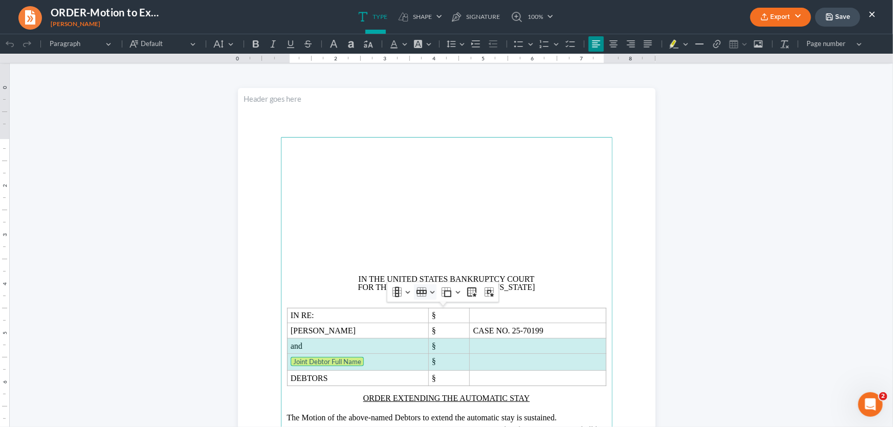
click at [419, 293] on icon "Table toolbar" at bounding box center [421, 292] width 10 height 4
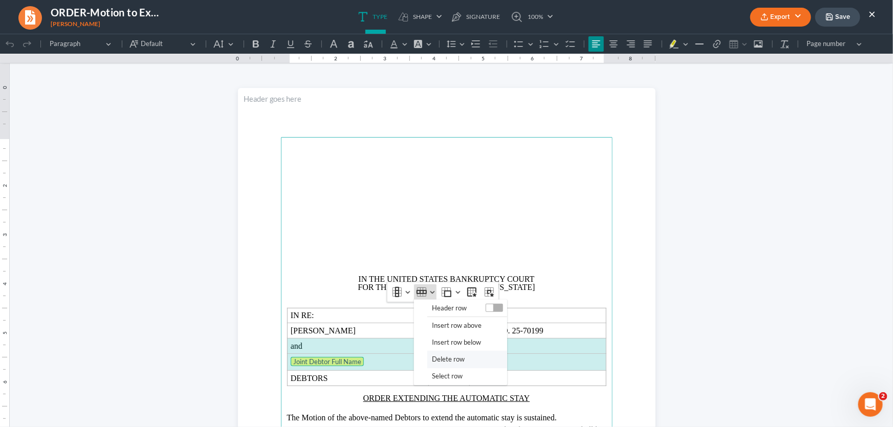
click at [441, 360] on span "Delete row" at bounding box center [448, 359] width 33 height 12
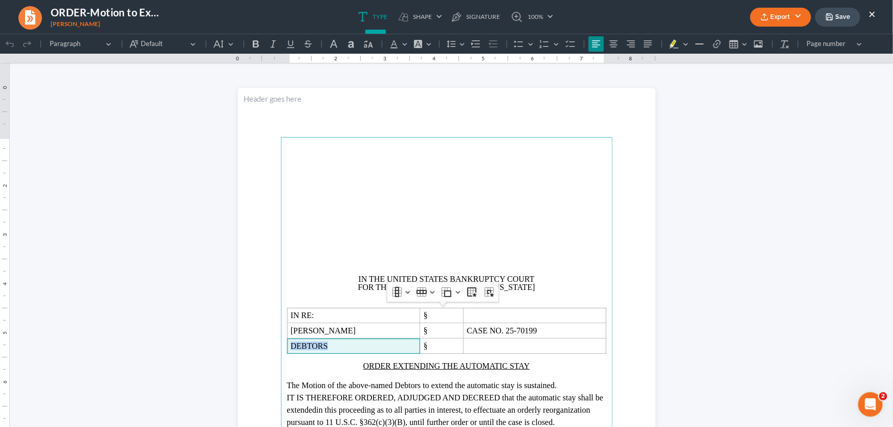
drag, startPoint x: 351, startPoint y: 347, endPoint x: 275, endPoint y: 348, distance: 75.7
click at [275, 348] on section "IN THE UNITED STATES BANKRUPTCY COURT FOR THE NORTHERN DISTRICT OF [US_STATE] W…" at bounding box center [446, 357] width 417 height 540
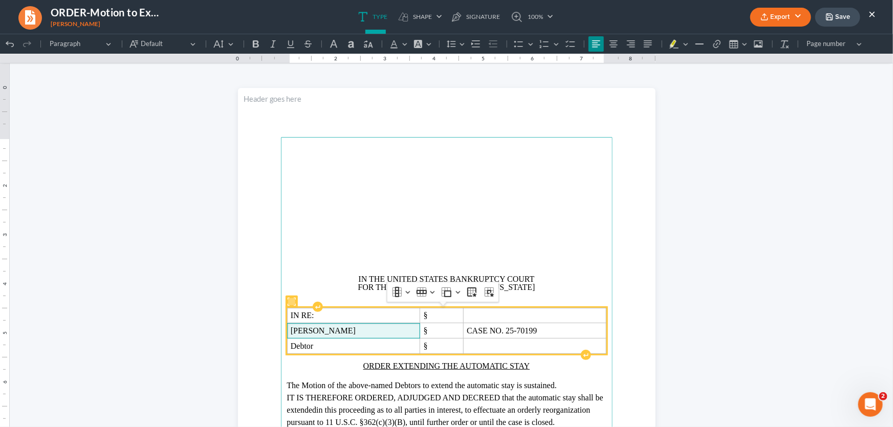
click at [411, 328] on p "[PERSON_NAME]" at bounding box center [354, 330] width 126 height 8
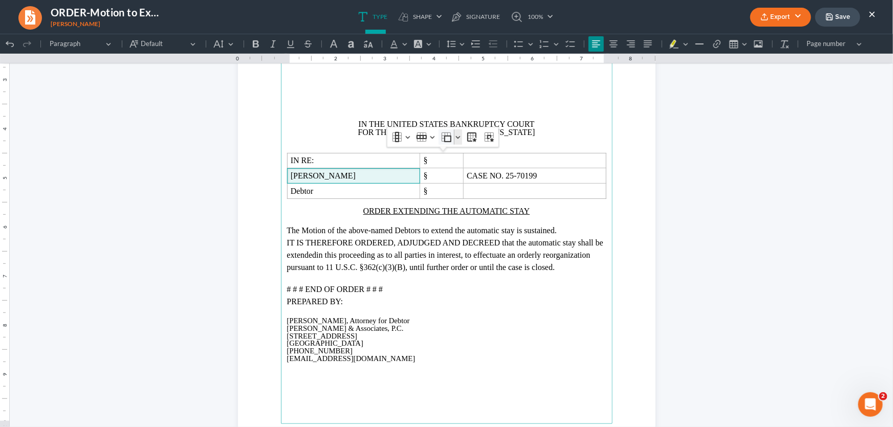
scroll to position [132, 0]
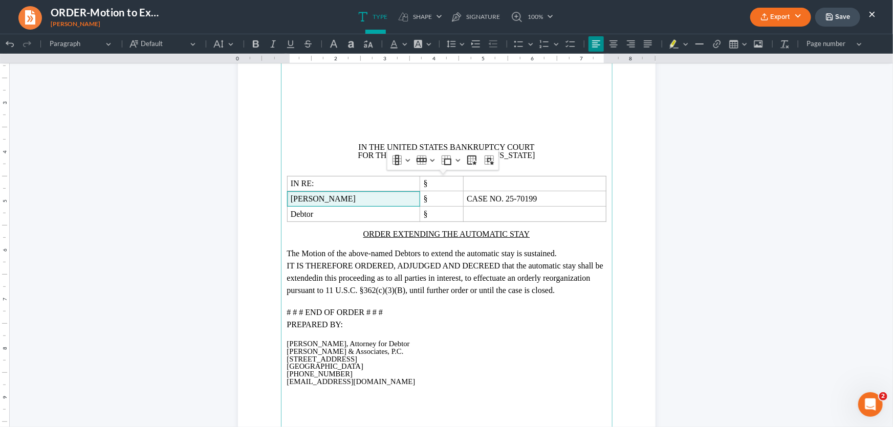
click at [448, 106] on p "Rich Text Editor, page-0-main" at bounding box center [446, 106] width 319 height 8
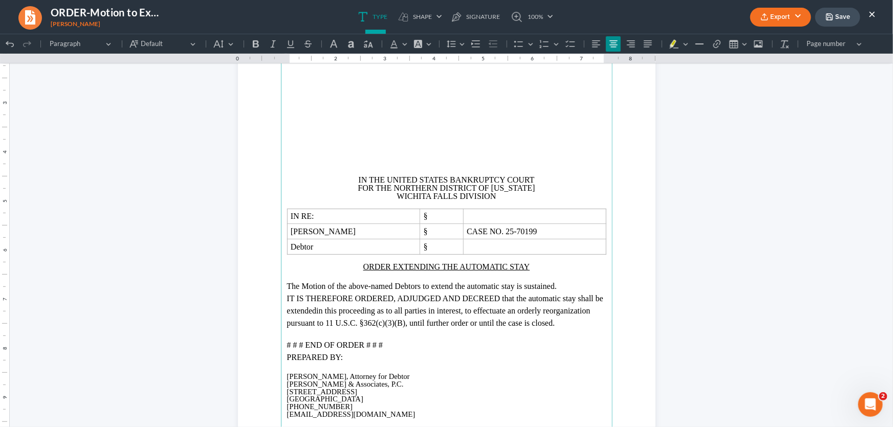
click at [771, 15] on button "Export" at bounding box center [780, 17] width 61 height 19
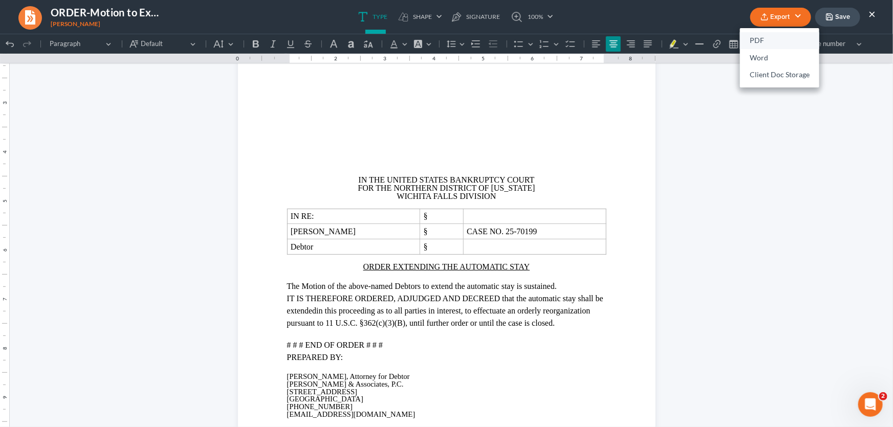
click at [762, 37] on link "PDF" at bounding box center [779, 40] width 79 height 17
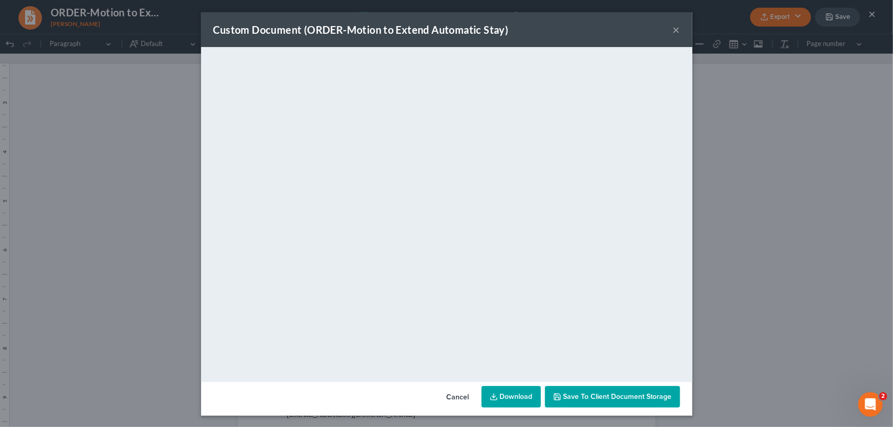
click at [675, 27] on button "×" at bounding box center [676, 30] width 7 height 12
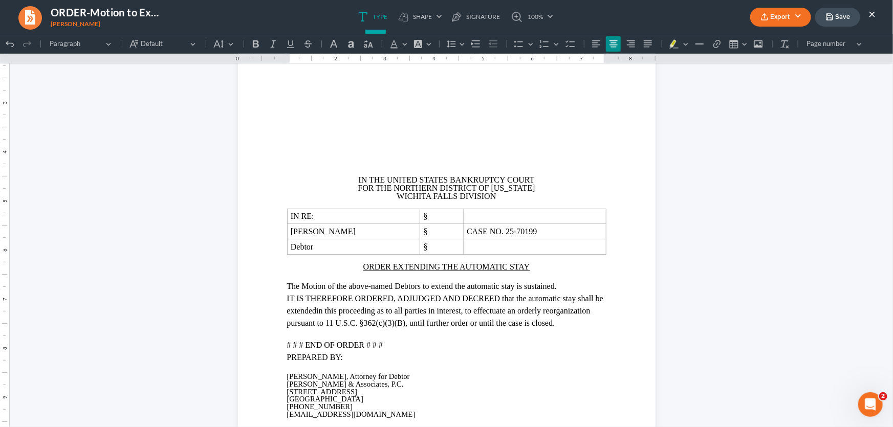
click at [828, 17] on polyline "button" at bounding box center [829, 18] width 4 height 3
drag, startPoint x: 871, startPoint y: 12, endPoint x: 211, endPoint y: 51, distance: 661.1
click at [871, 12] on button "×" at bounding box center [871, 14] width 7 height 12
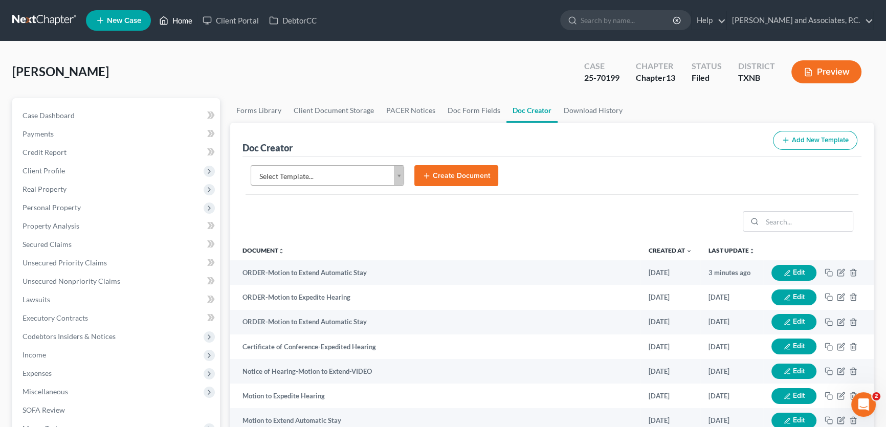
click at [180, 17] on link "Home" at bounding box center [175, 20] width 43 height 18
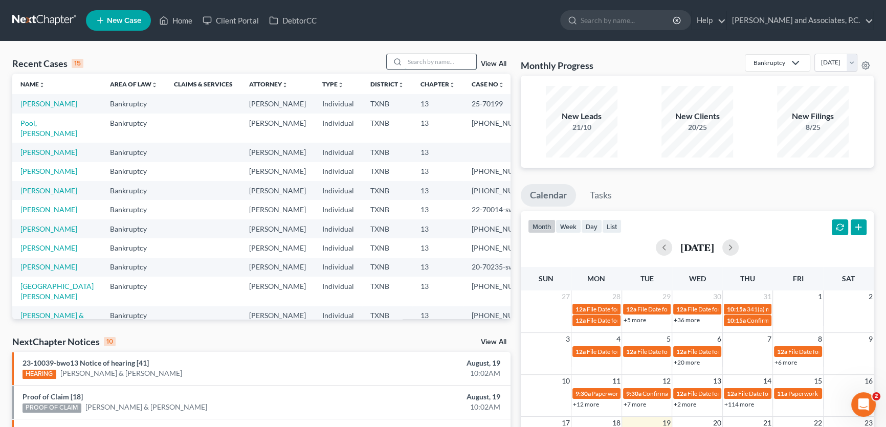
click at [422, 64] on input "search" at bounding box center [441, 61] width 72 height 15
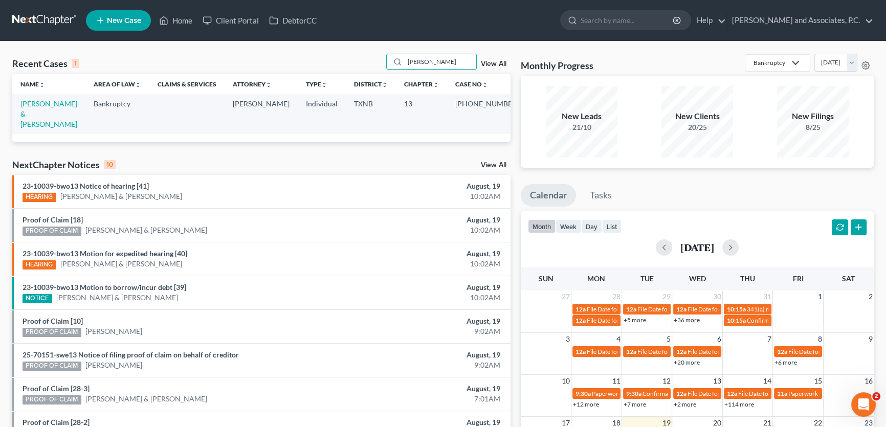
type input "[PERSON_NAME]"
click at [30, 102] on link "[PERSON_NAME] & [PERSON_NAME]" at bounding box center [48, 113] width 57 height 29
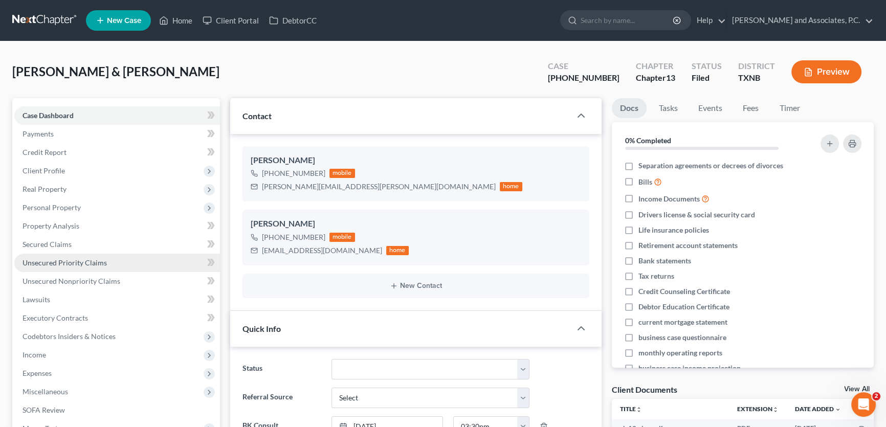
scroll to position [246, 0]
click at [74, 261] on span "Unsecured Priority Claims" at bounding box center [65, 262] width 84 height 9
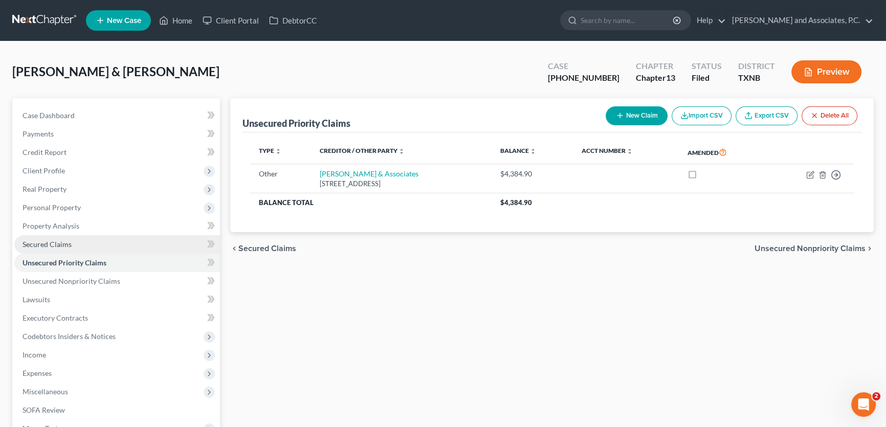
click at [62, 242] on span "Secured Claims" at bounding box center [47, 244] width 49 height 9
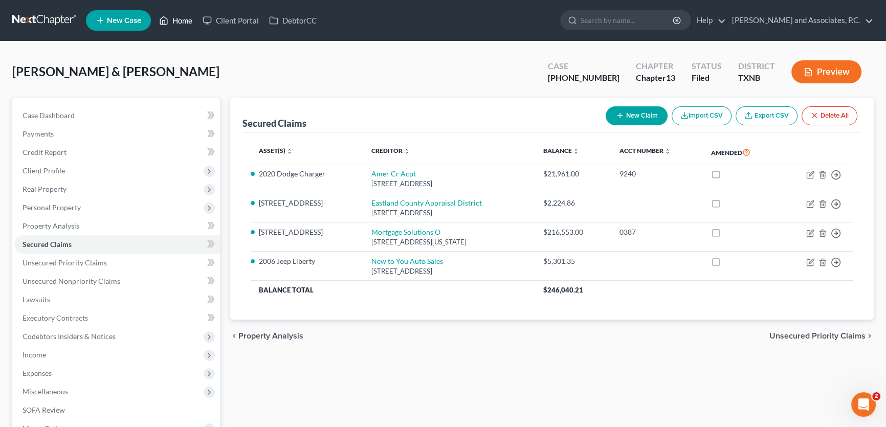
click at [187, 21] on link "Home" at bounding box center [175, 20] width 43 height 18
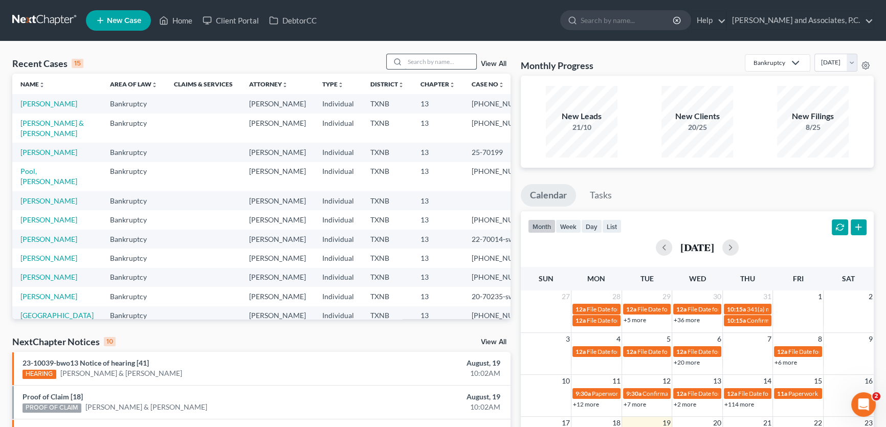
click at [437, 60] on input "search" at bounding box center [441, 61] width 72 height 15
click at [426, 64] on input "search" at bounding box center [441, 61] width 72 height 15
type input "l"
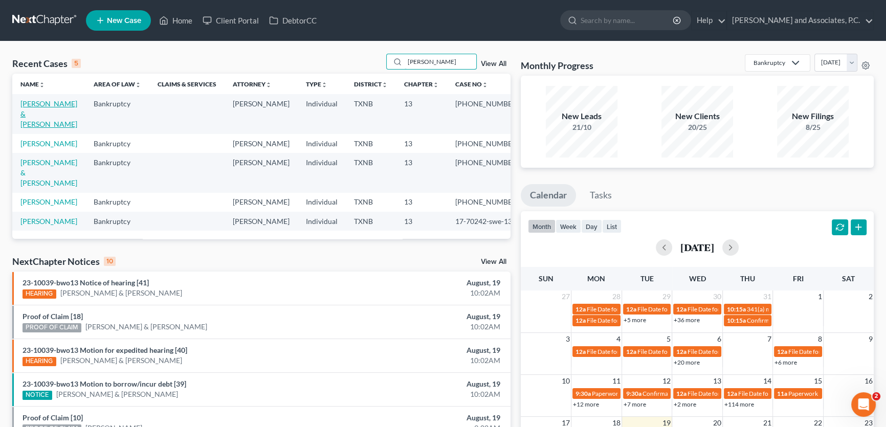
type input "[PERSON_NAME]"
click at [61, 104] on link "[PERSON_NAME] & [PERSON_NAME]" at bounding box center [48, 113] width 57 height 29
select select "1"
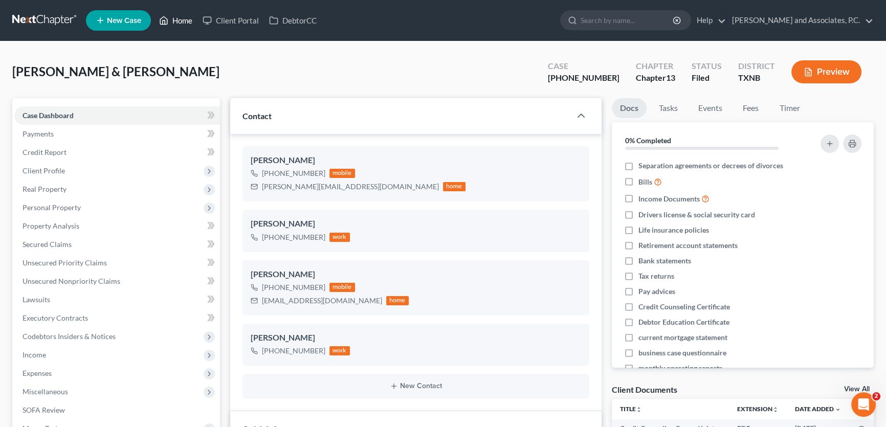
click at [179, 18] on link "Home" at bounding box center [175, 20] width 43 height 18
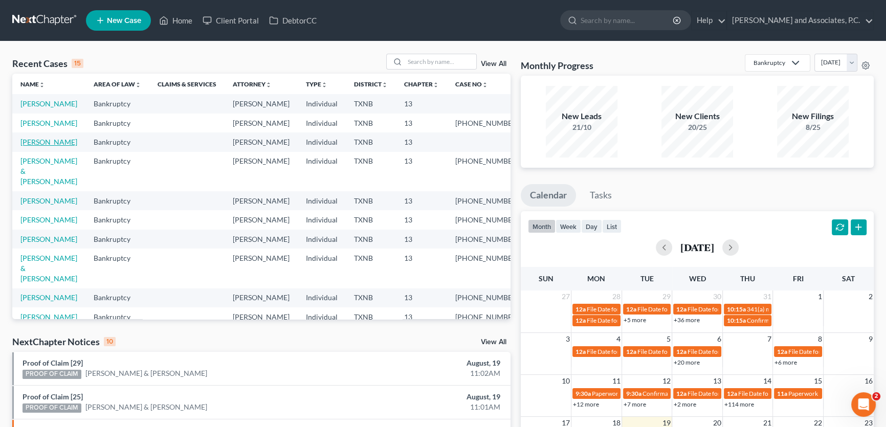
click at [34, 146] on link "[PERSON_NAME]" at bounding box center [48, 142] width 57 height 9
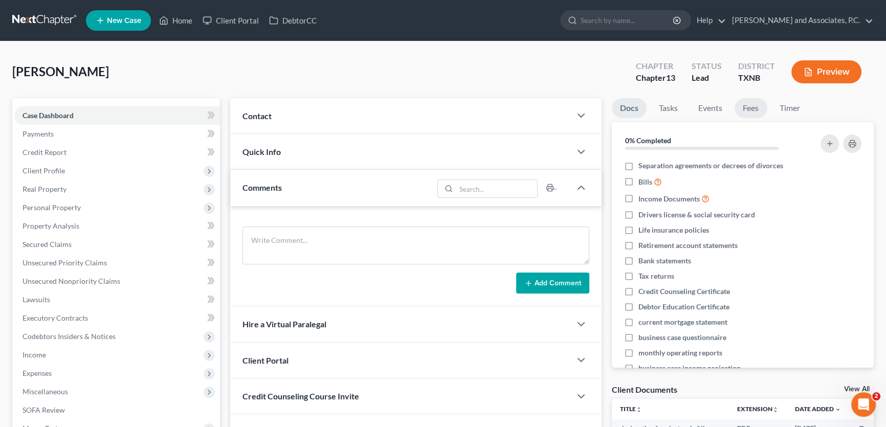
click at [748, 108] on link "Fees" at bounding box center [751, 108] width 33 height 20
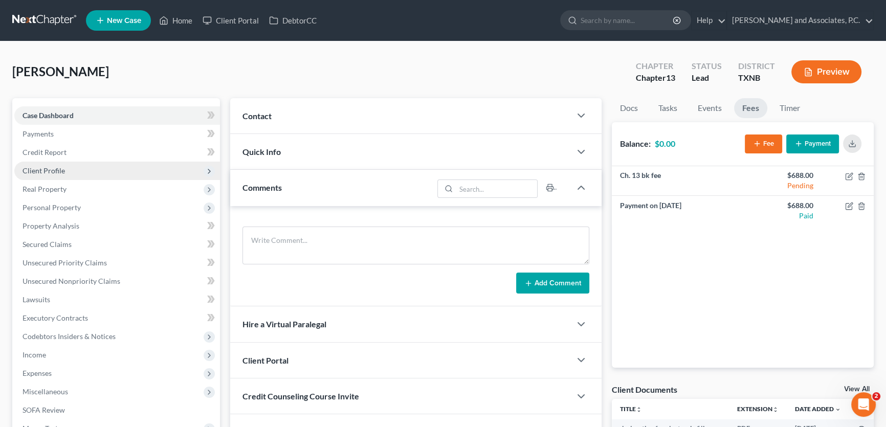
click at [75, 167] on span "Client Profile" at bounding box center [117, 171] width 206 height 18
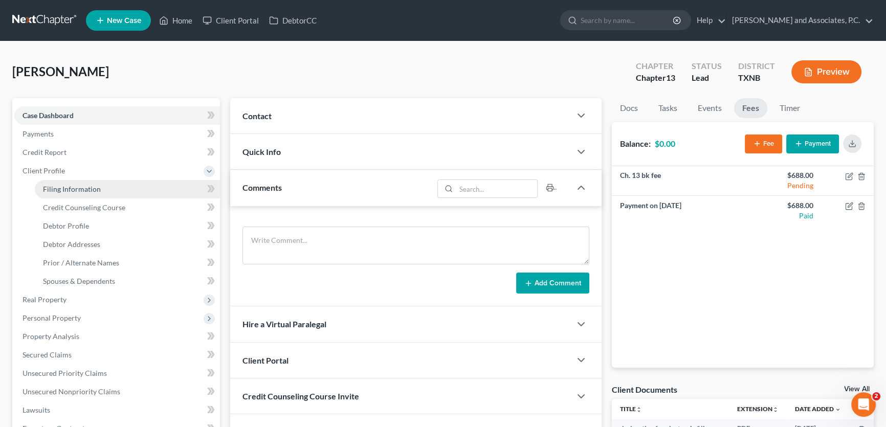
click at [70, 186] on span "Filing Information" at bounding box center [72, 189] width 58 height 9
select select "1"
select select "0"
select select "3"
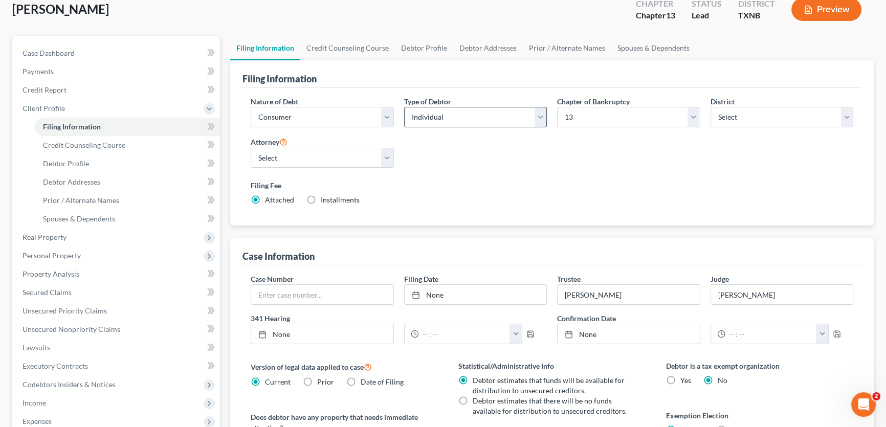
scroll to position [46, 0]
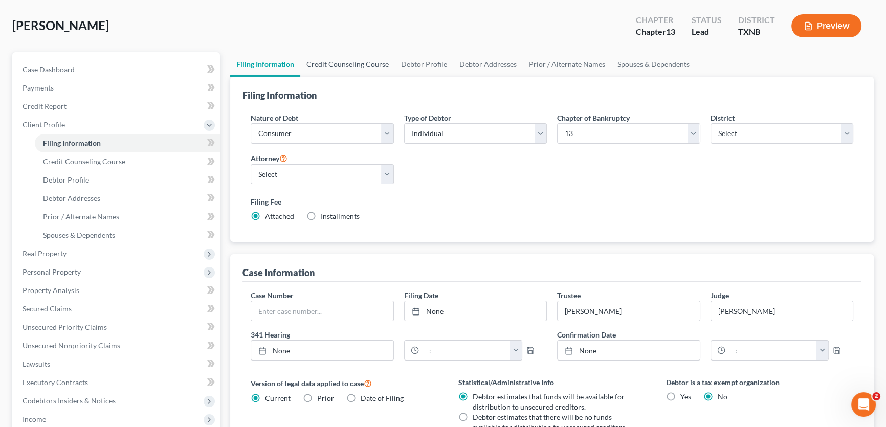
click at [369, 63] on link "Credit Counseling Course" at bounding box center [347, 64] width 95 height 25
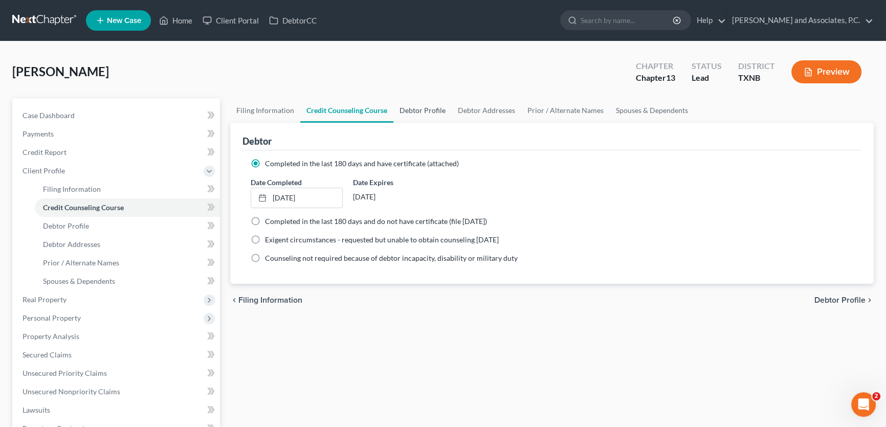
click at [417, 112] on link "Debtor Profile" at bounding box center [422, 110] width 58 height 25
select select "0"
select select "2"
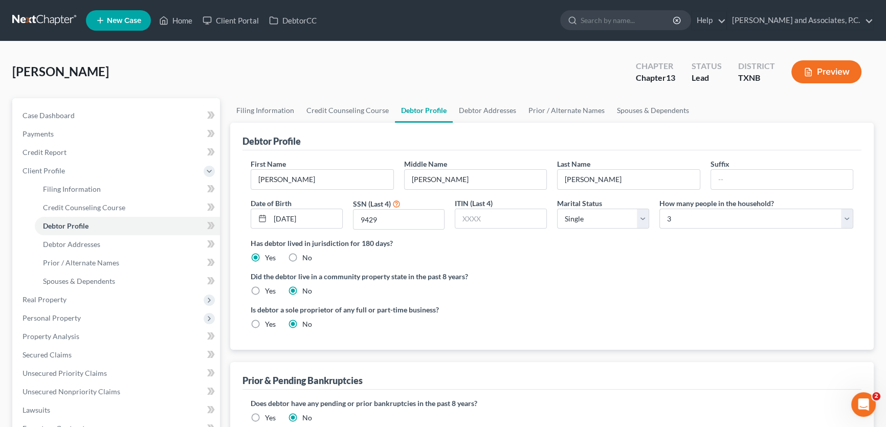
click at [265, 286] on label "Yes" at bounding box center [270, 291] width 11 height 10
click at [269, 286] on input "Yes" at bounding box center [272, 289] width 7 height 7
radio input "true"
radio input "false"
click at [484, 108] on link "Debtor Addresses" at bounding box center [488, 110] width 70 height 25
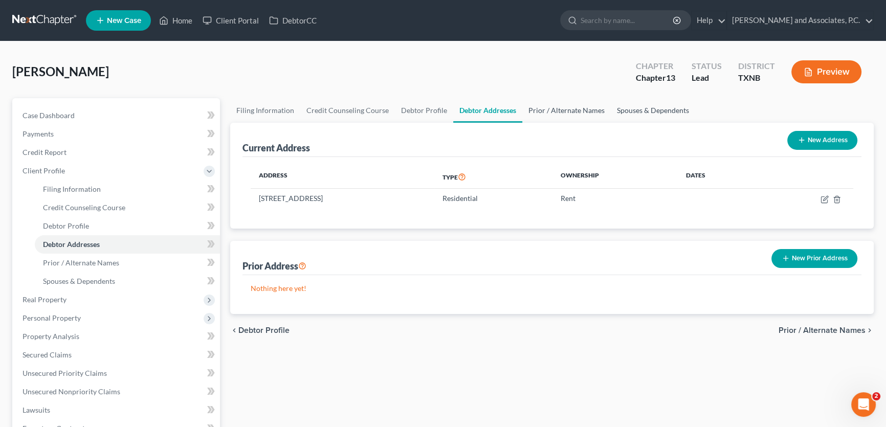
drag, startPoint x: 564, startPoint y: 109, endPoint x: 641, endPoint y: 109, distance: 76.7
click at [564, 109] on link "Prior / Alternate Names" at bounding box center [566, 110] width 89 height 25
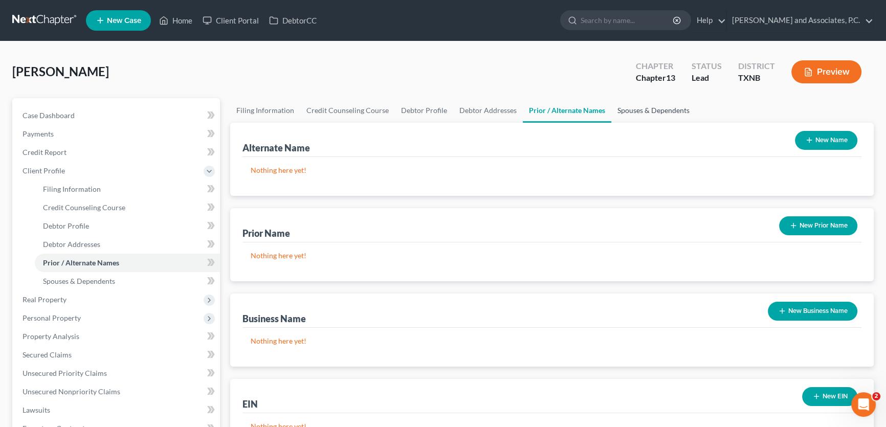
click at [641, 109] on link "Spouses & Dependents" at bounding box center [653, 110] width 84 height 25
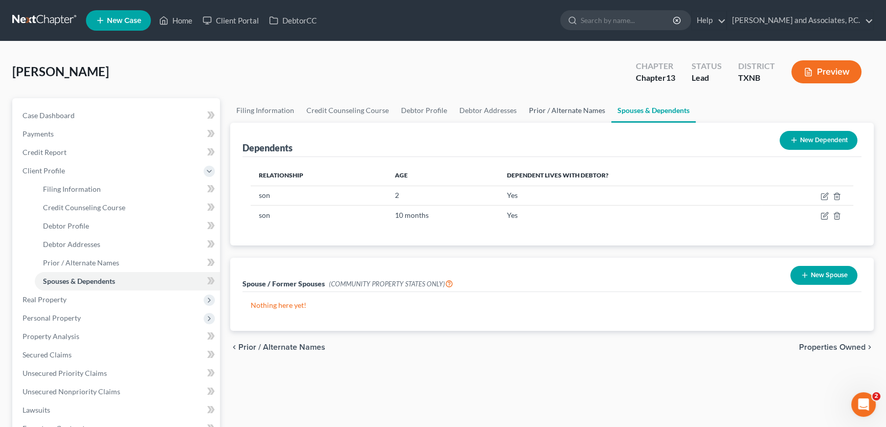
click at [576, 107] on link "Prior / Alternate Names" at bounding box center [567, 110] width 89 height 25
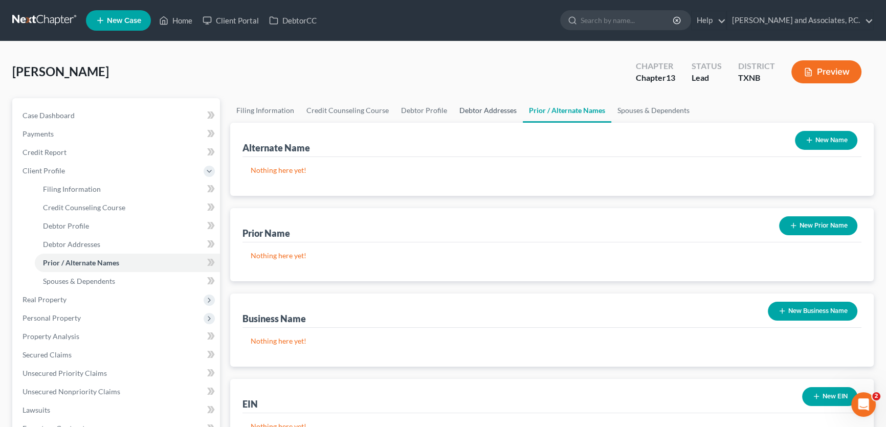
click at [466, 107] on link "Debtor Addresses" at bounding box center [488, 110] width 70 height 25
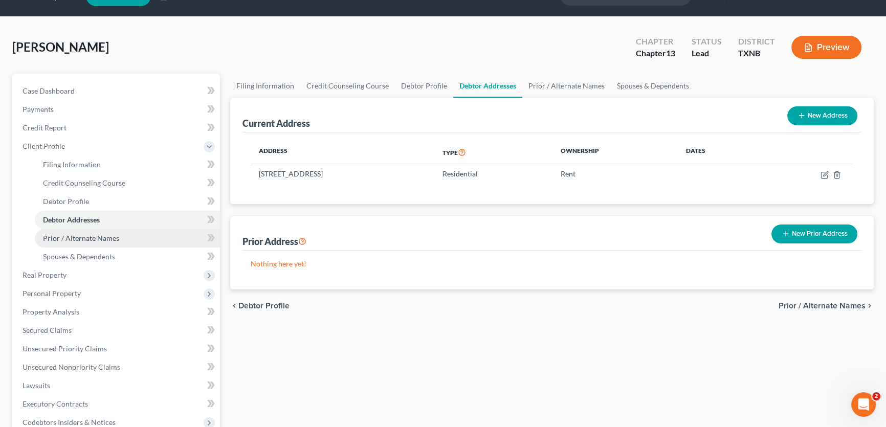
scroll to position [46, 0]
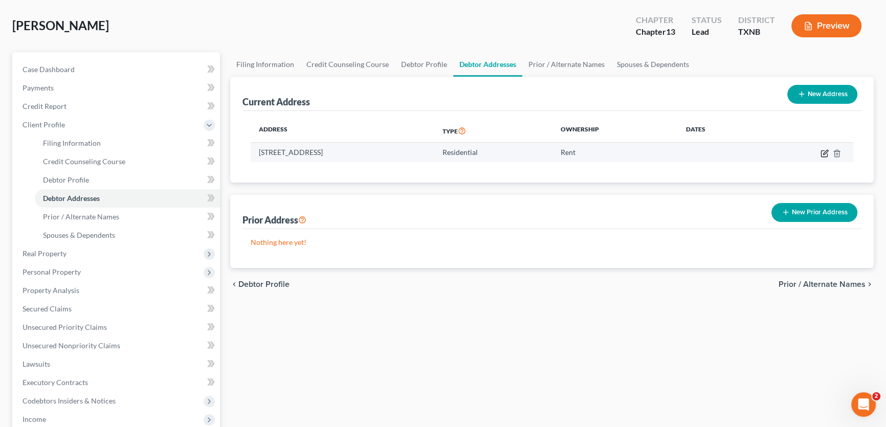
click at [823, 152] on icon "button" at bounding box center [825, 152] width 5 height 5
select select "45"
select select "242"
select select "0"
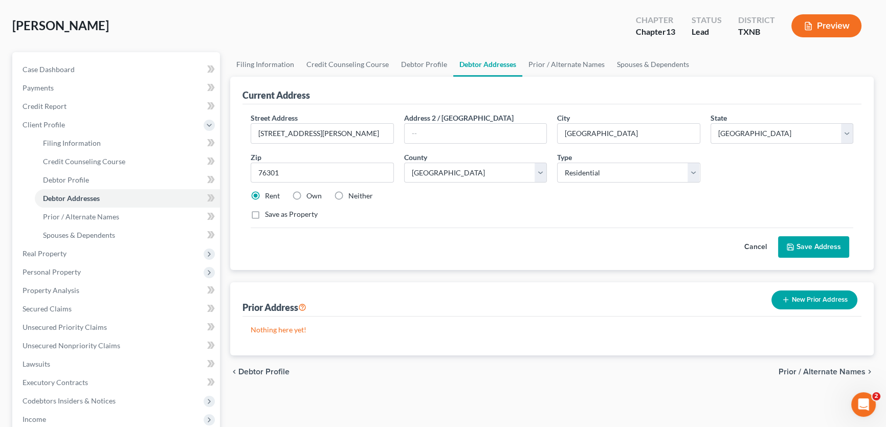
click at [748, 239] on button "Cancel" at bounding box center [755, 247] width 45 height 20
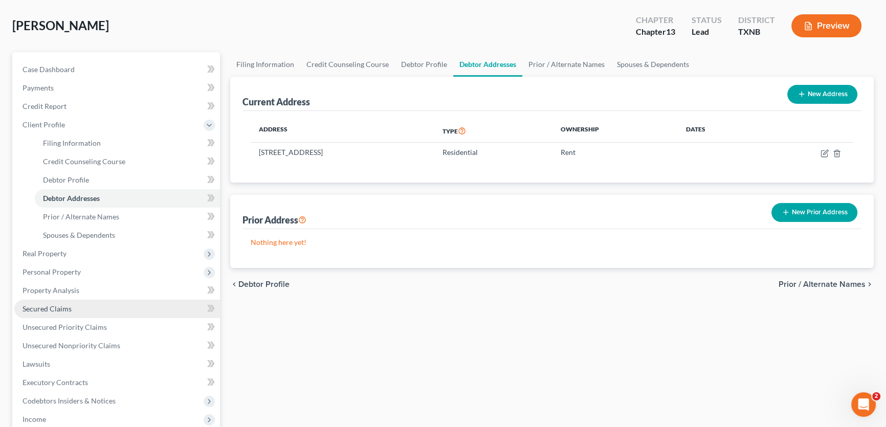
click at [53, 306] on span "Secured Claims" at bounding box center [47, 308] width 49 height 9
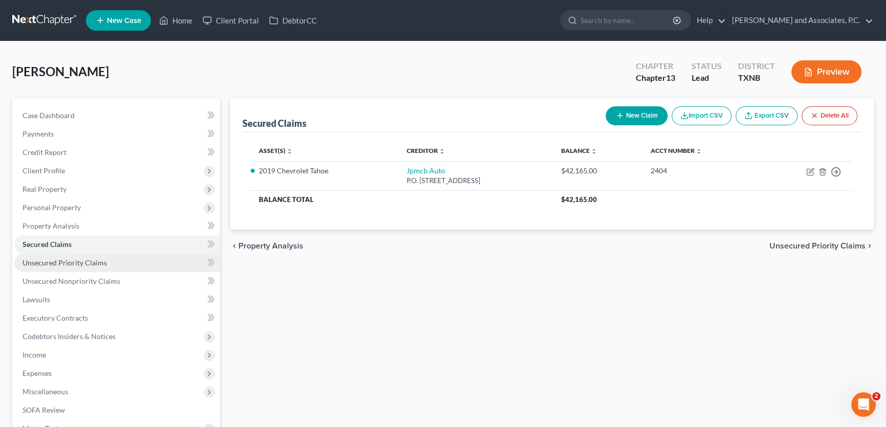
click at [102, 259] on span "Unsecured Priority Claims" at bounding box center [65, 262] width 84 height 9
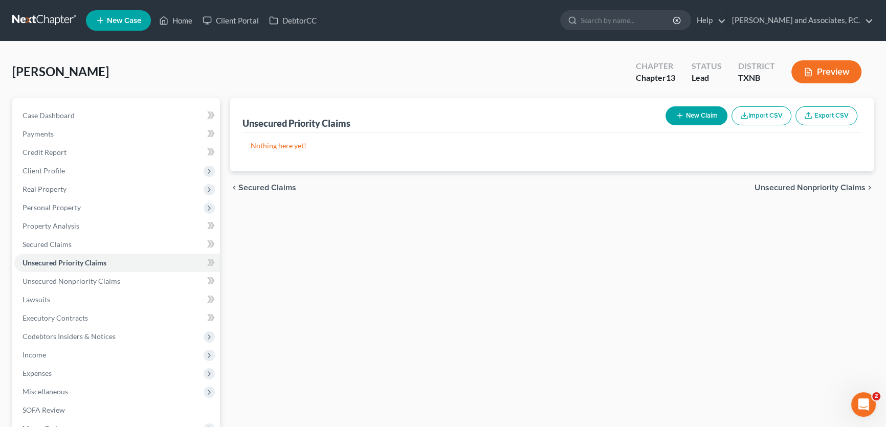
click at [682, 112] on button "New Claim" at bounding box center [697, 115] width 62 height 19
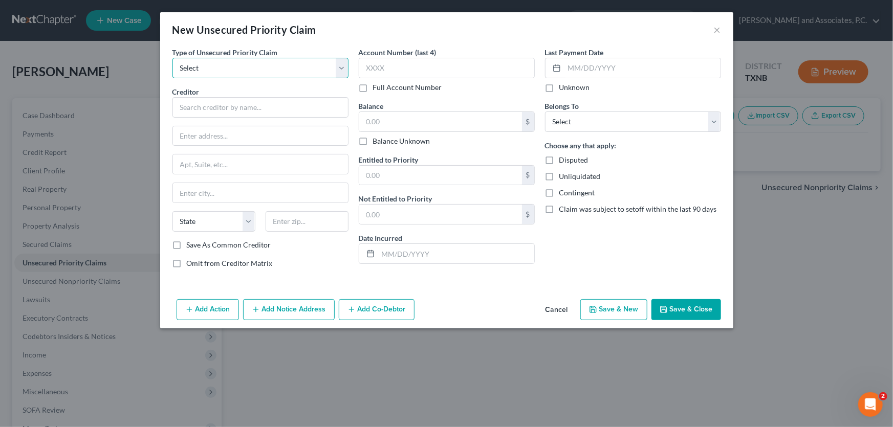
drag, startPoint x: 325, startPoint y: 69, endPoint x: 303, endPoint y: 77, distance: 22.8
click at [325, 69] on select "Select Taxes & Other Government Units Domestic Support Obligations Extensions o…" at bounding box center [260, 68] width 176 height 20
select select "9"
click at [172, 58] on select "Select Taxes & Other Government Units Domestic Support Obligations Extensions o…" at bounding box center [260, 68] width 176 height 20
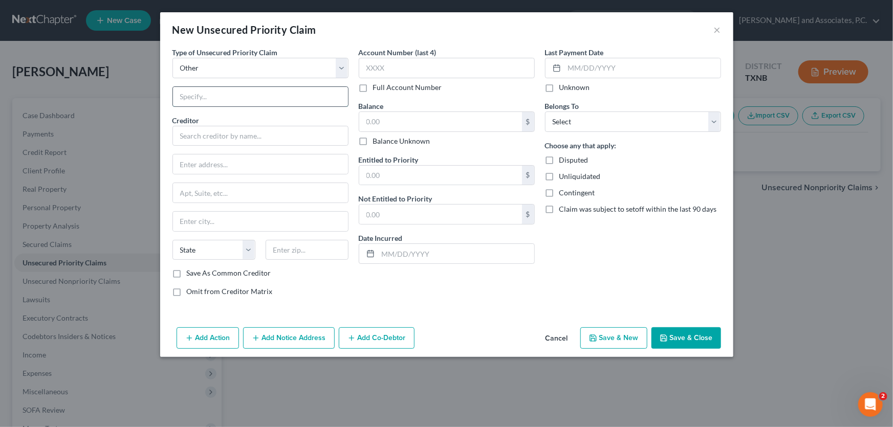
click at [220, 90] on input "text" at bounding box center [260, 96] width 175 height 19
type input "Attorney Fees"
click at [237, 136] on input "text" at bounding box center [260, 136] width 176 height 20
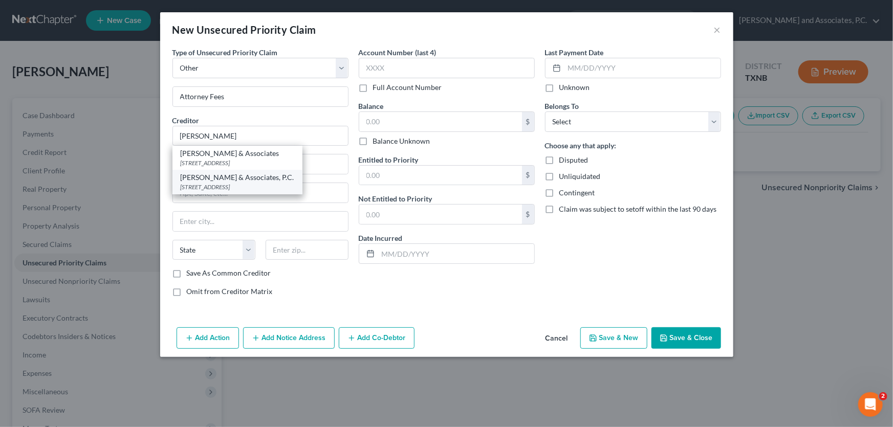
click at [236, 183] on div "1106 Brook Avenue, Wichita Falls, TX 76301" at bounding box center [238, 187] width 114 height 9
type input "[PERSON_NAME] & Associates, P.C."
type input "[STREET_ADDRESS]"
type input "Wichita Falls"
select select "45"
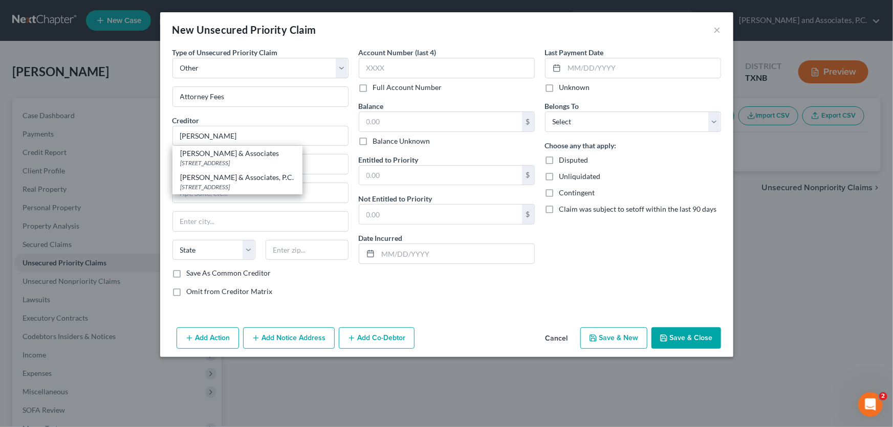
type input "76301"
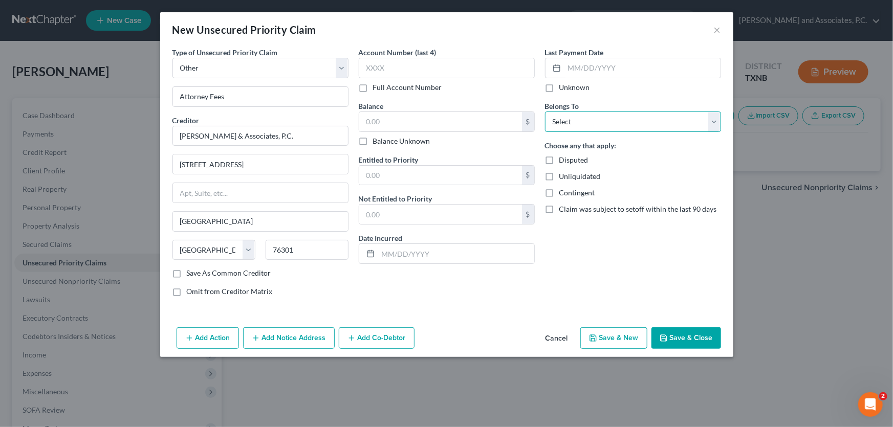
drag, startPoint x: 609, startPoint y: 122, endPoint x: 602, endPoint y: 131, distance: 11.3
click at [609, 122] on select "Select Debtor 1 Only Debtor 2 Only Debtor 1 And Debtor 2 Only At Least One Of T…" at bounding box center [633, 122] width 176 height 20
select select "0"
click at [545, 112] on select "Select Debtor 1 Only Debtor 2 Only Debtor 1 And Debtor 2 Only At Least One Of T…" at bounding box center [633, 122] width 176 height 20
click at [673, 333] on button "Save & Close" at bounding box center [686, 337] width 70 height 21
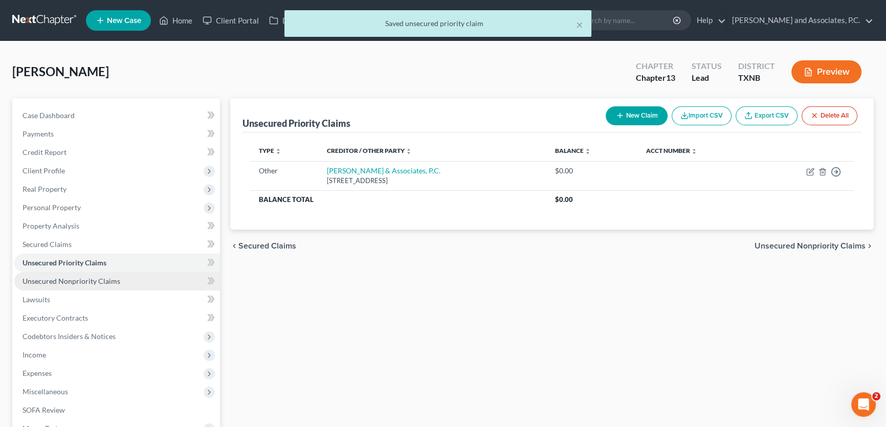
click at [135, 278] on link "Unsecured Nonpriority Claims" at bounding box center [117, 281] width 206 height 18
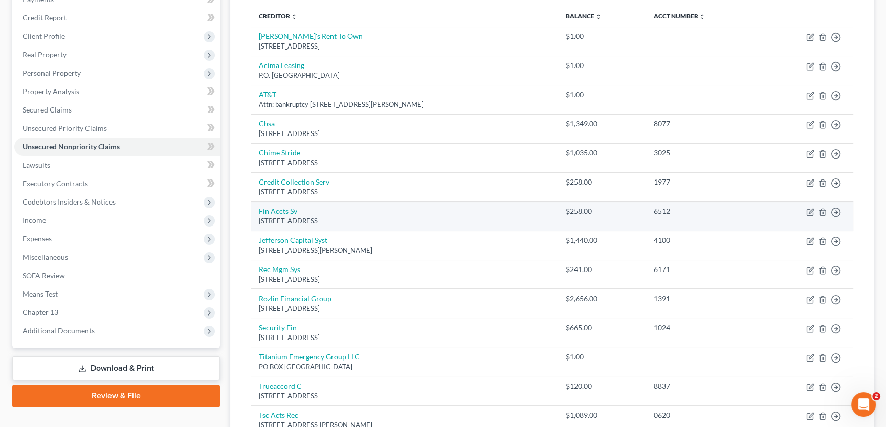
scroll to position [59, 0]
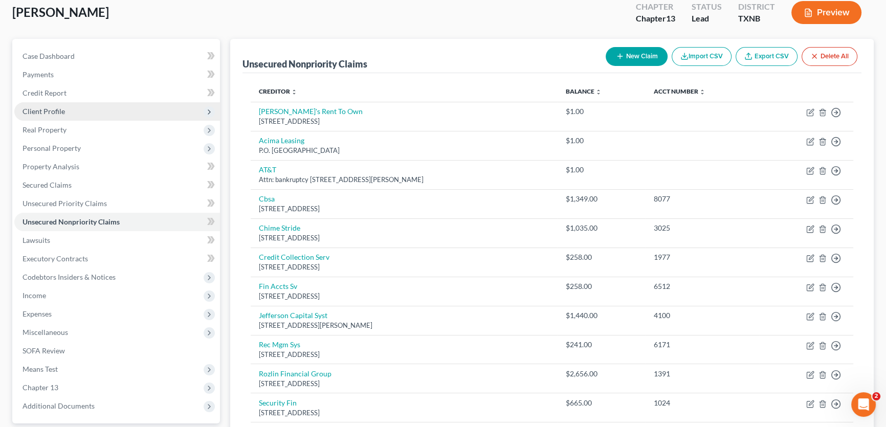
click at [42, 112] on span "Client Profile" at bounding box center [44, 111] width 42 height 9
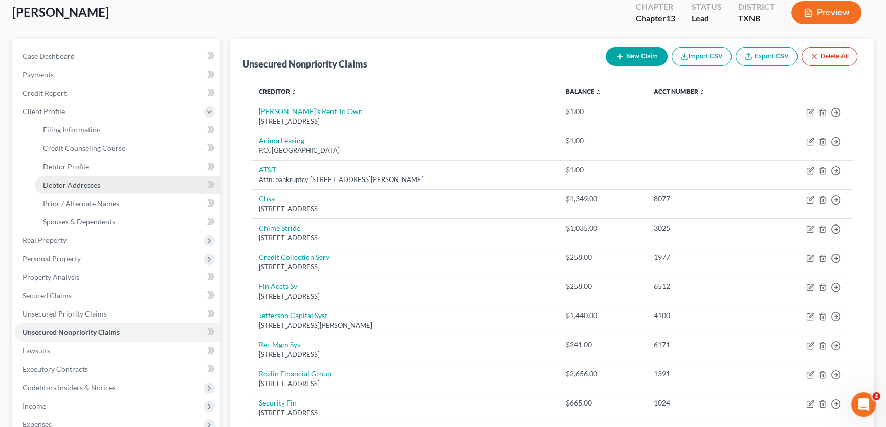
click at [61, 188] on link "Debtor Addresses" at bounding box center [127, 185] width 185 height 18
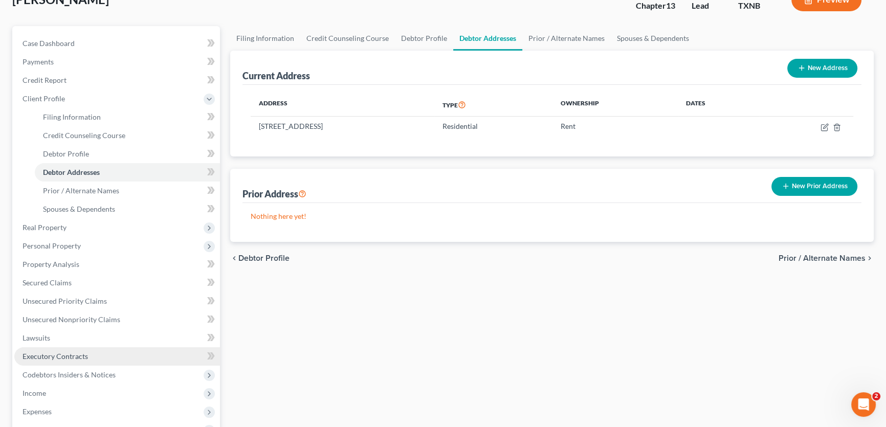
scroll to position [93, 0]
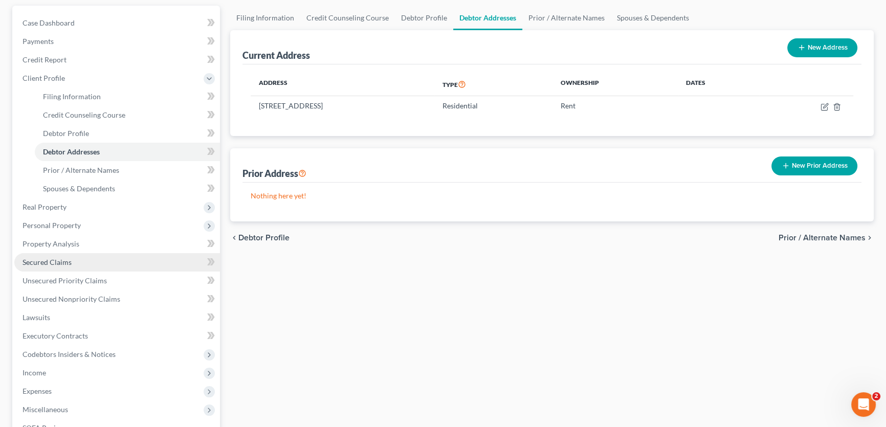
click at [62, 259] on span "Secured Claims" at bounding box center [47, 262] width 49 height 9
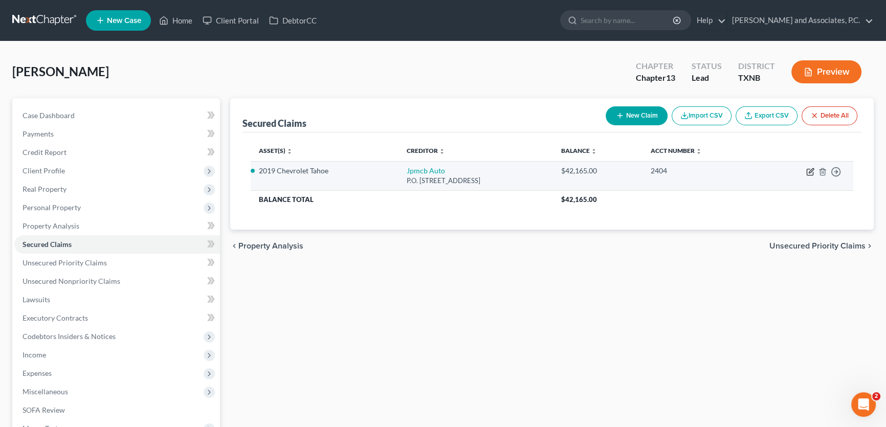
click at [808, 170] on icon "button" at bounding box center [810, 172] width 8 height 8
select select "45"
select select "2"
select select "0"
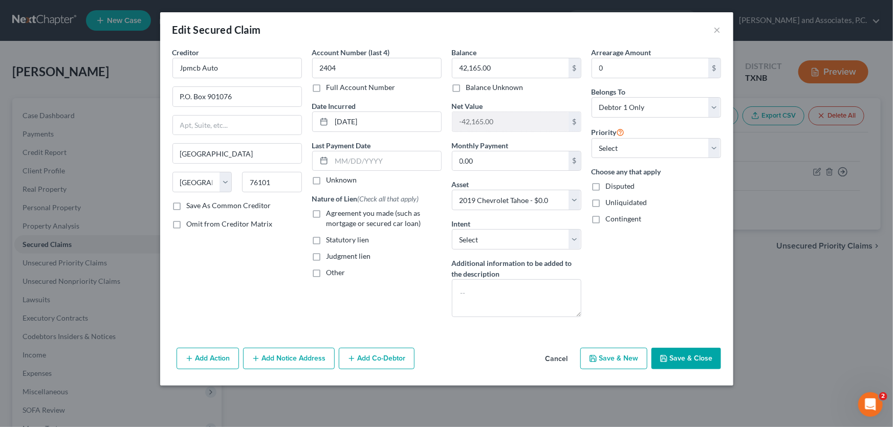
click at [559, 356] on button "Cancel" at bounding box center [556, 359] width 39 height 20
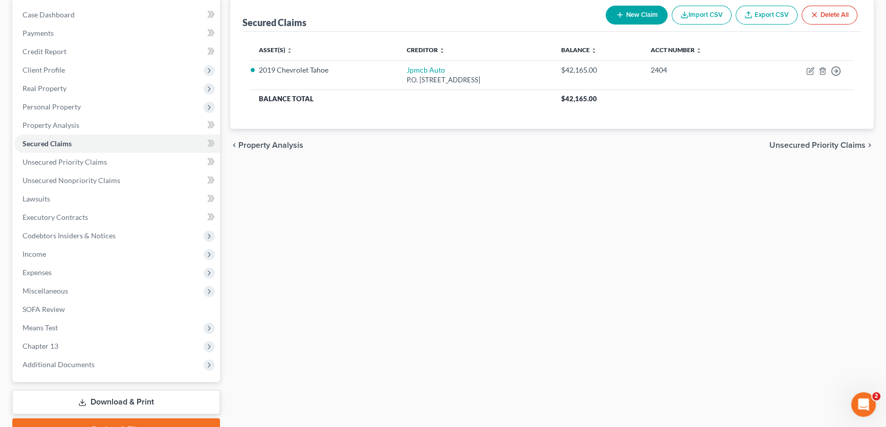
scroll to position [152, 0]
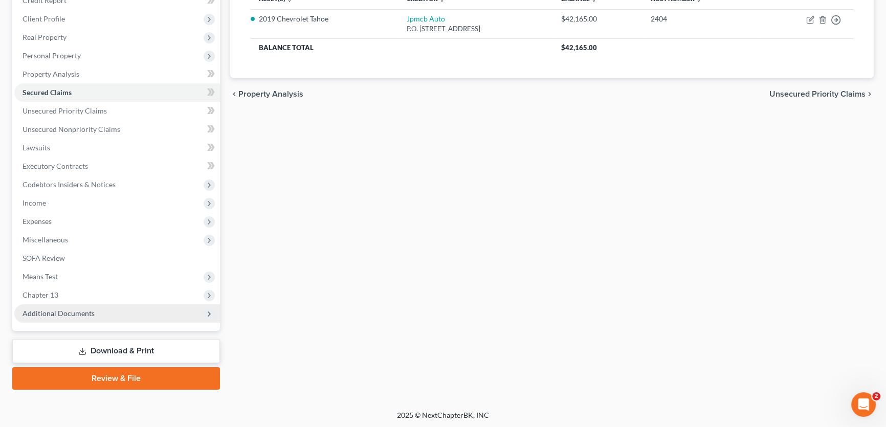
click at [89, 314] on span "Additional Documents" at bounding box center [59, 313] width 72 height 9
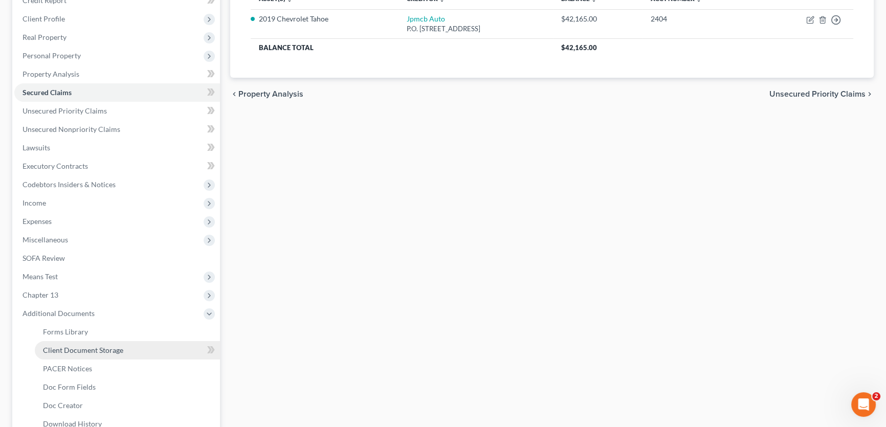
click at [82, 351] on span "Client Document Storage" at bounding box center [83, 350] width 80 height 9
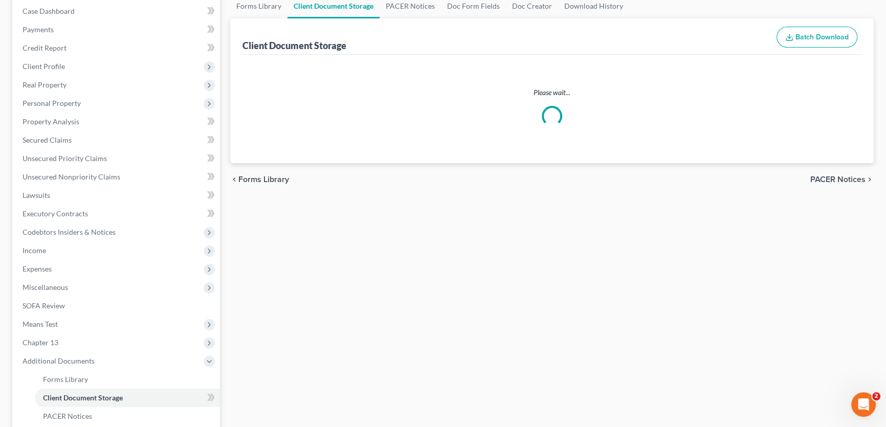
select select "6"
select select "19"
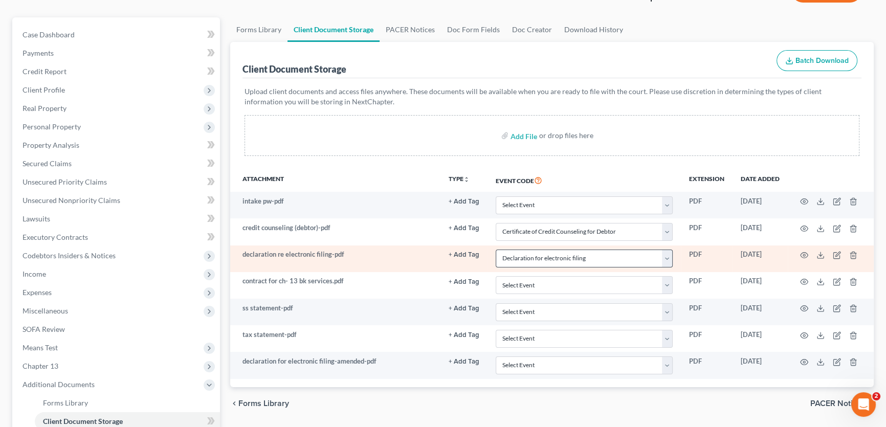
scroll to position [93, 0]
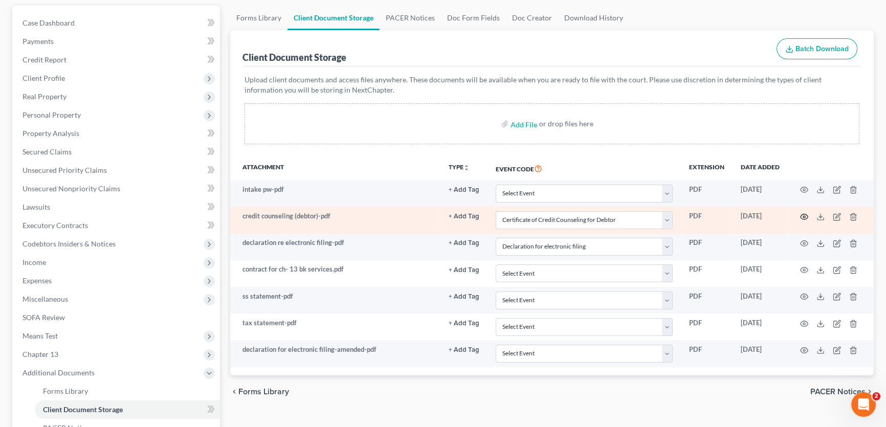
click at [805, 218] on icon "button" at bounding box center [804, 217] width 8 height 8
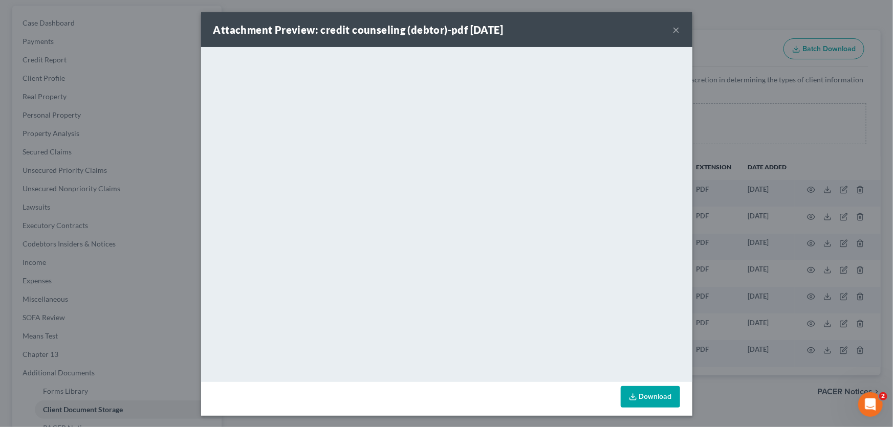
click at [674, 28] on button "×" at bounding box center [676, 30] width 7 height 12
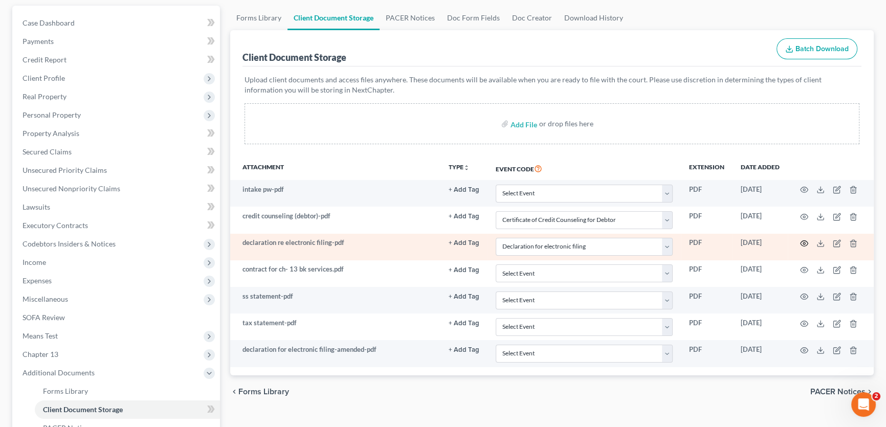
click at [803, 242] on icon "button" at bounding box center [804, 243] width 8 height 8
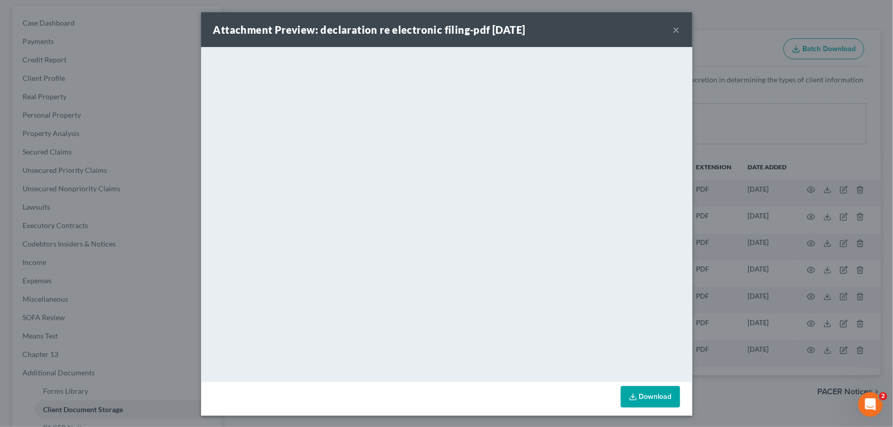
click at [673, 29] on button "×" at bounding box center [676, 30] width 7 height 12
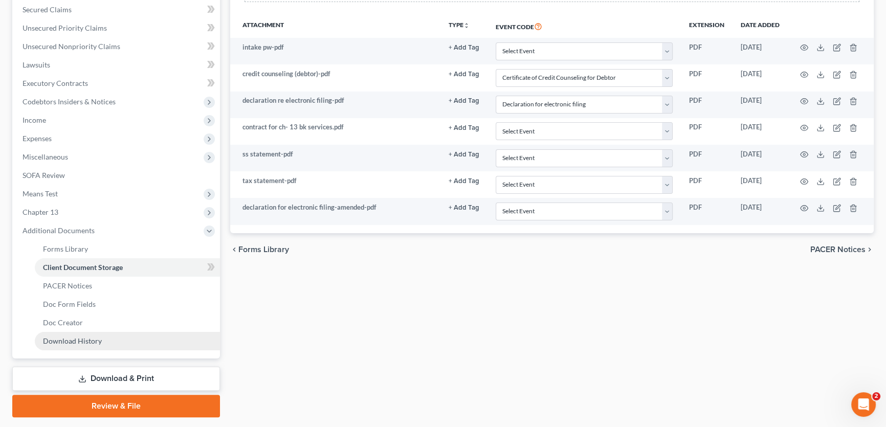
scroll to position [262, 0]
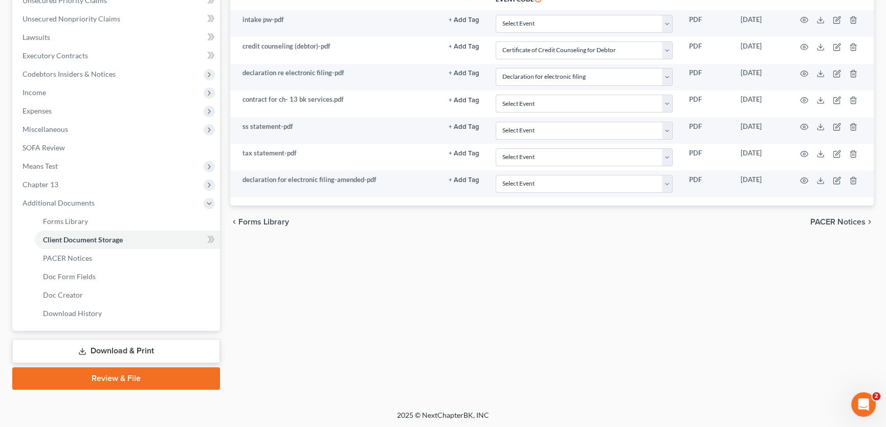
click at [124, 344] on link "Download & Print" at bounding box center [116, 351] width 208 height 24
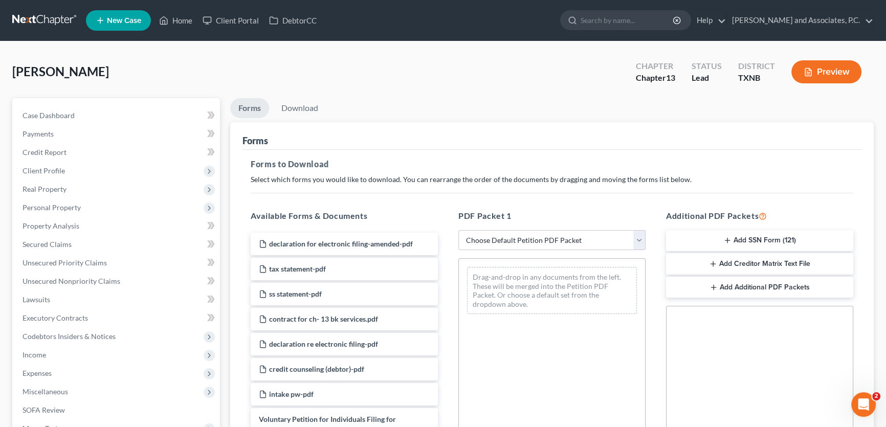
click at [738, 241] on button "Add SSN Form (121)" at bounding box center [759, 240] width 187 height 21
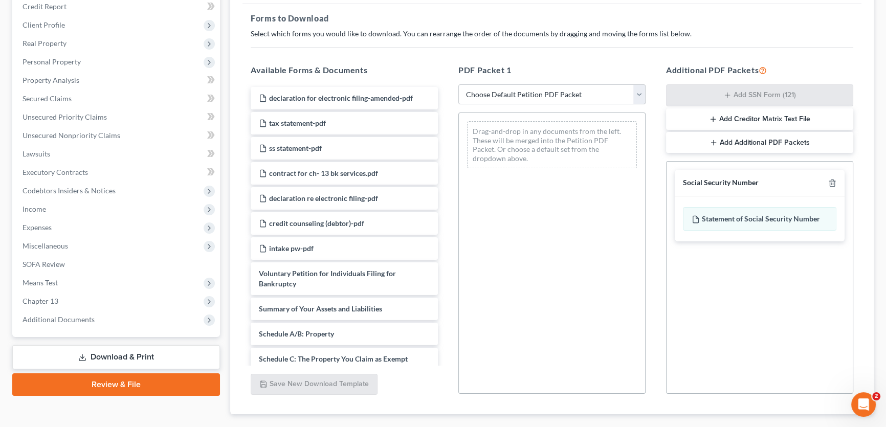
scroll to position [204, 0]
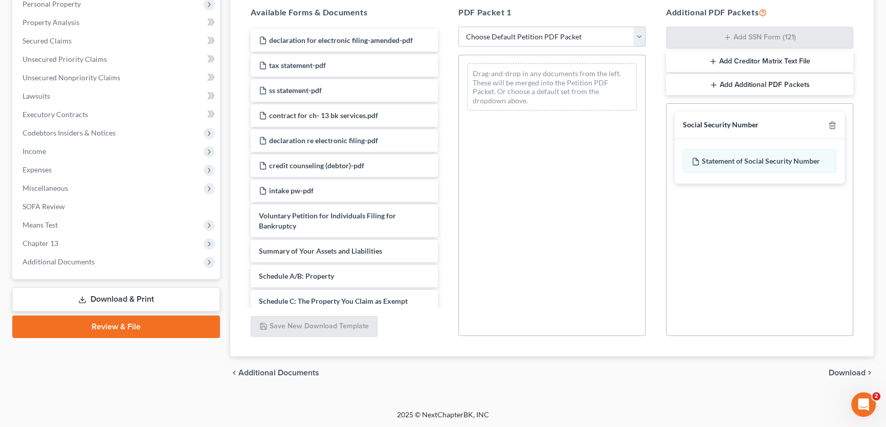
click at [844, 369] on span "Download" at bounding box center [847, 373] width 37 height 8
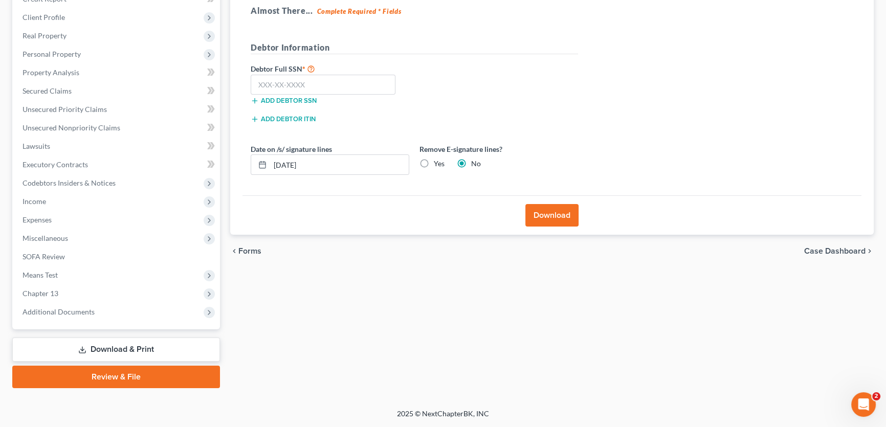
scroll to position [152, 0]
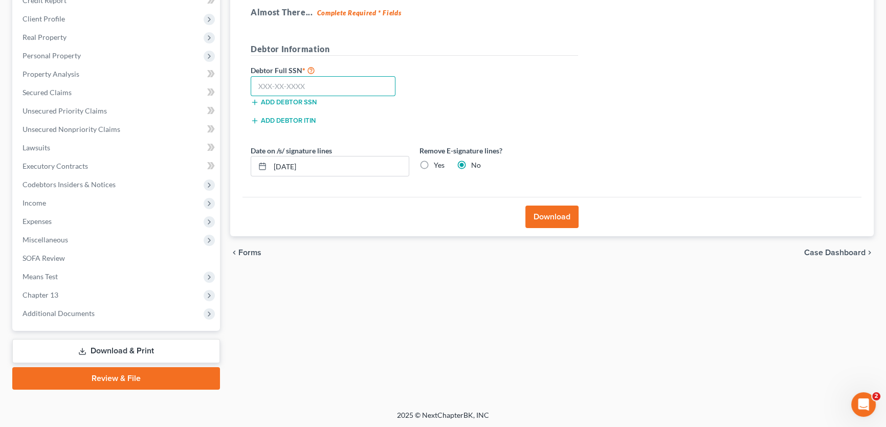
click at [341, 80] on input "text" at bounding box center [323, 86] width 145 height 20
click at [330, 89] on input "text" at bounding box center [323, 86] width 145 height 20
type input "634-82-9429"
click at [540, 216] on button "Download" at bounding box center [551, 217] width 53 height 23
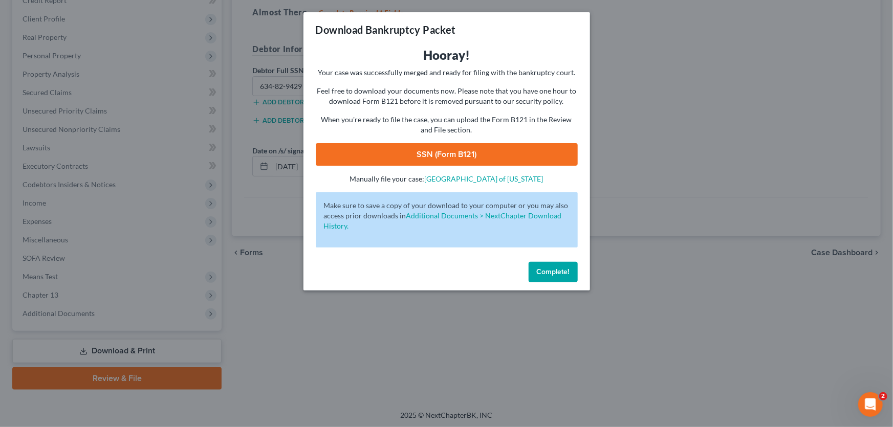
click at [431, 156] on link "SSN (Form B121)" at bounding box center [447, 154] width 262 height 23
click at [544, 272] on span "Complete!" at bounding box center [553, 272] width 33 height 9
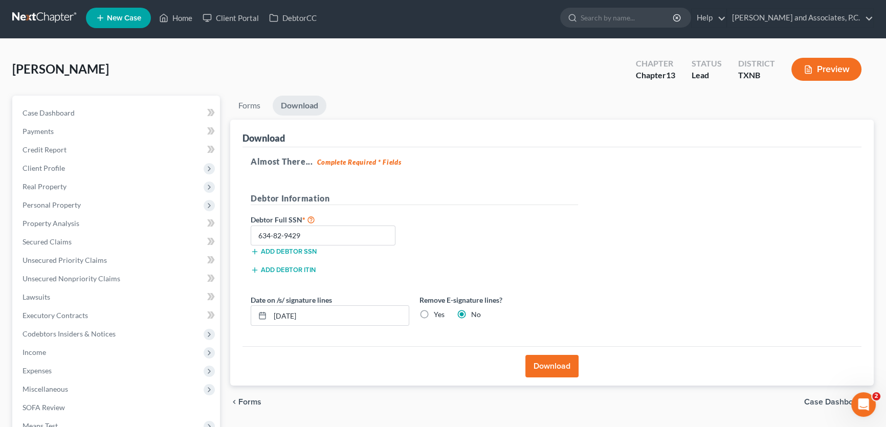
scroll to position [0, 0]
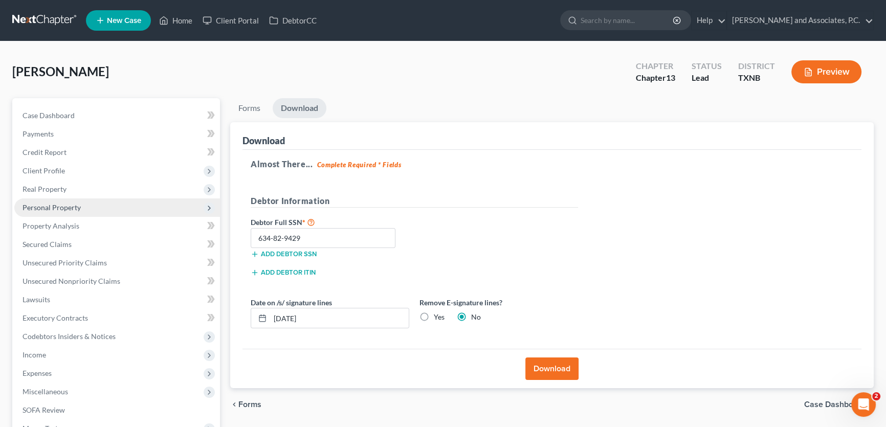
click at [74, 205] on span "Personal Property" at bounding box center [52, 207] width 58 height 9
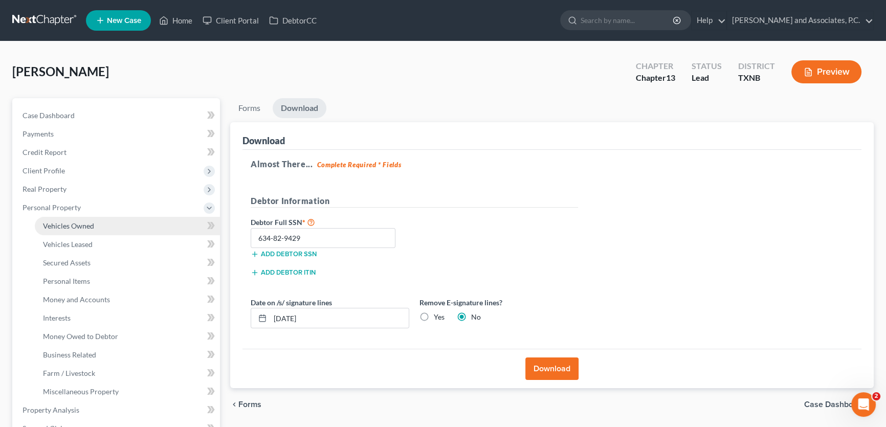
click at [76, 222] on span "Vehicles Owned" at bounding box center [68, 226] width 51 height 9
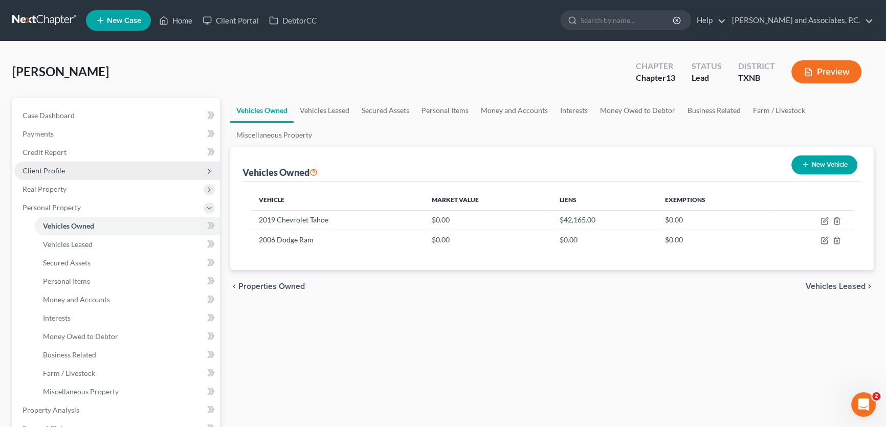
click at [69, 170] on span "Client Profile" at bounding box center [117, 171] width 206 height 18
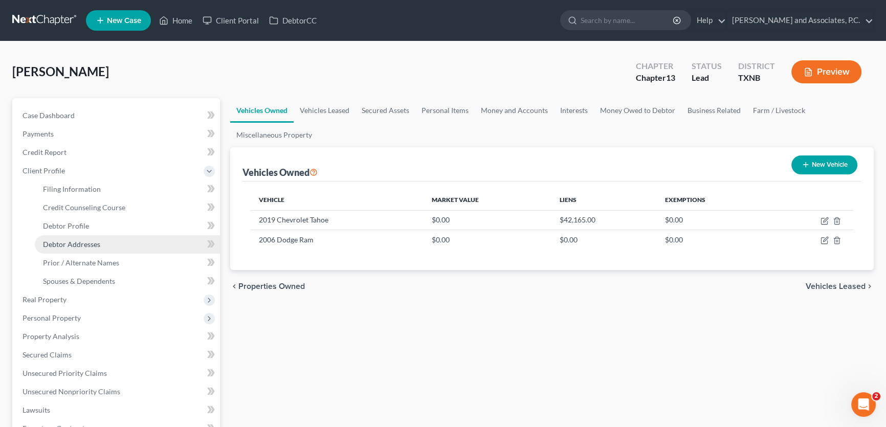
click at [85, 240] on span "Debtor Addresses" at bounding box center [71, 244] width 57 height 9
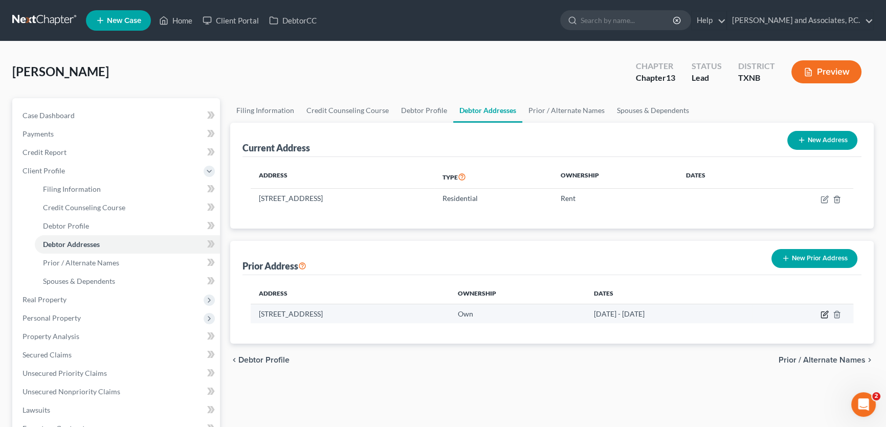
click at [823, 313] on icon "button" at bounding box center [825, 315] width 8 height 8
select select "45"
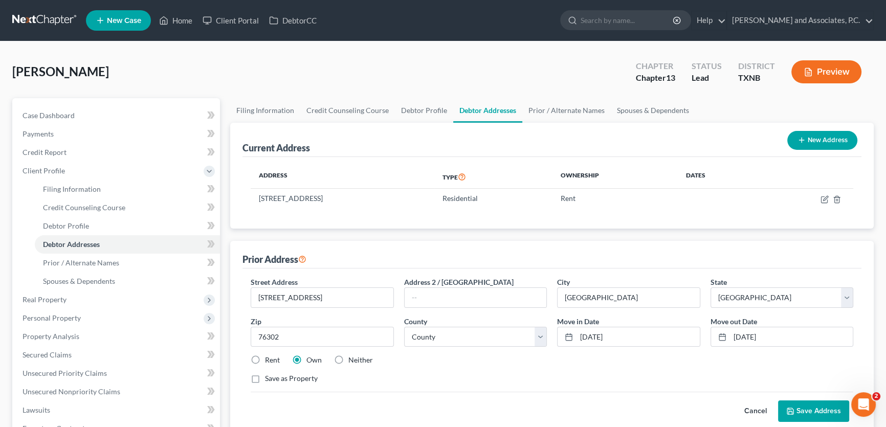
click at [348, 361] on label "Neither" at bounding box center [360, 360] width 25 height 10
click at [352, 361] on input "Neither" at bounding box center [355, 358] width 7 height 7
radio input "true"
click at [807, 406] on button "Save Address" at bounding box center [813, 411] width 71 height 21
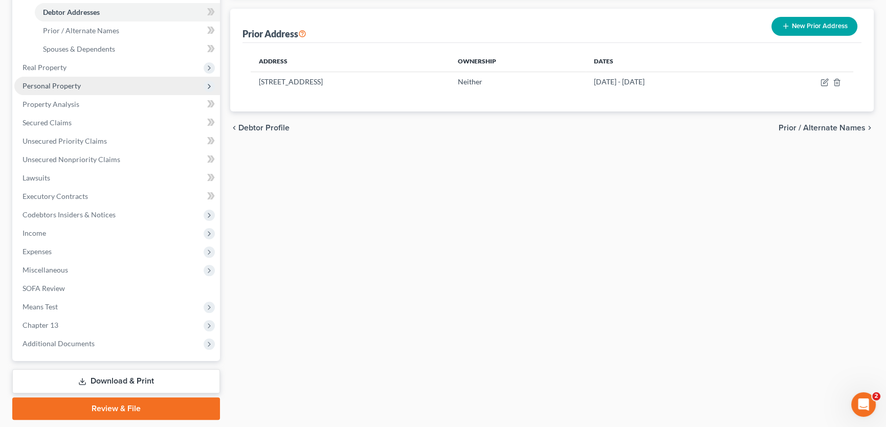
scroll to position [262, 0]
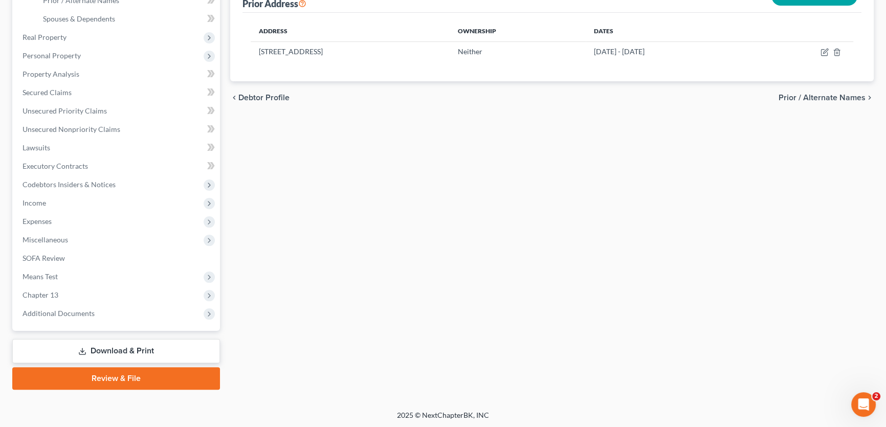
click at [120, 347] on link "Download & Print" at bounding box center [116, 351] width 208 height 24
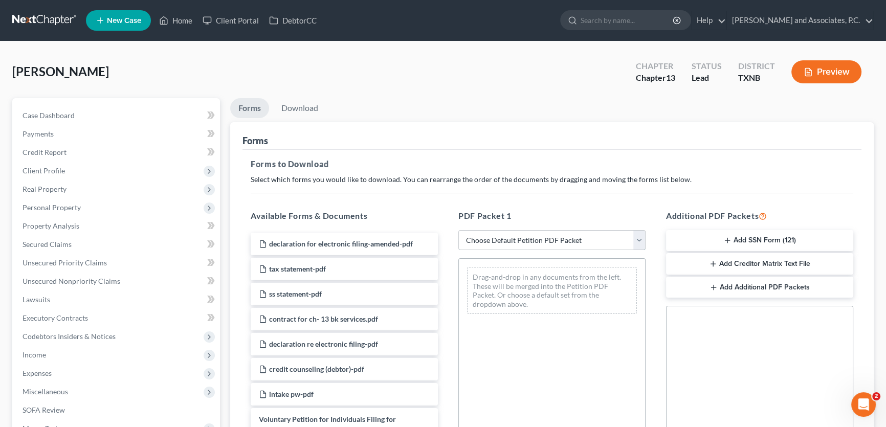
click at [485, 234] on select "Choose Default Petition PDF Packet Complete Bankruptcy Petition (all forms and …" at bounding box center [551, 240] width 187 height 20
select select "1"
click at [458, 230] on select "Choose Default Petition PDF Packet Complete Bankruptcy Petition (all forms and …" at bounding box center [551, 240] width 187 height 20
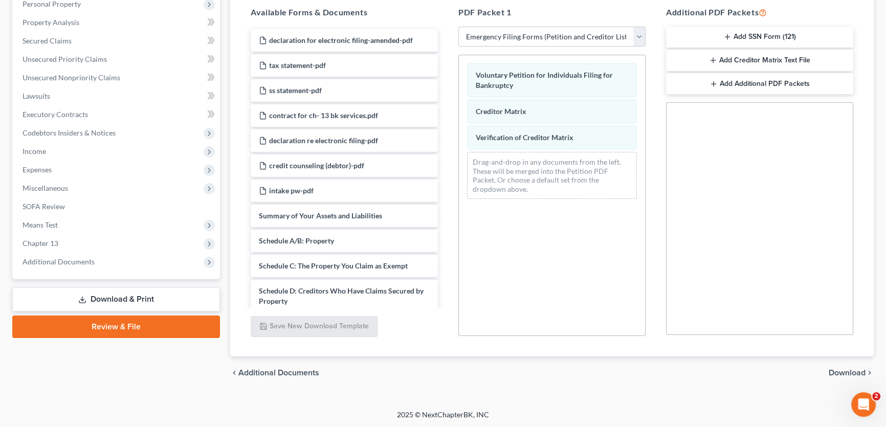
click at [850, 371] on span "Download" at bounding box center [847, 373] width 37 height 8
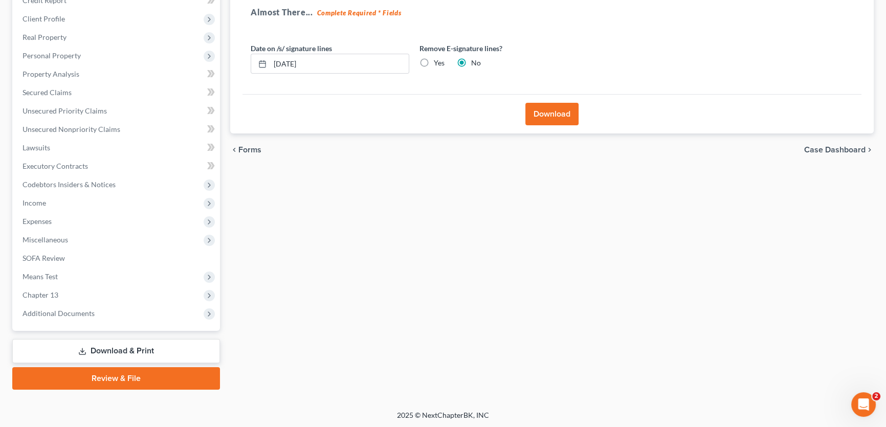
click at [434, 61] on label "Yes" at bounding box center [439, 63] width 11 height 10
click at [438, 61] on input "Yes" at bounding box center [441, 61] width 7 height 7
radio input "true"
radio input "false"
click at [553, 113] on button "Download" at bounding box center [551, 114] width 53 height 23
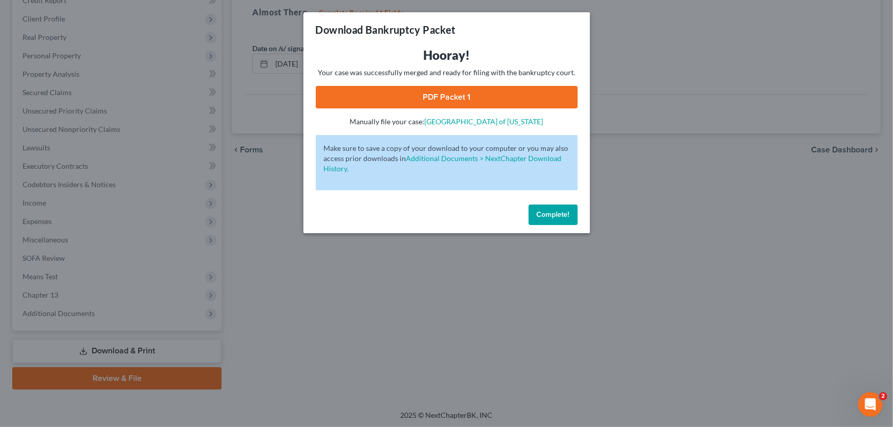
click at [438, 98] on link "PDF Packet 1" at bounding box center [447, 97] width 262 height 23
click at [573, 217] on button "Complete!" at bounding box center [552, 215] width 49 height 20
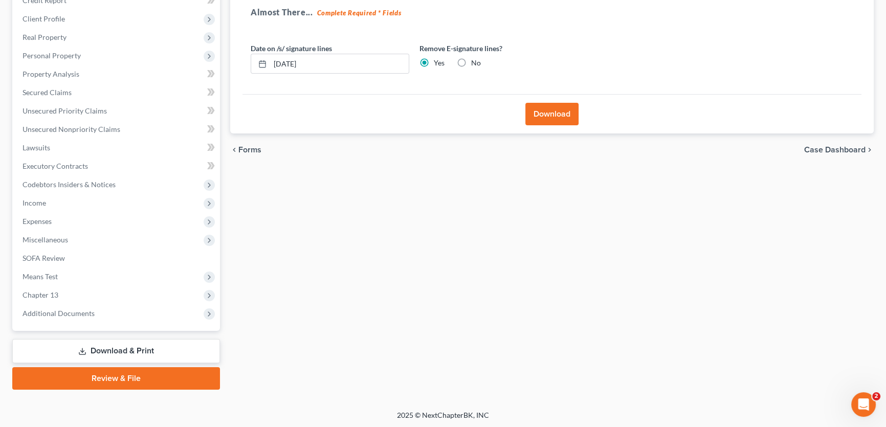
click at [136, 379] on link "Review & File" at bounding box center [116, 378] width 208 height 23
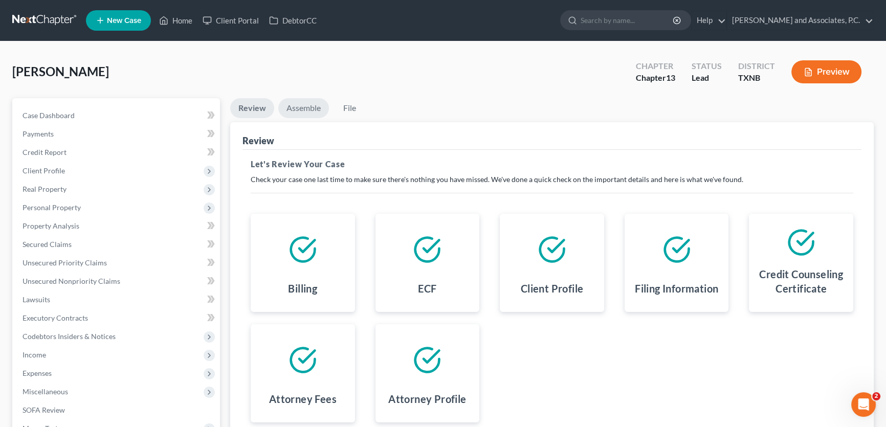
click at [306, 105] on link "Assemble" at bounding box center [303, 108] width 51 height 20
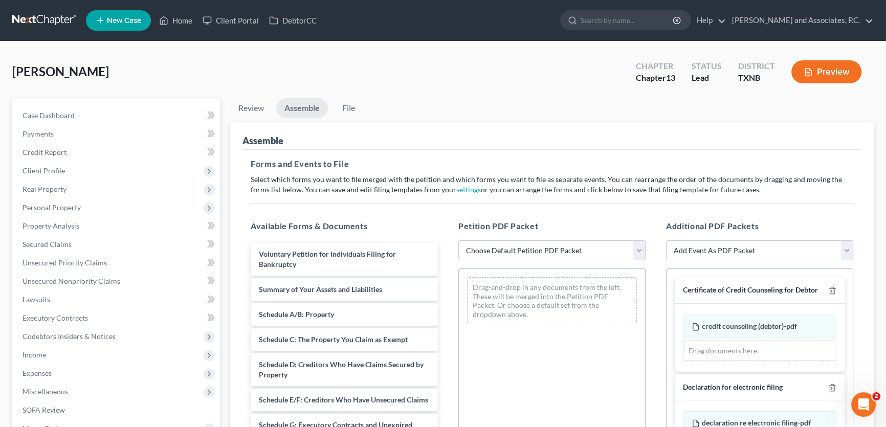
click at [488, 245] on select "Choose Default Petition PDF Packet Complete Bankruptcy Petition (all forms and …" at bounding box center [551, 250] width 187 height 20
select select "2"
click at [458, 240] on select "Choose Default Petition PDF Packet Complete Bankruptcy Petition (all forms and …" at bounding box center [551, 250] width 187 height 20
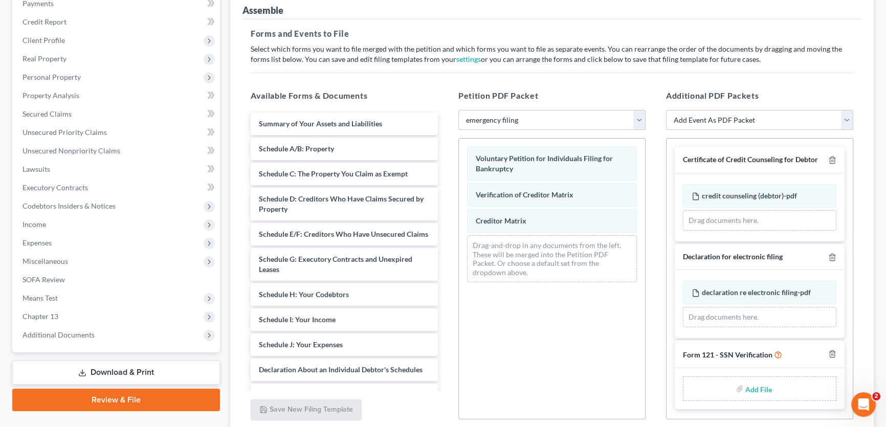
scroll to position [139, 0]
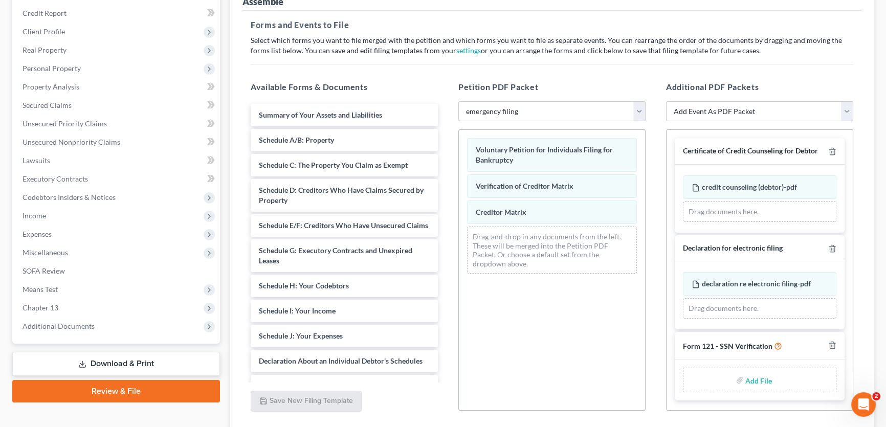
click at [760, 380] on input "file" at bounding box center [757, 380] width 25 height 18
type input "C:\fakepath\SSN form.pdf"
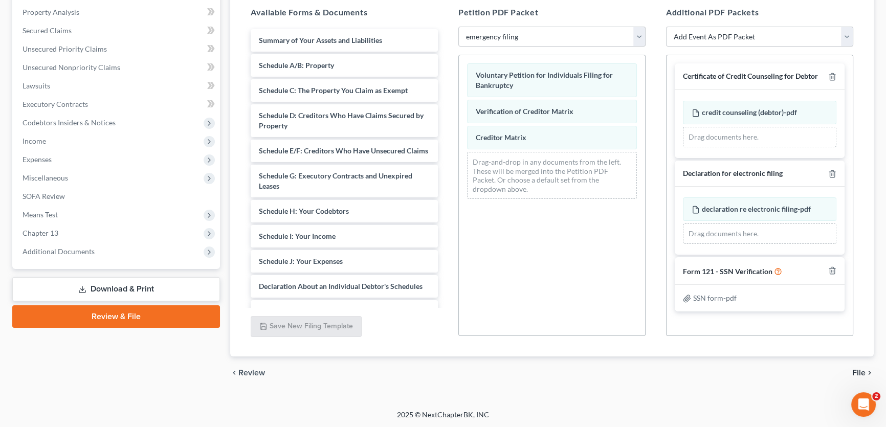
click at [856, 369] on span "File" at bounding box center [858, 373] width 13 height 8
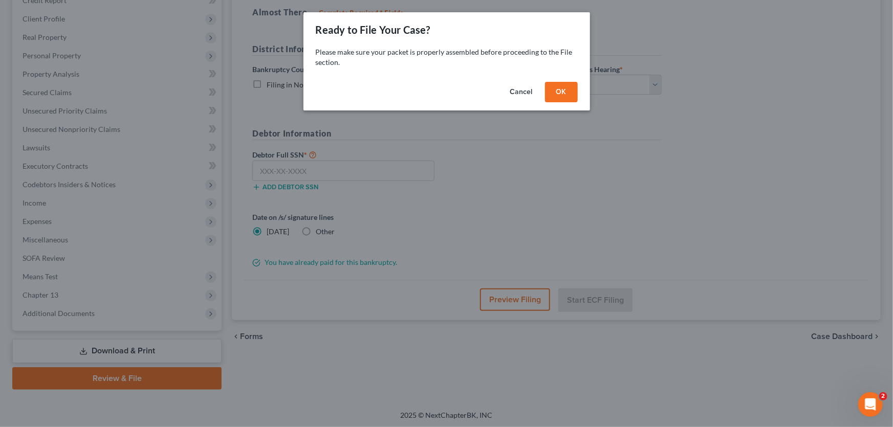
click at [549, 92] on button "OK" at bounding box center [561, 92] width 33 height 20
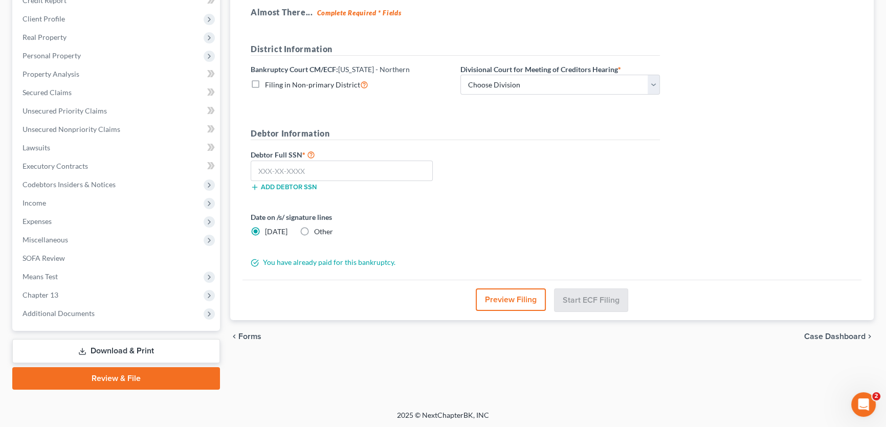
click at [516, 294] on button "Preview Filing" at bounding box center [511, 300] width 70 height 23
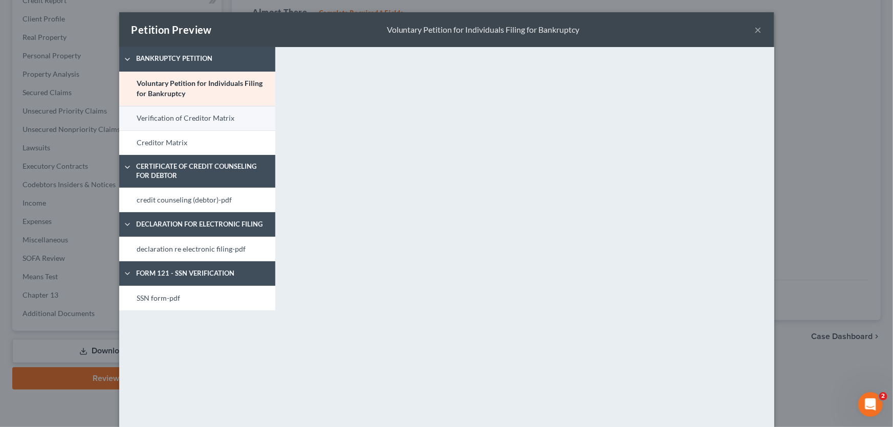
click at [204, 119] on link "Verification of Creditor Matrix" at bounding box center [197, 118] width 156 height 25
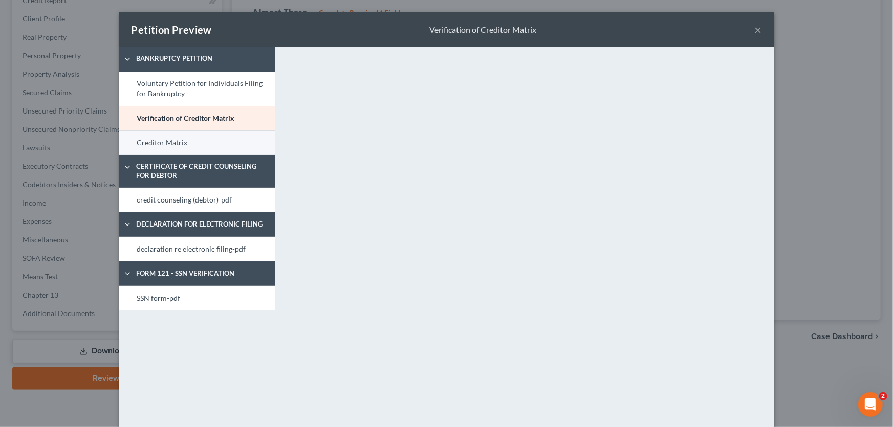
click at [242, 133] on link "Creditor Matrix" at bounding box center [197, 142] width 156 height 25
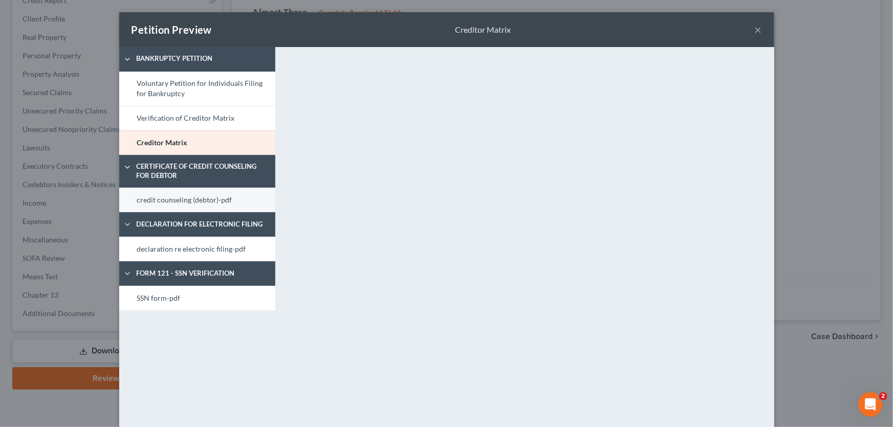
click at [196, 206] on link "credit counseling (debtor)-pdf" at bounding box center [197, 200] width 156 height 25
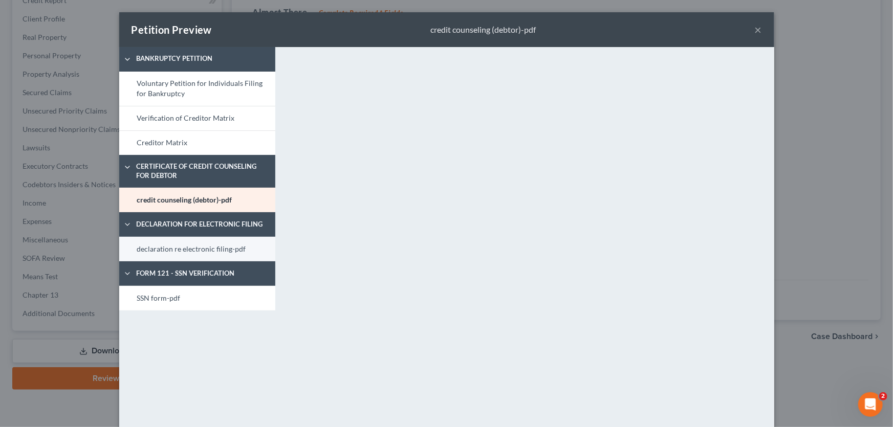
click at [200, 239] on link "declaration re electronic filing-pdf" at bounding box center [197, 249] width 156 height 25
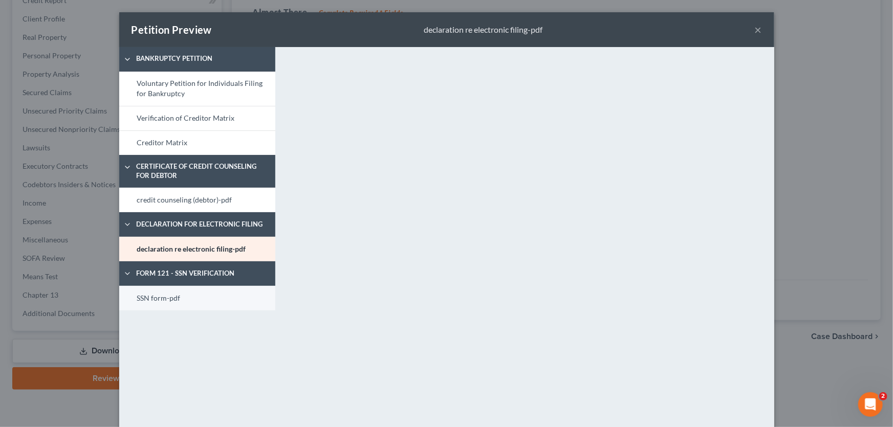
click at [212, 299] on link "SSN form-pdf" at bounding box center [197, 298] width 156 height 25
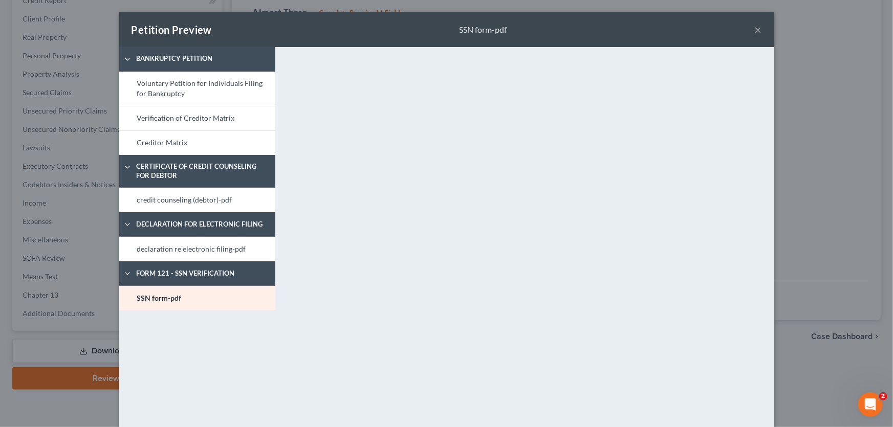
click at [755, 27] on button "×" at bounding box center [758, 30] width 7 height 12
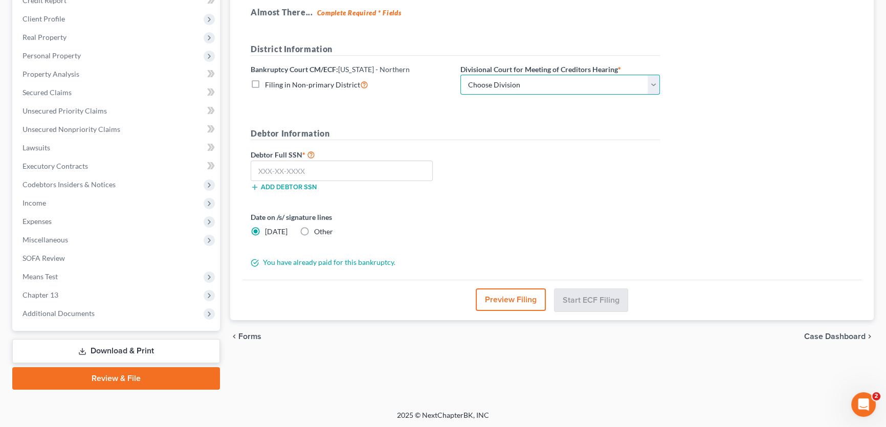
click at [506, 83] on select "Choose Division Abilene Amarillo Dallas Fort Worth Lubbock San Angelo Witchita …" at bounding box center [560, 85] width 200 height 20
select select "6"
click at [460, 75] on select "Choose Division Abilene Amarillo Dallas Fort Worth Lubbock San Angelo Witchita …" at bounding box center [560, 85] width 200 height 20
click at [364, 176] on input "text" at bounding box center [342, 171] width 182 height 20
click at [300, 168] on input "text" at bounding box center [342, 171] width 182 height 20
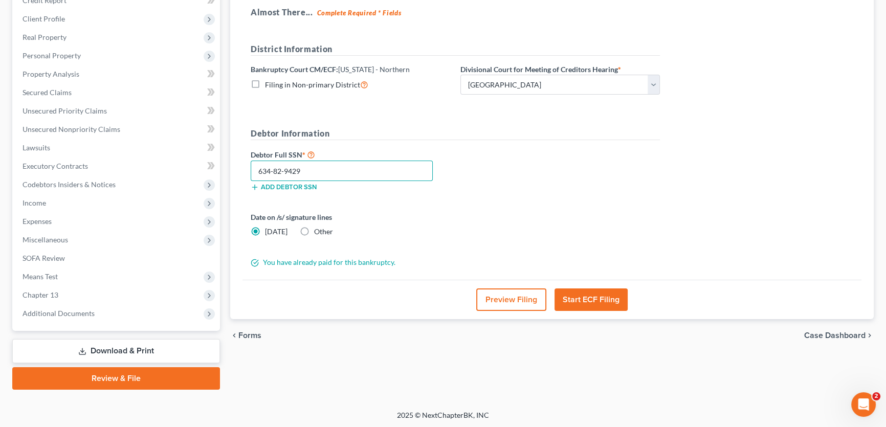
type input "634-82-9429"
click at [580, 299] on button "Start ECF Filing" at bounding box center [591, 300] width 73 height 23
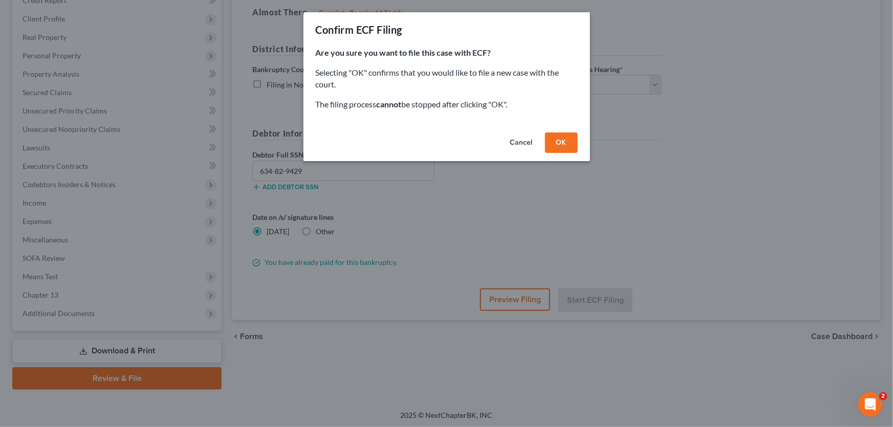
click at [553, 140] on button "OK" at bounding box center [561, 142] width 33 height 20
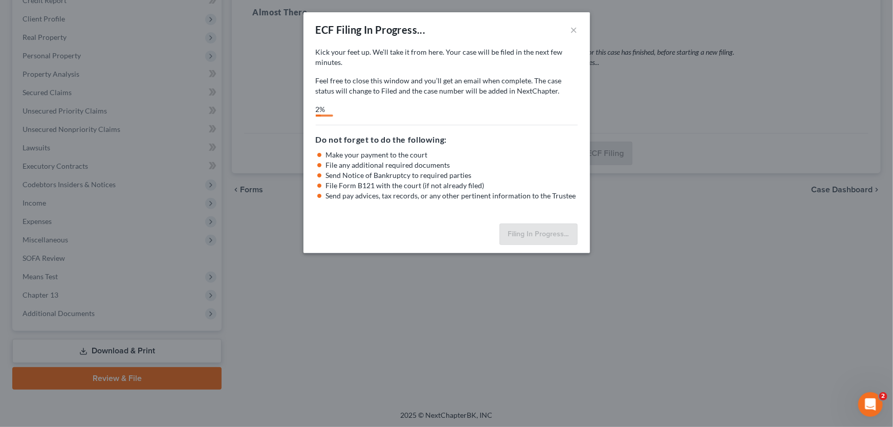
click at [439, 30] on div "ECF Filing In Progress... ×" at bounding box center [446, 29] width 286 height 35
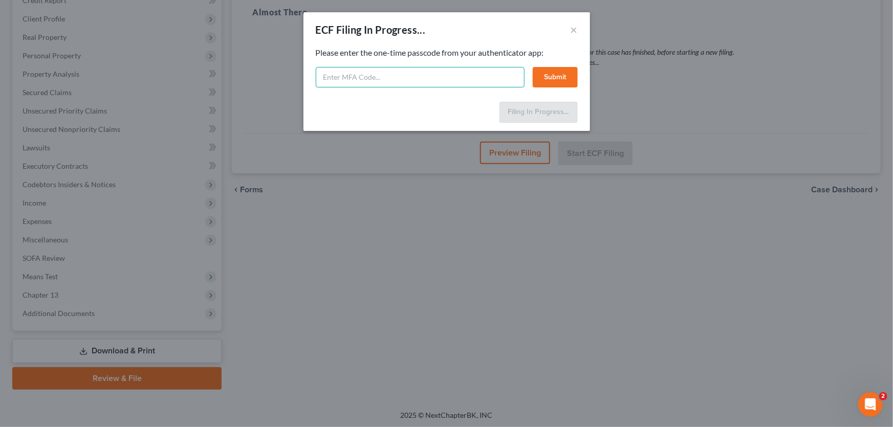
click at [429, 81] on input "text" at bounding box center [420, 77] width 209 height 20
type input "740737"
click at [544, 77] on button "Submit" at bounding box center [555, 77] width 45 height 20
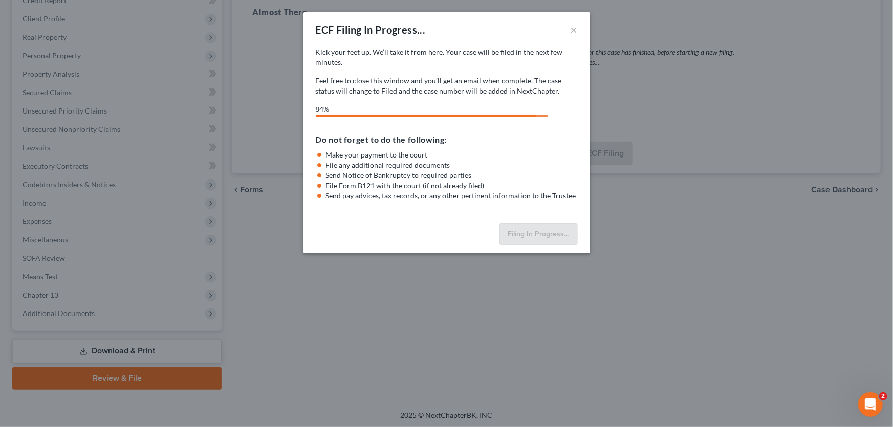
select select "6"
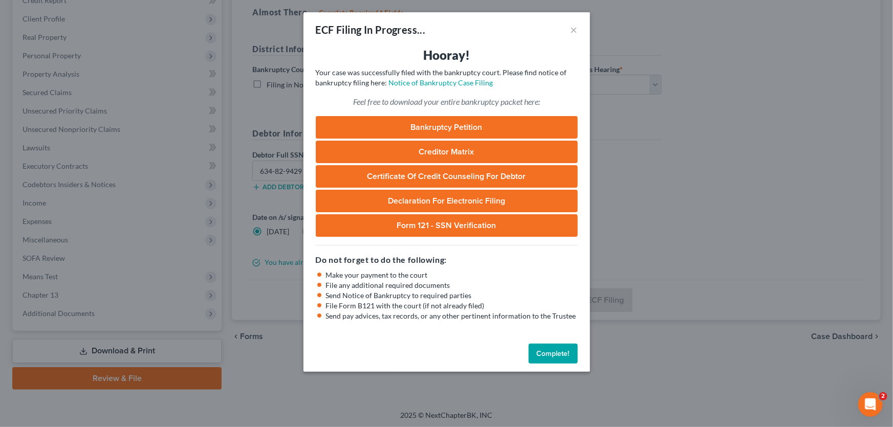
click at [565, 354] on button "Complete!" at bounding box center [552, 354] width 49 height 20
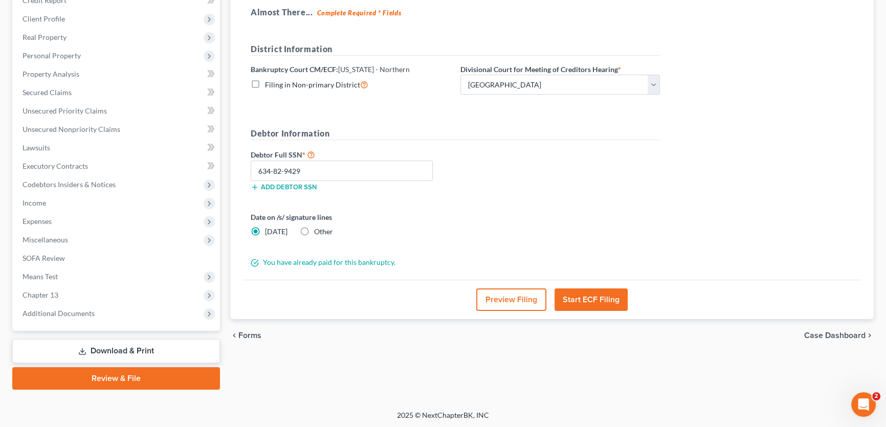
scroll to position [0, 0]
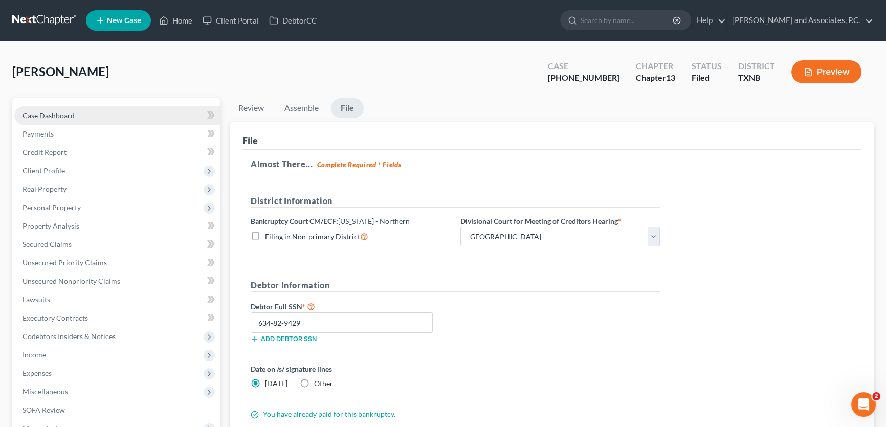
click at [99, 114] on link "Case Dashboard" at bounding box center [117, 115] width 206 height 18
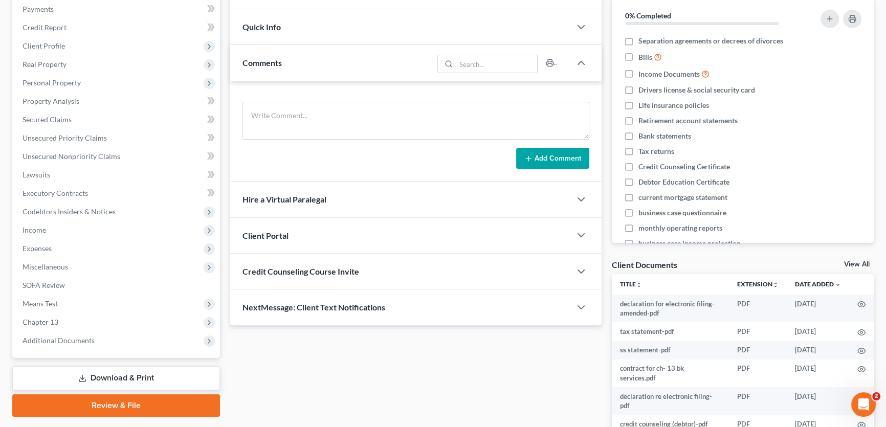
scroll to position [139, 0]
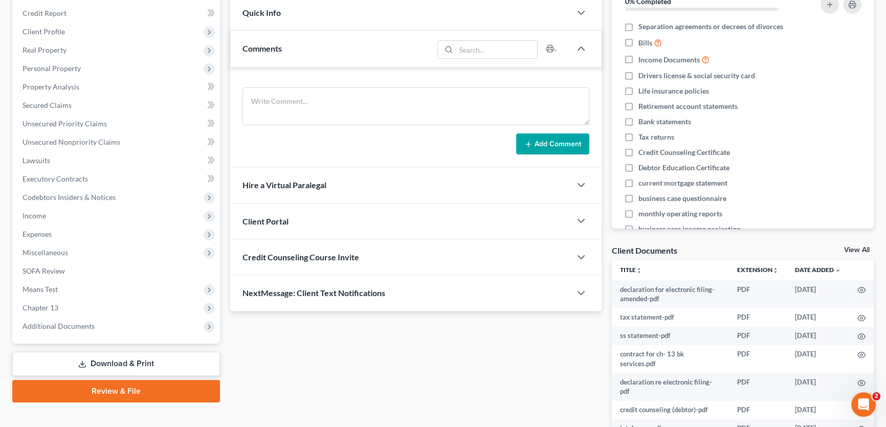
click at [275, 11] on span "Quick Info" at bounding box center [261, 13] width 38 height 10
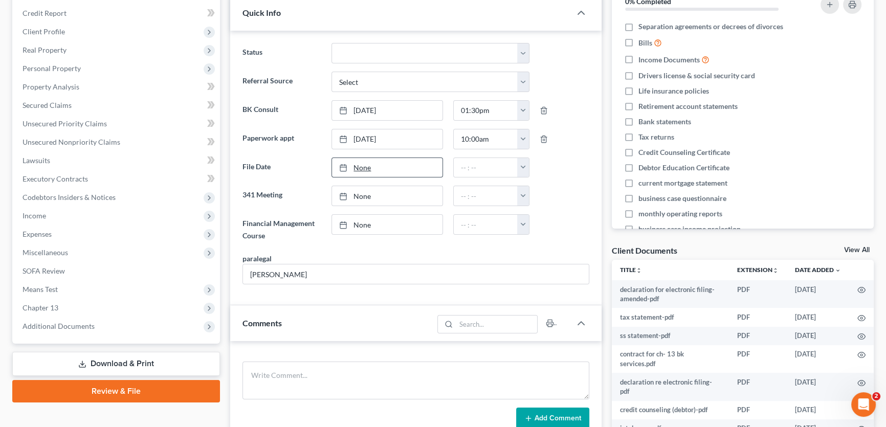
click at [382, 167] on link "None" at bounding box center [387, 167] width 110 height 19
type input "8/19/2025"
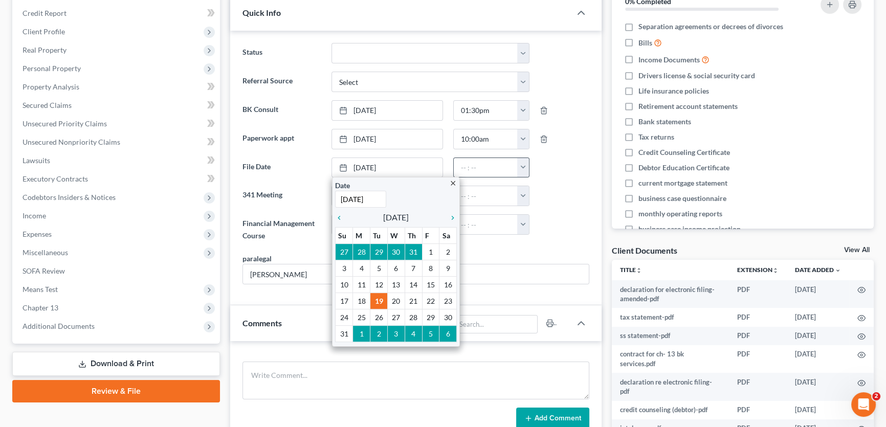
click at [526, 165] on button "button" at bounding box center [523, 167] width 12 height 19
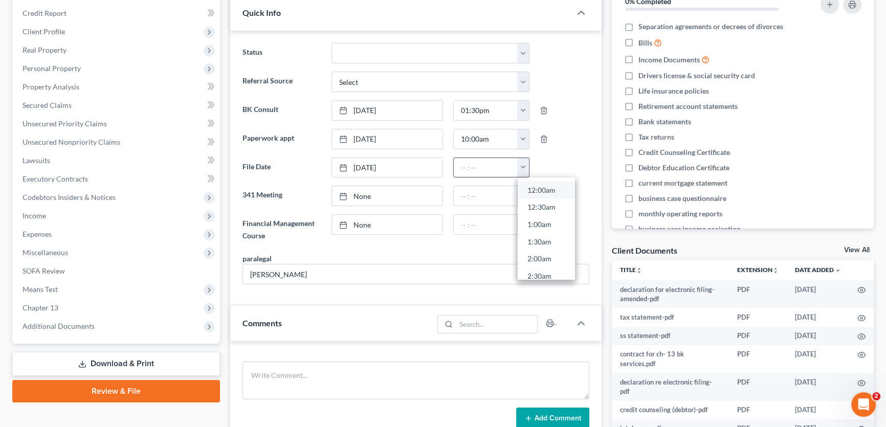
click at [528, 188] on link "12:00am" at bounding box center [546, 190] width 57 height 17
type input "12:00am"
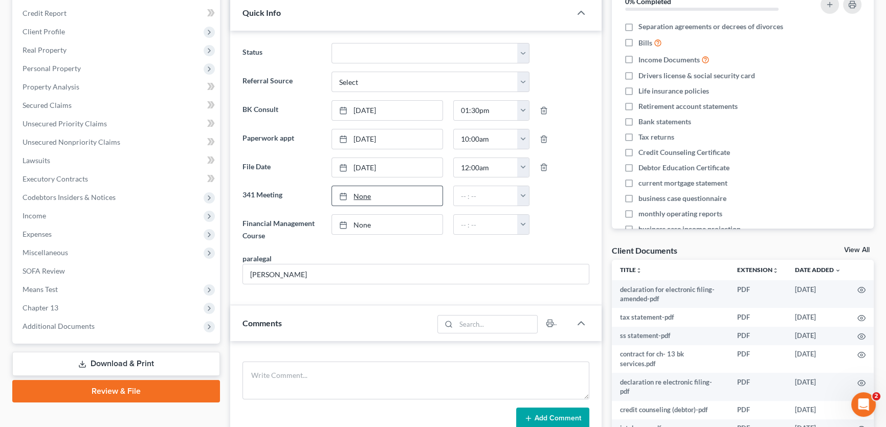
type input "8/19/2025"
click at [391, 190] on link "None" at bounding box center [387, 195] width 110 height 19
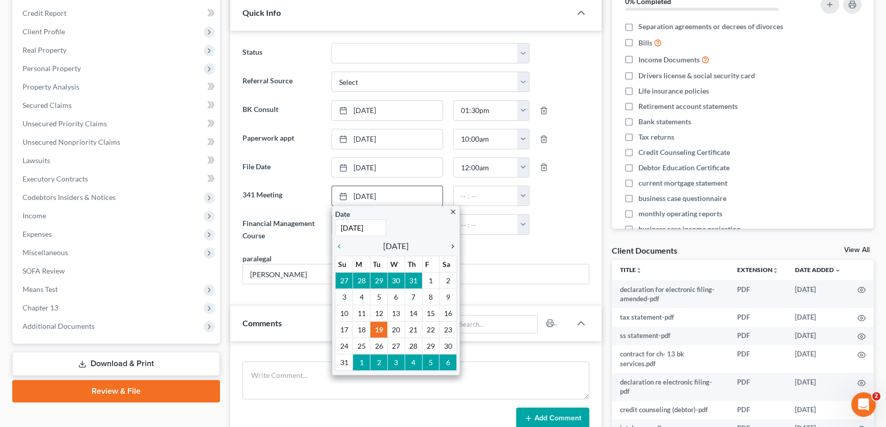
click at [451, 245] on icon "chevron_right" at bounding box center [450, 246] width 13 height 8
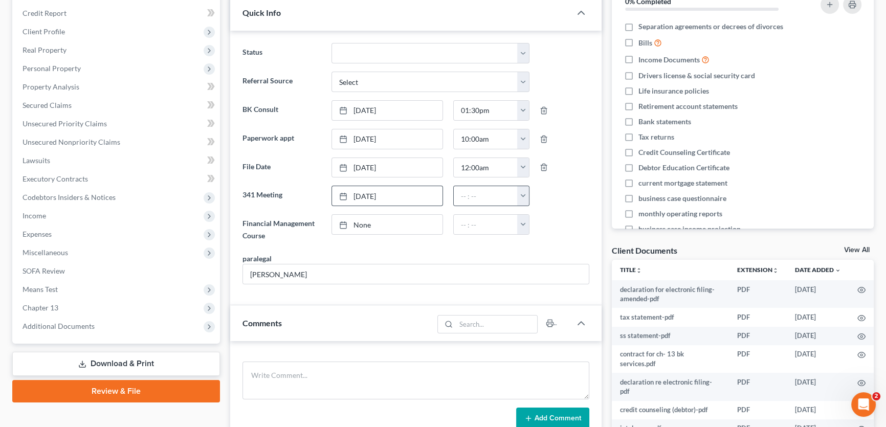
click at [527, 197] on button "button" at bounding box center [523, 195] width 12 height 19
click at [538, 289] on link "9:00am" at bounding box center [546, 295] width 57 height 17
type input "9:00am"
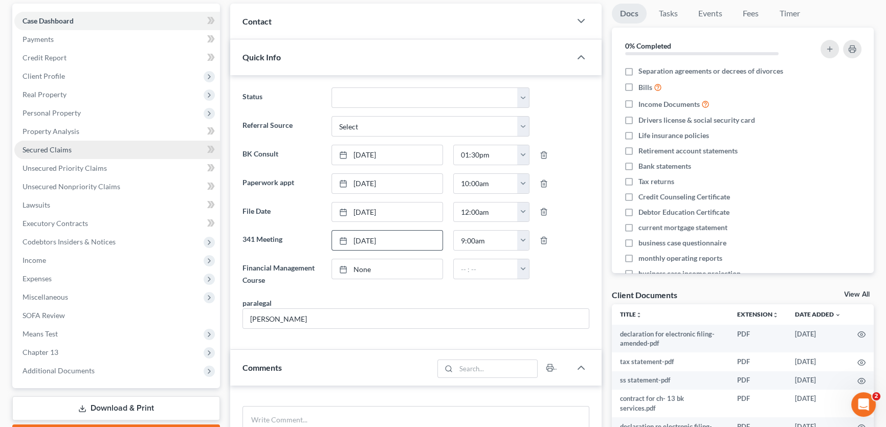
scroll to position [46, 0]
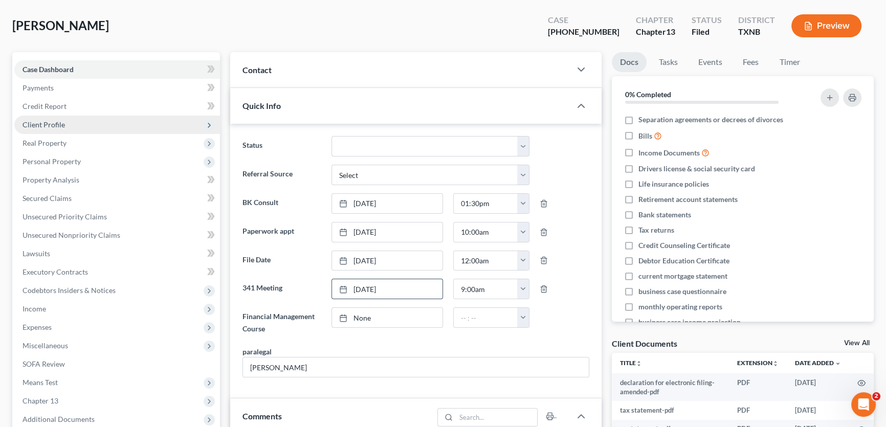
click at [59, 124] on span "Client Profile" at bounding box center [44, 124] width 42 height 9
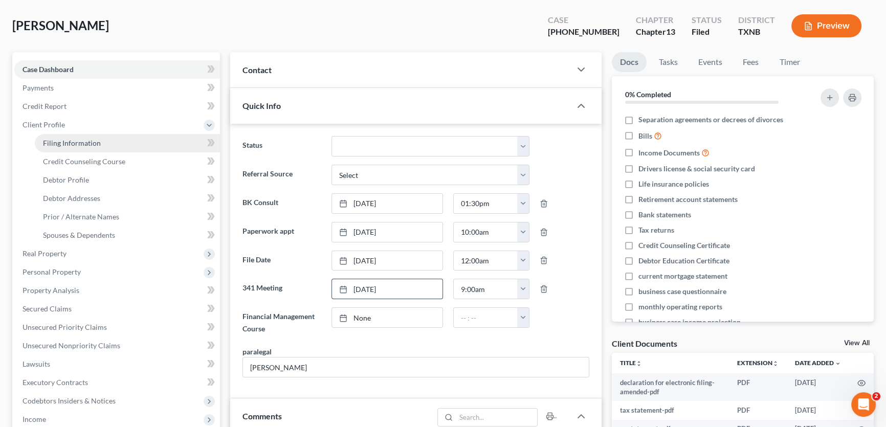
click at [61, 142] on span "Filing Information" at bounding box center [72, 143] width 58 height 9
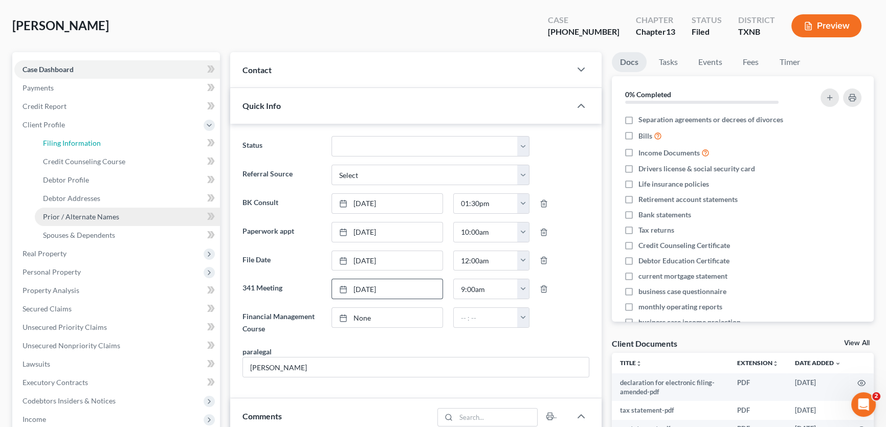
select select "1"
select select "0"
select select "3"
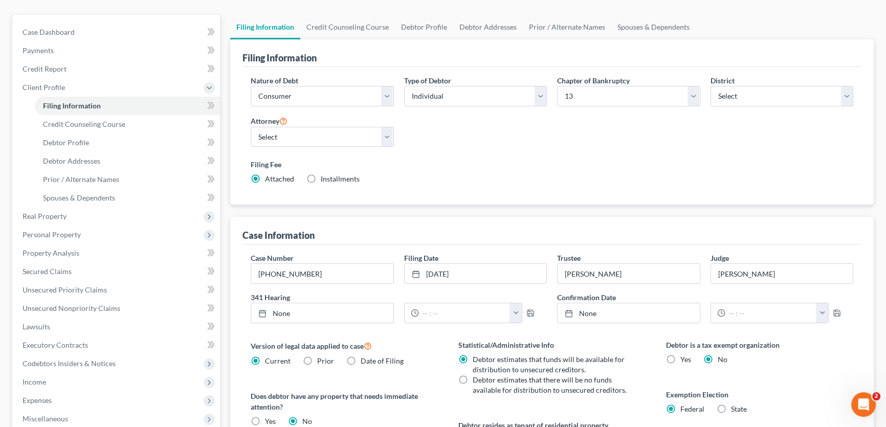
scroll to position [93, 0]
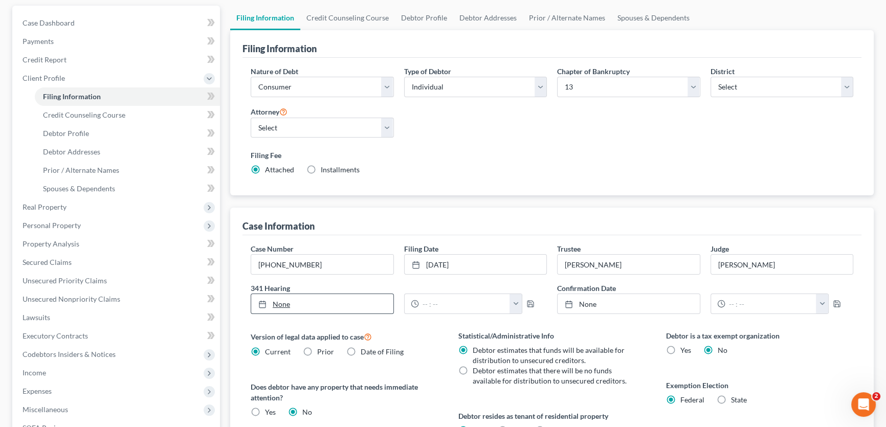
type input "8/19/2025"
click at [291, 303] on link "None" at bounding box center [322, 303] width 142 height 19
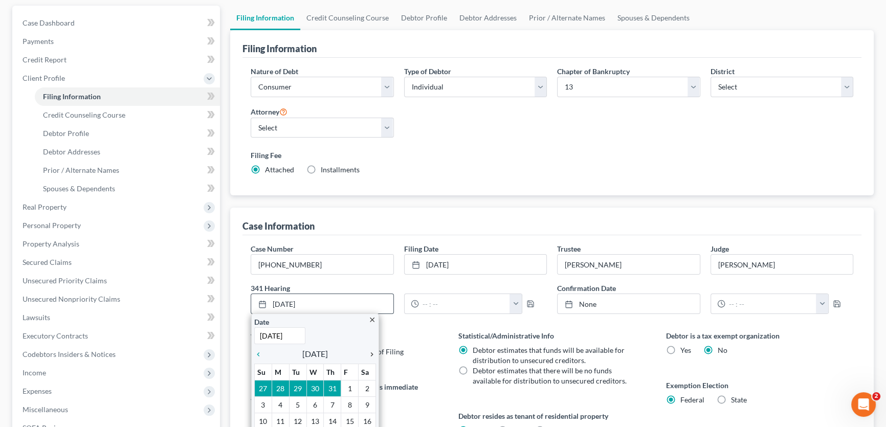
click at [371, 350] on icon "chevron_right" at bounding box center [369, 354] width 13 height 8
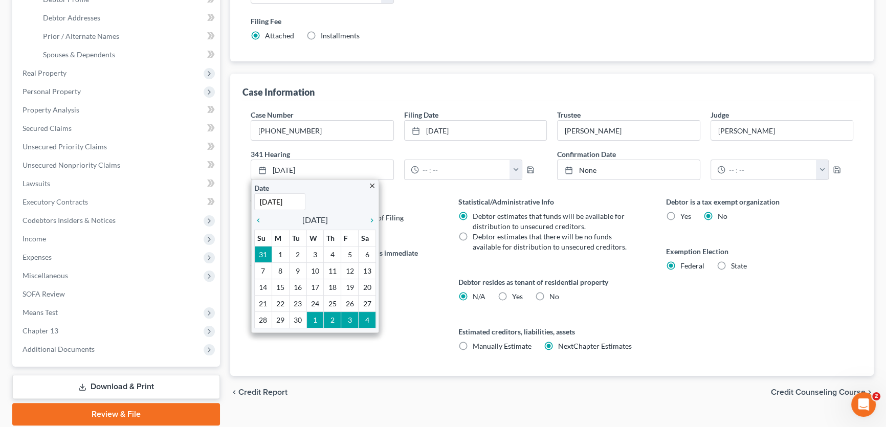
scroll to position [232, 0]
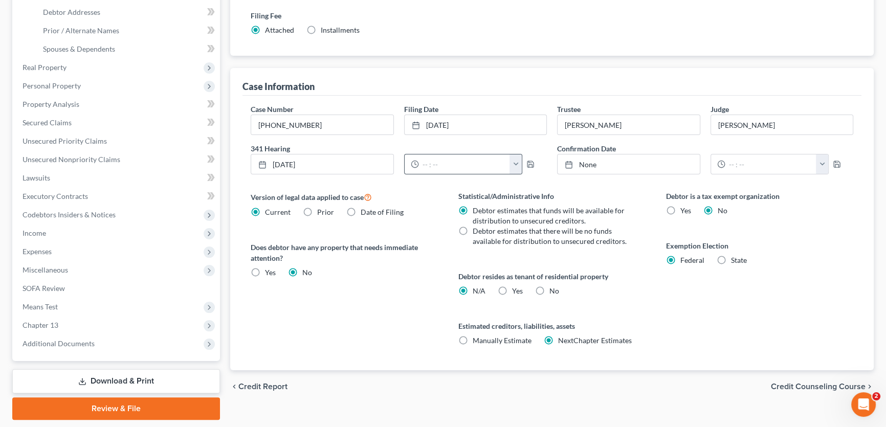
click at [515, 165] on button "button" at bounding box center [516, 163] width 12 height 19
click at [532, 260] on link "9:00am" at bounding box center [538, 263] width 57 height 17
type input "9:00am"
click at [529, 164] on icon "button" at bounding box center [530, 164] width 8 height 8
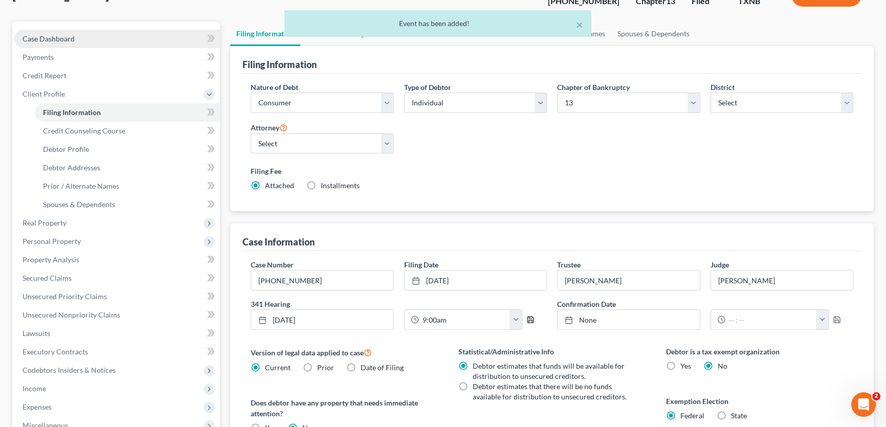
scroll to position [0, 0]
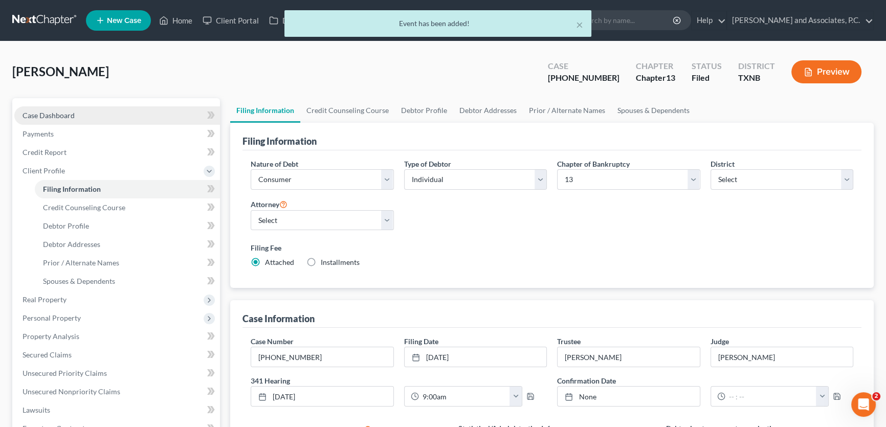
click at [57, 118] on span "Case Dashboard" at bounding box center [49, 115] width 52 height 9
select select "5"
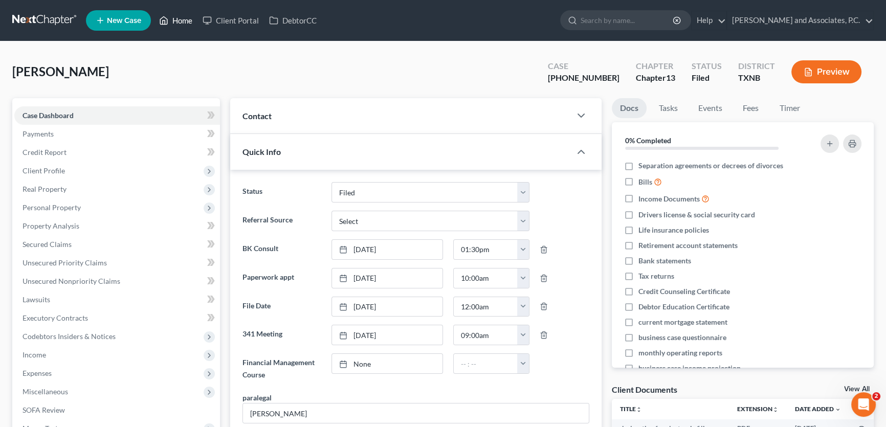
click at [192, 19] on link "Home" at bounding box center [175, 20] width 43 height 18
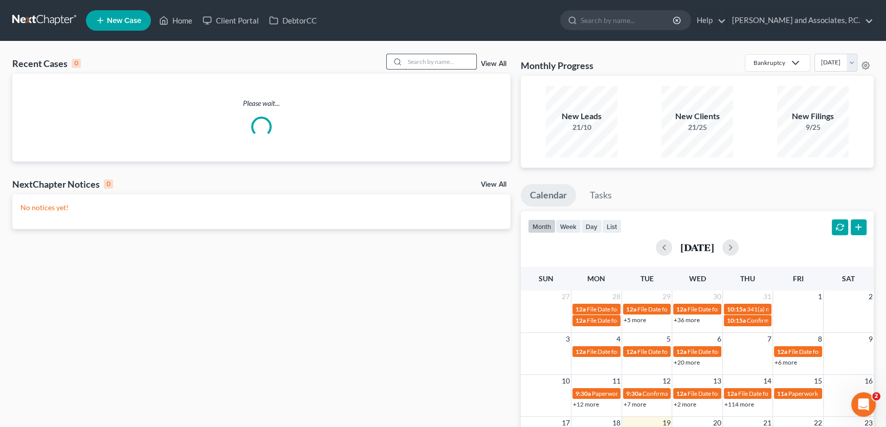
click at [444, 60] on input "search" at bounding box center [441, 61] width 72 height 15
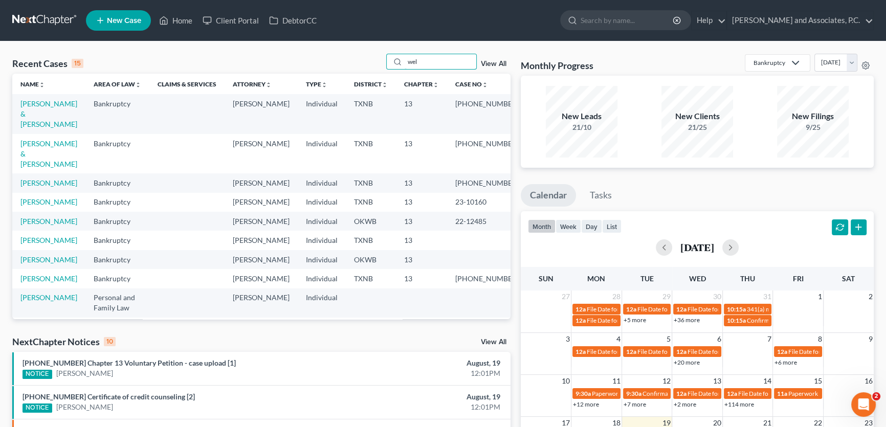
type input "wel"
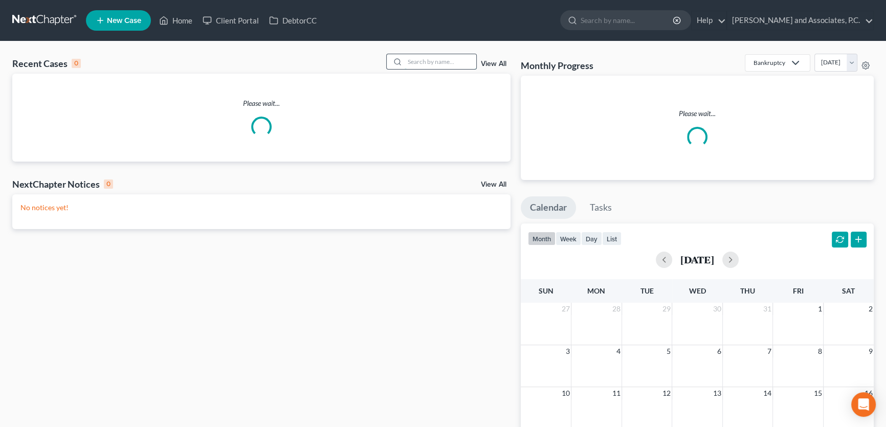
click at [444, 61] on input "search" at bounding box center [441, 61] width 72 height 15
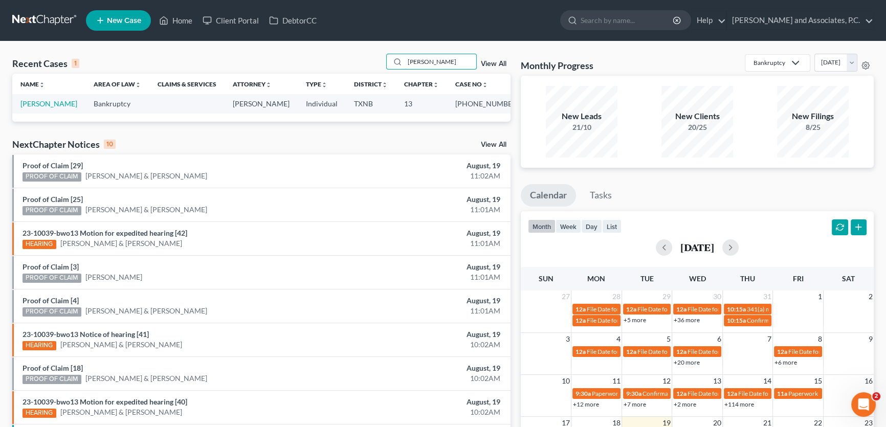
type input "mrug"
